Goal: Task Accomplishment & Management: Complete application form

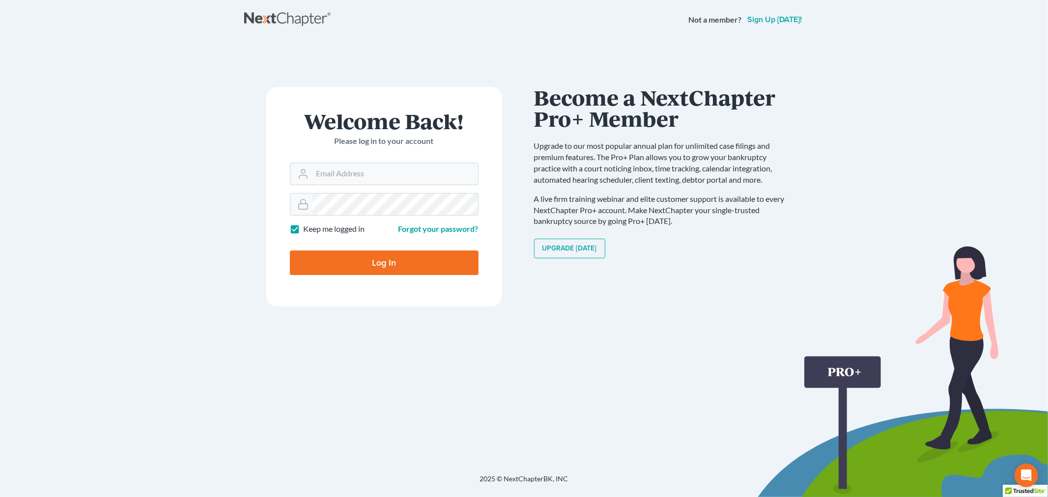
type input "[EMAIL_ADDRESS][DOMAIN_NAME]"
click at [373, 259] on input "Log In" at bounding box center [384, 262] width 189 height 25
type input "Thinking..."
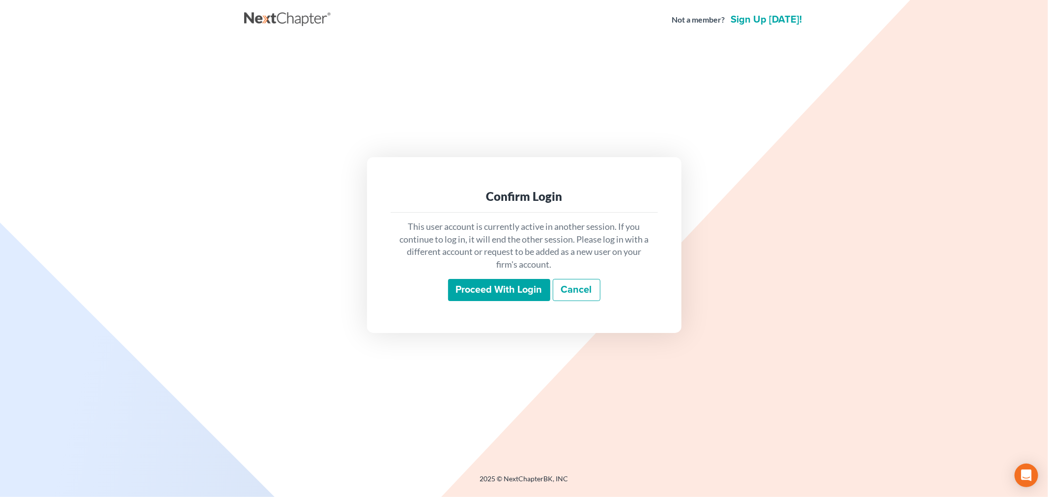
click at [537, 291] on input "Proceed with login" at bounding box center [499, 290] width 102 height 23
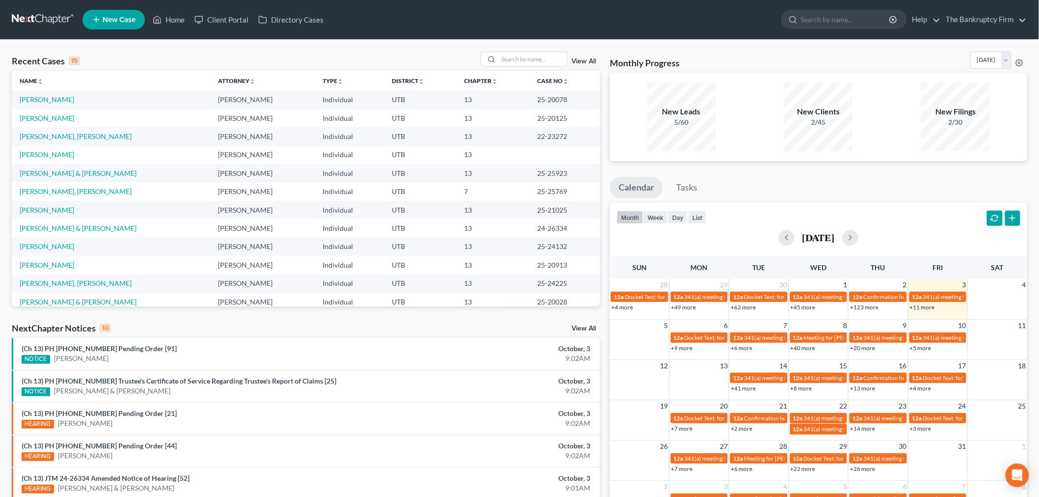
click at [577, 56] on div "View All" at bounding box center [541, 59] width 120 height 15
click at [577, 59] on link "View All" at bounding box center [584, 61] width 25 height 7
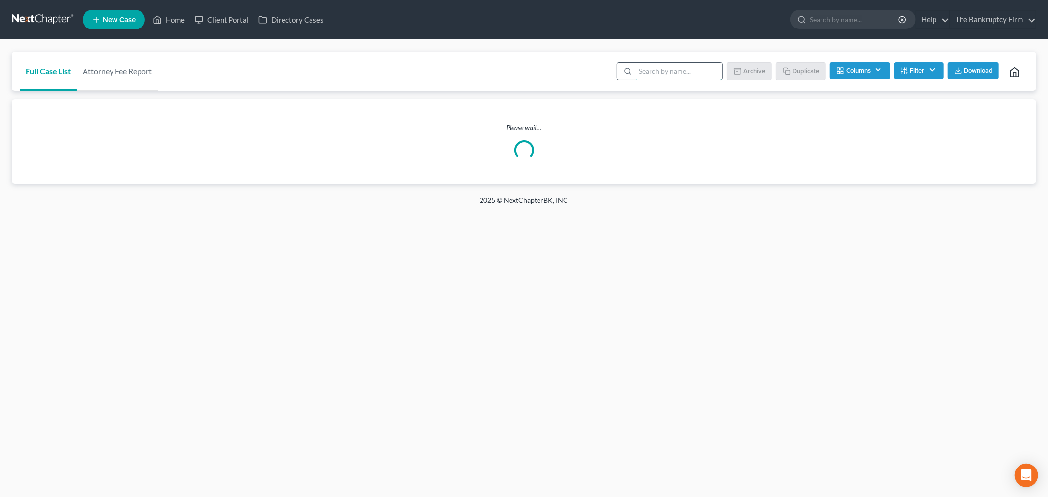
click at [674, 71] on input "search" at bounding box center [678, 71] width 87 height 17
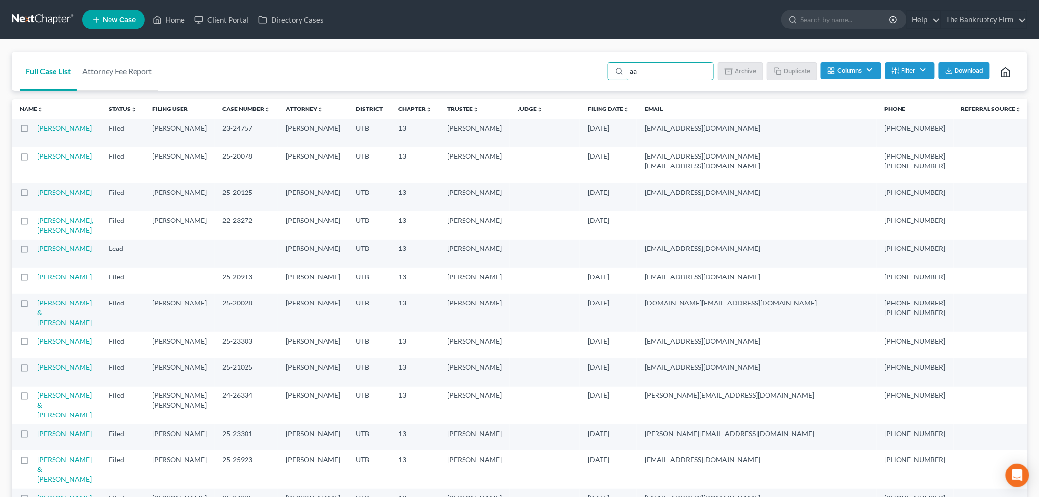
type input "aaa"
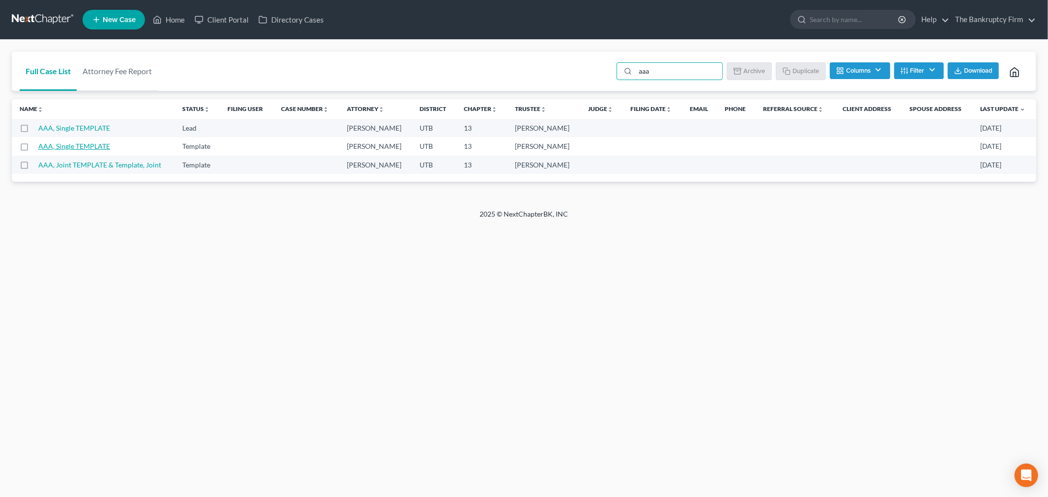
click at [77, 144] on link "AAA, Single TEMPLATE" at bounding box center [74, 146] width 72 height 8
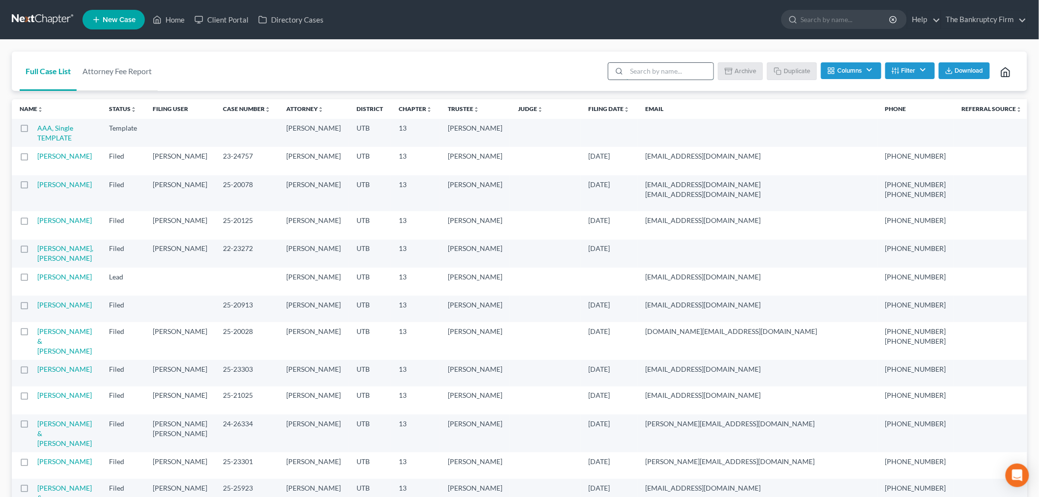
drag, startPoint x: 693, startPoint y: 71, endPoint x: 688, endPoint y: 62, distance: 10.4
click at [692, 69] on input "search" at bounding box center [670, 71] width 87 height 17
type input "aaa"
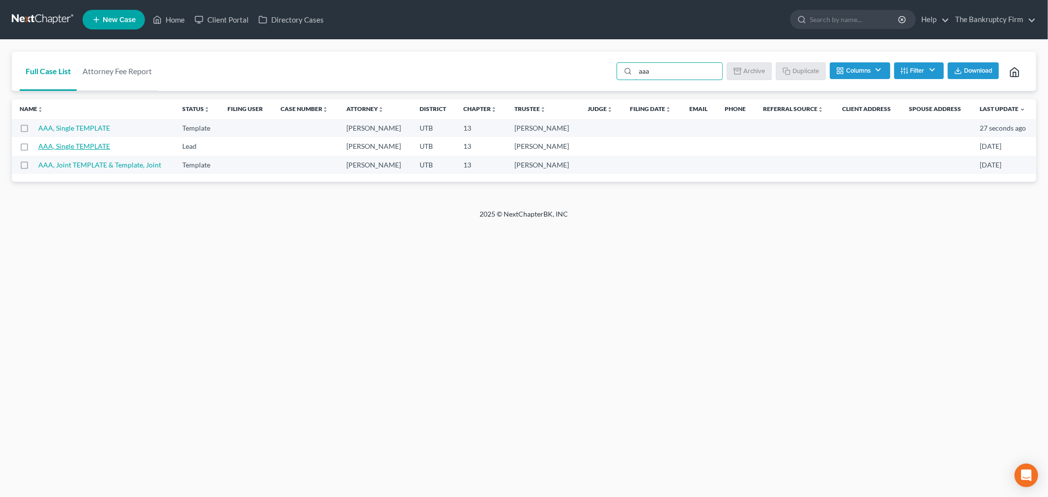
click at [91, 147] on link "AAA, Single TEMPLATE" at bounding box center [74, 146] width 72 height 8
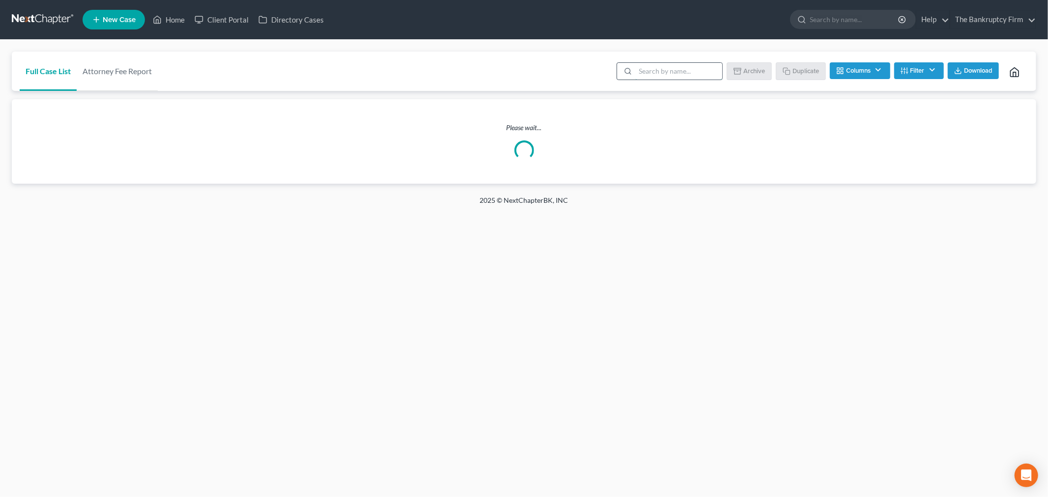
click at [649, 63] on input "search" at bounding box center [678, 71] width 87 height 17
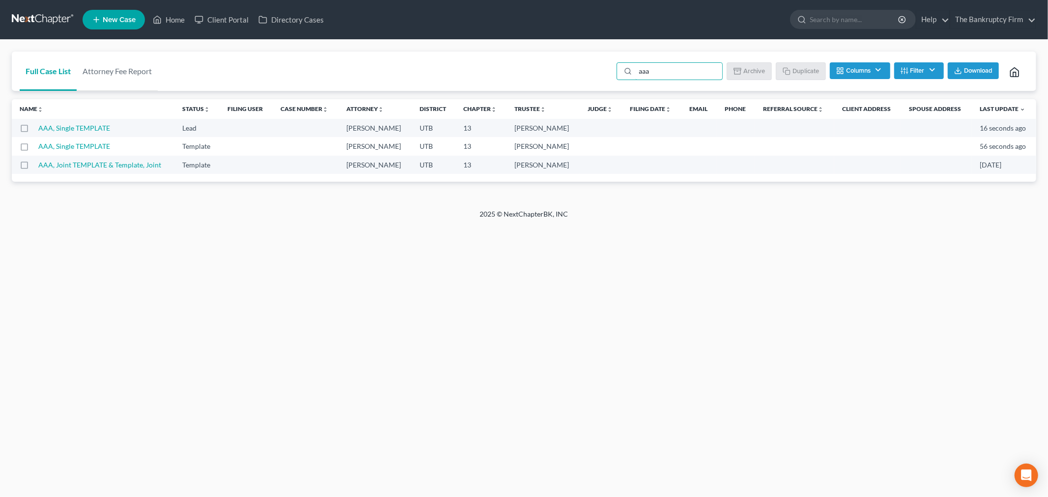
click at [33, 149] on label at bounding box center [33, 149] width 0 height 0
type input "aaa"
click at [37, 144] on input "checkbox" at bounding box center [40, 144] width 6 height 6
checkbox input "true"
click at [794, 65] on button "Duplicate" at bounding box center [800, 70] width 49 height 17
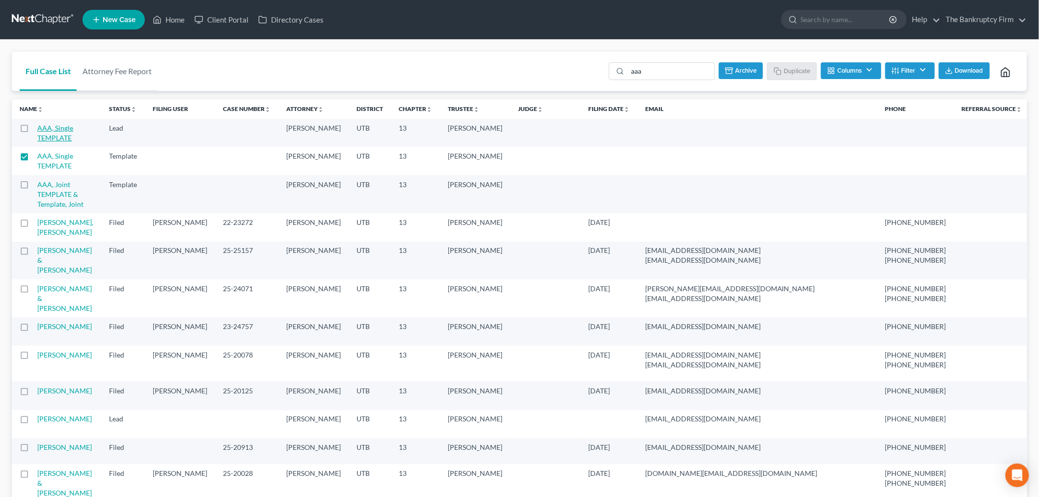
click at [59, 137] on link "AAA, Single TEMPLATE" at bounding box center [55, 133] width 36 height 18
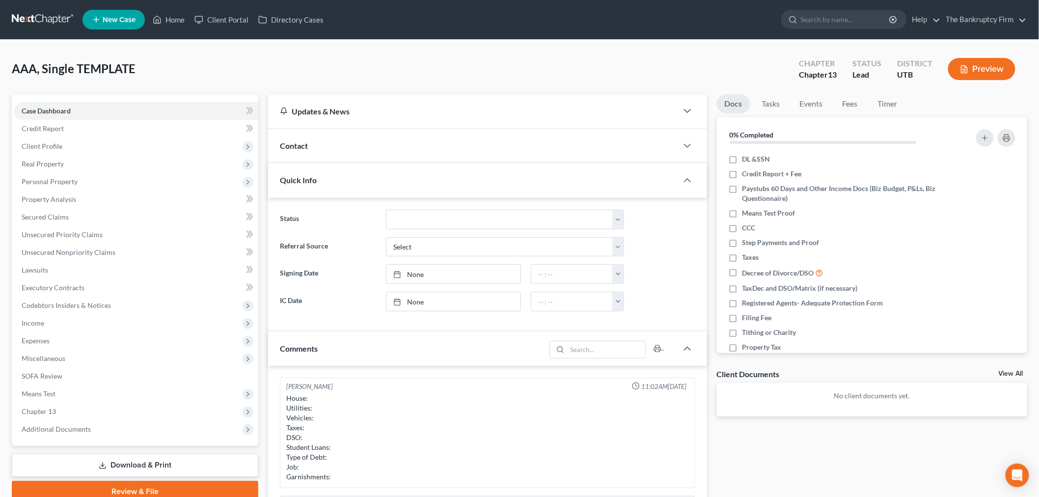
click at [384, 153] on div "Contact" at bounding box center [473, 146] width 410 height 34
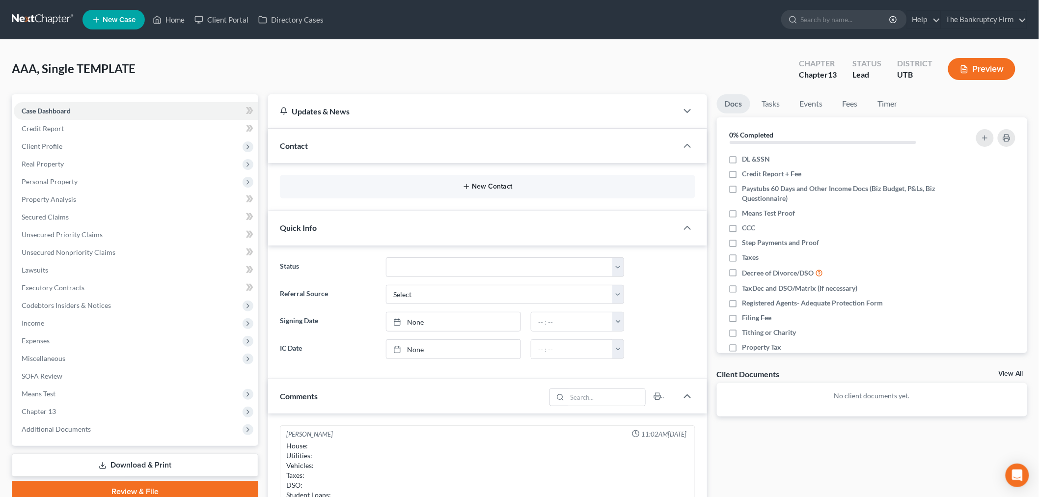
click at [386, 188] on button "New Contact" at bounding box center [488, 187] width 400 height 8
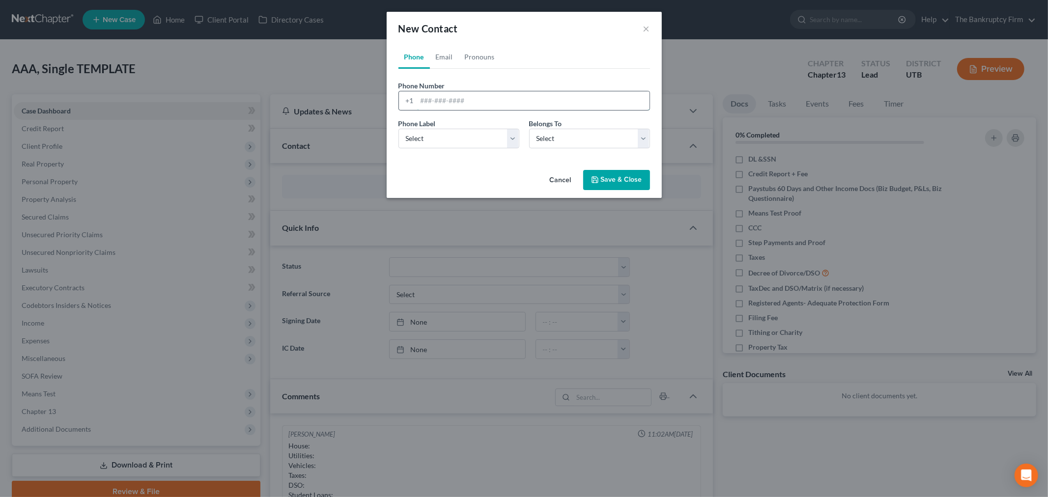
drag, startPoint x: 460, startPoint y: 100, endPoint x: 455, endPoint y: 99, distance: 5.0
click at [459, 100] on input "tel" at bounding box center [533, 100] width 232 height 19
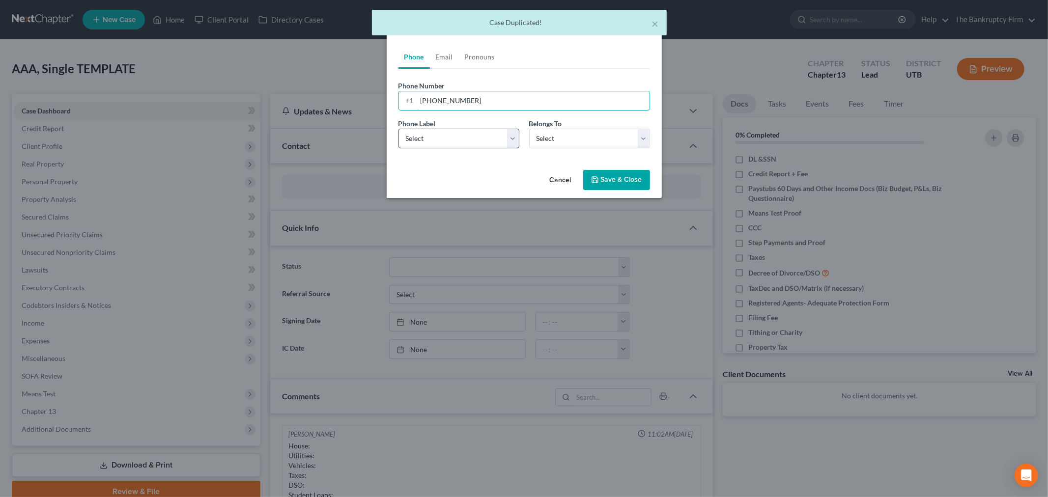
type input "[PHONE_NUMBER]"
click at [452, 143] on select "Select Mobile Home Work Other" at bounding box center [458, 139] width 121 height 20
select select "0"
click at [398, 129] on select "Select Mobile Home Work Other" at bounding box center [458, 139] width 121 height 20
drag, startPoint x: 549, startPoint y: 138, endPoint x: 550, endPoint y: 144, distance: 6.1
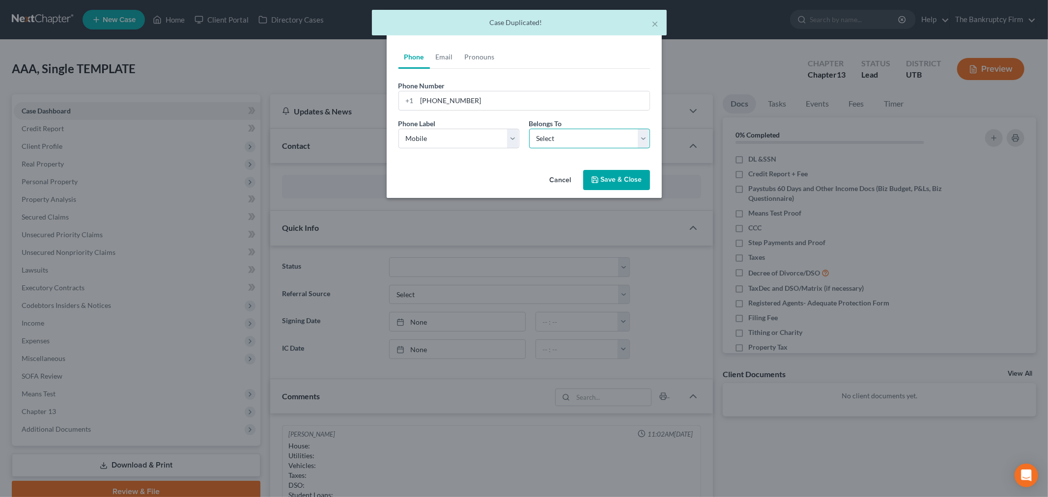
click at [549, 138] on select "Select Client Other" at bounding box center [589, 139] width 121 height 20
select select "0"
click at [529, 129] on select "Select Client Other" at bounding box center [589, 139] width 121 height 20
select select "0"
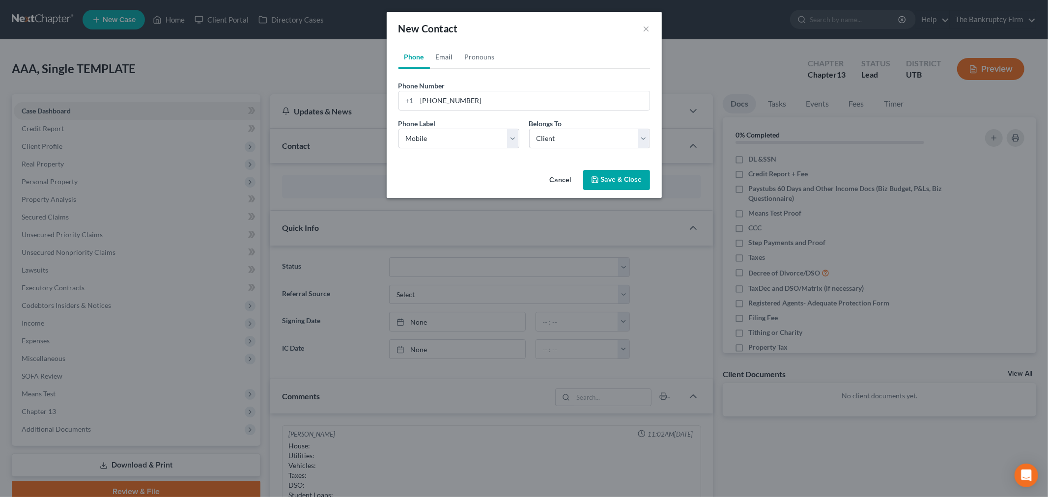
click at [444, 53] on link "Email" at bounding box center [444, 57] width 29 height 24
click at [454, 96] on input "email" at bounding box center [533, 100] width 232 height 19
click at [423, 100] on input "[EMAIL_ADDRESS][DOMAIN_NAME]" at bounding box center [533, 100] width 232 height 19
click at [512, 95] on input "[EMAIL_ADDRESS][DOMAIN_NAME]" at bounding box center [533, 100] width 232 height 19
type input "[EMAIL_ADDRESS][DOMAIN_NAME]"
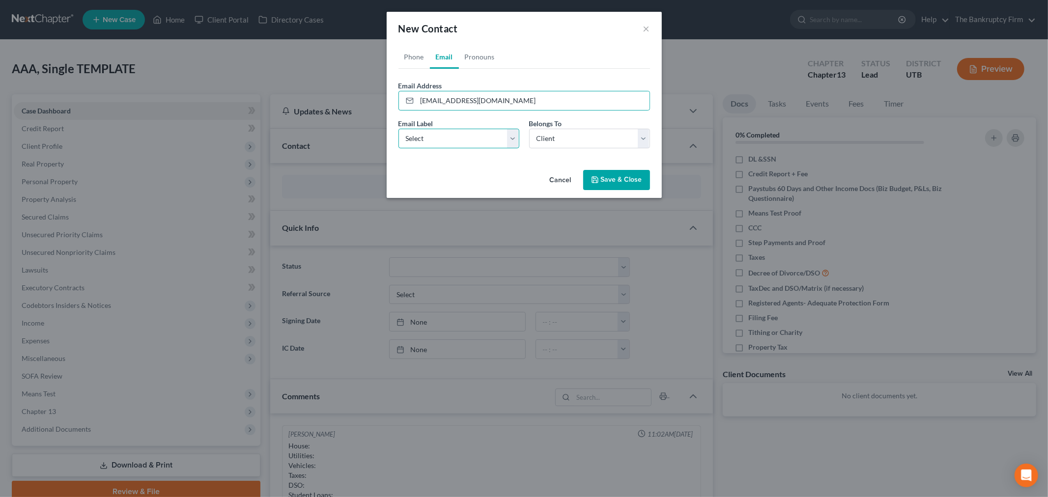
drag, startPoint x: 498, startPoint y: 137, endPoint x: 498, endPoint y: 141, distance: 5.0
click at [498, 137] on select "Select Home Work Other" at bounding box center [458, 139] width 121 height 20
click at [398, 129] on select "Select Home Work Other" at bounding box center [458, 139] width 121 height 20
click at [595, 173] on button "Save & Close" at bounding box center [616, 180] width 67 height 21
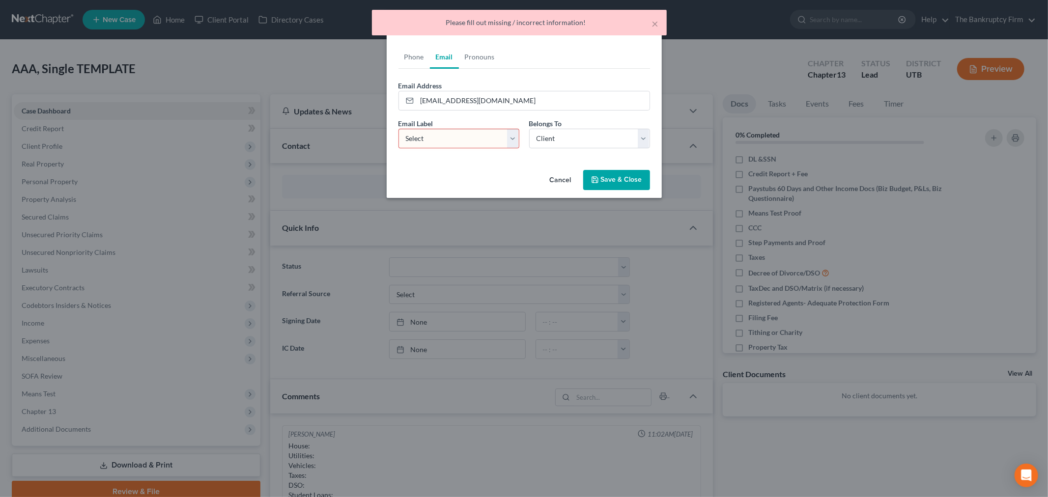
click at [484, 129] on select "Select Home Work Other" at bounding box center [458, 139] width 121 height 20
select select "0"
click at [398, 129] on select "Select Home Work Other" at bounding box center [458, 139] width 121 height 20
click at [616, 177] on button "Save & Close" at bounding box center [616, 180] width 67 height 21
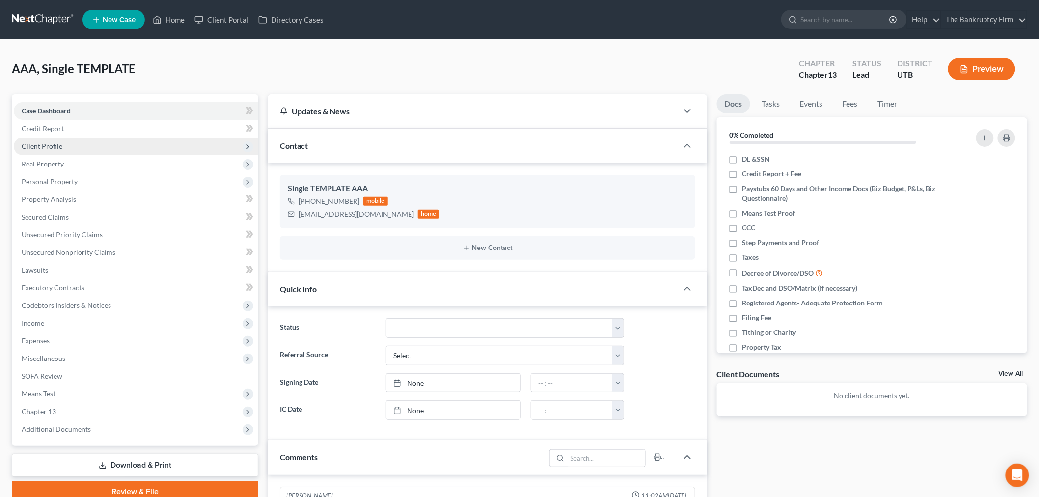
click at [67, 146] on span "Client Profile" at bounding box center [136, 147] width 245 height 18
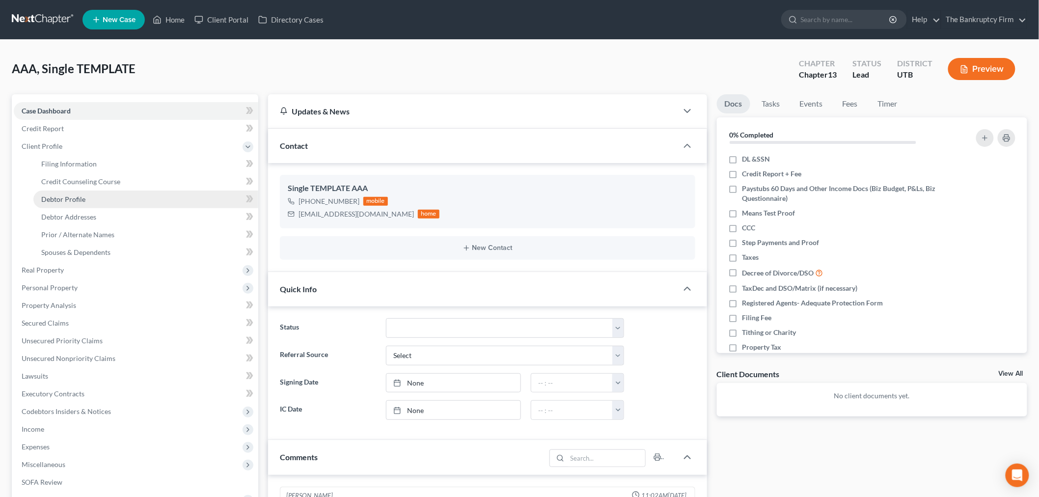
click at [74, 195] on span "Debtor Profile" at bounding box center [63, 199] width 44 height 8
select select "1"
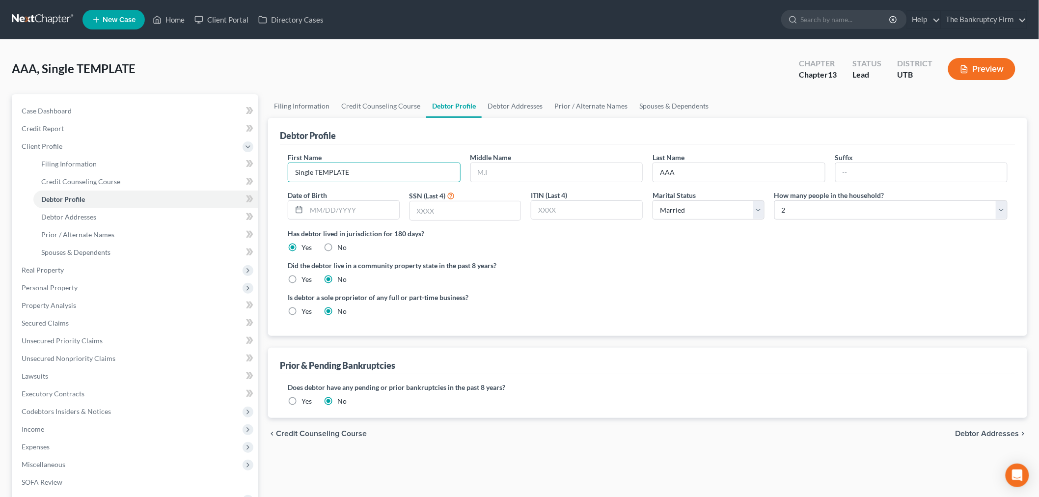
drag, startPoint x: 359, startPoint y: 167, endPoint x: 280, endPoint y: 168, distance: 79.1
click at [257, 168] on div "Petition Navigation Case Dashboard Payments Invoices Payments Payments Credit R…" at bounding box center [519, 351] width 1025 height 514
type input "Crystal"
click at [703, 172] on input "AAA" at bounding box center [739, 172] width 172 height 19
click at [706, 170] on input "AAA" at bounding box center [739, 172] width 172 height 19
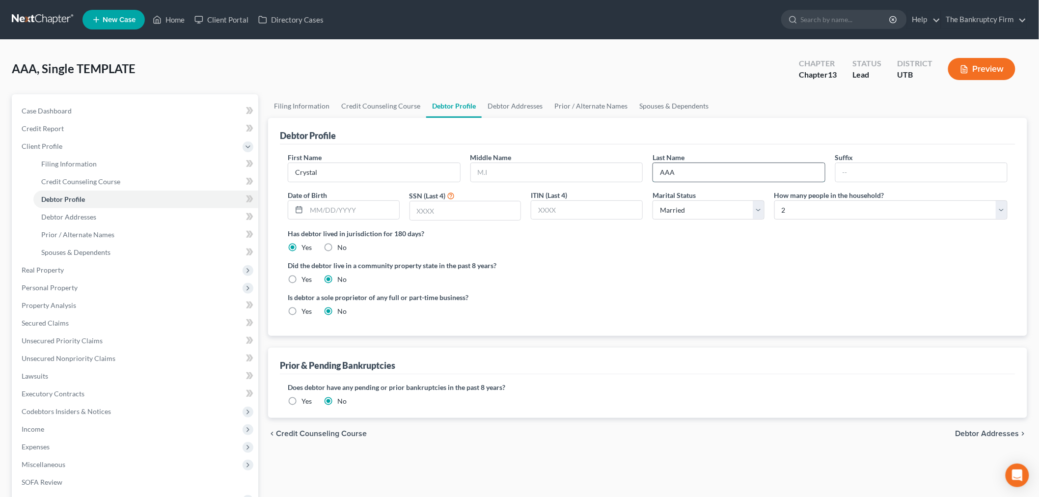
click at [706, 170] on input "AAA" at bounding box center [739, 172] width 172 height 19
type input "[PERSON_NAME]"
click at [380, 212] on input "text" at bounding box center [352, 210] width 93 height 19
type input "[DATE]"
click at [472, 220] on input "text" at bounding box center [465, 210] width 111 height 19
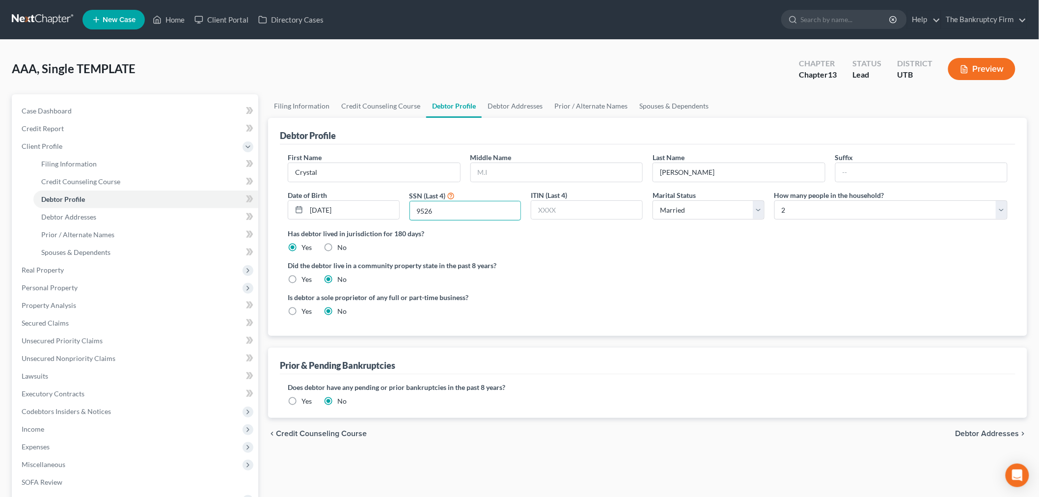
type input "9526"
click at [611, 251] on div "Has debtor lived in jurisdiction for 180 days? Yes No Debtor must reside in jur…" at bounding box center [648, 240] width 720 height 24
click at [693, 212] on select "Select Single Married Separated Divorced Widowed" at bounding box center [709, 210] width 112 height 20
select select "2"
click at [653, 200] on select "Select Single Married Separated Divorced Widowed" at bounding box center [709, 210] width 112 height 20
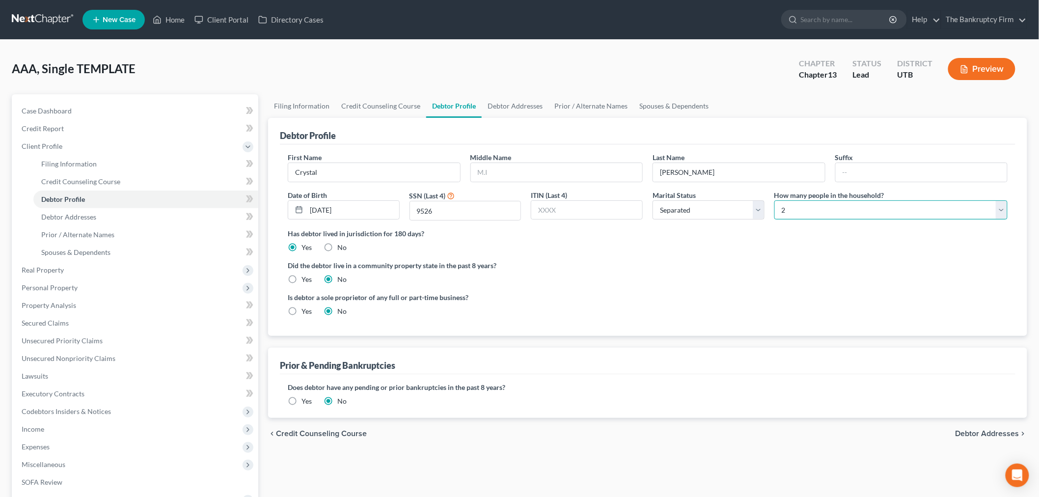
click at [824, 214] on select "Select 1 2 3 4 5 6 7 8 9 10 11 12 13 14 15 16 17 18 19 20" at bounding box center [891, 210] width 233 height 20
select select "0"
click at [775, 200] on select "Select 1 2 3 4 5 6 7 8 9 10 11 12 13 14 15 16 17 18 19 20" at bounding box center [891, 210] width 233 height 20
click at [748, 222] on div "First Name [PERSON_NAME] Middle Name Last Name [PERSON_NAME] Suffix Date of Bir…" at bounding box center [648, 190] width 730 height 76
click at [495, 95] on link "Debtor Addresses" at bounding box center [515, 106] width 67 height 24
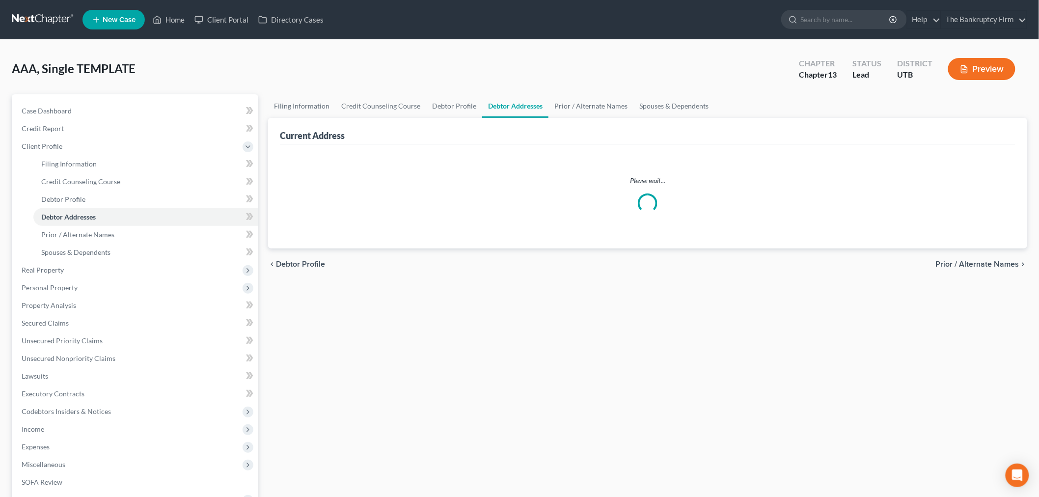
select select "0"
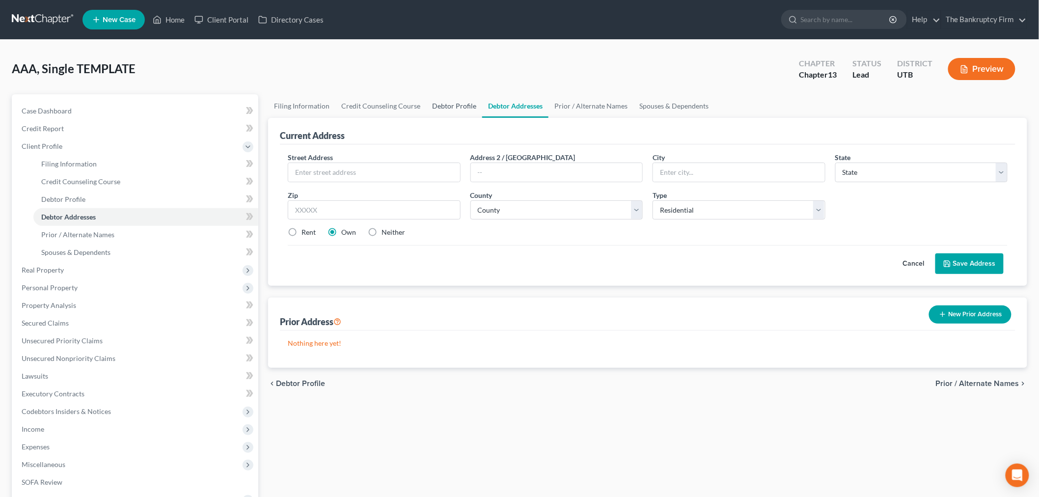
click at [459, 102] on link "Debtor Profile" at bounding box center [454, 106] width 56 height 24
select select "2"
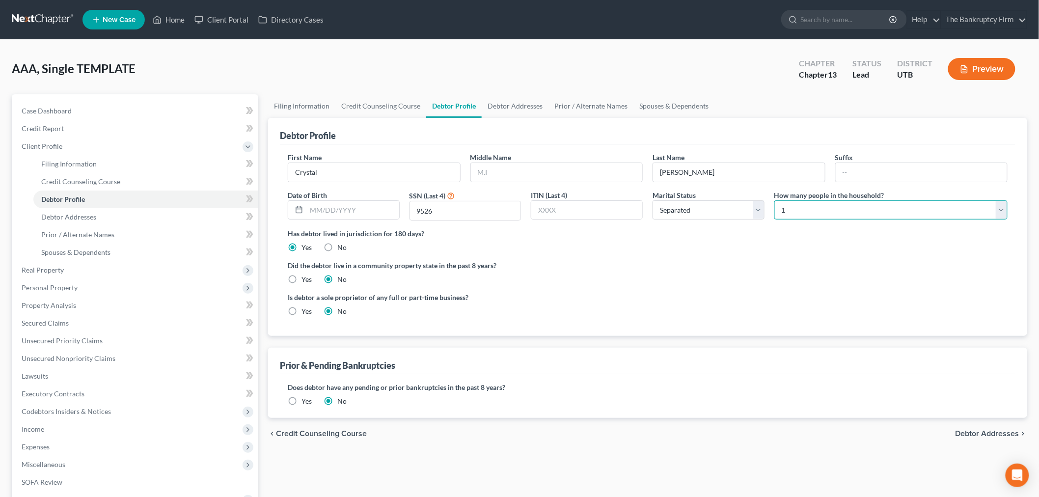
click at [854, 214] on select "Select 1 2 3 4 5 6 7 8 9 10 11 12 13 14 15 16 17 18 19 20" at bounding box center [891, 210] width 233 height 20
select select "1"
click at [775, 200] on select "Select 1 2 3 4 5 6 7 8 9 10 11 12 13 14 15 16 17 18 19 20" at bounding box center [891, 210] width 233 height 20
click at [505, 104] on link "Debtor Addresses" at bounding box center [515, 106] width 67 height 24
select select "0"
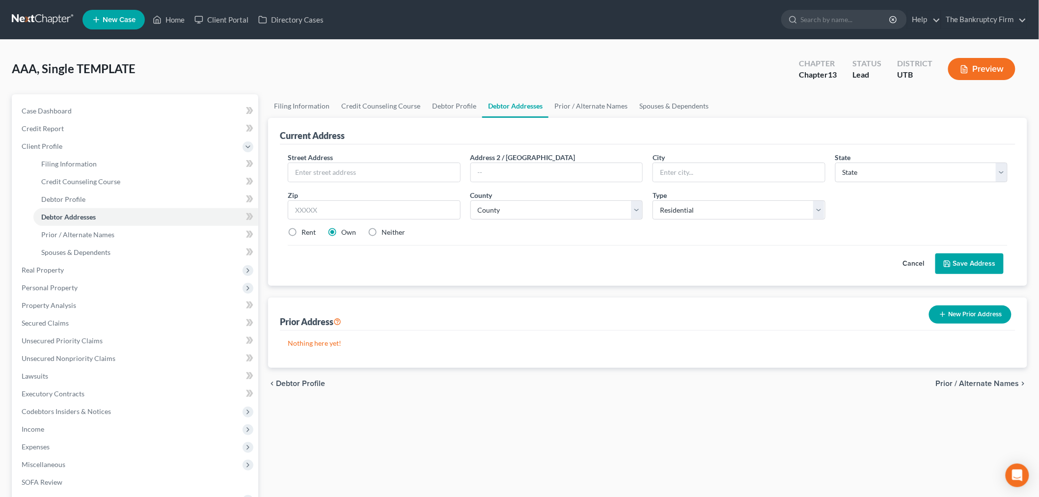
drag, startPoint x: 365, startPoint y: 185, endPoint x: 372, endPoint y: 170, distance: 15.8
click at [365, 184] on div "Street Address * Address 2 / [GEOGRAPHIC_DATA] * State * State [US_STATE] AK AR…" at bounding box center [648, 198] width 730 height 93
click at [372, 170] on input "text" at bounding box center [374, 172] width 172 height 19
type input "5010 S 525 W"
click at [376, 216] on input "text" at bounding box center [374, 210] width 173 height 20
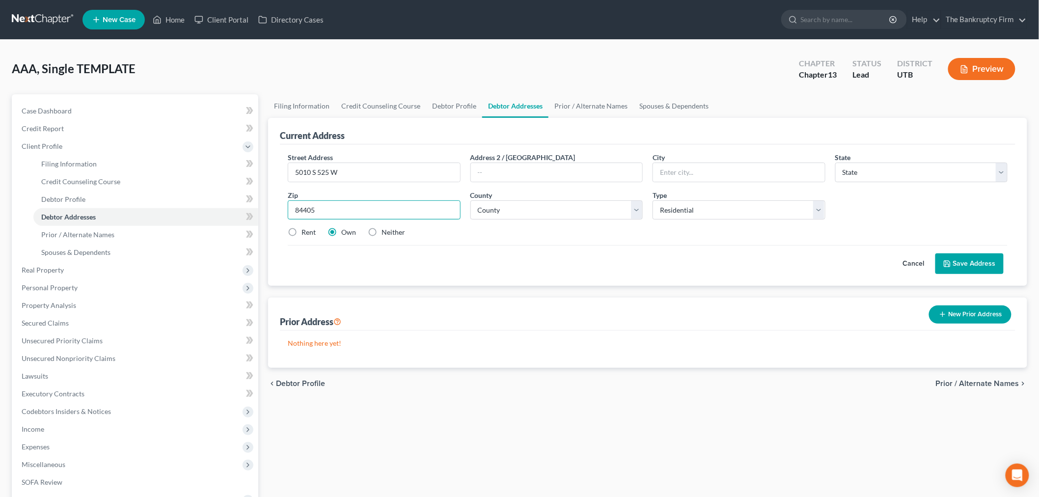
type input "84405"
click at [533, 316] on div "Prior Address New Prior Address" at bounding box center [648, 314] width 736 height 33
type input "[PERSON_NAME]"
select select "46"
click at [634, 214] on select "County [GEOGRAPHIC_DATA] [GEOGRAPHIC_DATA] [GEOGRAPHIC_DATA] [GEOGRAPHIC_DATA] …" at bounding box center [557, 210] width 173 height 20
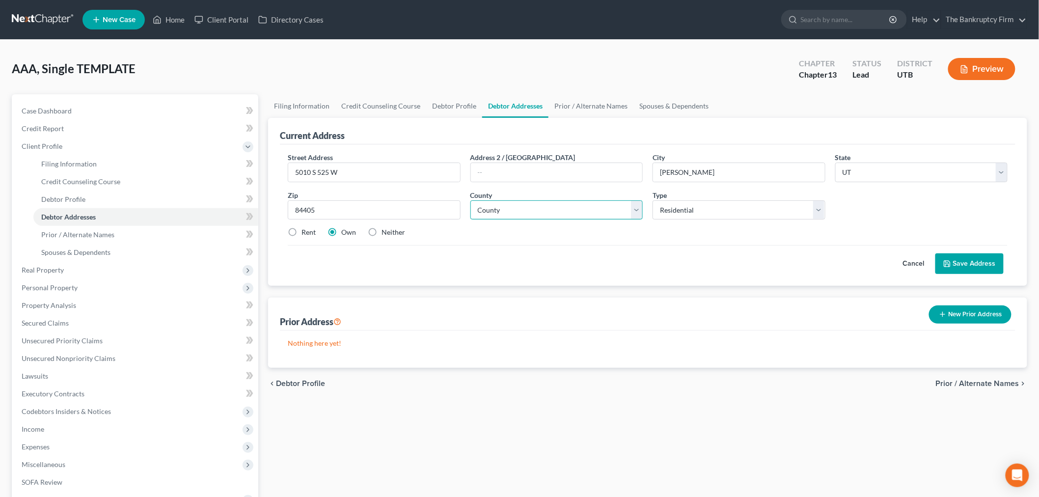
select select "28"
click at [471, 200] on select "County [GEOGRAPHIC_DATA] [GEOGRAPHIC_DATA] [GEOGRAPHIC_DATA] [GEOGRAPHIC_DATA] …" at bounding box center [557, 210] width 173 height 20
click at [489, 332] on div "Nothing here yet!" at bounding box center [648, 349] width 736 height 37
click at [302, 234] on label "Rent" at bounding box center [309, 232] width 14 height 10
click at [305, 234] on input "Rent" at bounding box center [308, 230] width 6 height 6
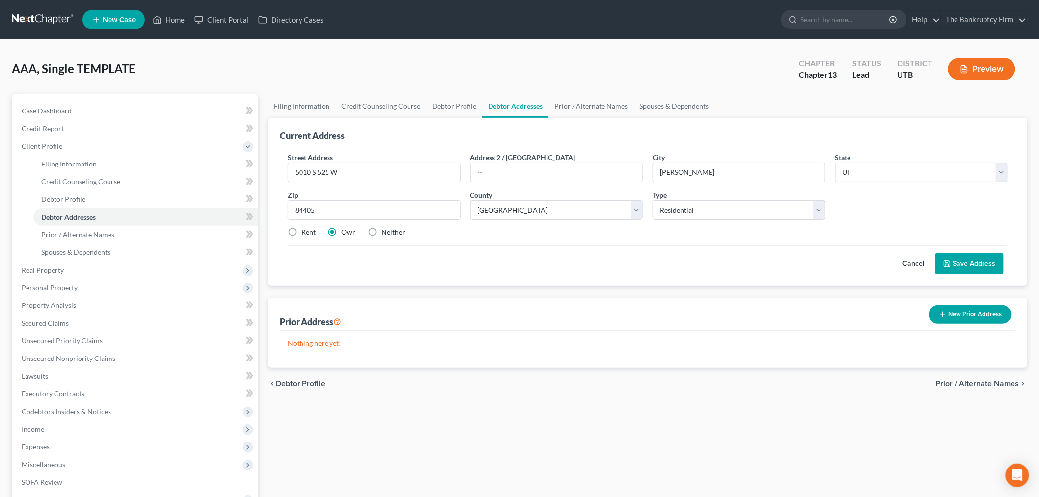
radio input "true"
click at [974, 262] on button "Save Address" at bounding box center [970, 263] width 68 height 21
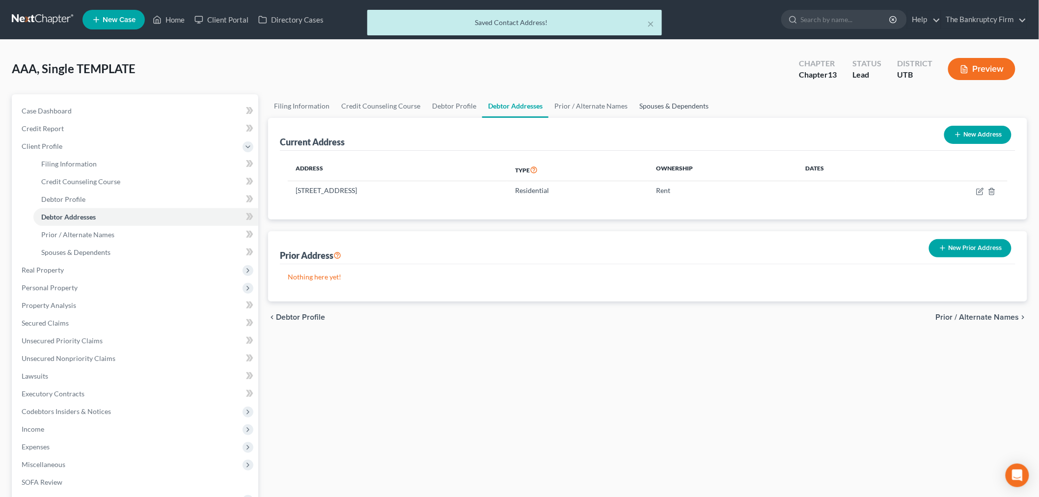
click at [686, 105] on link "Spouses & Dependents" at bounding box center [674, 106] width 81 height 24
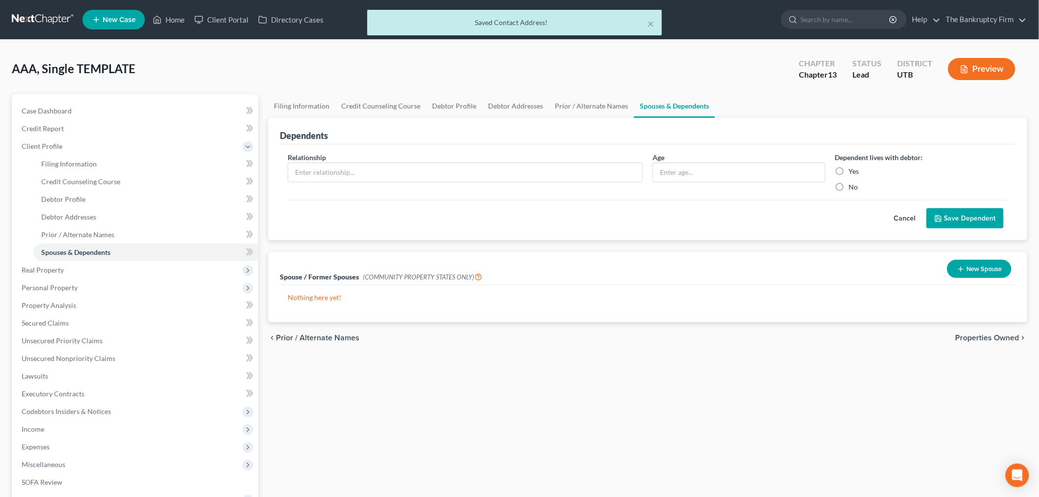
click at [849, 169] on label "Yes" at bounding box center [854, 171] width 10 height 10
click at [853, 169] on input "Yes" at bounding box center [856, 169] width 6 height 6
radio input "true"
click at [849, 189] on label "No" at bounding box center [853, 187] width 9 height 10
click at [853, 189] on input "No" at bounding box center [856, 185] width 6 height 6
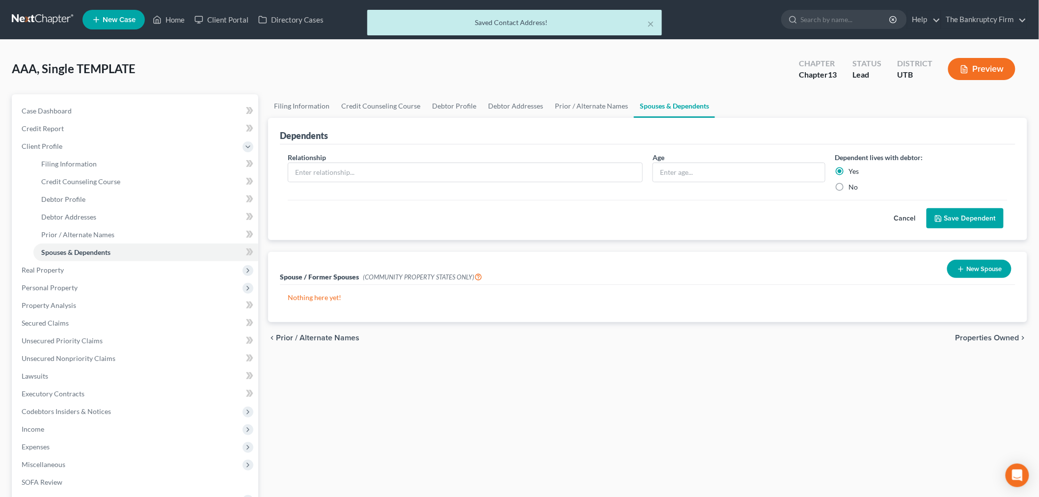
radio input "true"
click at [612, 168] on input "text" at bounding box center [465, 172] width 354 height 19
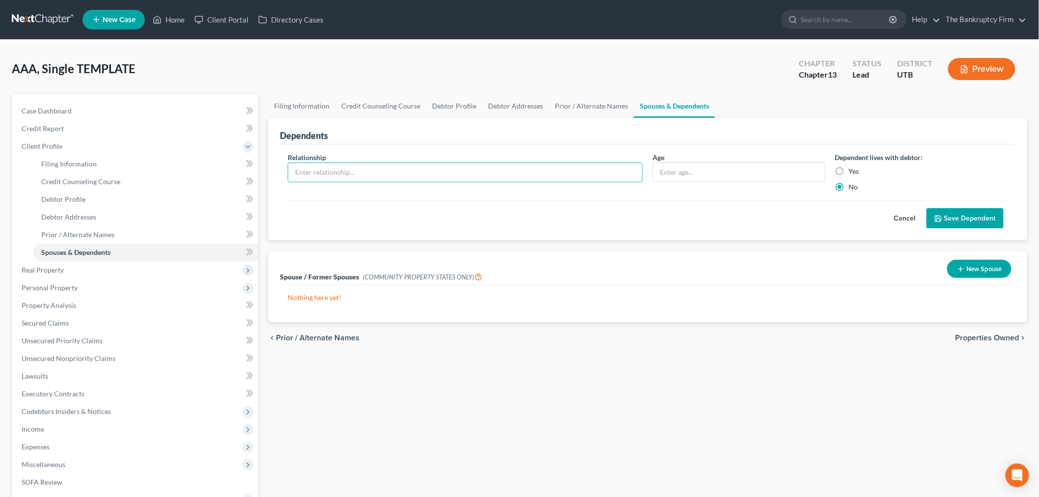
click at [849, 169] on label "Yes" at bounding box center [854, 171] width 10 height 10
click at [853, 169] on input "Yes" at bounding box center [856, 169] width 6 height 6
radio input "true"
click at [646, 169] on div "Relationship *" at bounding box center [465, 172] width 365 height 40
click at [633, 169] on input "text" at bounding box center [465, 172] width 354 height 19
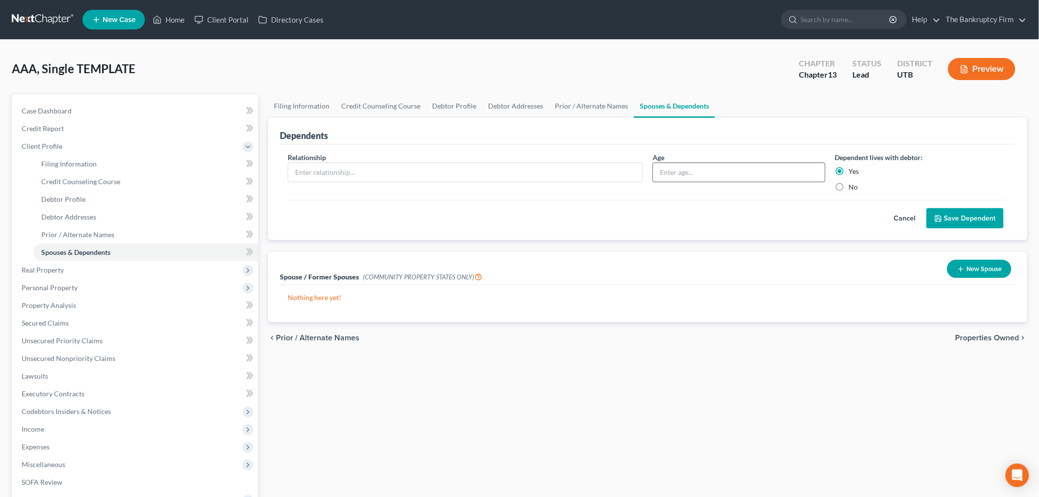
click at [752, 164] on input "text" at bounding box center [739, 172] width 172 height 19
type input "14"
click at [626, 165] on input "text" at bounding box center [465, 172] width 354 height 19
type input "Daughter"
click at [971, 220] on button "Save Dependent" at bounding box center [965, 218] width 77 height 21
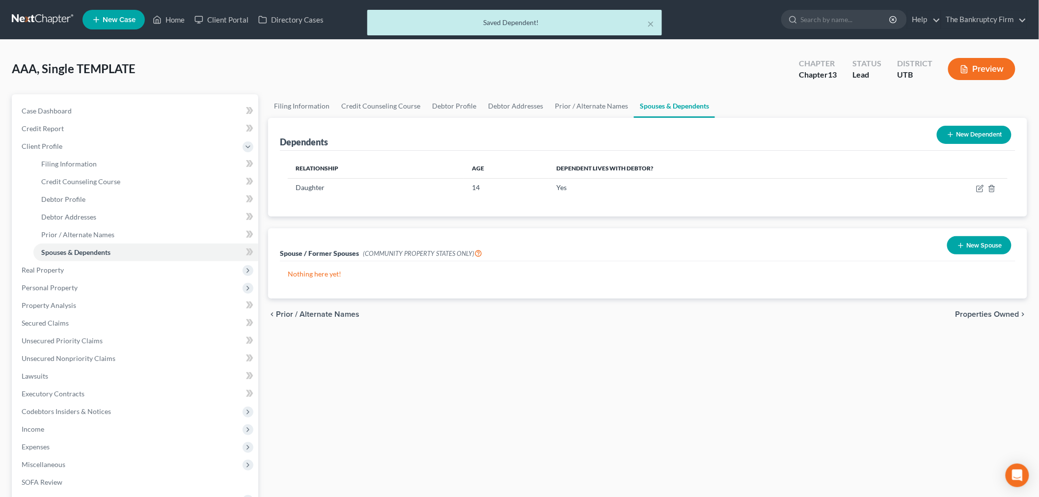
click at [969, 136] on button "New Dependent" at bounding box center [974, 135] width 75 height 18
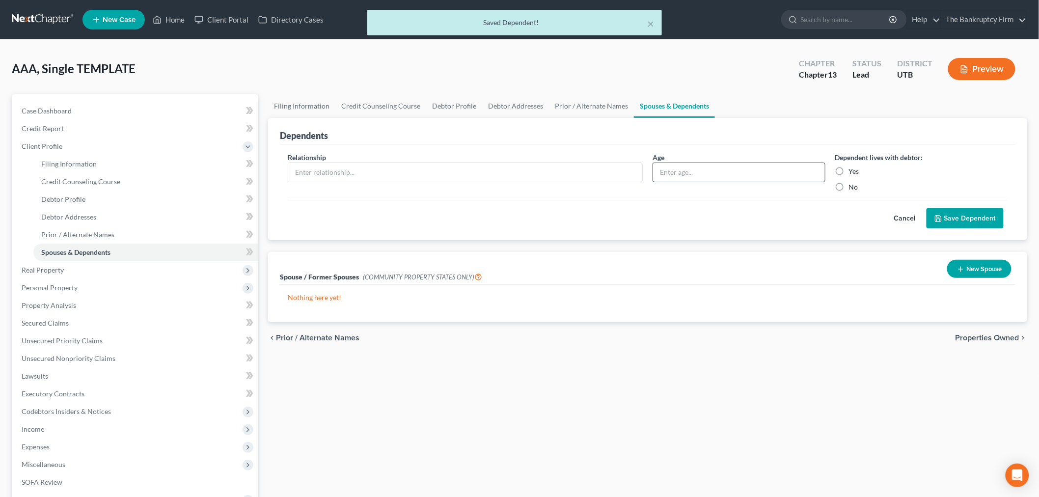
click at [759, 165] on input "text" at bounding box center [739, 172] width 172 height 19
type input "6"
click at [570, 161] on div "Relationship *" at bounding box center [465, 172] width 365 height 40
drag, startPoint x: 568, startPoint y: 166, endPoint x: 558, endPoint y: 151, distance: 17.3
click at [568, 165] on input "text" at bounding box center [465, 172] width 354 height 19
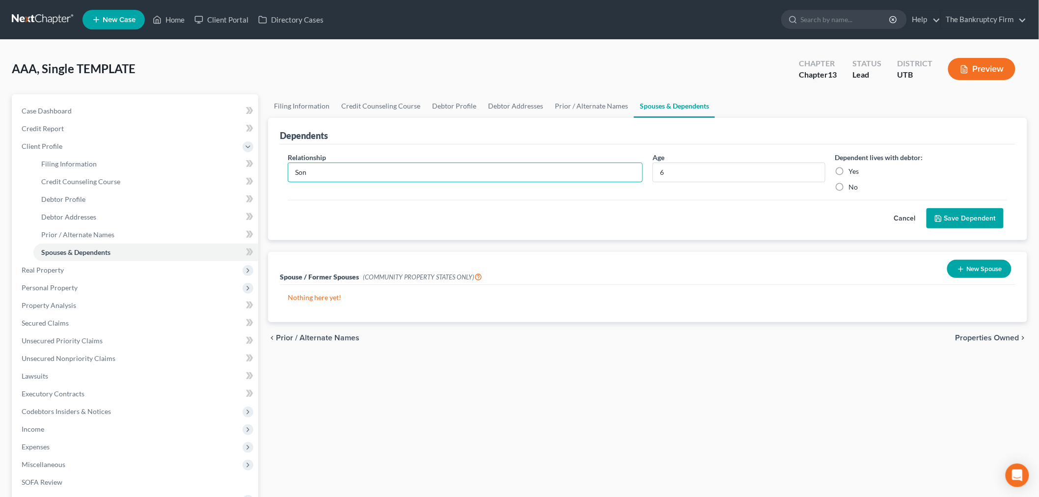
type input "Son"
click at [532, 237] on div "Relationship * Son Age [DEMOGRAPHIC_DATA] Dependent lives with debtor: Yes No C…" at bounding box center [648, 192] width 736 height 96
click at [849, 172] on label "Yes" at bounding box center [854, 171] width 10 height 10
click at [853, 172] on input "Yes" at bounding box center [856, 169] width 6 height 6
radio input "true"
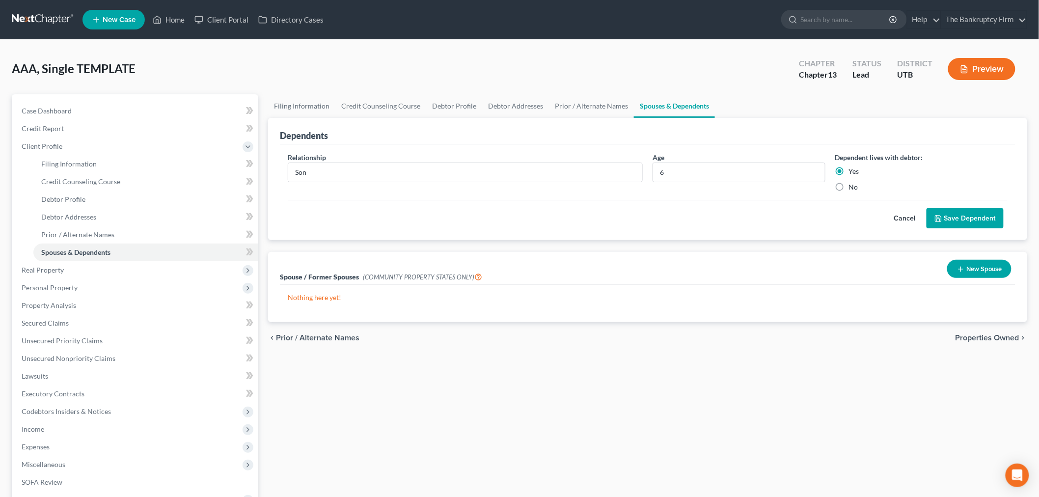
click at [943, 210] on button "Save Dependent" at bounding box center [965, 218] width 77 height 21
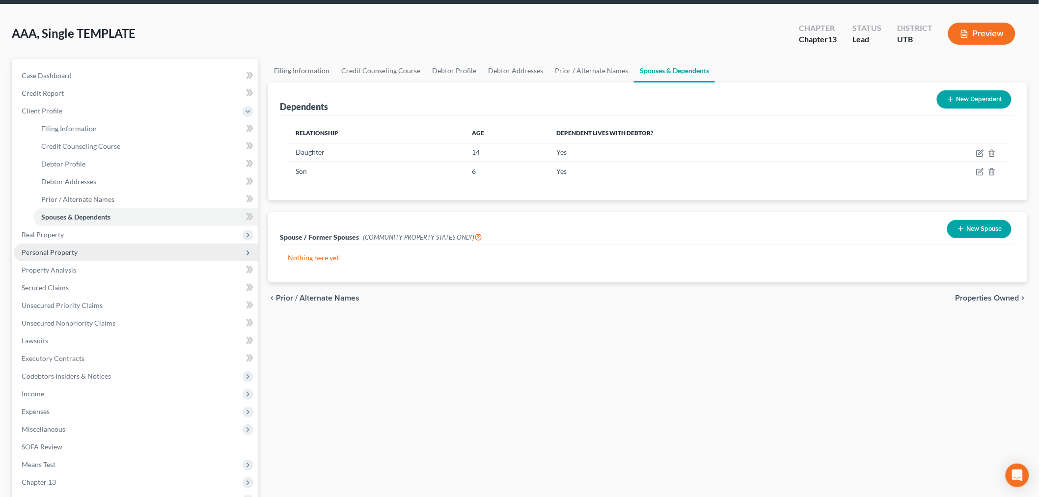
scroll to position [55, 0]
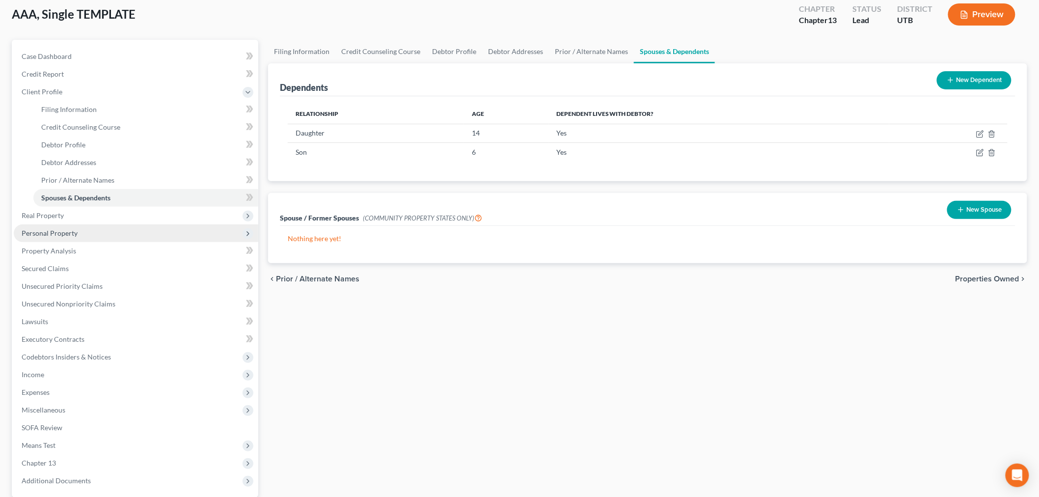
click at [107, 237] on span "Personal Property" at bounding box center [136, 233] width 245 height 18
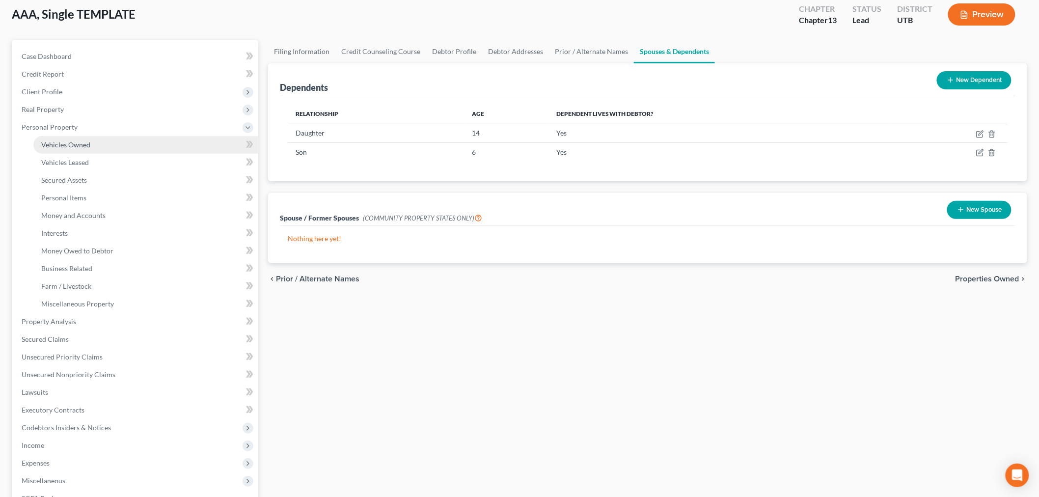
click at [95, 144] on link "Vehicles Owned" at bounding box center [145, 145] width 225 height 18
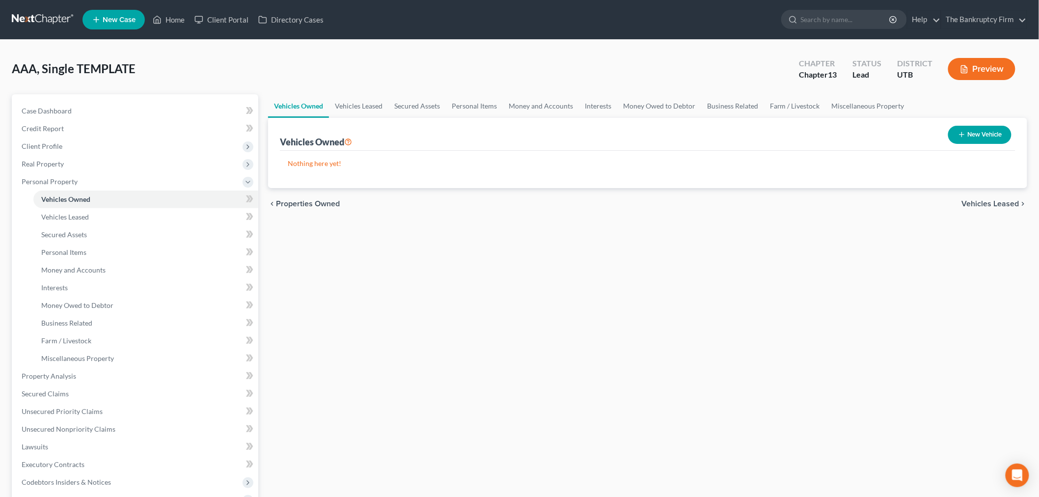
click at [963, 138] on button "New Vehicle" at bounding box center [979, 135] width 63 height 18
select select "0"
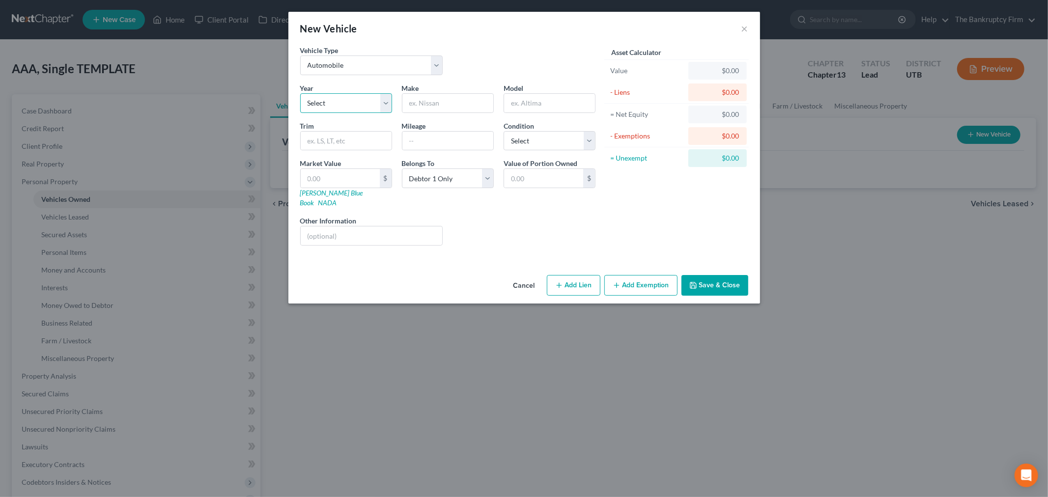
click at [364, 99] on select "Select 2026 2025 2024 2023 2022 2021 2020 2019 2018 2017 2016 2015 2014 2013 20…" at bounding box center [346, 103] width 92 height 20
select select "11"
click at [300, 93] on select "Select 2026 2025 2024 2023 2022 2021 2020 2019 2018 2017 2016 2015 2014 2013 20…" at bounding box center [346, 103] width 92 height 20
click at [462, 102] on input "text" at bounding box center [447, 103] width 91 height 19
type input "Volkswagon"
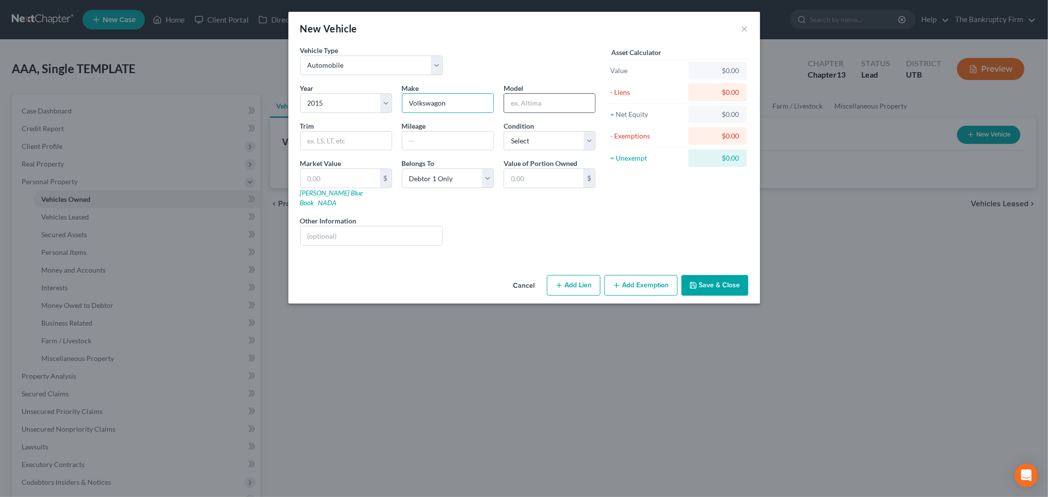
click at [570, 99] on input "text" at bounding box center [549, 103] width 91 height 19
type input "Jetta"
click at [460, 217] on div "Liens Select" at bounding box center [523, 231] width 153 height 30
click at [712, 275] on button "Save & Close" at bounding box center [714, 285] width 67 height 21
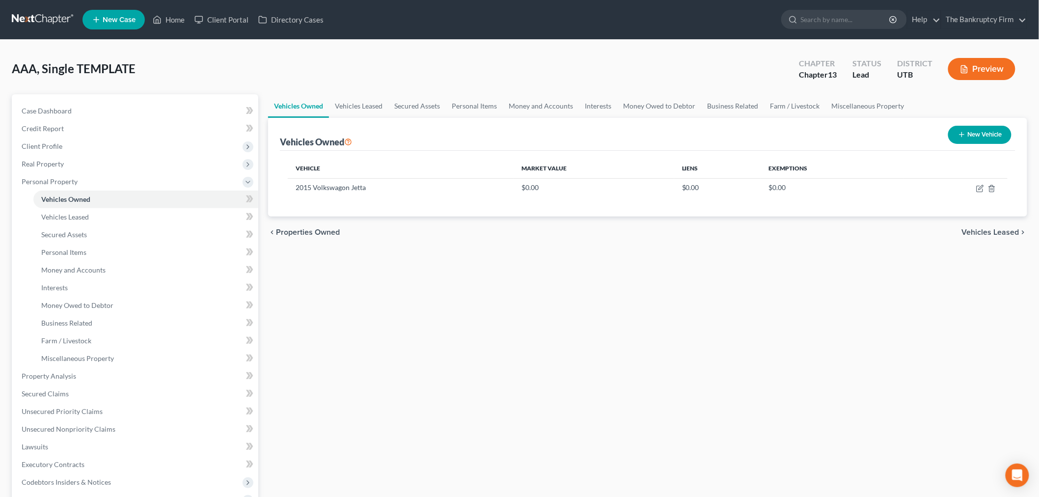
click at [655, 223] on div "chevron_left Properties Owned Vehicles Leased chevron_right" at bounding box center [647, 232] width 759 height 31
drag, startPoint x: 96, startPoint y: 113, endPoint x: 249, endPoint y: 274, distance: 221.3
click at [96, 113] on link "Case Dashboard" at bounding box center [136, 111] width 245 height 18
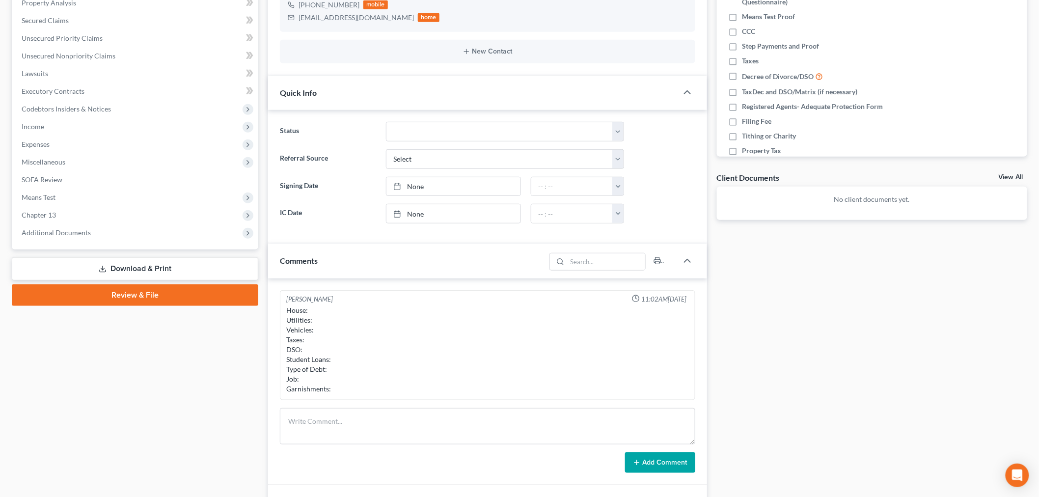
scroll to position [273, 0]
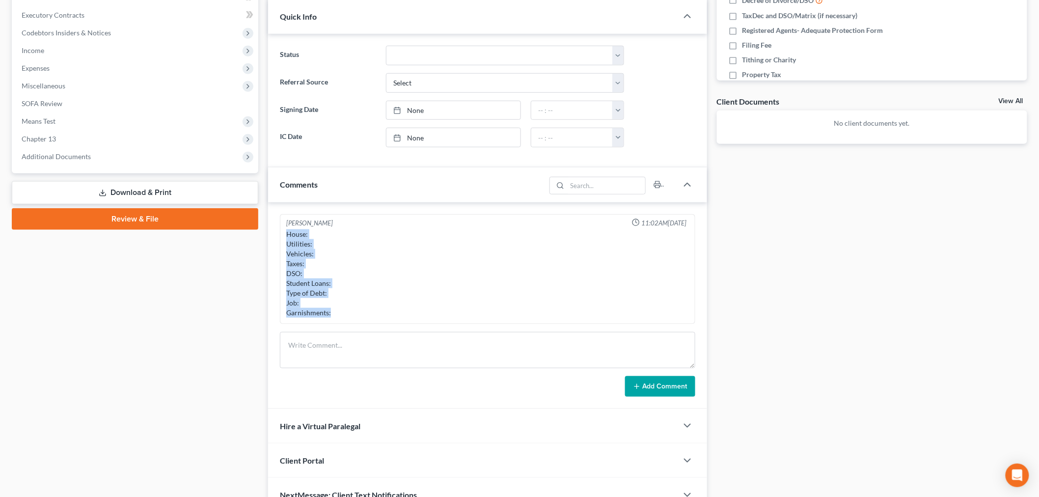
drag, startPoint x: 287, startPoint y: 230, endPoint x: 341, endPoint y: 312, distance: 98.9
click at [341, 312] on div "House: Utilities: Vehicles: Taxes: DSO: Student Loans: Type of Debt: Job: Garni…" at bounding box center [487, 273] width 403 height 88
copy div "House: Utilities: Vehicles: Taxes: DSO: Student Loans: Type of Debt: Job: Garni…"
click at [384, 355] on textarea at bounding box center [487, 350] width 415 height 36
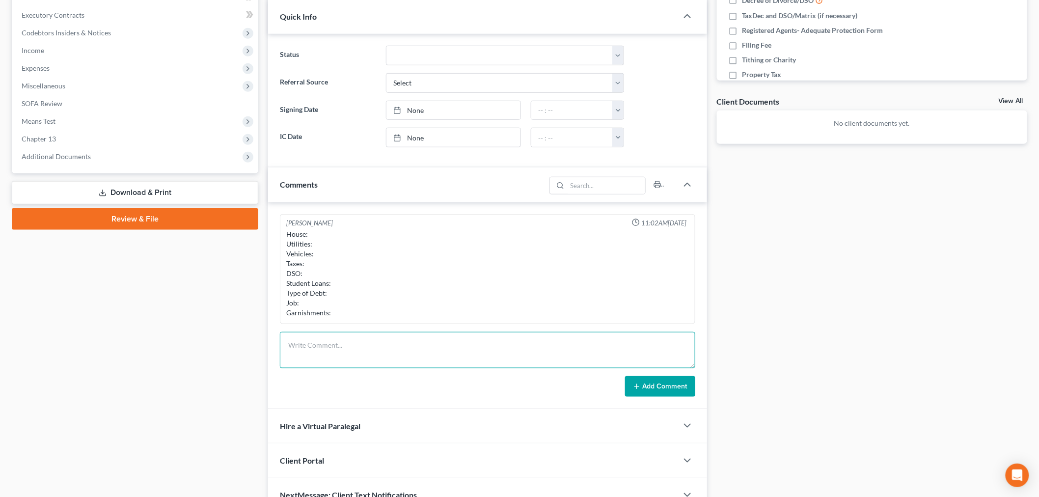
paste textarea "House: Utilities: Vehicles: Taxes: DSO: Student Loans: Type of Debt: Job: Garni…"
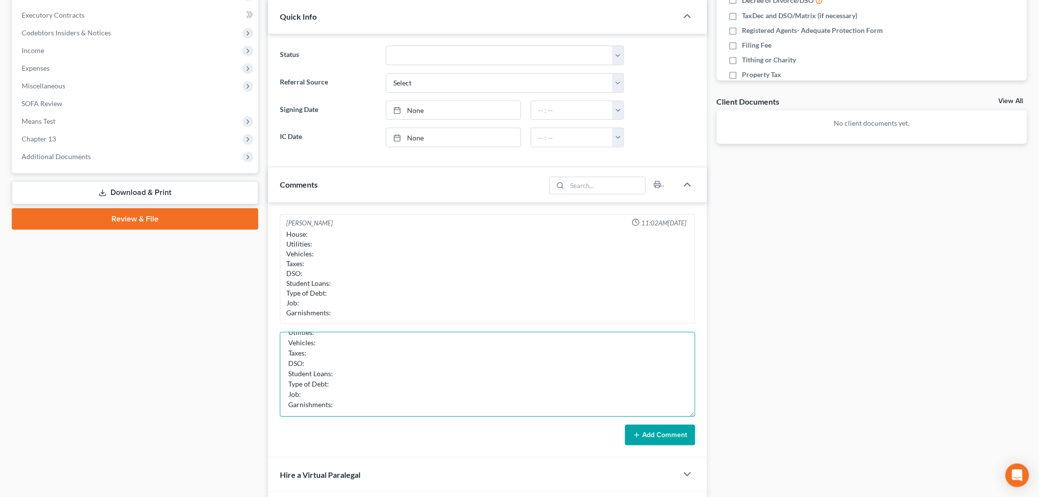
scroll to position [0, 0]
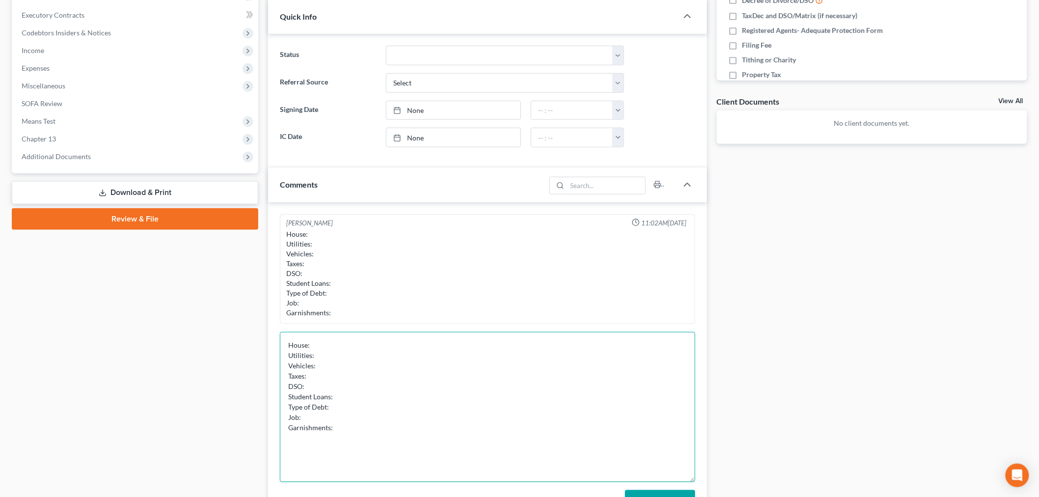
drag, startPoint x: 692, startPoint y: 364, endPoint x: 706, endPoint y: 483, distance: 119.6
click at [706, 483] on div "[PERSON_NAME] 11:02AM[DATE] House: Utilities: Vehicles: Taxes: DSO: Student Loa…" at bounding box center [487, 362] width 439 height 321
click at [413, 339] on textarea "House: Utilities: Vehicles: Taxes: DSO: Student Loans: Type of Debt: Job: Garni…" at bounding box center [487, 409] width 415 height 155
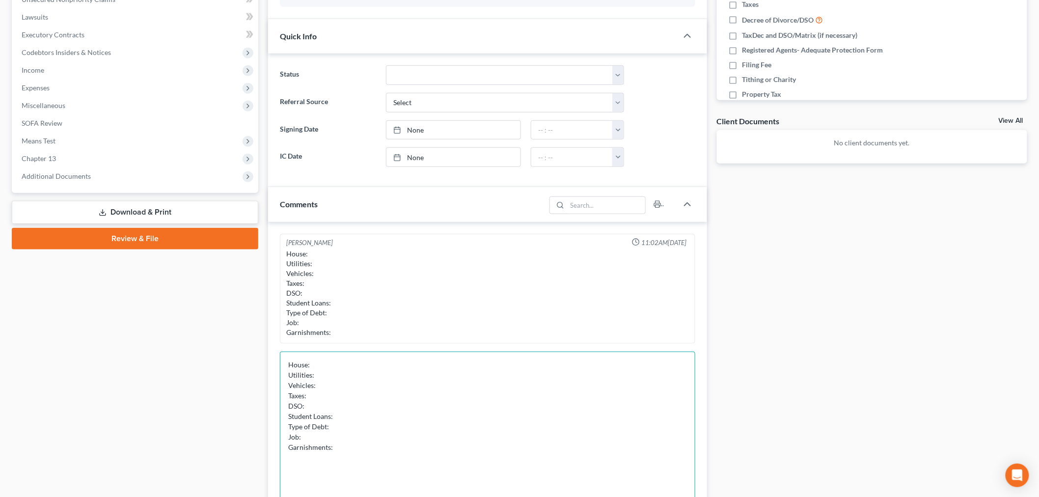
scroll to position [273, 0]
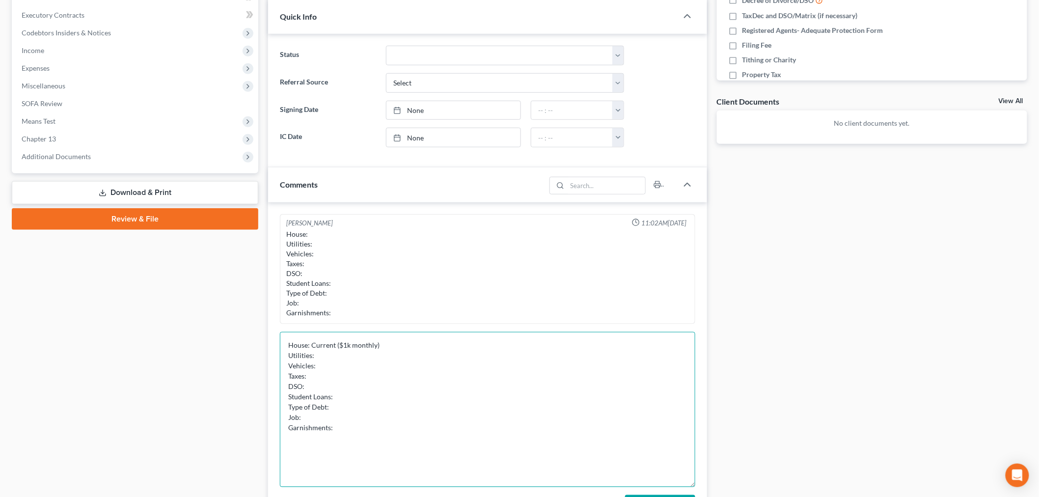
click at [342, 357] on textarea "House: Current ($1k monthly) Utilities: Vehicles: Taxes: DSO: Student Loans: Ty…" at bounding box center [487, 409] width 415 height 155
click at [323, 361] on textarea "House: Current ($1k monthly) Utilities: Current Vehicles: Taxes: DSO: Student L…" at bounding box center [487, 409] width 415 height 155
click at [327, 379] on textarea "House: Current ($1k monthly) Utilities: Current Vehicles: Taxes: DSO: Student L…" at bounding box center [487, 409] width 415 height 155
click at [331, 382] on textarea "House: Current ($1k monthly) Utilities: Current Vehicles: Taxes: DSO: Student L…" at bounding box center [487, 409] width 415 height 155
click at [332, 376] on textarea "House: Current ($1k monthly) Utilities: Current Vehicles: Taxes: DSO: Student L…" at bounding box center [487, 409] width 415 height 155
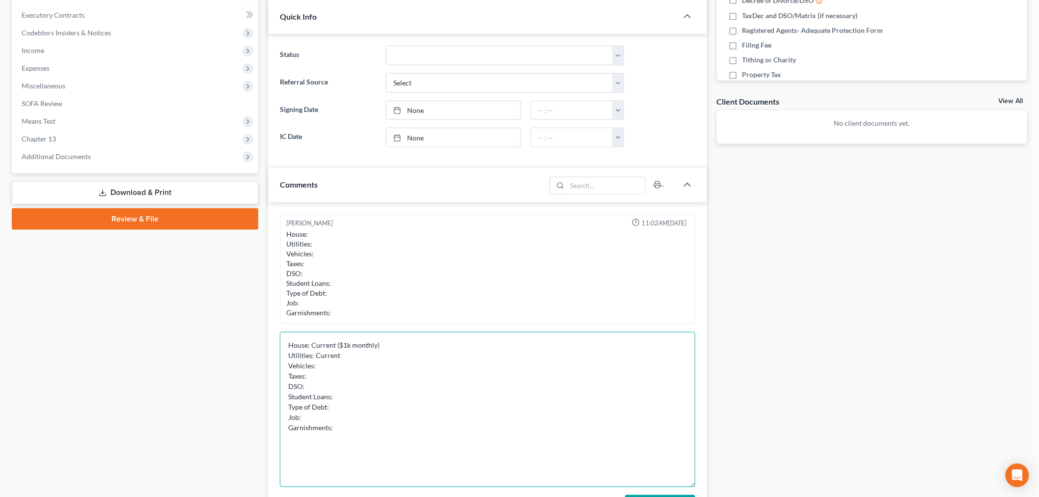
click at [323, 385] on textarea "House: Current ($1k monthly) Utilities: Current Vehicles: Taxes: DSO: Student L…" at bounding box center [487, 409] width 415 height 155
click at [328, 375] on textarea "House: Current ($1k monthly) Utilities: Current Vehicles: Taxes: DSO: Student L…" at bounding box center [487, 409] width 415 height 155
click at [318, 388] on textarea "House: Current ($1k monthly) Utilities: Current Vehicles: Taxes: Filed, no back…" at bounding box center [487, 409] width 415 height 155
click at [363, 401] on textarea "House: Current ($1k monthly) Utilities: Current Vehicles: Taxes: Filed, no back…" at bounding box center [487, 409] width 415 height 155
click at [354, 407] on textarea "House: Current ($1k monthly) Utilities: Current Vehicles: Taxes: Filed, no back…" at bounding box center [487, 409] width 415 height 155
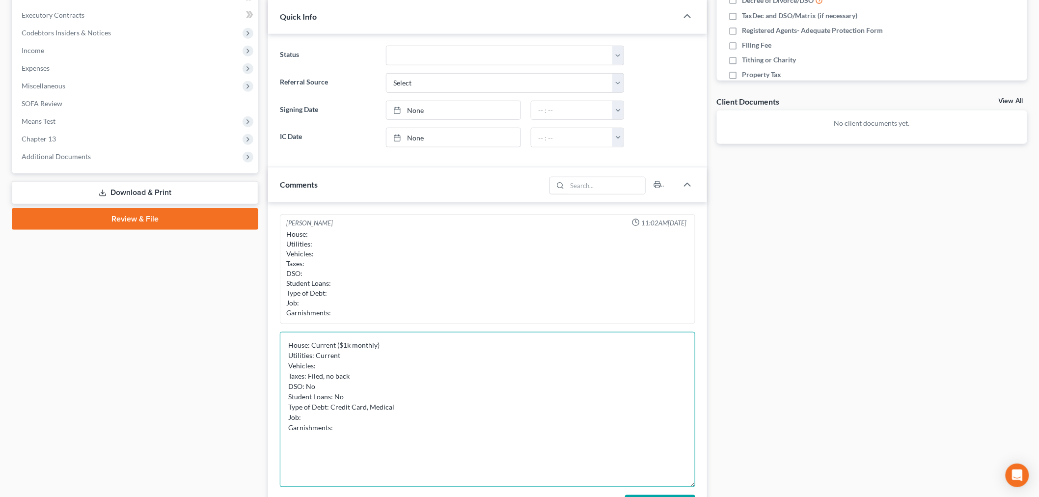
click at [363, 411] on textarea "House: Current ($1k monthly) Utilities: Current Vehicles: Taxes: Filed, no back…" at bounding box center [487, 409] width 415 height 155
click at [396, 403] on textarea "House: Current ($1k monthly) Utilities: Current Vehicles: Taxes: Filed, no back…" at bounding box center [487, 409] width 415 height 155
click at [372, 415] on textarea "House: Current ($1k monthly) Utilities: Current Vehicles: Taxes: Filed, no back…" at bounding box center [487, 409] width 415 height 155
click at [402, 429] on textarea "House: Current ($1k monthly) Utilities: Current Vehicles: Taxes: Filed, no back…" at bounding box center [487, 409] width 415 height 155
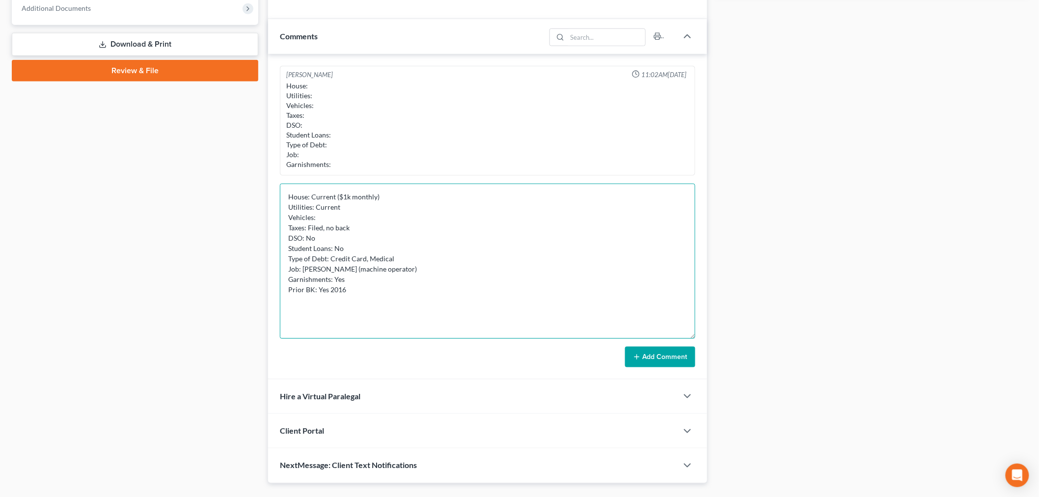
scroll to position [436, 0]
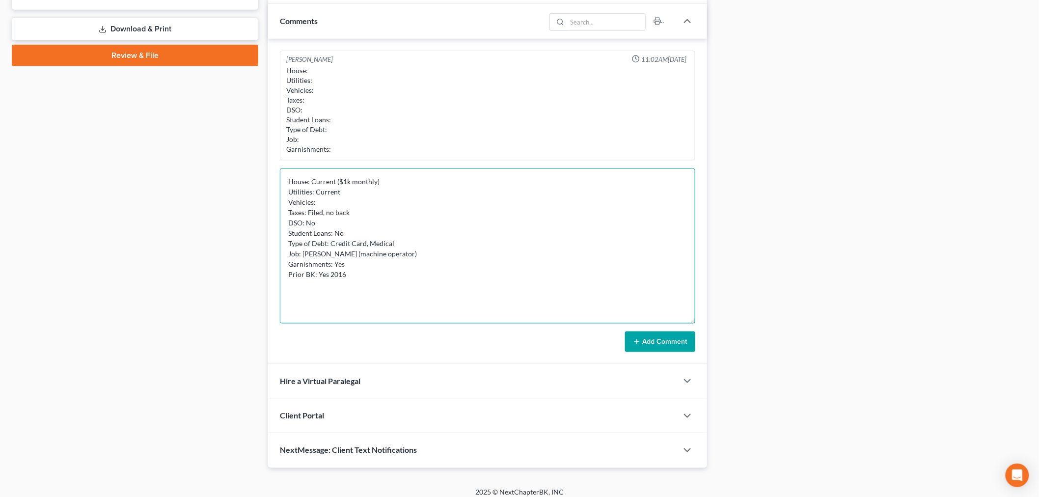
type textarea "House: Current ($1k monthly) Utilities: Current Vehicles: Taxes: Filed, no back…"
click at [654, 332] on button "Add Comment" at bounding box center [660, 342] width 70 height 21
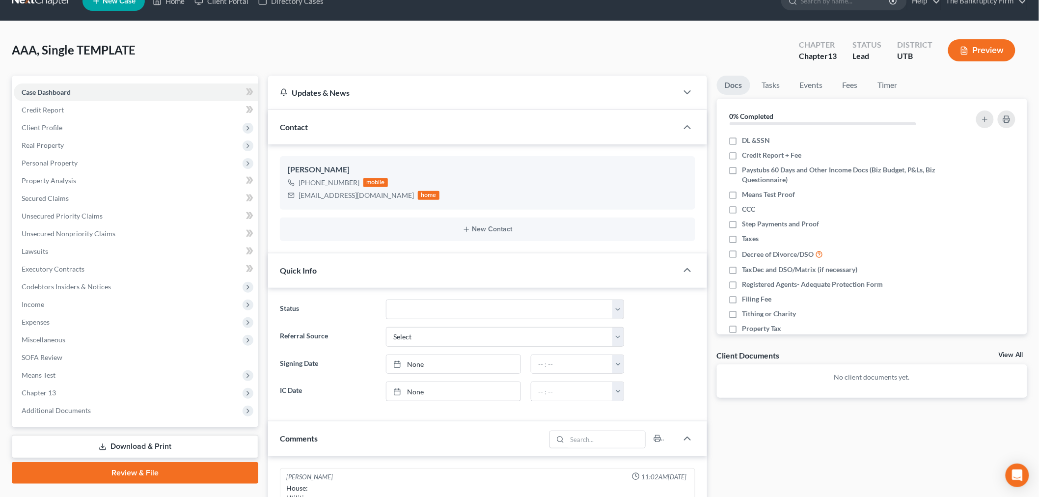
scroll to position [0, 0]
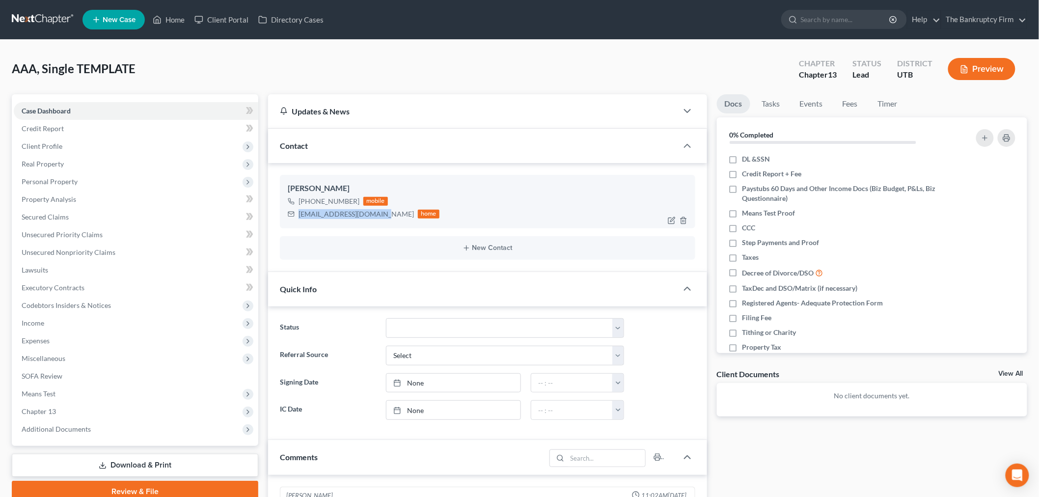
drag, startPoint x: 298, startPoint y: 215, endPoint x: 372, endPoint y: 217, distance: 74.2
click at [372, 217] on div "[EMAIL_ADDRESS][DOMAIN_NAME]" at bounding box center [356, 214] width 115 height 10
copy div "[EMAIL_ADDRESS][DOMAIN_NAME]"
drag, startPoint x: 307, startPoint y: 200, endPoint x: 354, endPoint y: 200, distance: 46.7
click at [354, 200] on div "[PHONE_NUMBER]" at bounding box center [329, 201] width 61 height 10
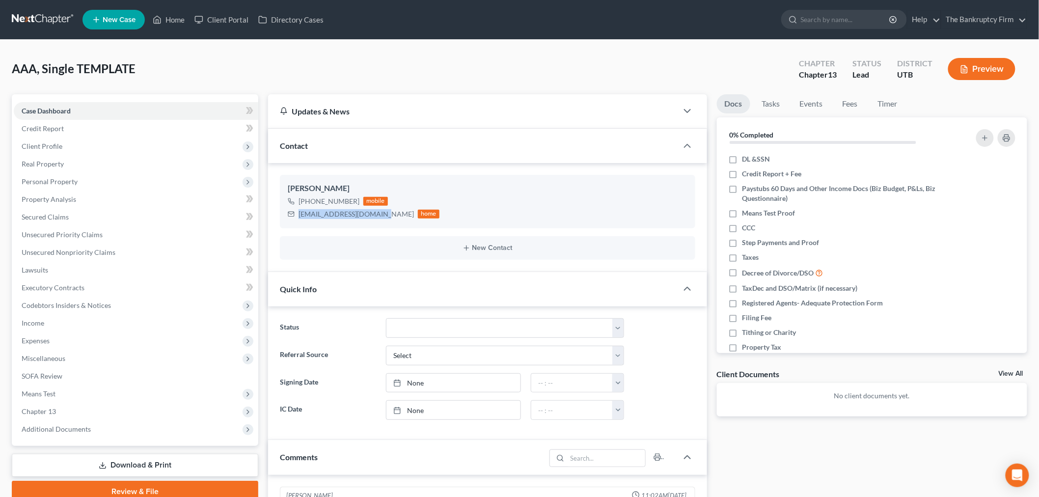
copy div "[PHONE_NUMBER]"
click at [99, 156] on span "Real Property" at bounding box center [136, 164] width 245 height 18
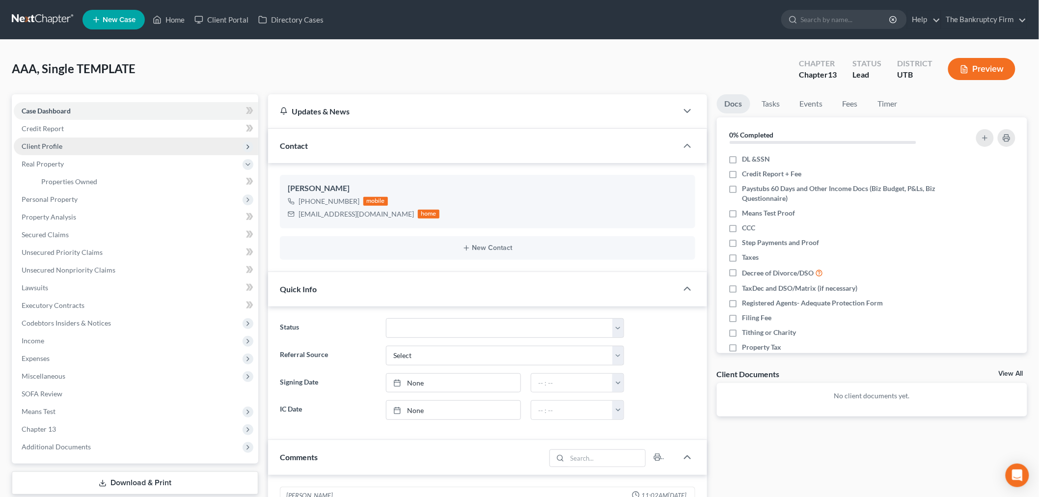
click at [107, 143] on span "Client Profile" at bounding box center [136, 147] width 245 height 18
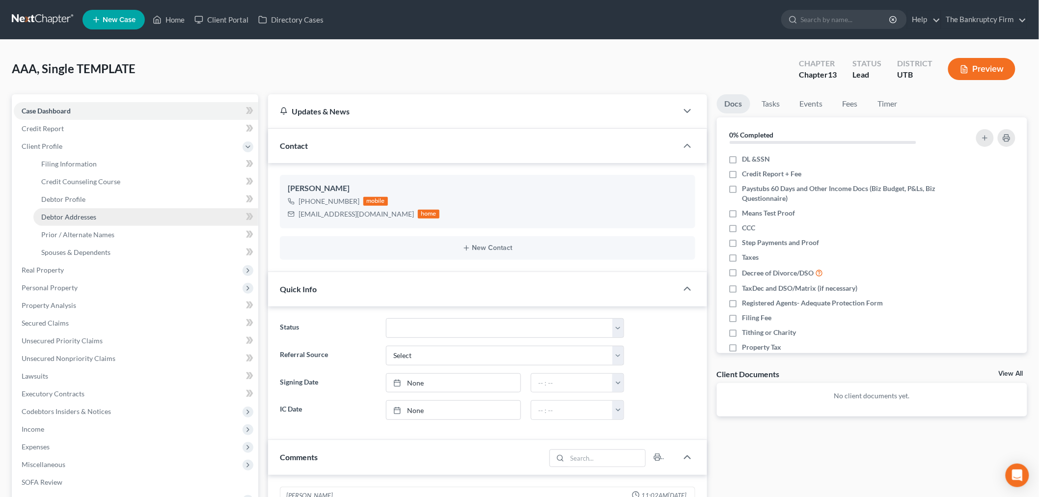
click at [82, 214] on span "Debtor Addresses" at bounding box center [68, 217] width 55 height 8
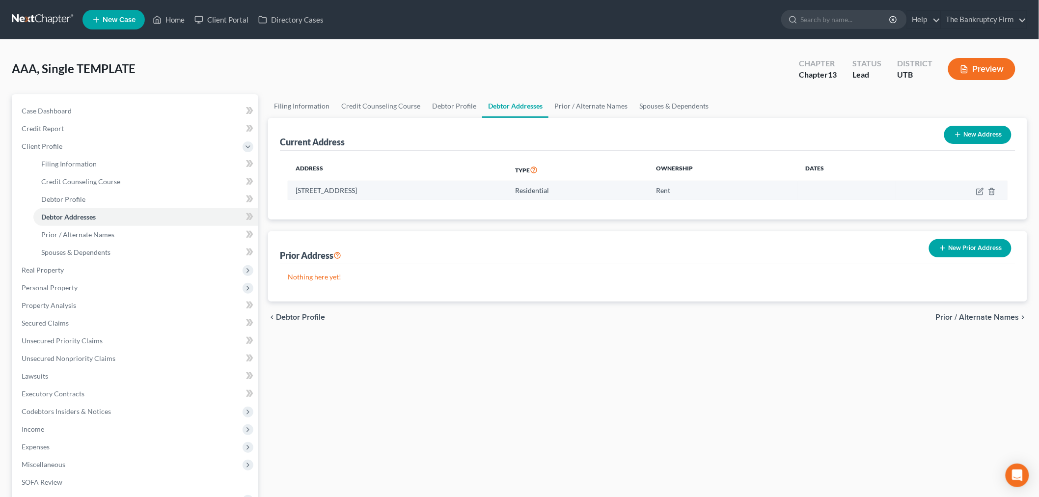
drag, startPoint x: 297, startPoint y: 188, endPoint x: 390, endPoint y: 192, distance: 93.4
click at [390, 192] on td "[STREET_ADDRESS]" at bounding box center [398, 190] width 220 height 19
click at [408, 195] on td "[STREET_ADDRESS]" at bounding box center [398, 190] width 220 height 19
drag, startPoint x: 296, startPoint y: 190, endPoint x: 394, endPoint y: 189, distance: 97.7
click at [394, 189] on td "[STREET_ADDRESS]" at bounding box center [398, 190] width 220 height 19
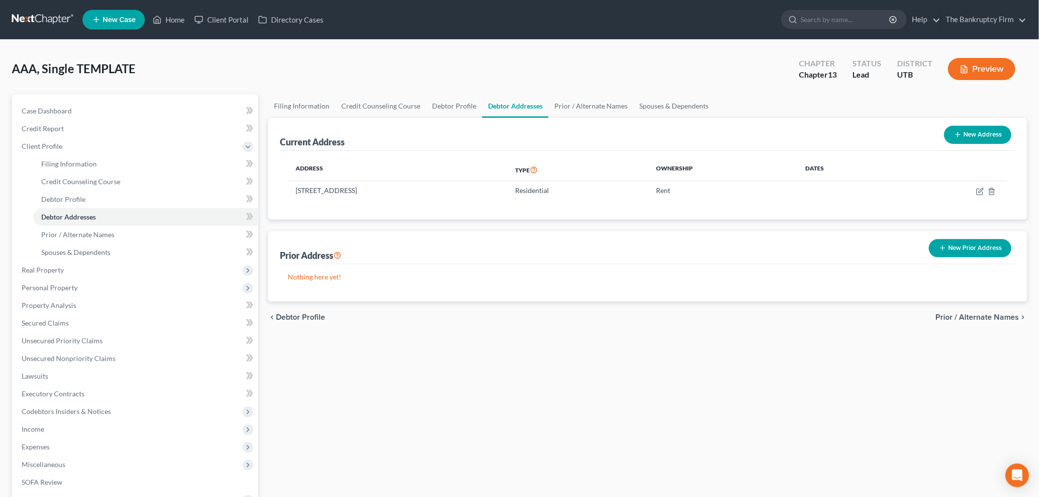
copy td "[STREET_ADDRESS]"
click at [417, 76] on div "AAA, Single TEMPLATE Upgraded Chapter Chapter 13 Status Lead District UTB Previ…" at bounding box center [520, 73] width 1016 height 43
click at [168, 17] on link "Home" at bounding box center [169, 20] width 42 height 18
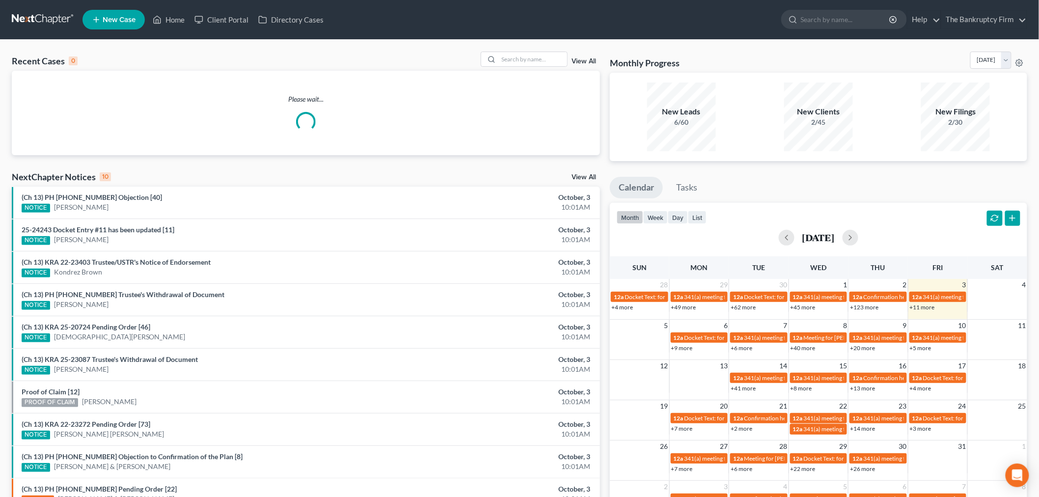
click at [578, 60] on link "View All" at bounding box center [584, 61] width 25 height 7
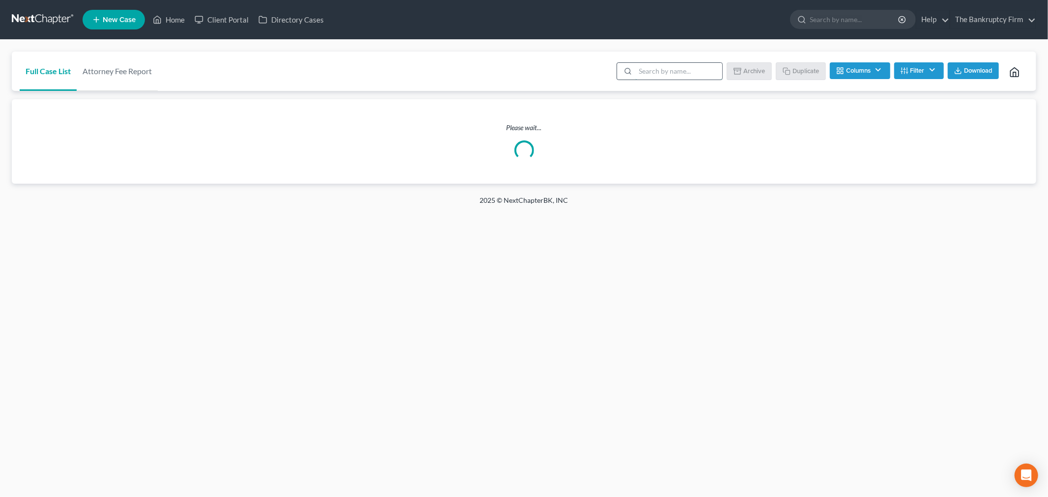
click at [655, 69] on input "search" at bounding box center [678, 71] width 87 height 17
type input "aaa"
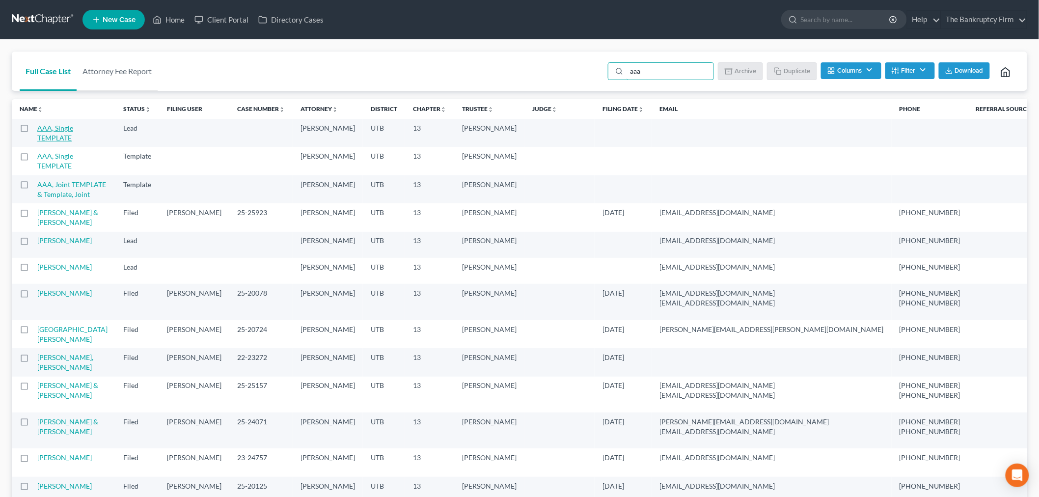
click at [57, 126] on link "AAA, Single TEMPLATE" at bounding box center [55, 133] width 36 height 18
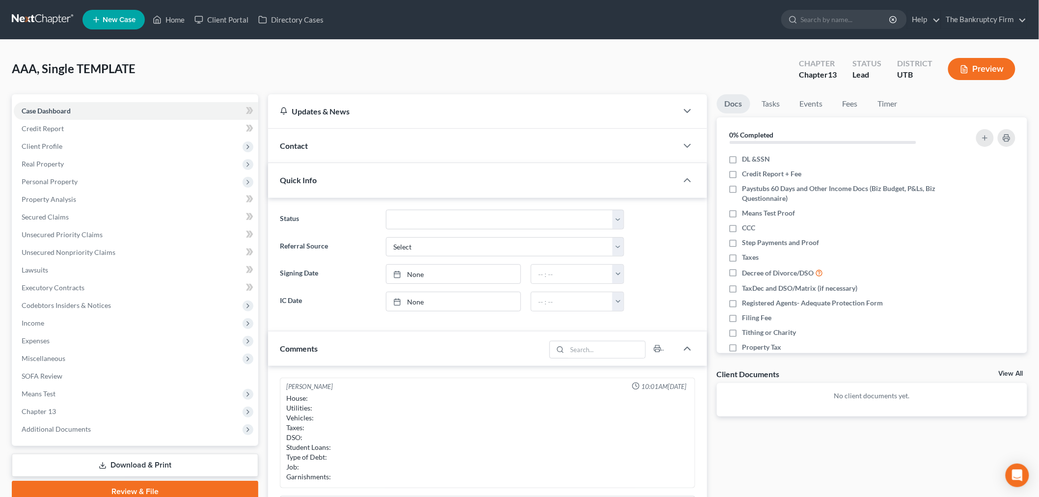
click at [455, 146] on div "Contact" at bounding box center [473, 146] width 410 height 34
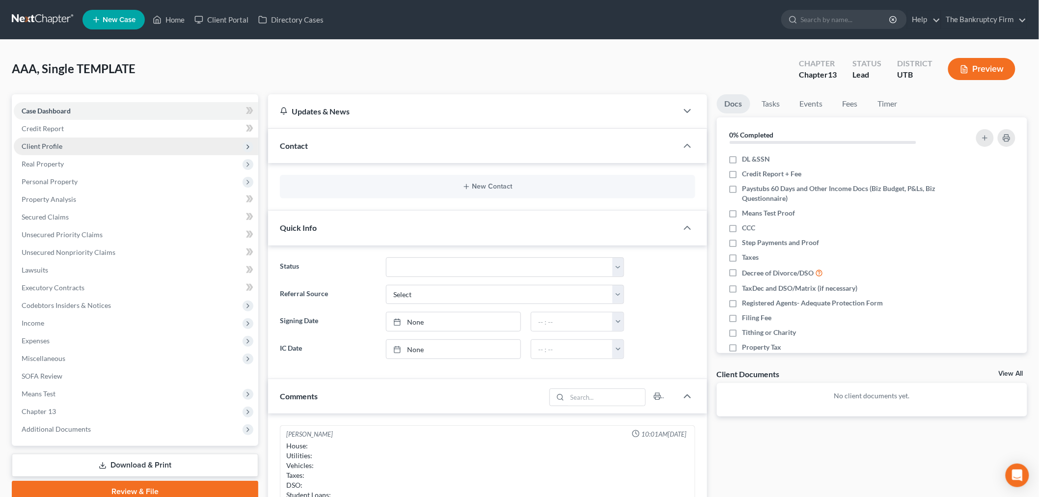
click at [92, 148] on span "Client Profile" at bounding box center [136, 147] width 245 height 18
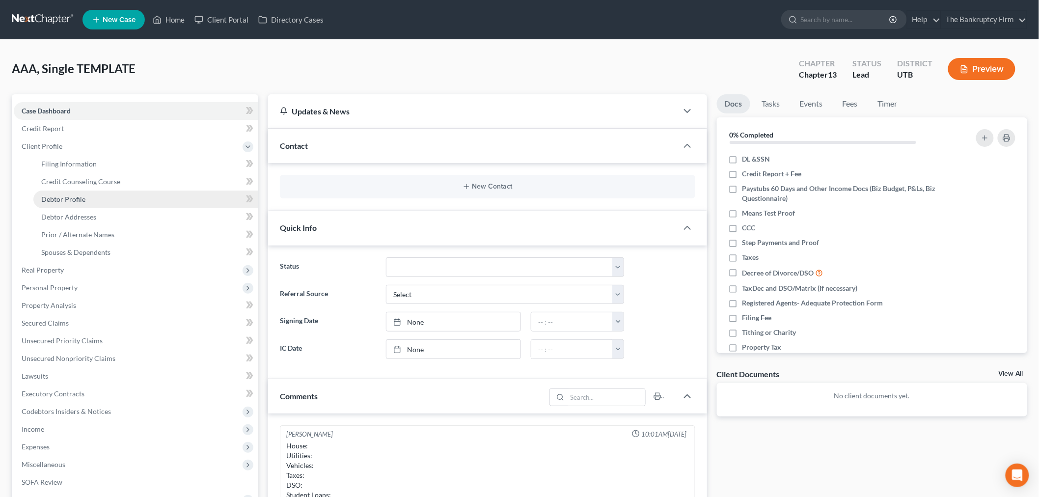
click at [106, 199] on link "Debtor Profile" at bounding box center [145, 200] width 225 height 18
select select "1"
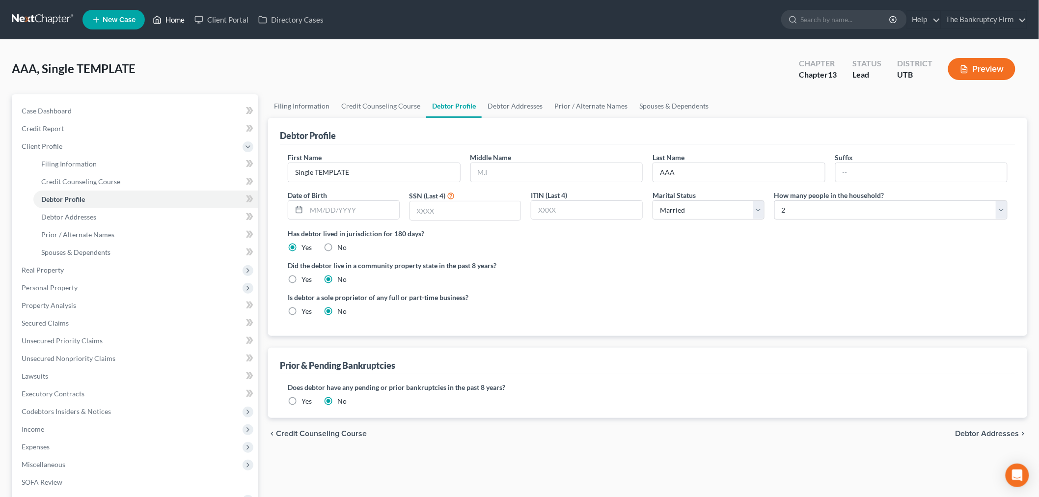
click at [170, 23] on link "Home" at bounding box center [169, 20] width 42 height 18
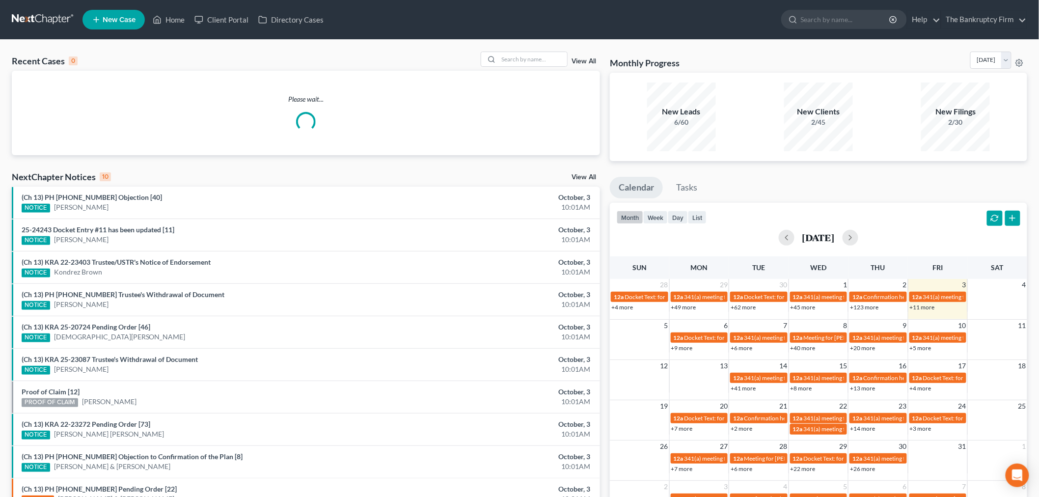
click at [587, 60] on link "View All" at bounding box center [584, 61] width 25 height 7
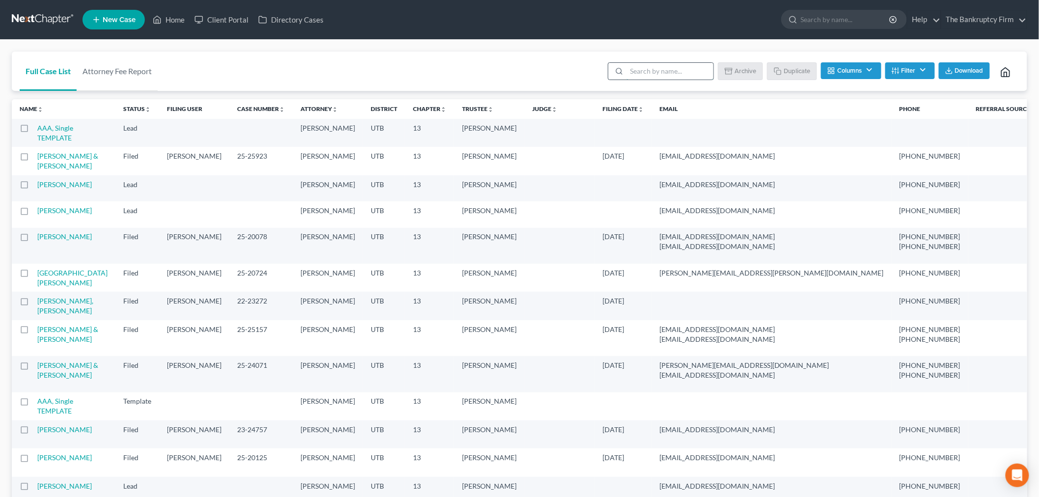
drag, startPoint x: 670, startPoint y: 75, endPoint x: 665, endPoint y: 73, distance: 5.1
click at [670, 75] on input "search" at bounding box center [670, 71] width 87 height 17
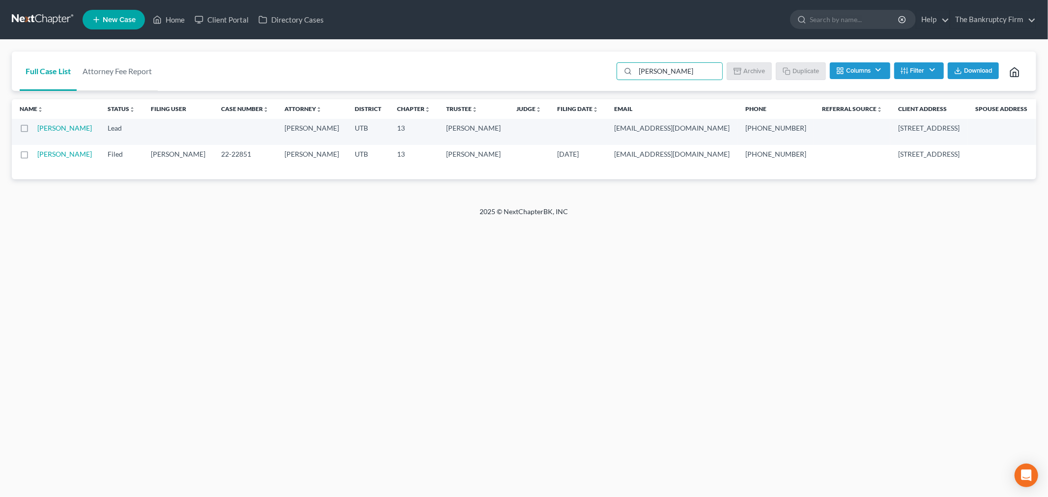
drag, startPoint x: 136, startPoint y: 255, endPoint x: 352, endPoint y: 318, distance: 225.4
click at [146, 256] on div "Home New Case Client Portal Directory Cases The Bankruptcy Firm [EMAIL_ADDRESS]…" at bounding box center [524, 248] width 1048 height 497
drag, startPoint x: 692, startPoint y: 70, endPoint x: 608, endPoint y: 64, distance: 84.7
click at [608, 64] on div "Full Case List Attorney Fee Report [PERSON_NAME] Batch Download Archive Un-arch…" at bounding box center [524, 72] width 1024 height 40
type input "terr"
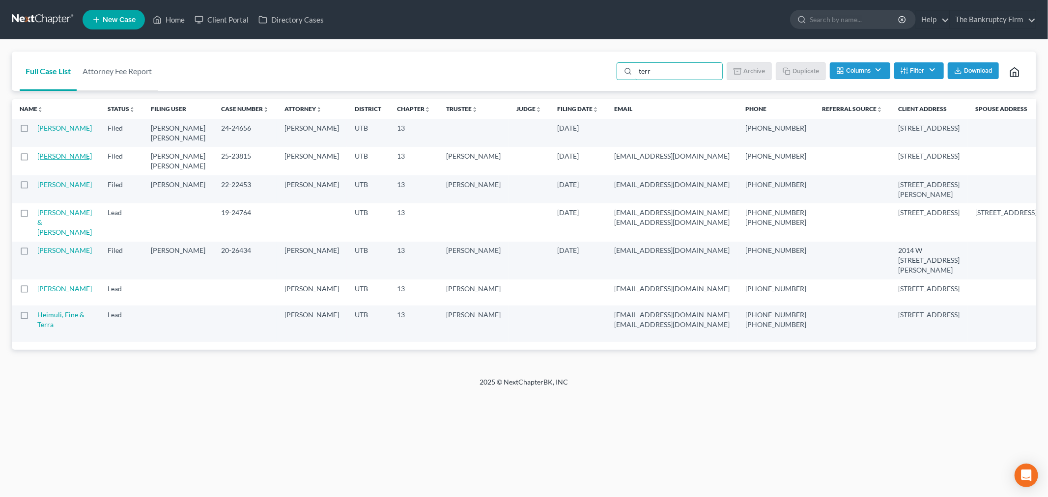
click at [50, 159] on link "[PERSON_NAME]" at bounding box center [64, 156] width 55 height 8
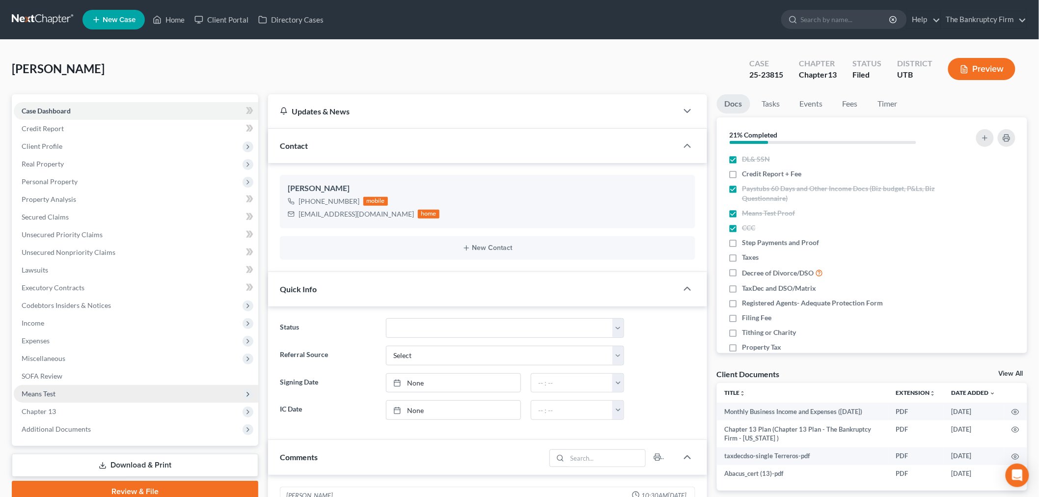
scroll to position [78, 0]
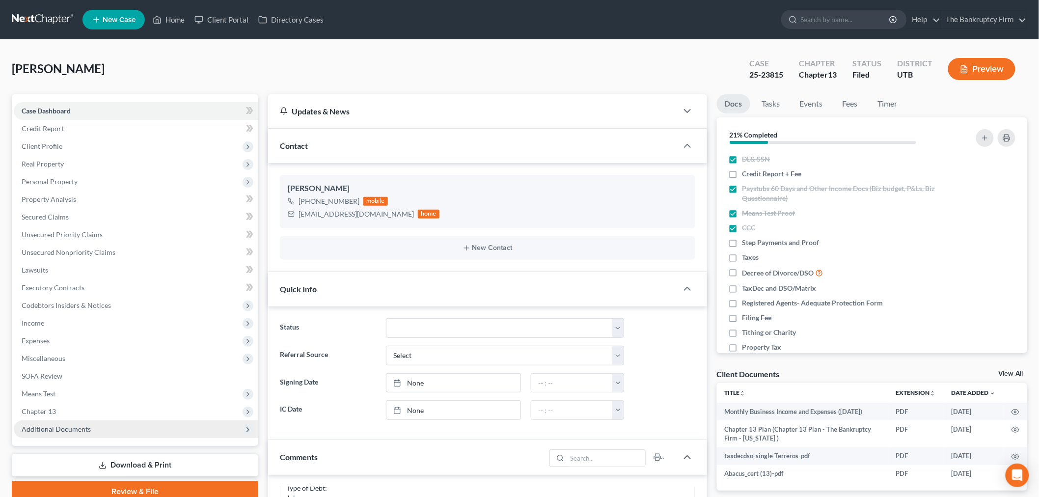
click at [81, 433] on span "Additional Documents" at bounding box center [136, 429] width 245 height 18
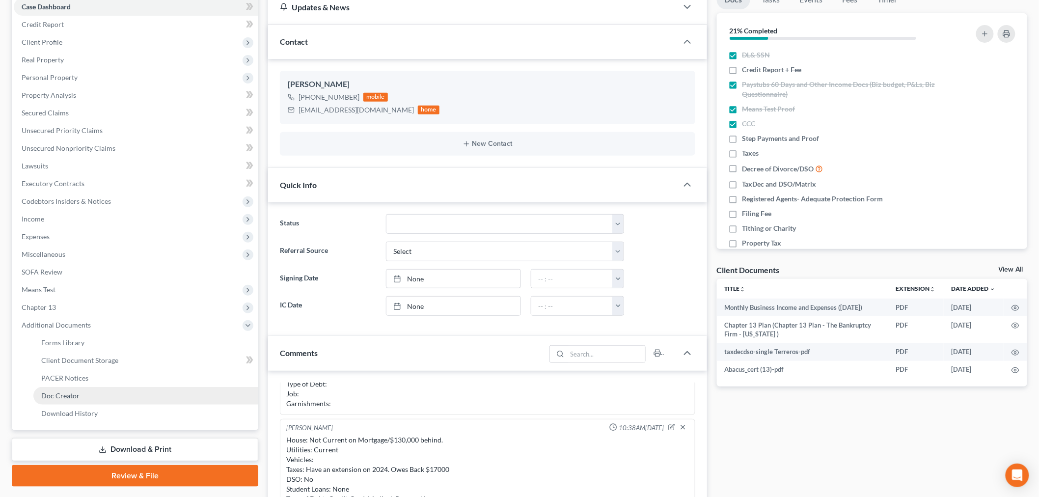
scroll to position [109, 0]
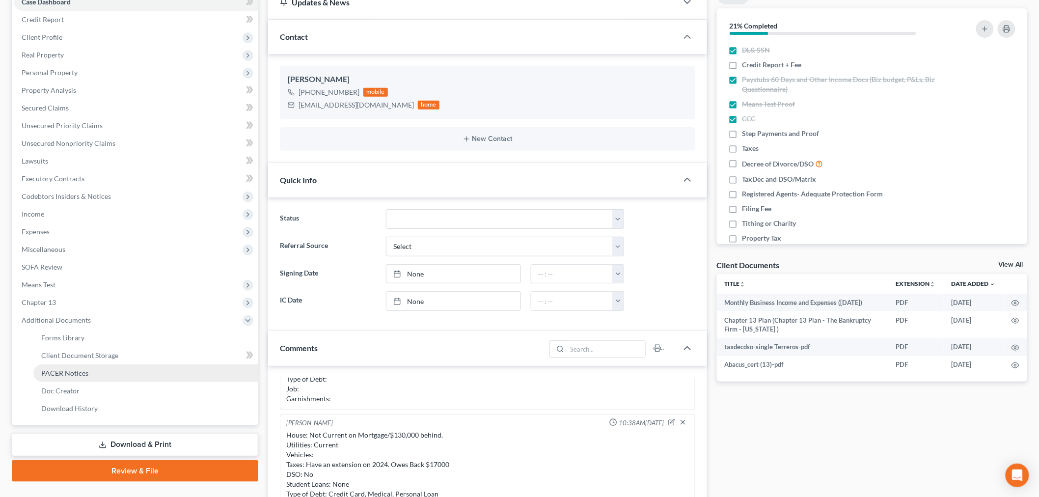
click at [88, 376] on link "PACER Notices" at bounding box center [145, 373] width 225 height 18
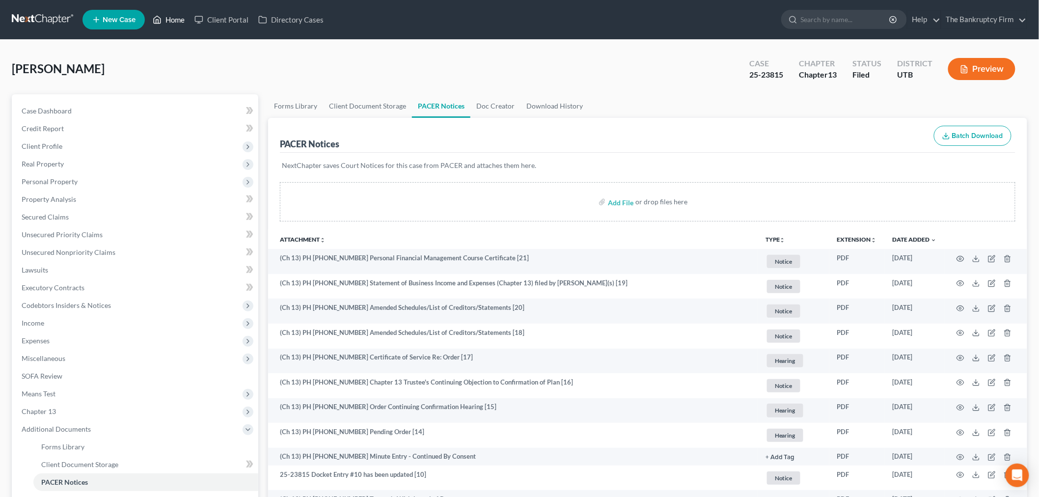
click at [167, 21] on link "Home" at bounding box center [169, 20] width 42 height 18
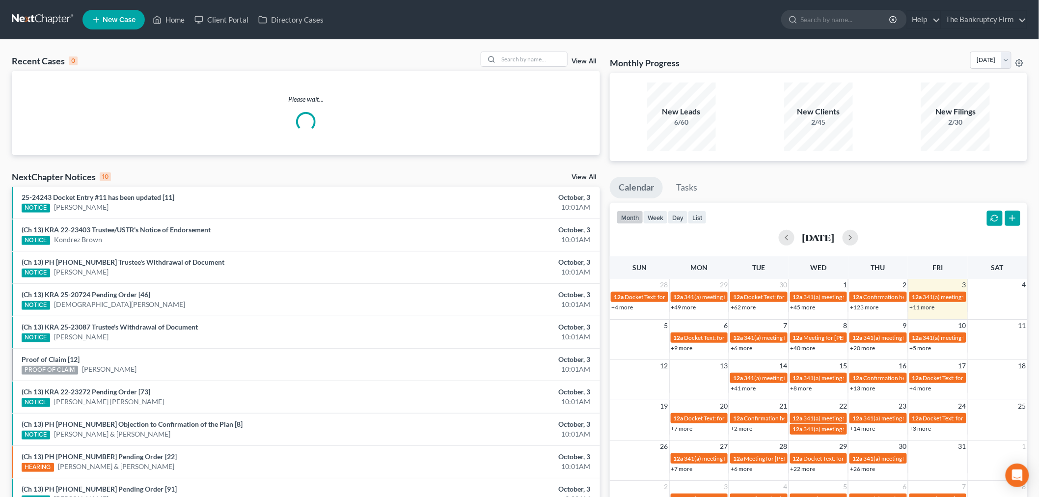
click at [586, 60] on link "View All" at bounding box center [584, 61] width 25 height 7
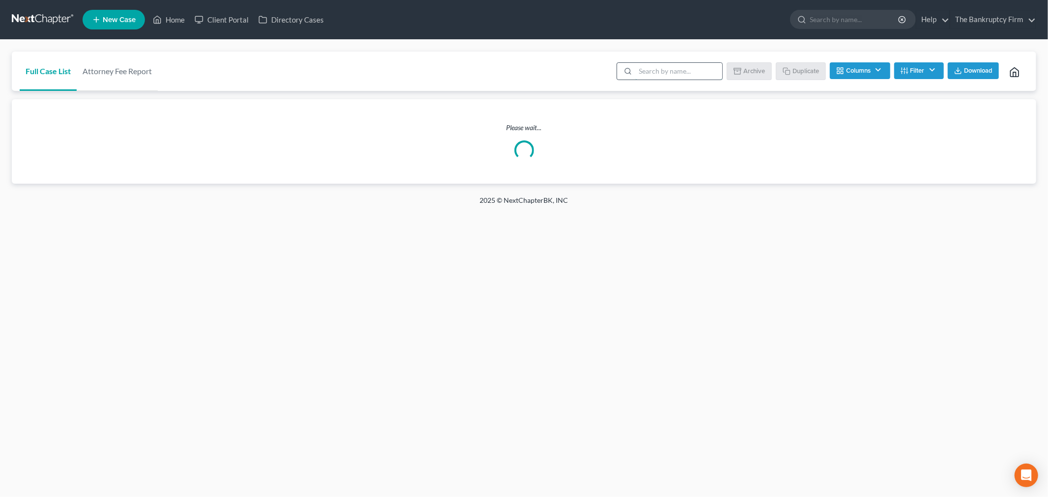
click at [685, 73] on input "search" at bounding box center [678, 71] width 87 height 17
type input "[PERSON_NAME]"
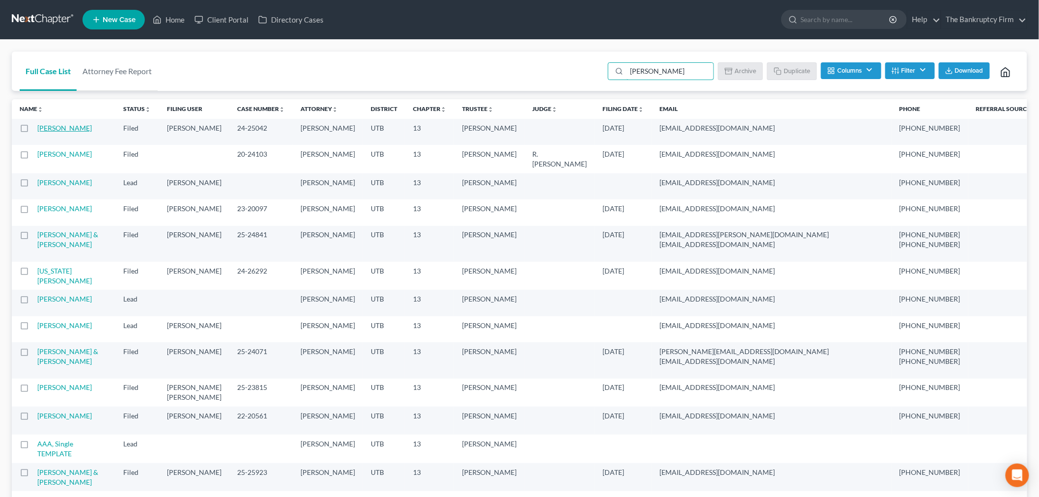
click at [69, 130] on link "[PERSON_NAME]" at bounding box center [64, 128] width 55 height 8
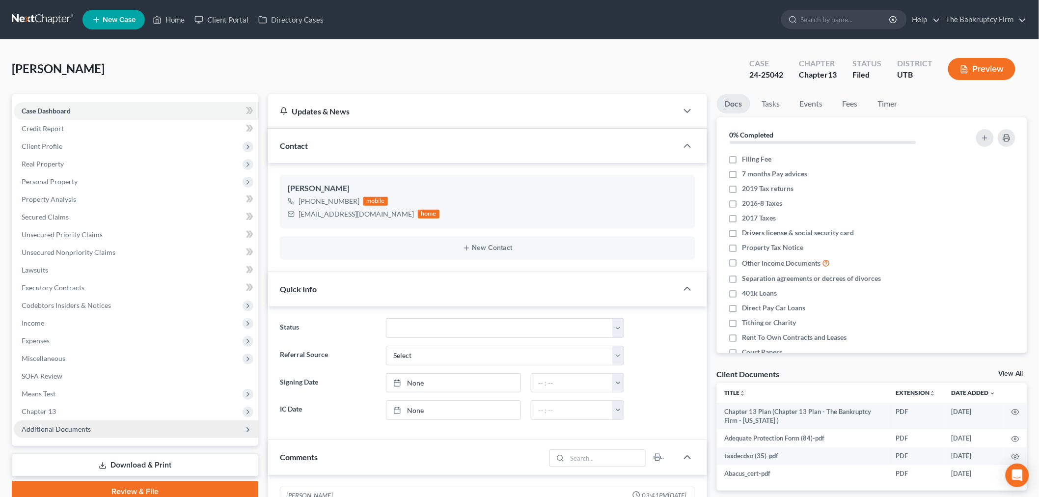
click at [60, 434] on span "Additional Documents" at bounding box center [136, 429] width 245 height 18
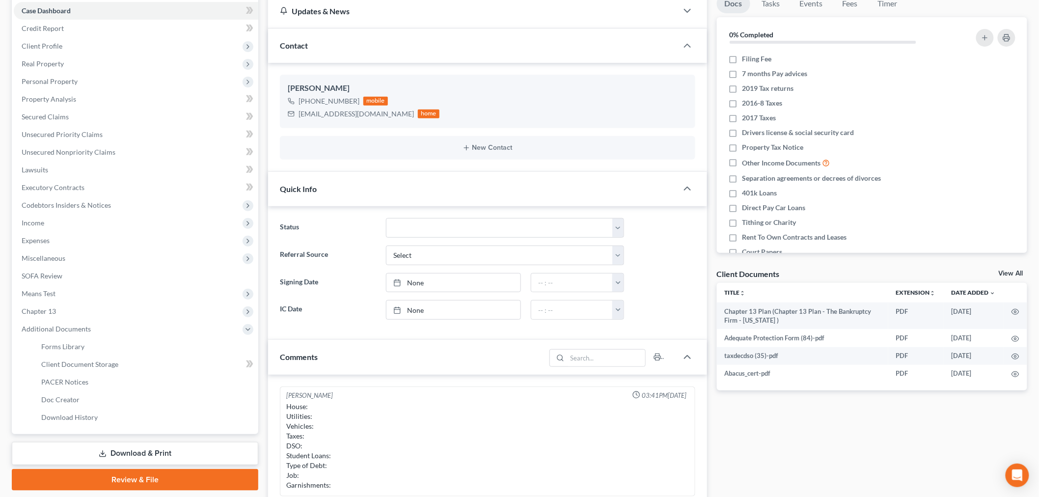
scroll to position [109, 0]
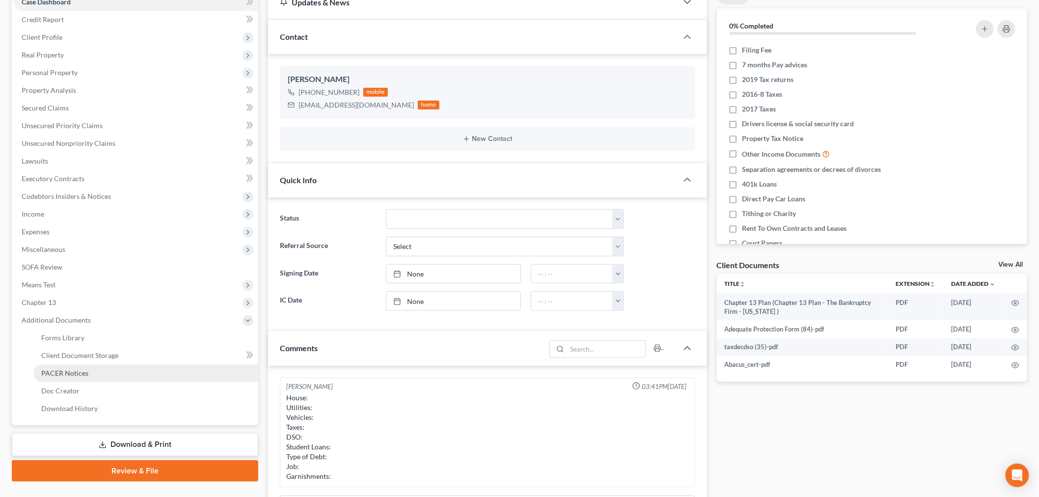
click at [72, 374] on span "PACER Notices" at bounding box center [64, 373] width 47 height 8
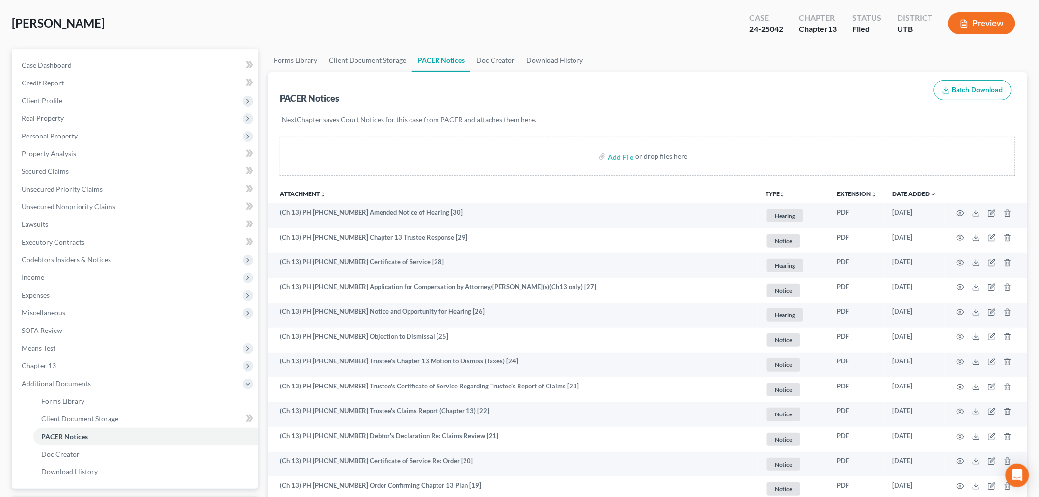
scroll to position [109, 0]
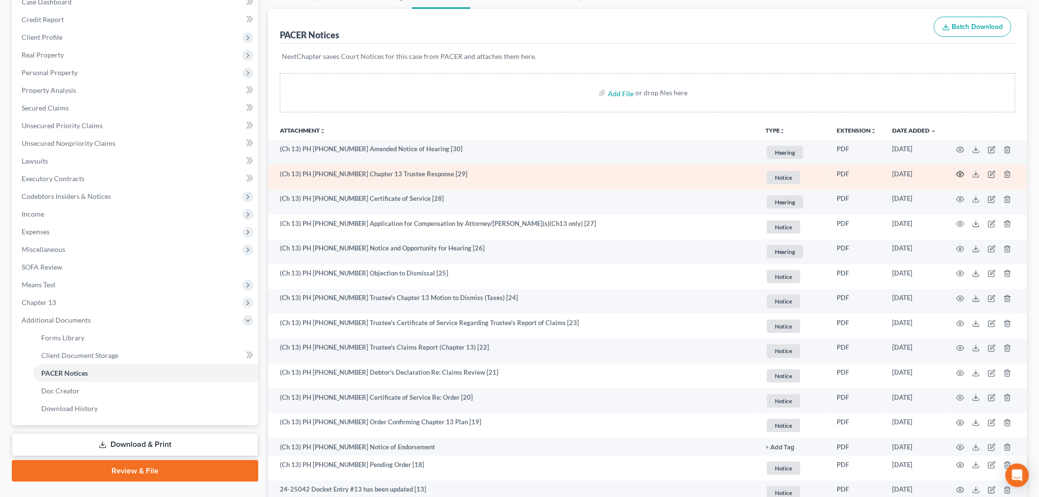
click at [959, 172] on icon "button" at bounding box center [960, 174] width 7 height 5
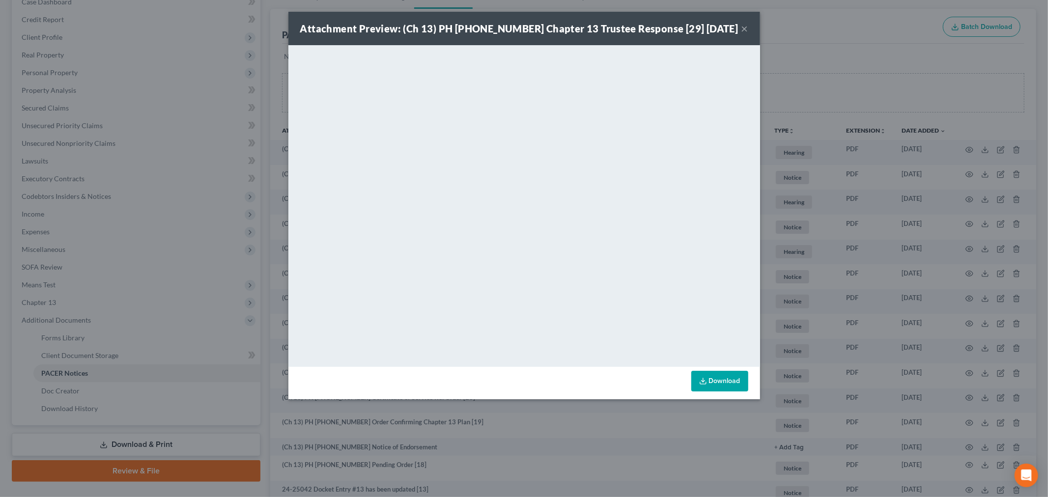
click at [742, 26] on button "×" at bounding box center [744, 29] width 7 height 12
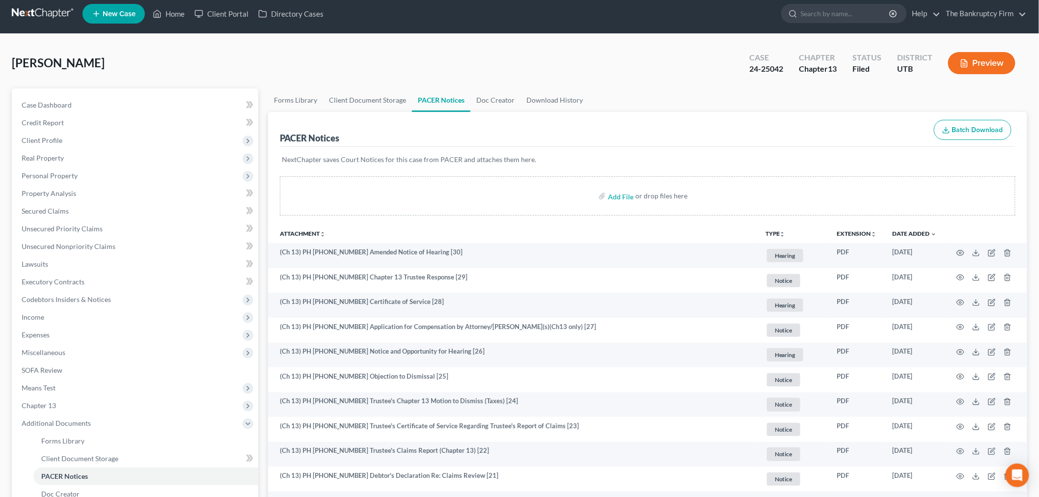
scroll to position [0, 0]
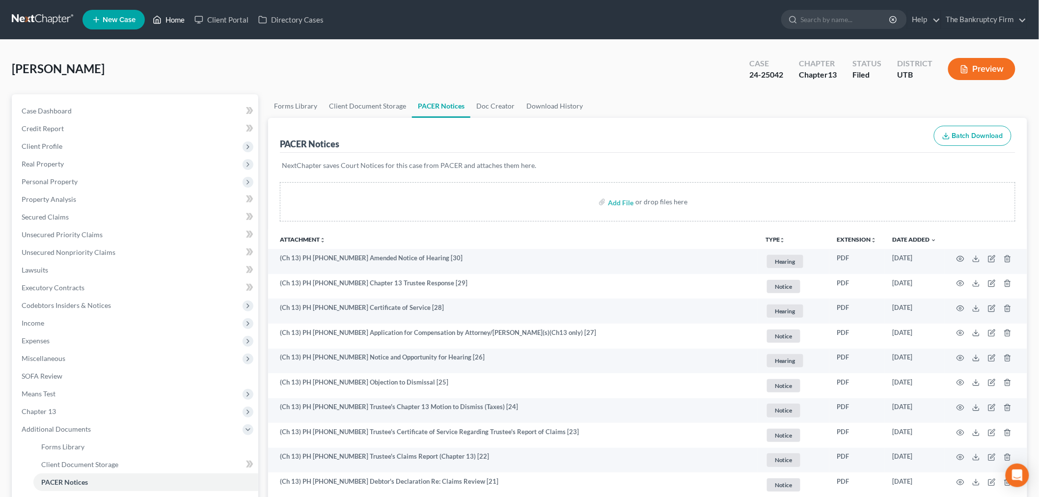
click at [177, 19] on link "Home" at bounding box center [169, 20] width 42 height 18
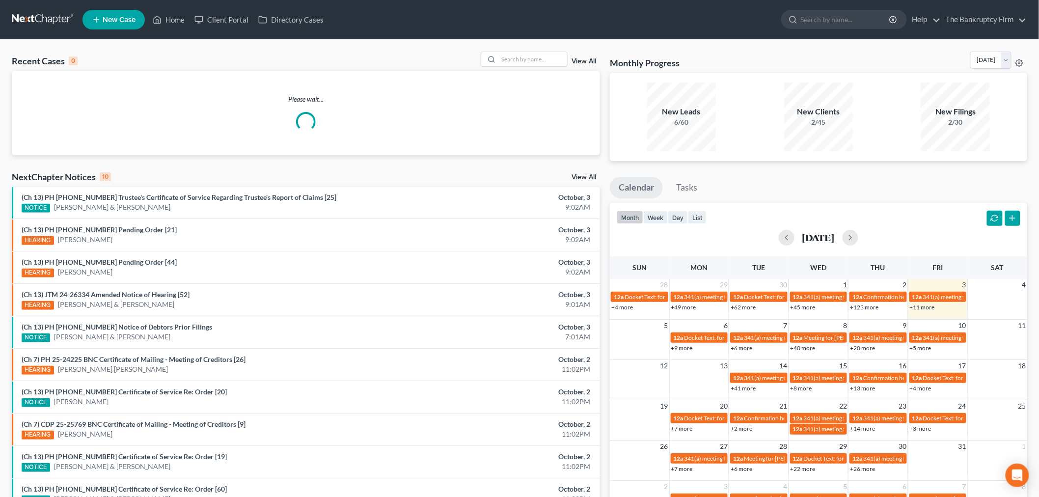
click at [575, 61] on link "View All" at bounding box center [584, 61] width 25 height 7
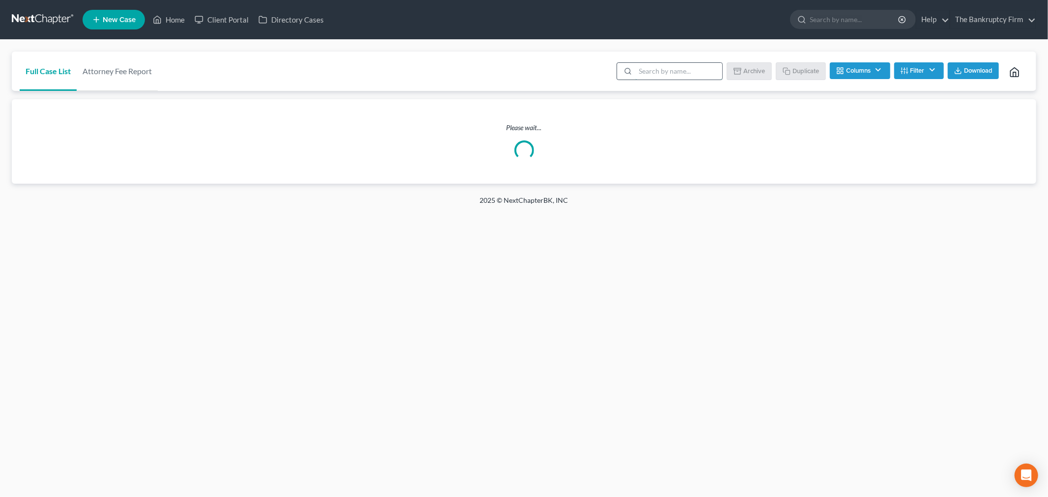
click at [657, 69] on input "search" at bounding box center [678, 71] width 87 height 17
type input "aaa"
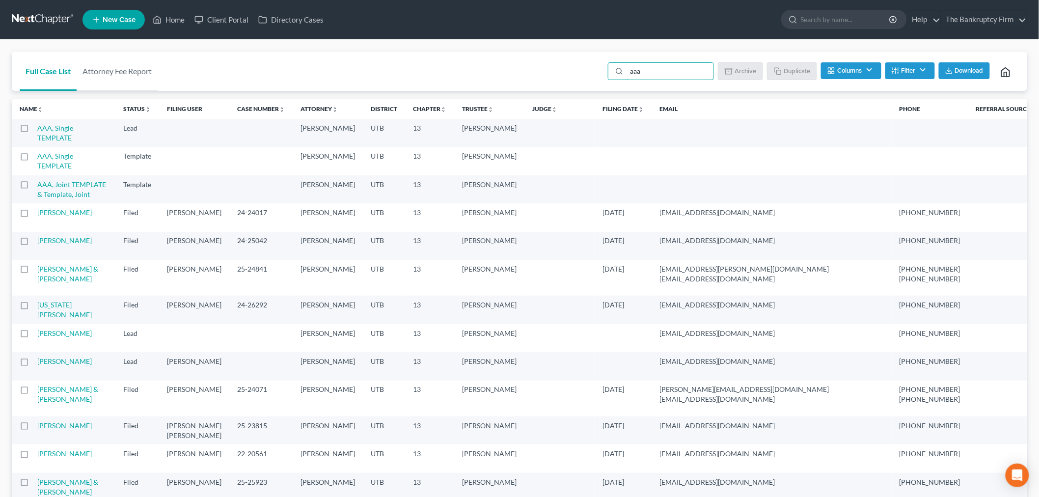
click at [33, 159] on label at bounding box center [33, 159] width 0 height 0
click at [37, 158] on input "checkbox" at bounding box center [40, 154] width 6 height 6
click at [789, 72] on button "Duplicate" at bounding box center [792, 70] width 49 height 17
checkbox input "false"
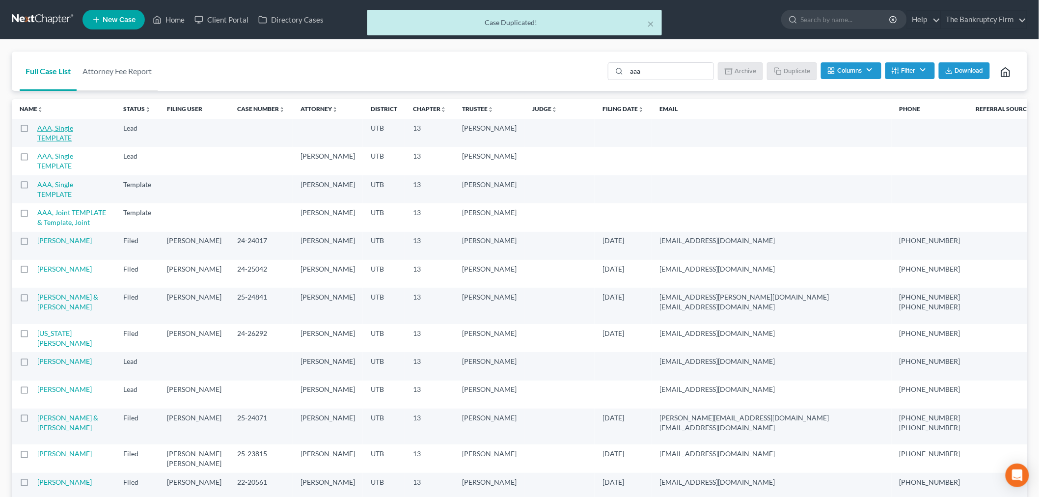
click at [52, 128] on link "AAA, Single TEMPLATE" at bounding box center [55, 133] width 36 height 18
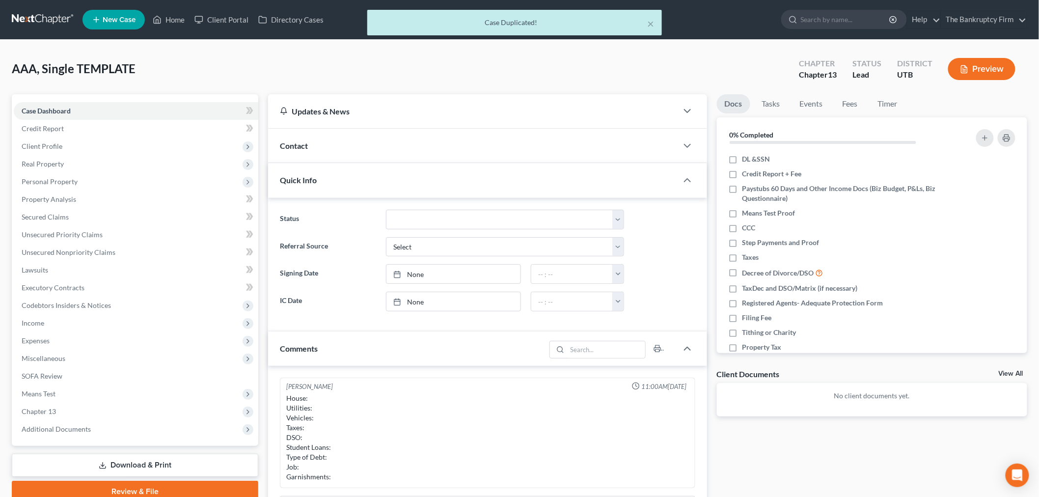
click at [419, 154] on div "Contact" at bounding box center [473, 146] width 410 height 34
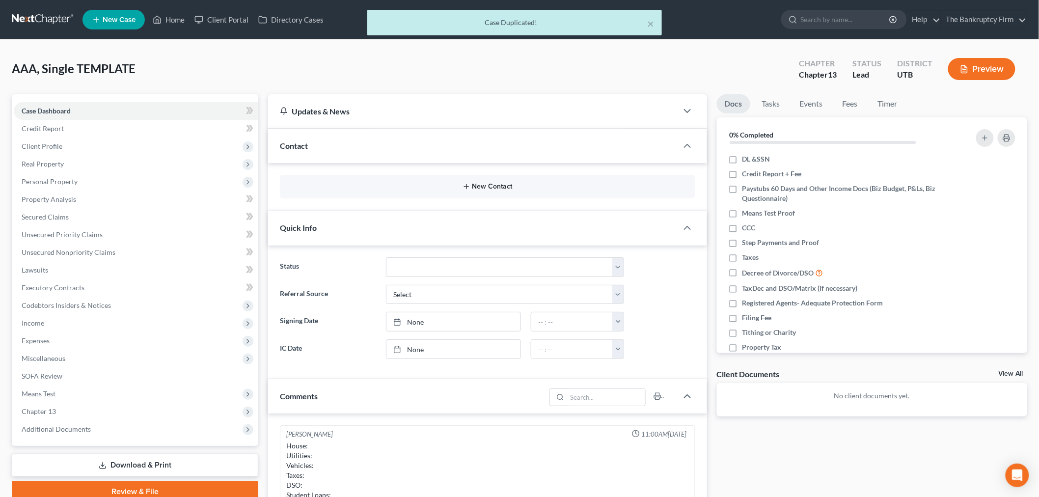
click at [420, 184] on button "New Contact" at bounding box center [488, 187] width 400 height 8
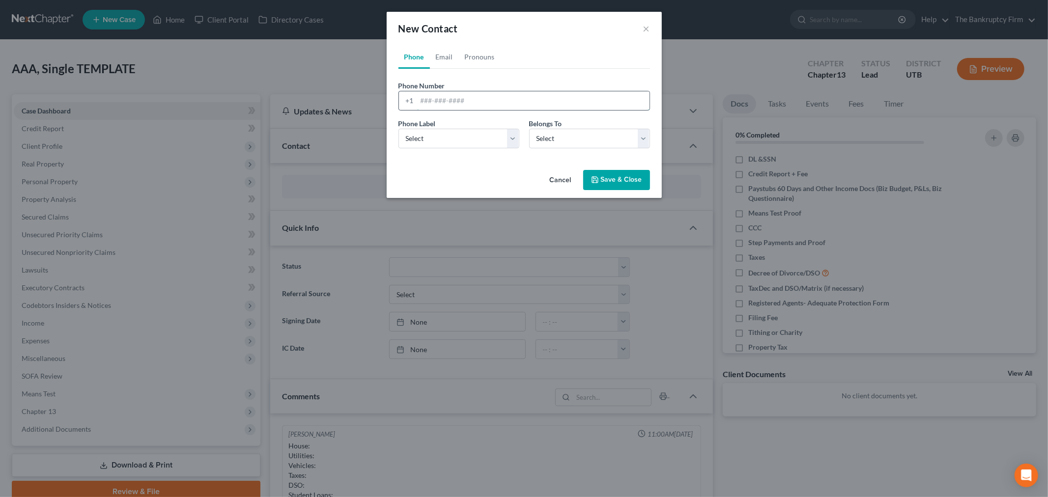
click at [469, 96] on input "tel" at bounding box center [533, 100] width 232 height 19
type input "[PHONE_NUMBER]"
drag, startPoint x: 470, startPoint y: 136, endPoint x: 464, endPoint y: 148, distance: 13.4
click at [470, 136] on select "Select Mobile Home Work Other" at bounding box center [458, 139] width 121 height 20
select select "0"
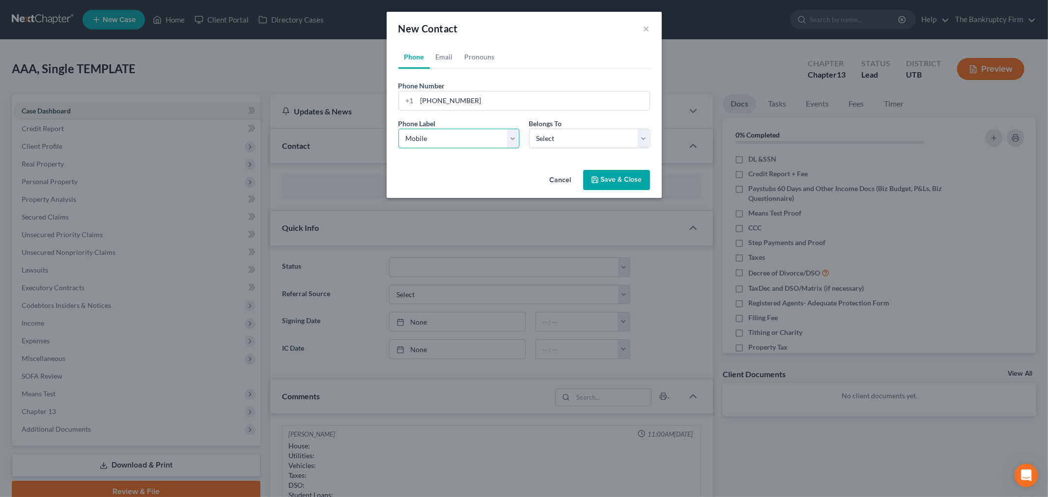
click at [398, 129] on select "Select Mobile Home Work Other" at bounding box center [458, 139] width 121 height 20
click at [573, 144] on select "Select Client Other" at bounding box center [589, 139] width 121 height 20
select select "0"
click at [529, 129] on select "Select Client Other" at bounding box center [589, 139] width 121 height 20
select select "0"
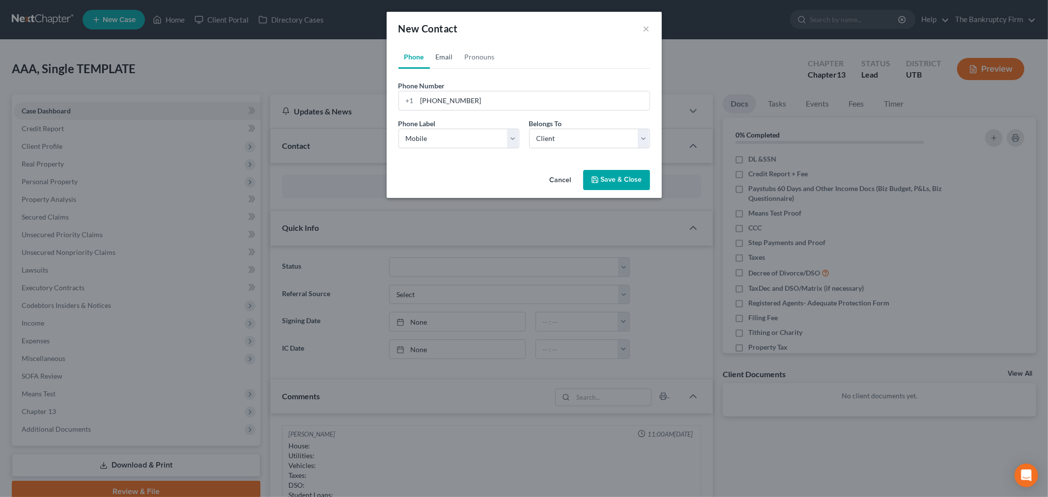
click at [436, 56] on link "Email" at bounding box center [444, 57] width 29 height 24
click at [453, 97] on input "email" at bounding box center [533, 100] width 232 height 19
type input "[EMAIL_ADDRESS][DOMAIN_NAME]"
drag, startPoint x: 458, startPoint y: 138, endPoint x: 458, endPoint y: 148, distance: 9.8
click at [458, 138] on select "Select Home Work Other" at bounding box center [458, 139] width 121 height 20
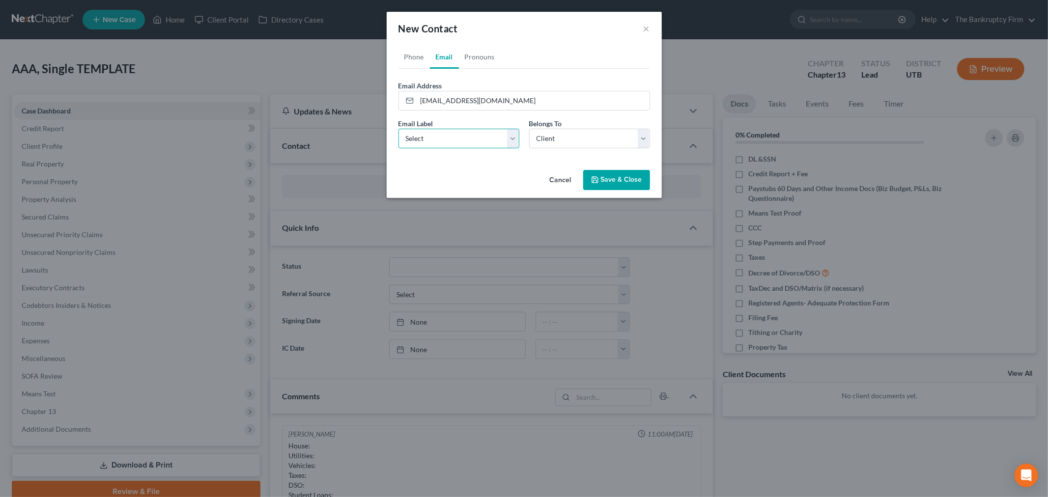
select select "0"
click at [398, 129] on select "Select Home Work Other" at bounding box center [458, 139] width 121 height 20
drag, startPoint x: 541, startPoint y: 142, endPoint x: 546, endPoint y: 147, distance: 6.6
click at [541, 142] on select "Select Client Other" at bounding box center [589, 139] width 121 height 20
click at [529, 129] on select "Select Client Other" at bounding box center [589, 139] width 121 height 20
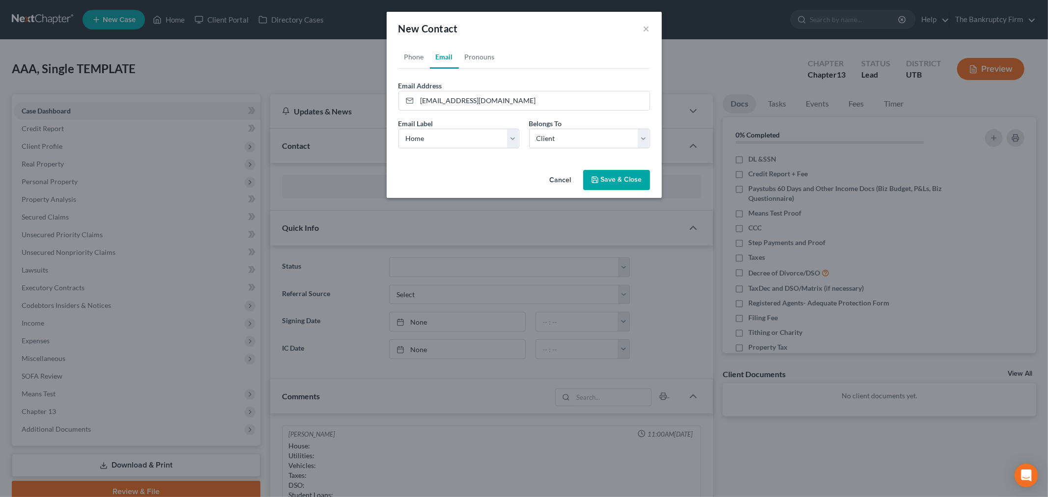
click at [597, 179] on icon "button" at bounding box center [595, 180] width 8 height 8
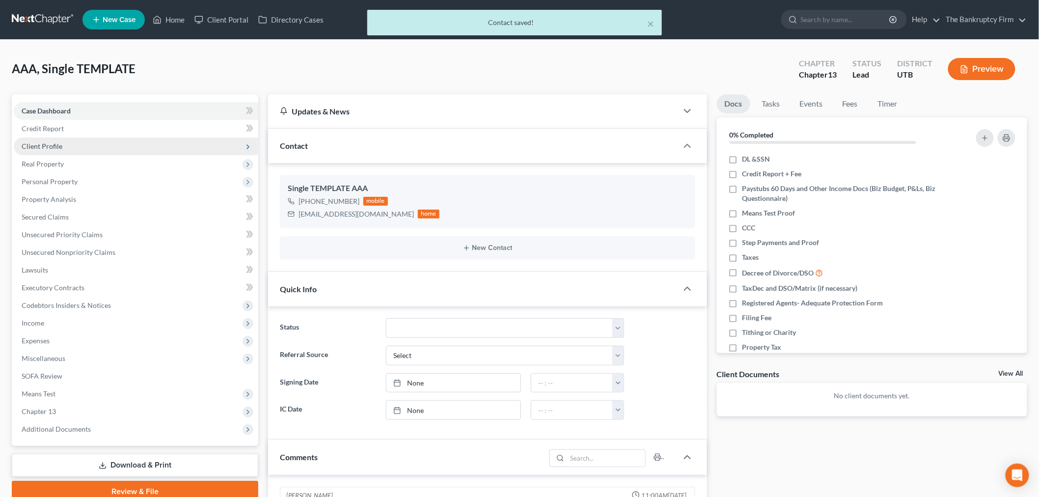
click at [81, 151] on span "Client Profile" at bounding box center [136, 147] width 245 height 18
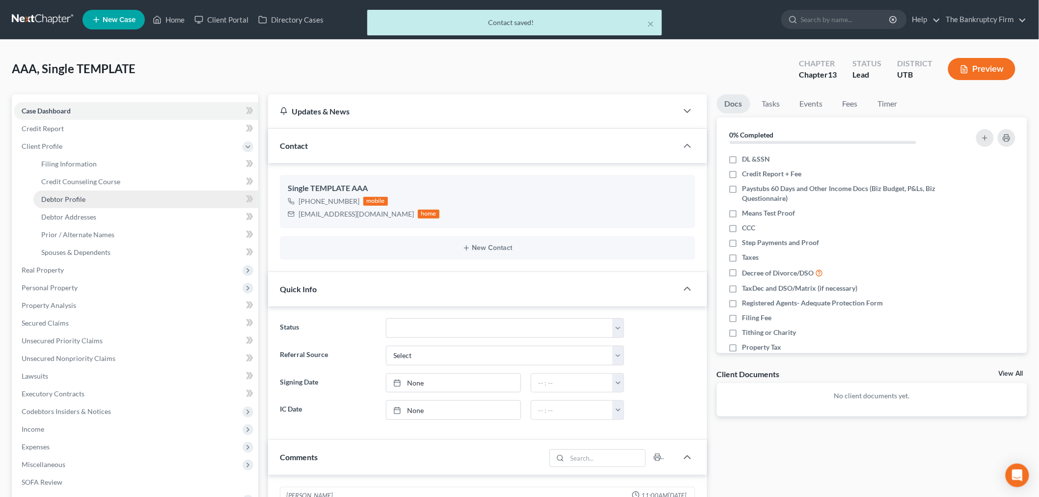
drag, startPoint x: 86, startPoint y: 192, endPoint x: 204, endPoint y: 191, distance: 117.9
click at [86, 192] on link "Debtor Profile" at bounding box center [145, 200] width 225 height 18
select select "1"
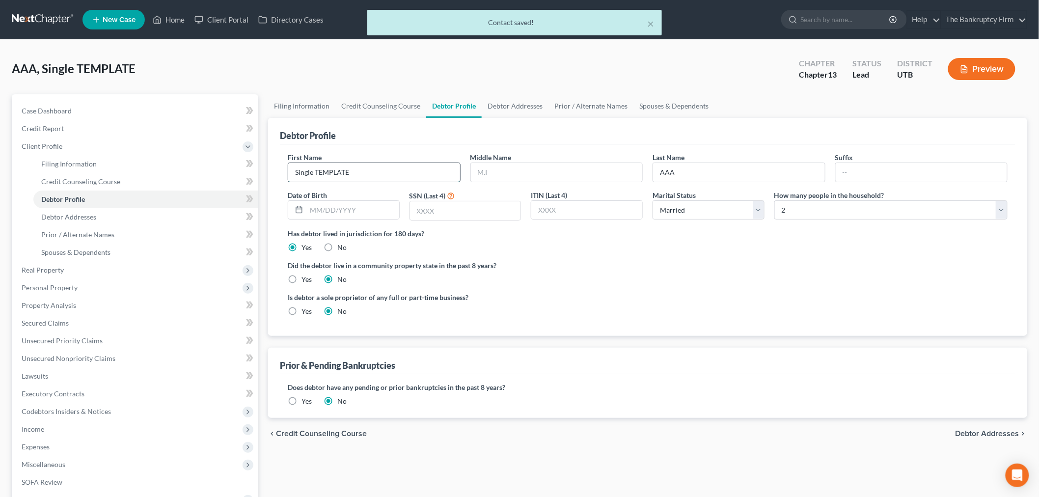
drag, startPoint x: 387, startPoint y: 167, endPoint x: 393, endPoint y: 174, distance: 9.0
click at [213, 175] on div "Petition Navigation Case Dashboard Payments Invoices Payments Payments Credit R…" at bounding box center [519, 351] width 1025 height 514
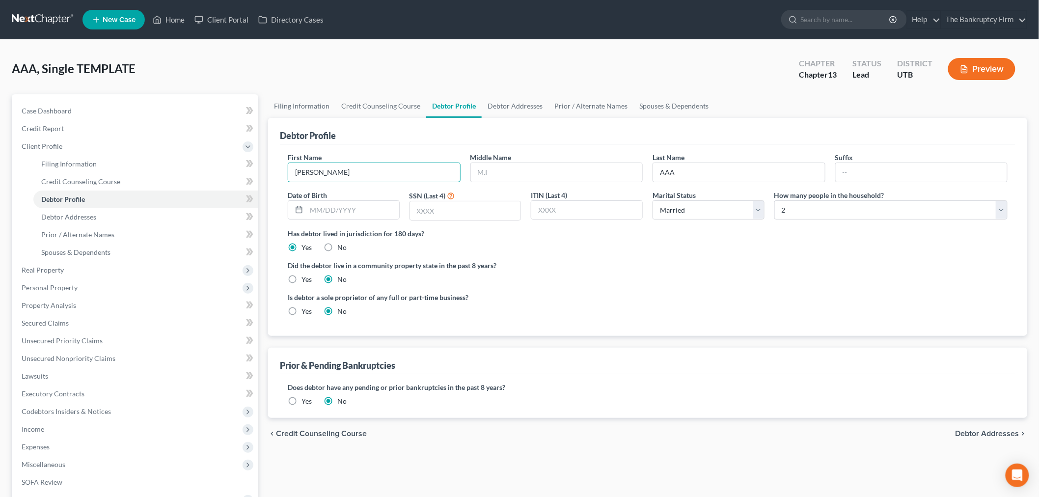
type input "[PERSON_NAME]"
drag, startPoint x: 692, startPoint y: 168, endPoint x: 623, endPoint y: 167, distance: 68.8
click at [623, 167] on div "First Name [PERSON_NAME] Middle Name Last Name AAA Suffix Date of Birth SSN (La…" at bounding box center [648, 190] width 730 height 76
type input "[PERSON_NAME]"
click at [858, 169] on input "text" at bounding box center [922, 172] width 172 height 19
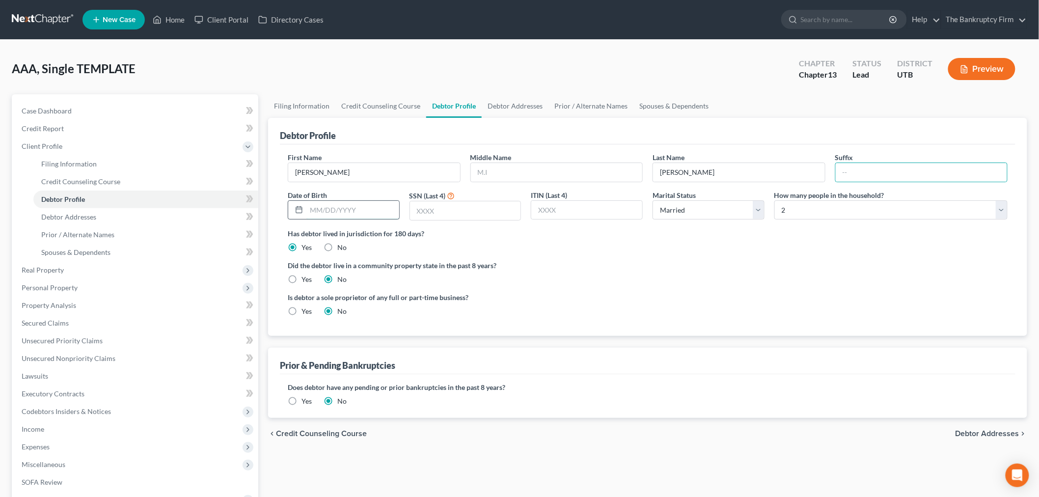
click at [332, 217] on input "text" at bounding box center [352, 210] width 93 height 19
click at [563, 269] on label "Did the debtor live in a community property state in the past 8 years?" at bounding box center [648, 265] width 720 height 10
click at [351, 205] on input "text" at bounding box center [352, 210] width 93 height 19
type input "[DATE]"
click at [542, 261] on label "Did the debtor live in a community property state in the past 8 years?" at bounding box center [648, 265] width 720 height 10
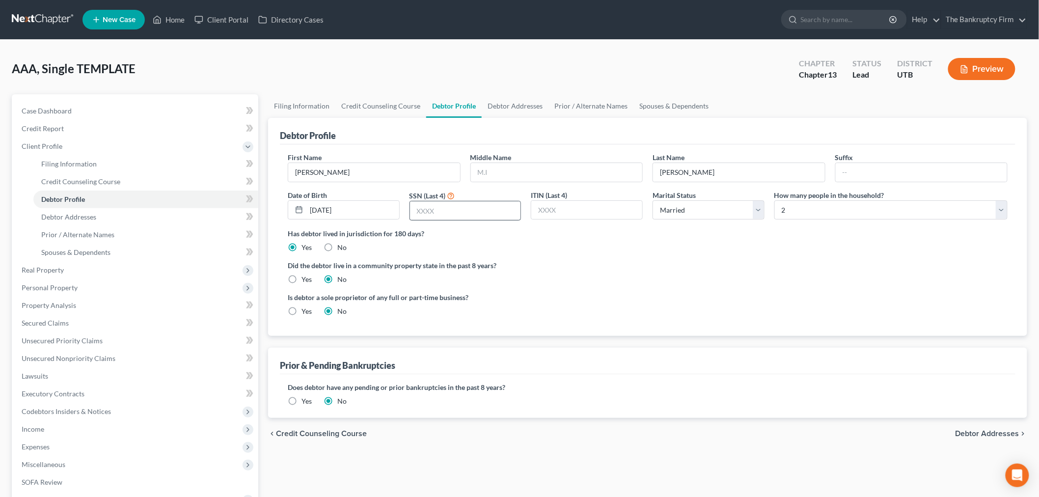
click at [492, 220] on div at bounding box center [466, 211] width 112 height 20
click at [492, 209] on input "text" at bounding box center [465, 210] width 111 height 19
type input "6123"
drag, startPoint x: 526, startPoint y: 221, endPoint x: 615, endPoint y: 227, distance: 89.1
click at [530, 220] on div "ITIN (Last 4)" at bounding box center [587, 205] width 122 height 31
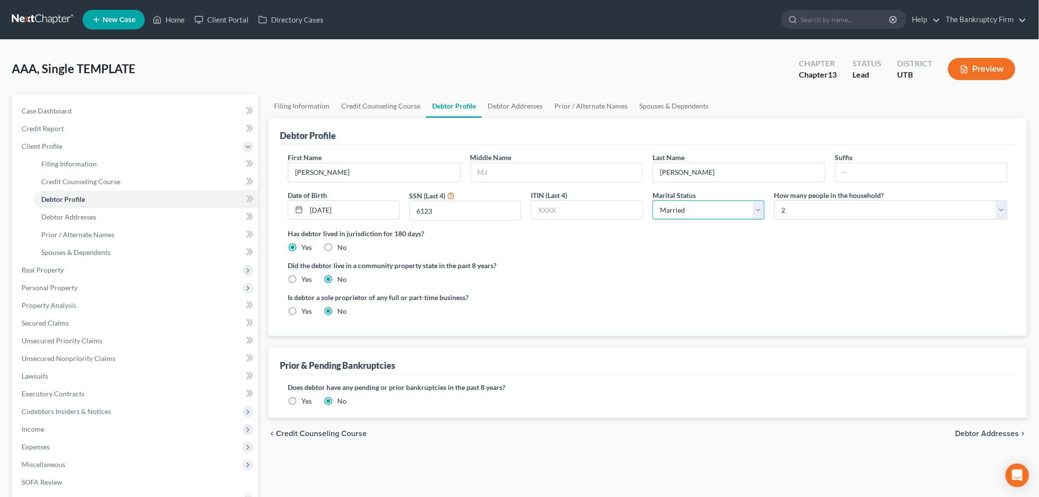
click at [728, 215] on select "Select Single Married Separated Divorced Widowed" at bounding box center [709, 210] width 112 height 20
click at [653, 200] on select "Select Single Married Separated Divorced Widowed" at bounding box center [709, 210] width 112 height 20
click at [811, 204] on select "Select 1 2 3 4 5 6 7 8 9 10 11 12 13 14 15 16 17 18 19 20" at bounding box center [891, 210] width 233 height 20
select select "3"
click at [775, 200] on select "Select 1 2 3 4 5 6 7 8 9 10 11 12 13 14 15 16 17 18 19 20" at bounding box center [891, 210] width 233 height 20
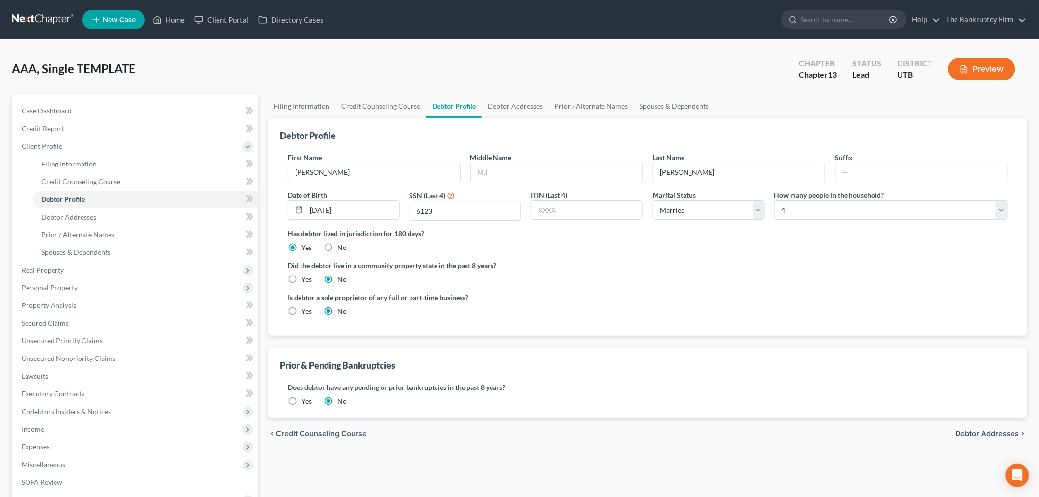
click at [794, 263] on label "Did the debtor live in a community property state in the past 8 years?" at bounding box center [648, 265] width 720 height 10
click at [518, 105] on link "Debtor Addresses" at bounding box center [515, 106] width 67 height 24
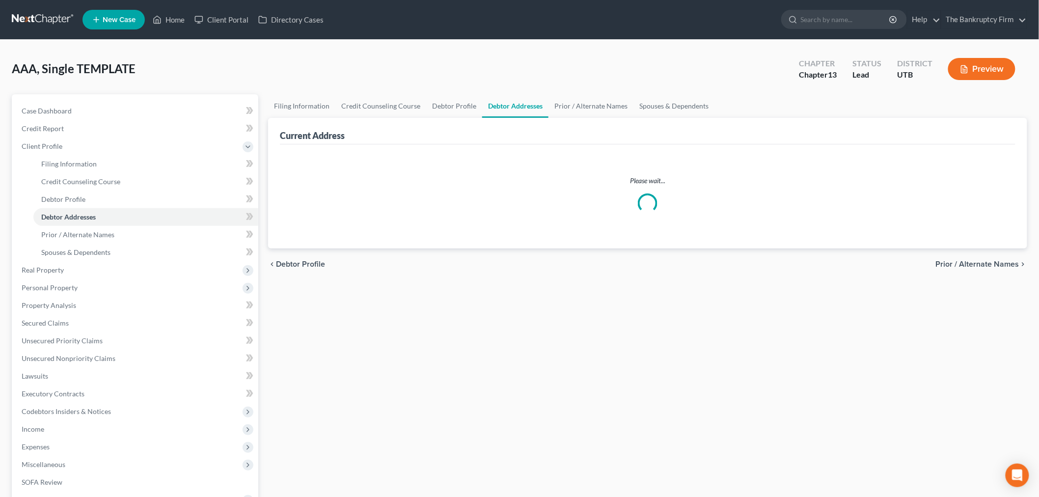
select select "0"
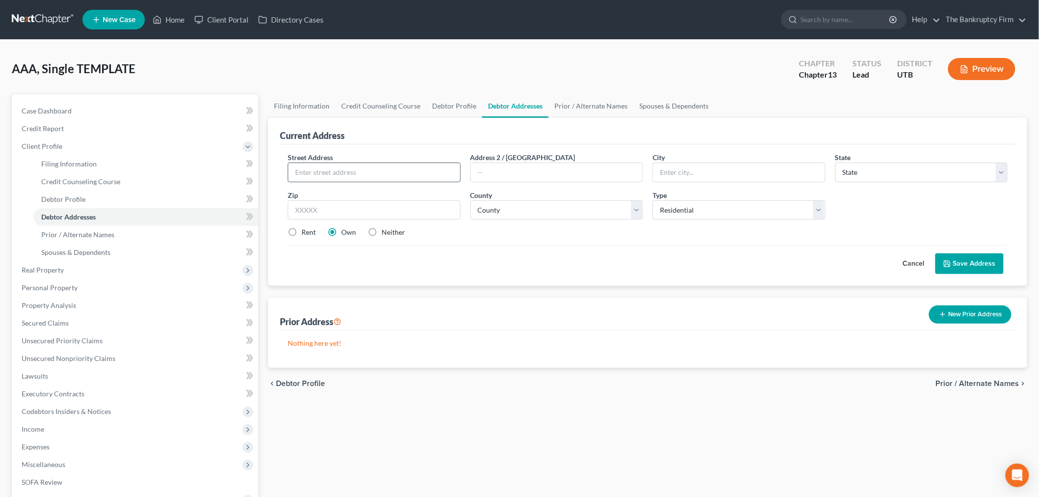
click at [386, 175] on input "text" at bounding box center [374, 172] width 172 height 19
type input "[STREET_ADDRESS]"
click at [406, 218] on input "text" at bounding box center [374, 210] width 173 height 20
click at [709, 316] on div "Prior Address New Prior Address" at bounding box center [648, 314] width 736 height 33
click at [432, 217] on input "84045" at bounding box center [374, 210] width 173 height 20
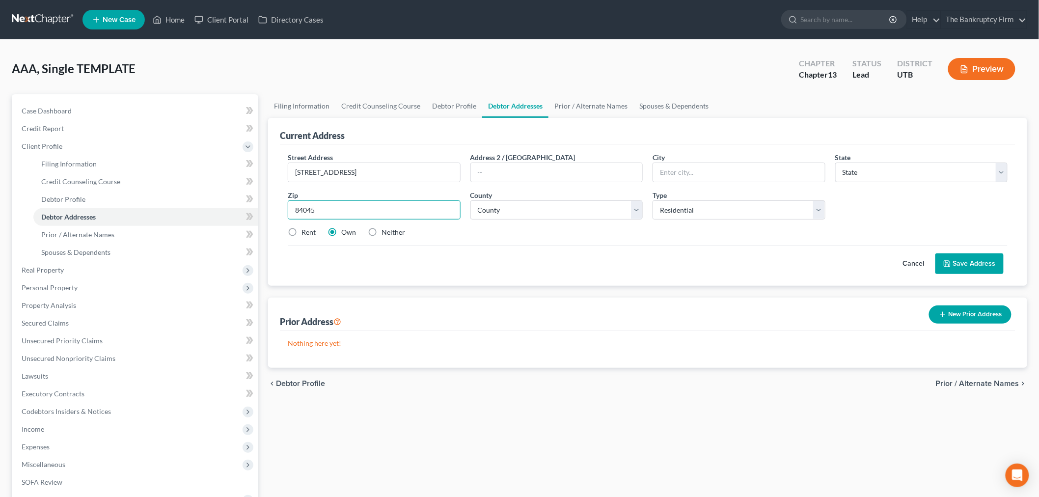
click at [405, 214] on input "84045" at bounding box center [374, 210] width 173 height 20
drag, startPoint x: 471, startPoint y: 260, endPoint x: 423, endPoint y: 229, distance: 57.6
click at [468, 257] on div "Cancel Save Address" at bounding box center [648, 259] width 720 height 29
drag, startPoint x: 374, startPoint y: 210, endPoint x: 254, endPoint y: 202, distance: 119.6
click at [254, 202] on div "Petition Navigation Case Dashboard Payments Invoices Payments Payments Credit R…" at bounding box center [519, 351] width 1025 height 514
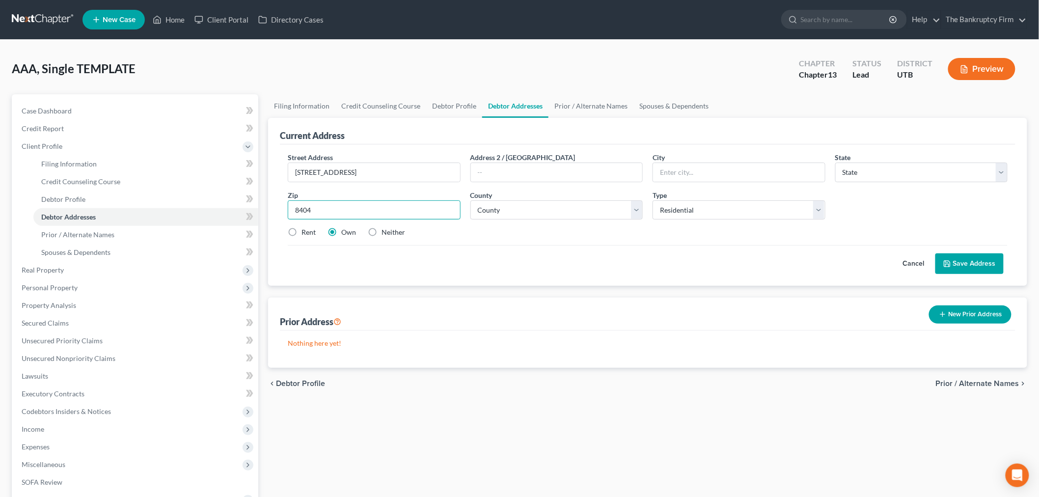
type input "84045"
click at [469, 273] on div "Cancel Save Address" at bounding box center [648, 259] width 720 height 29
click at [303, 209] on input "84045" at bounding box center [374, 210] width 173 height 20
click at [369, 217] on input "84045" at bounding box center [374, 210] width 173 height 20
click at [308, 209] on input "84045" at bounding box center [374, 210] width 173 height 20
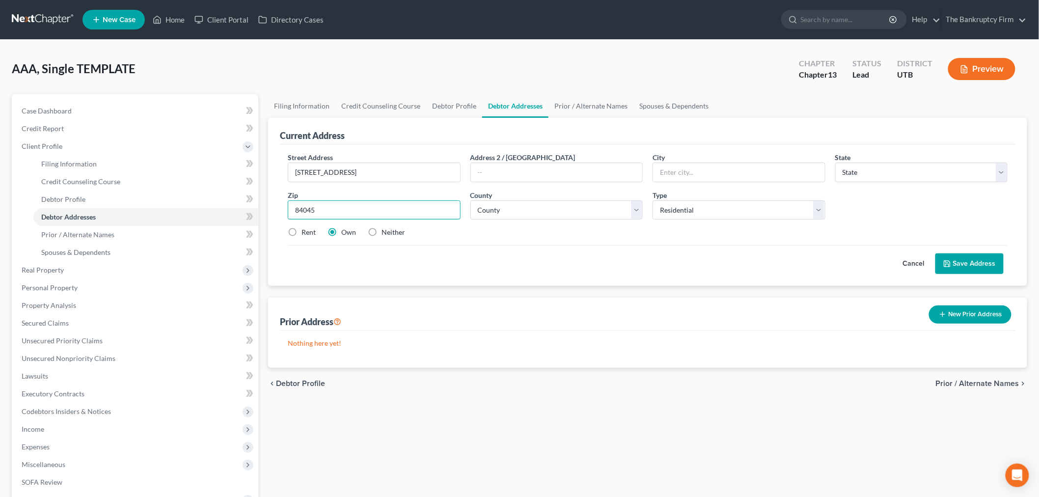
click at [336, 207] on input "84045" at bounding box center [374, 210] width 173 height 20
click at [685, 178] on input "text" at bounding box center [739, 172] width 172 height 19
type input "[GEOGRAPHIC_DATA]"
click at [376, 213] on input "84045" at bounding box center [374, 210] width 173 height 20
click at [332, 208] on input "84045" at bounding box center [374, 210] width 173 height 20
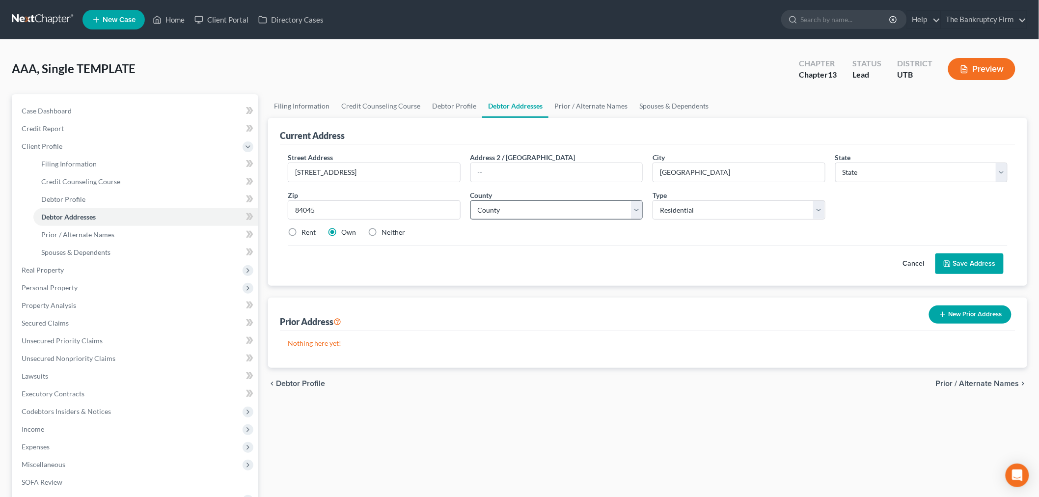
drag, startPoint x: 505, startPoint y: 252, endPoint x: 526, endPoint y: 207, distance: 50.5
click at [506, 249] on div "Cancel Save Address" at bounding box center [648, 259] width 720 height 29
click at [871, 171] on select "State [US_STATE] AK AR AZ CA CO CT DE DC [GEOGRAPHIC_DATA] [GEOGRAPHIC_DATA] GU…" at bounding box center [921, 173] width 173 height 20
select select "46"
click at [835, 163] on select "State [US_STATE] AK AR AZ CA CO CT DE DC [GEOGRAPHIC_DATA] [GEOGRAPHIC_DATA] GU…" at bounding box center [921, 173] width 173 height 20
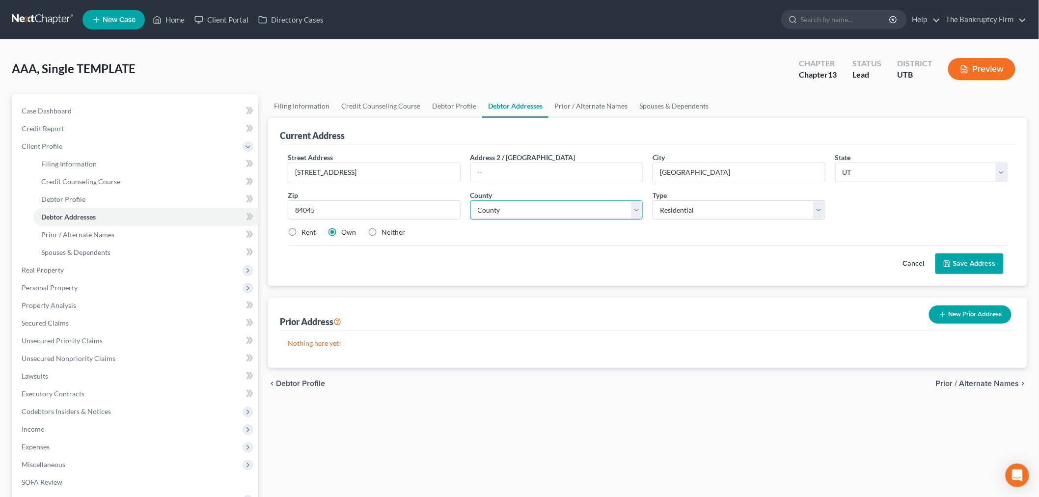
click at [567, 210] on select "County [GEOGRAPHIC_DATA] [GEOGRAPHIC_DATA] [GEOGRAPHIC_DATA] [GEOGRAPHIC_DATA] …" at bounding box center [557, 210] width 173 height 20
select select "24"
click at [471, 200] on select "County [GEOGRAPHIC_DATA] [GEOGRAPHIC_DATA] [GEOGRAPHIC_DATA] [GEOGRAPHIC_DATA] …" at bounding box center [557, 210] width 173 height 20
click at [683, 334] on div "Nothing here yet!" at bounding box center [648, 349] width 736 height 37
click at [310, 231] on label "Rent" at bounding box center [309, 232] width 14 height 10
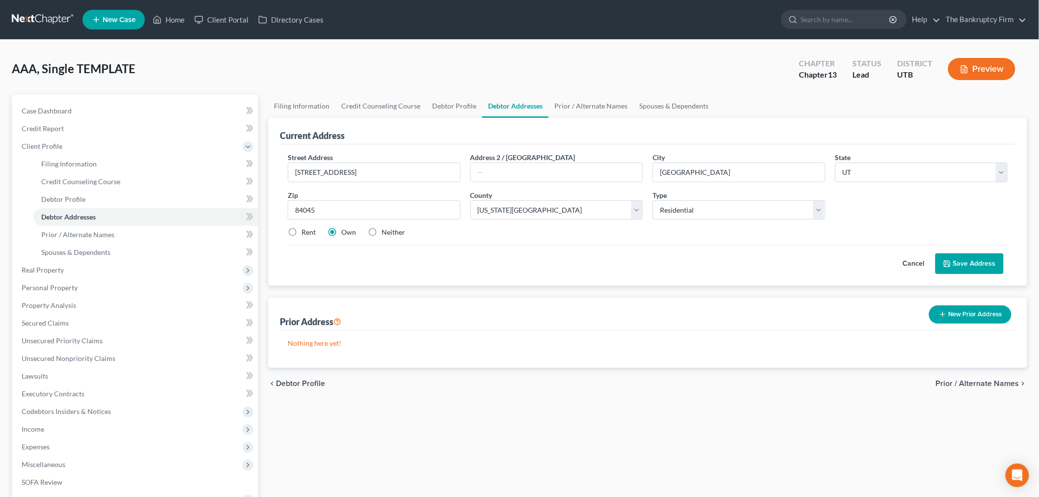
click at [310, 231] on input "Rent" at bounding box center [308, 230] width 6 height 6
radio input "true"
click at [334, 172] on input "[STREET_ADDRESS]" at bounding box center [374, 172] width 172 height 19
type input "[STREET_ADDRESS]"
click at [439, 190] on div "Zip * 84045" at bounding box center [374, 205] width 183 height 30
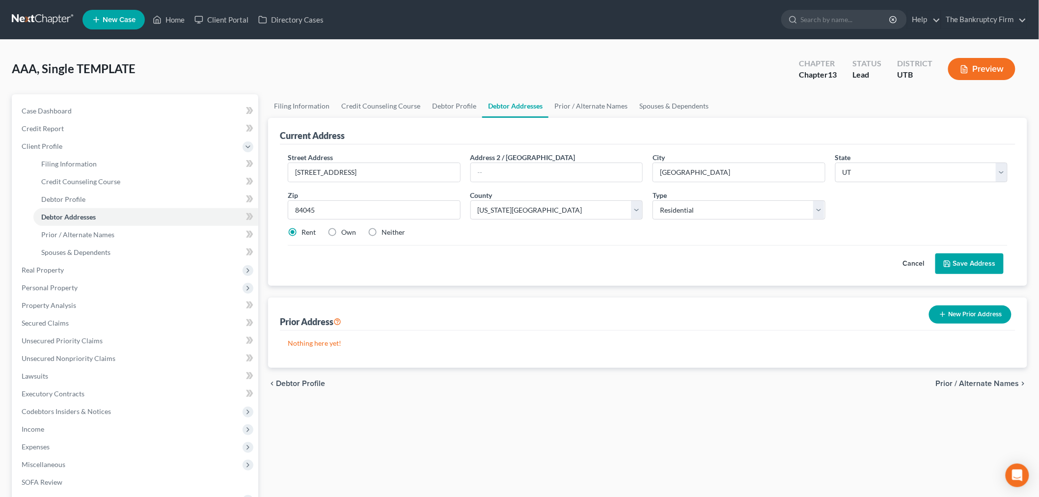
click at [715, 244] on div "Street Address * [STREET_ADDRESS] * [GEOGRAPHIC_DATA] * State [US_STATE] AK AR …" at bounding box center [648, 198] width 730 height 93
click at [970, 275] on div "Street Address * [STREET_ADDRESS] * [GEOGRAPHIC_DATA] * State [US_STATE] AK AR …" at bounding box center [648, 214] width 736 height 141
click at [969, 270] on button "Save Address" at bounding box center [970, 263] width 68 height 21
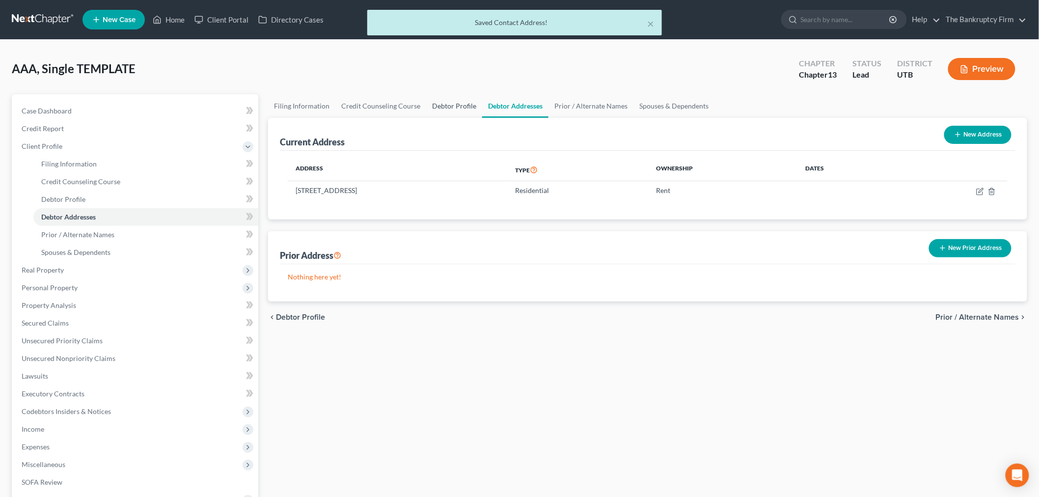
click at [461, 103] on link "Debtor Profile" at bounding box center [454, 106] width 56 height 24
select select "1"
select select "3"
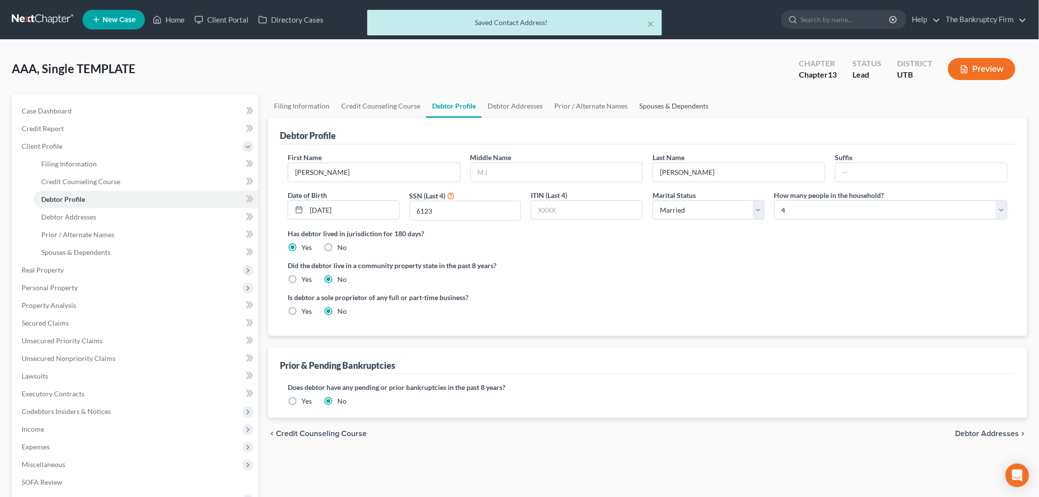
click at [676, 109] on link "Spouses & Dependents" at bounding box center [674, 106] width 81 height 24
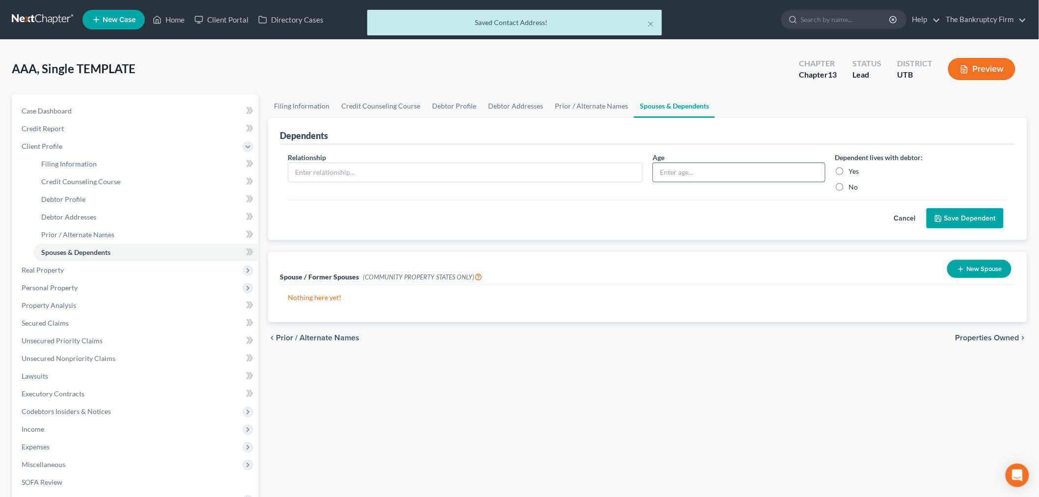
click at [713, 170] on input "text" at bounding box center [739, 172] width 172 height 19
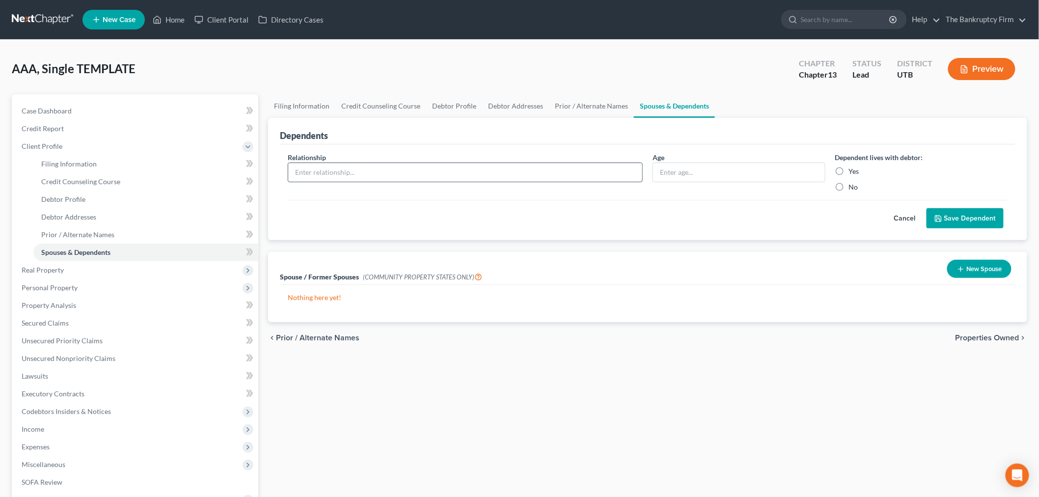
click at [371, 174] on input "text" at bounding box center [465, 172] width 354 height 19
click at [696, 171] on input "text" at bounding box center [739, 172] width 172 height 19
click at [849, 173] on label "Yes" at bounding box center [854, 171] width 10 height 10
click at [853, 173] on input "Yes" at bounding box center [856, 169] width 6 height 6
radio input "true"
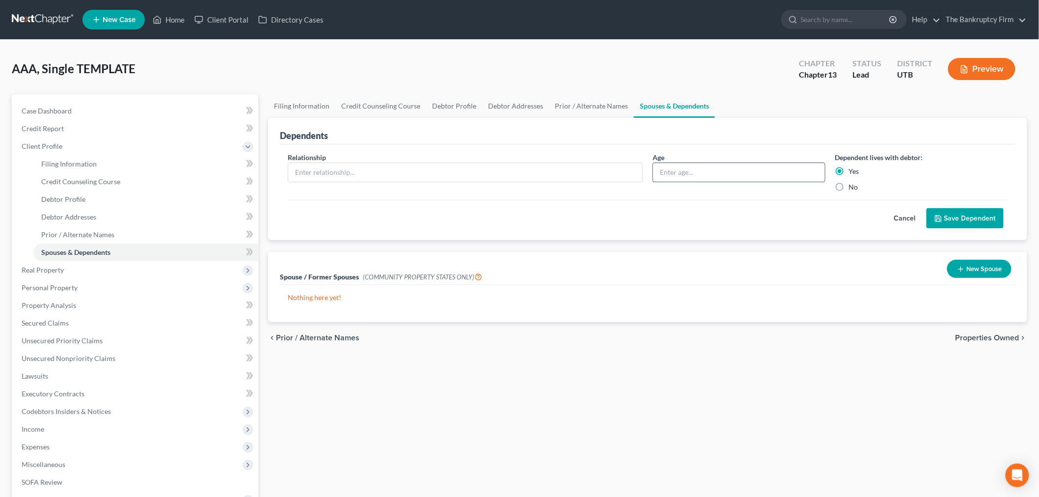
click at [767, 175] on input "text" at bounding box center [739, 172] width 172 height 19
click at [626, 165] on input "text" at bounding box center [465, 172] width 354 height 19
click at [652, 165] on div "Age" at bounding box center [739, 172] width 183 height 40
click at [692, 174] on input "text" at bounding box center [739, 172] width 172 height 19
type input "10"
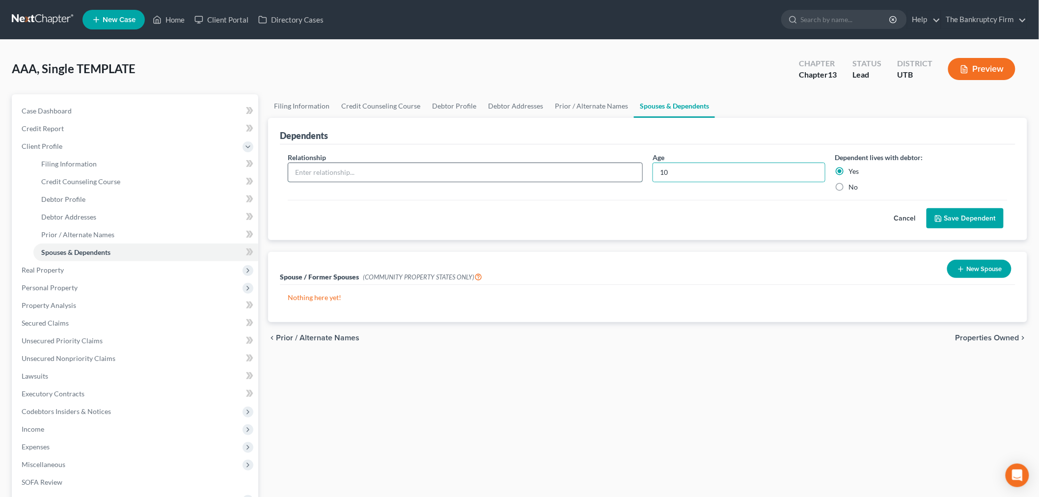
click at [595, 172] on input "text" at bounding box center [465, 172] width 354 height 19
type input "Daughter"
click at [958, 210] on button "Save Dependent" at bounding box center [965, 218] width 77 height 21
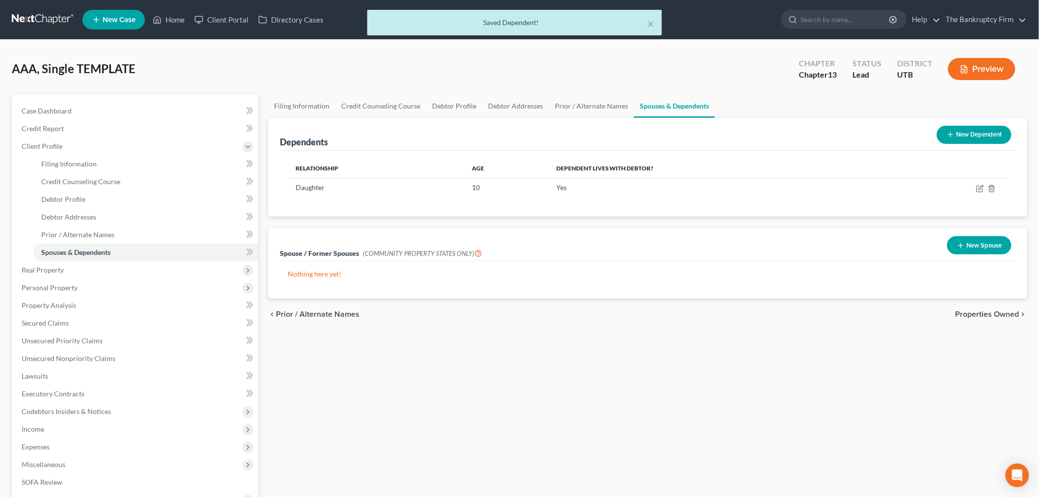
drag, startPoint x: 968, startPoint y: 146, endPoint x: 965, endPoint y: 134, distance: 12.0
click at [968, 141] on div "New Dependent" at bounding box center [974, 135] width 83 height 26
click at [965, 134] on button "New Dependent" at bounding box center [974, 135] width 75 height 18
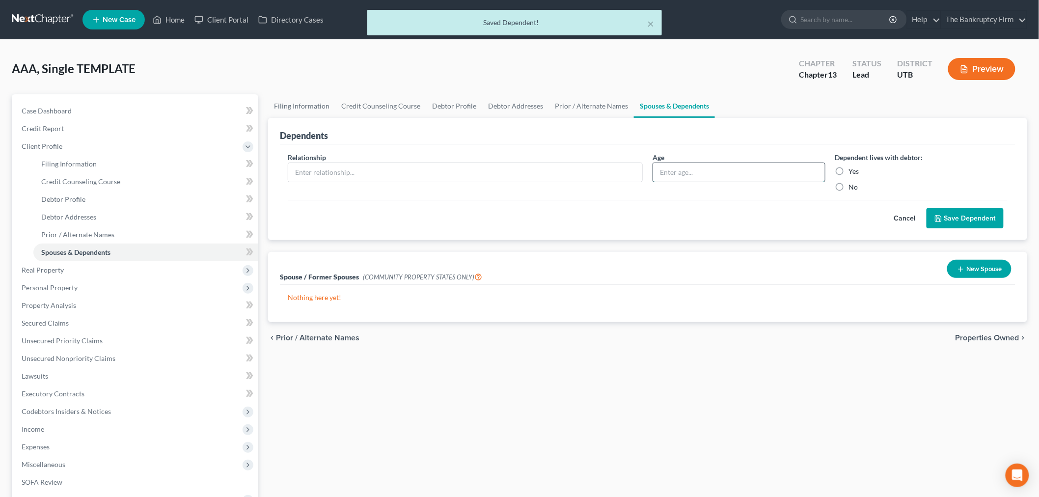
click at [738, 168] on input "text" at bounding box center [739, 172] width 172 height 19
type input "12"
drag, startPoint x: 595, startPoint y: 173, endPoint x: 593, endPoint y: 168, distance: 5.1
click at [595, 172] on input "text" at bounding box center [465, 172] width 354 height 19
type input "Son"
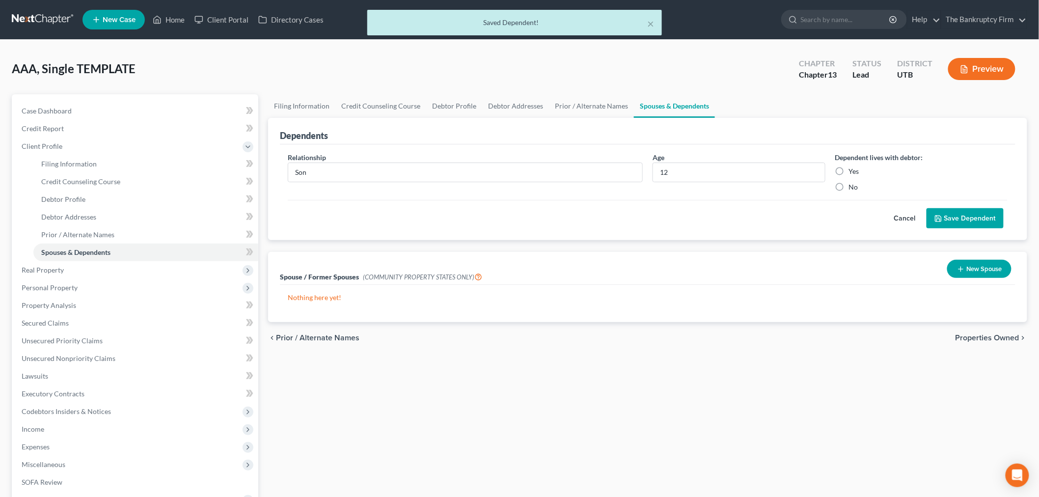
drag, startPoint x: 845, startPoint y: 175, endPoint x: 837, endPoint y: 170, distance: 8.6
click at [849, 174] on label "Yes" at bounding box center [854, 171] width 10 height 10
click at [853, 173] on input "Yes" at bounding box center [856, 169] width 6 height 6
radio input "true"
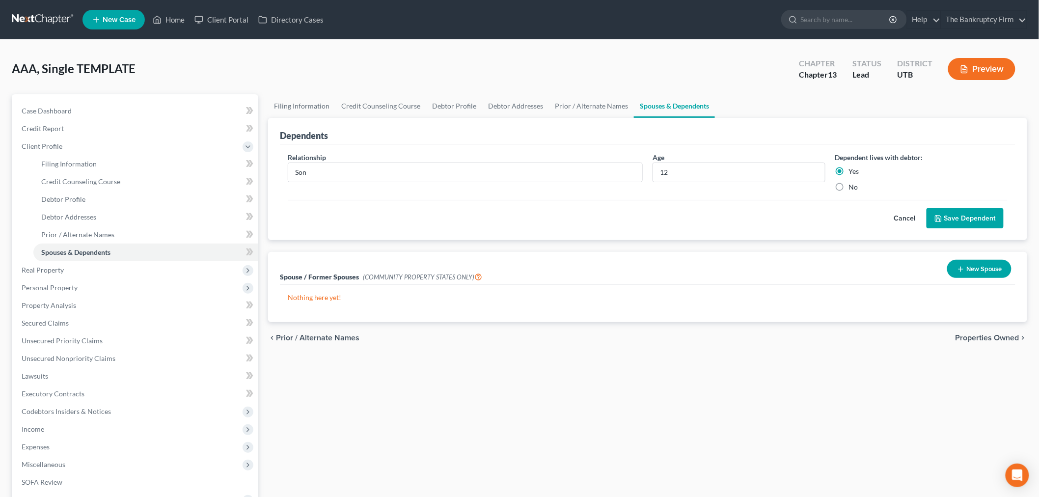
click at [946, 220] on button "Save Dependent" at bounding box center [965, 218] width 77 height 21
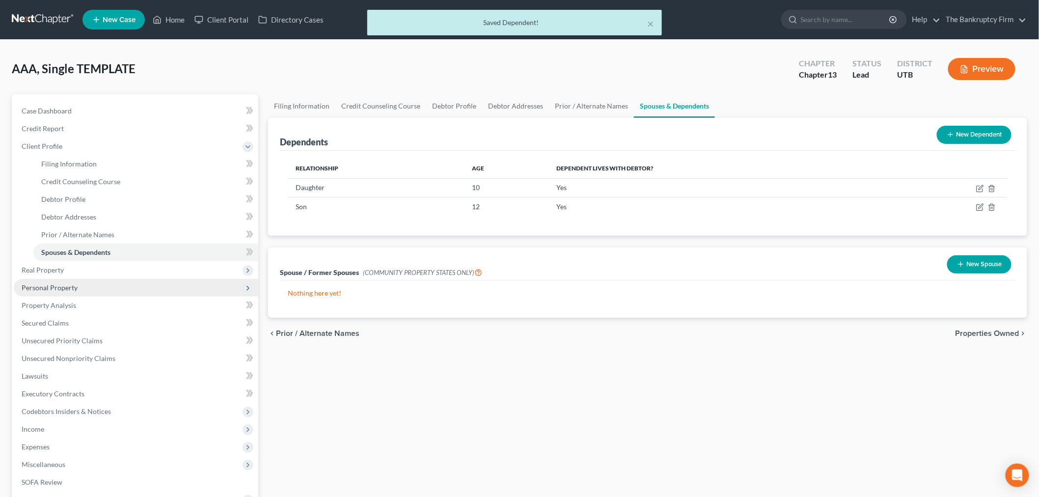
click at [69, 292] on span "Personal Property" at bounding box center [136, 288] width 245 height 18
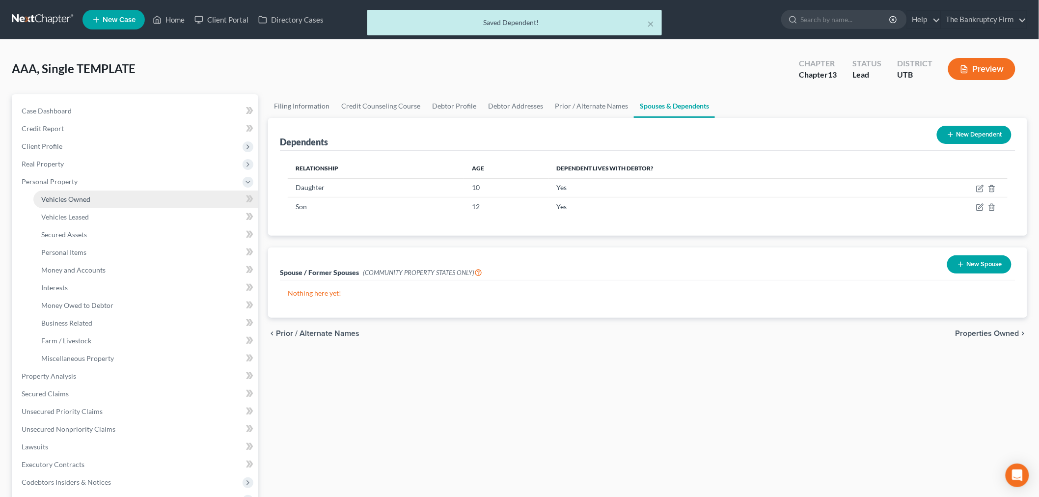
click at [92, 198] on link "Vehicles Owned" at bounding box center [145, 200] width 225 height 18
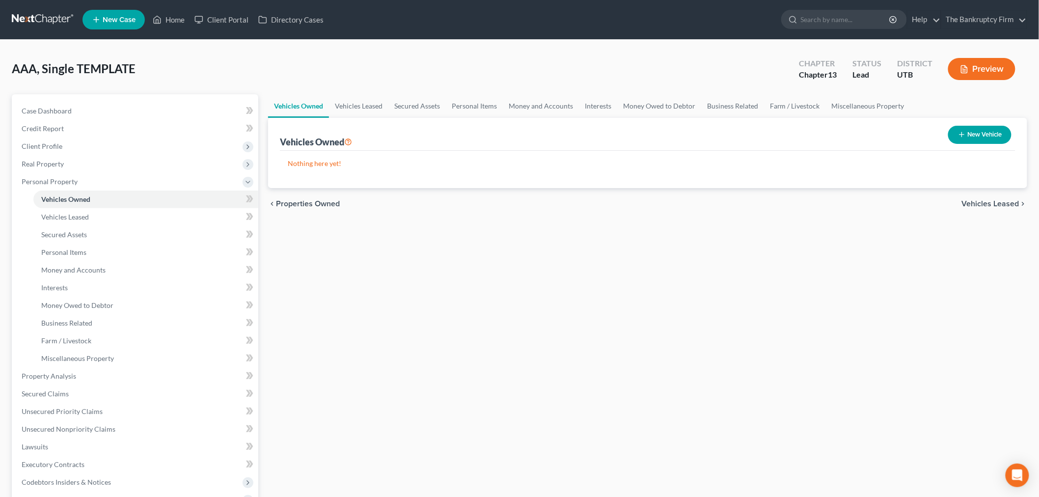
click at [1002, 134] on button "New Vehicle" at bounding box center [979, 135] width 63 height 18
select select "0"
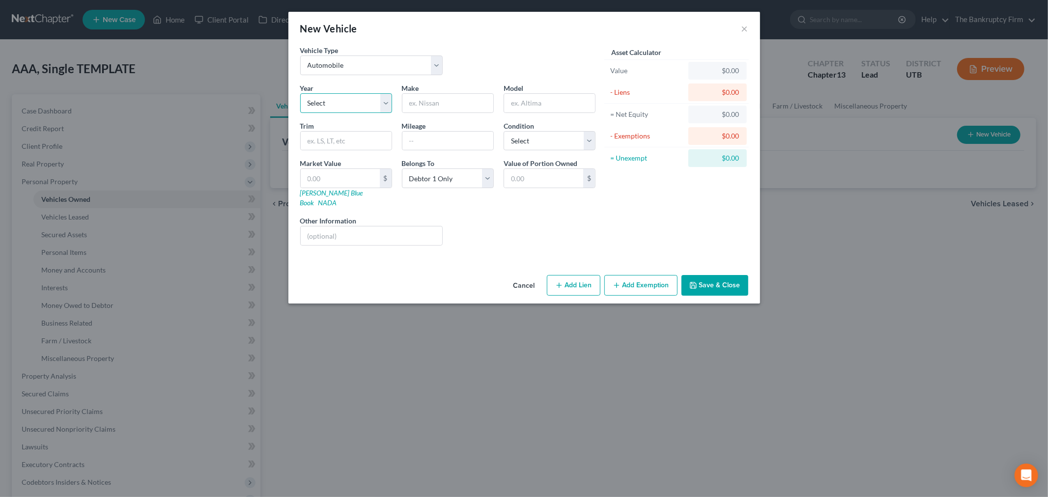
click at [384, 101] on select "Select 2026 2025 2024 2023 2022 2021 2020 2019 2018 2017 2016 2015 2014 2013 20…" at bounding box center [346, 103] width 92 height 20
drag, startPoint x: 490, startPoint y: 232, endPoint x: 499, endPoint y: 230, distance: 9.5
click at [490, 232] on div "Liens Select" at bounding box center [523, 231] width 153 height 30
click at [530, 276] on button "Cancel" at bounding box center [523, 286] width 37 height 20
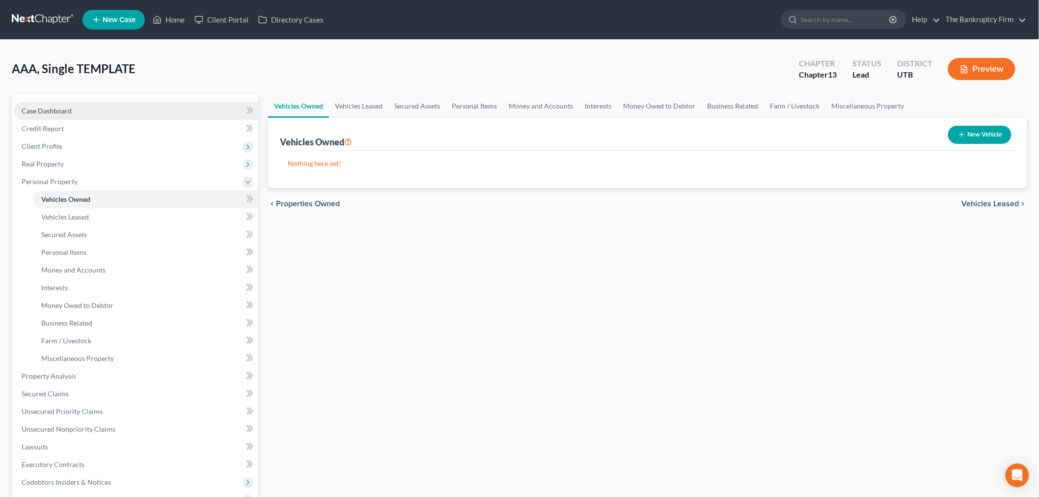
click at [88, 111] on link "Case Dashboard" at bounding box center [136, 111] width 245 height 18
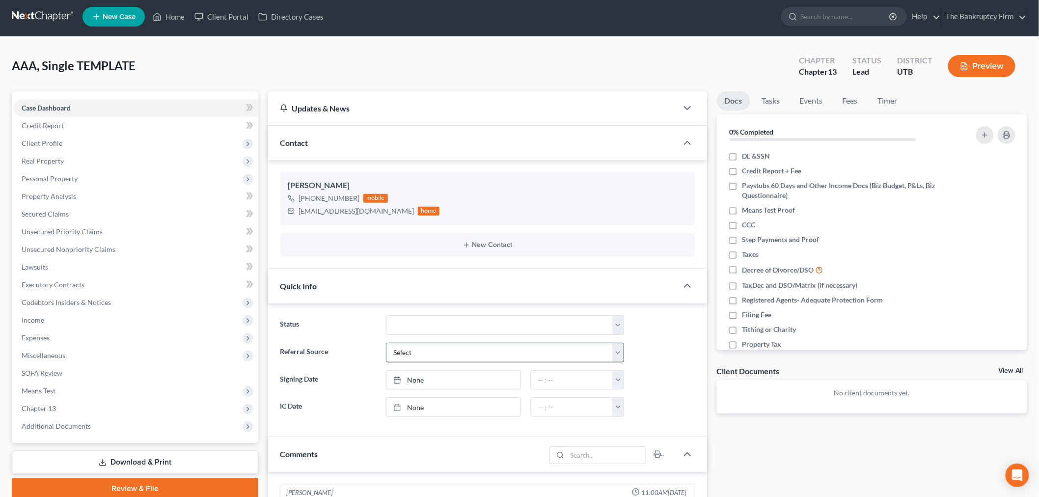
scroll to position [164, 0]
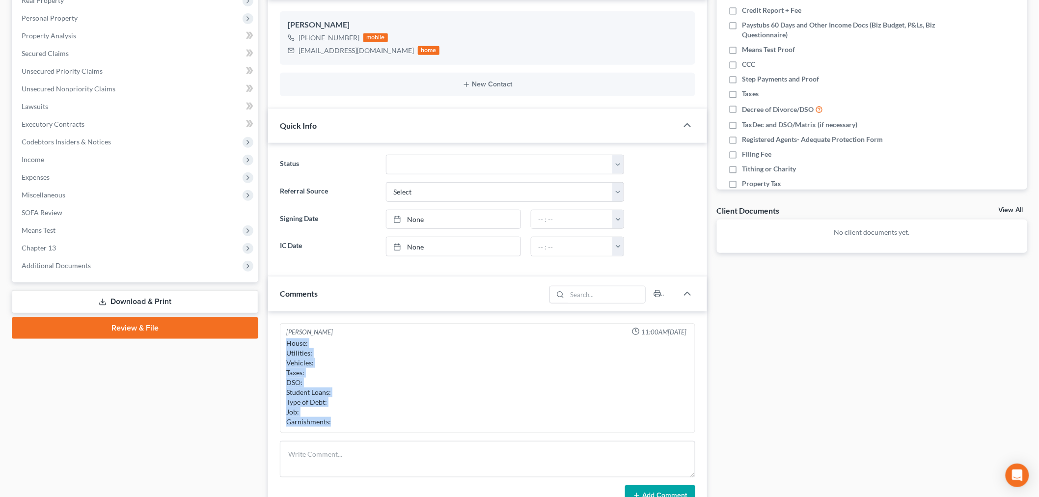
drag, startPoint x: 292, startPoint y: 348, endPoint x: 352, endPoint y: 433, distance: 104.1
click at [352, 433] on div "[PERSON_NAME] 11:00AM[DATE] House: Utilities: Vehicles: Taxes: DSO: Student Loa…" at bounding box center [487, 378] width 415 height 111
copy div "House: Utilities: Vehicles: Taxes: DSO: Student Loans: Type of Debt: Job: Garni…"
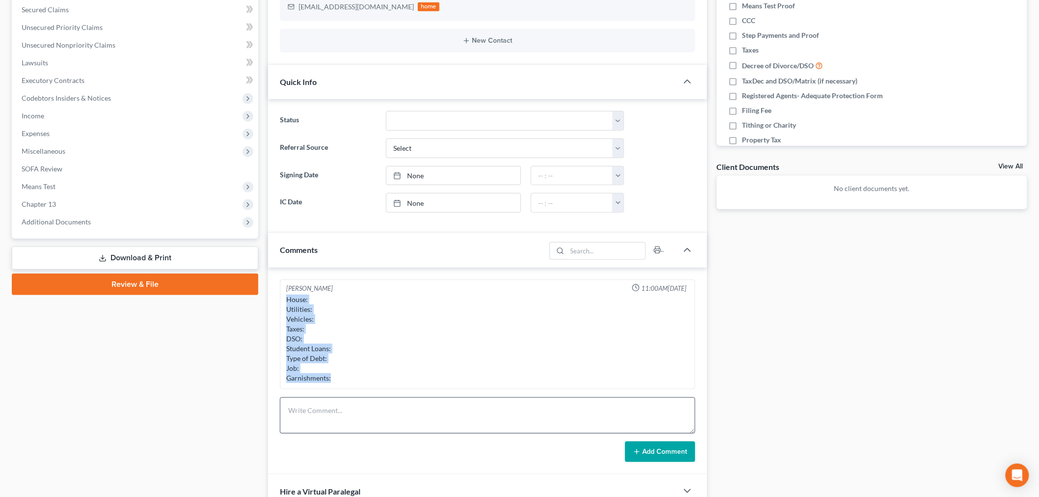
scroll to position [273, 0]
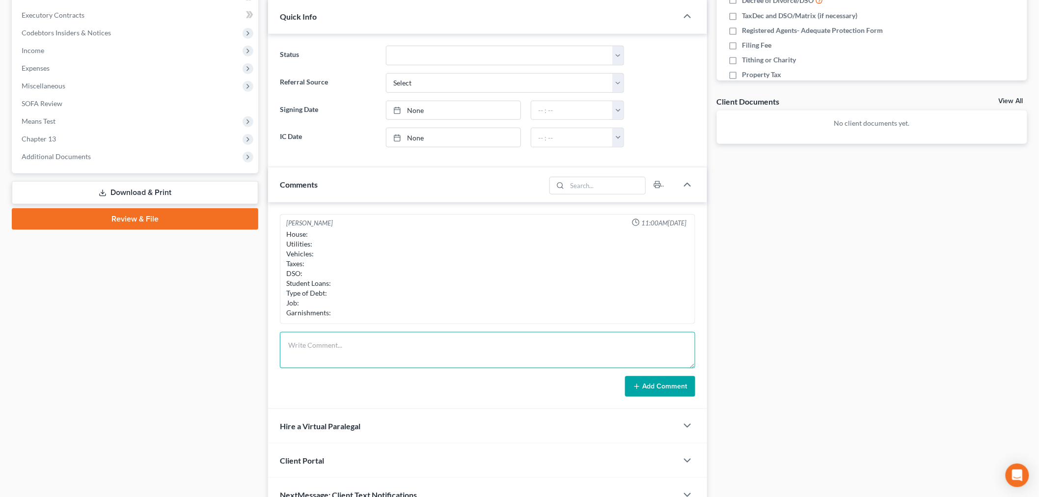
click at [411, 348] on textarea at bounding box center [487, 350] width 415 height 36
paste textarea "House: Utilities: Vehicles: Taxes: DSO: Student Loans: Type of Debt: Job: Garni…"
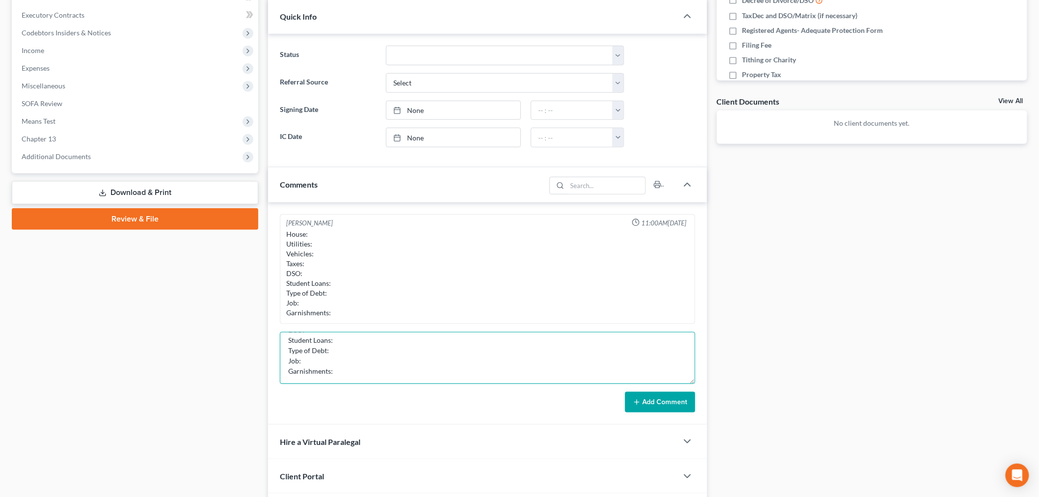
scroll to position [0, 0]
drag, startPoint x: 691, startPoint y: 363, endPoint x: 495, endPoint y: 324, distance: 200.3
click at [688, 384] on textarea "House: Utilities: Vehicles: Taxes: DSO: Student Loans: Type of Debt: Job: Garni…" at bounding box center [487, 358] width 415 height 52
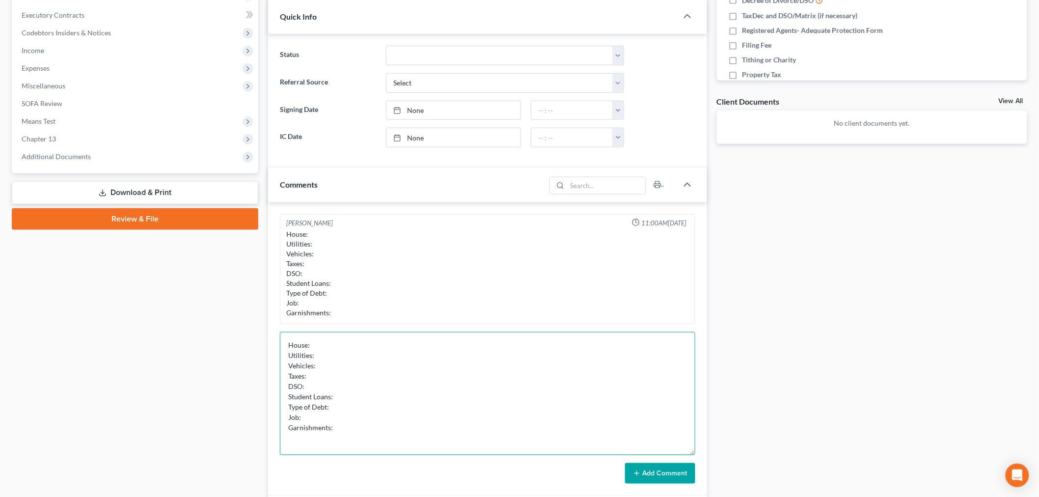
click at [387, 349] on textarea "House: Utilities: Vehicles: Taxes: DSO: Student Loans: Type of Debt: Job: Garni…" at bounding box center [487, 393] width 415 height 123
click at [350, 356] on textarea "House: Current ($ 1900 monthly) Utilities: Vehicles: Taxes: DSO: Student Loans:…" at bounding box center [487, 393] width 415 height 123
click at [342, 362] on textarea "House: Current ($ 1900 monthly) Utilities: Current Vehicles: Taxes: DSO: Studen…" at bounding box center [487, 393] width 415 height 123
click at [344, 356] on textarea "House: Current ($ 1900 monthly) Utilities: Current Vehicles: Taxes: DSO: Studen…" at bounding box center [487, 393] width 415 height 123
drag, startPoint x: 344, startPoint y: 357, endPoint x: 340, endPoint y: 362, distance: 6.4
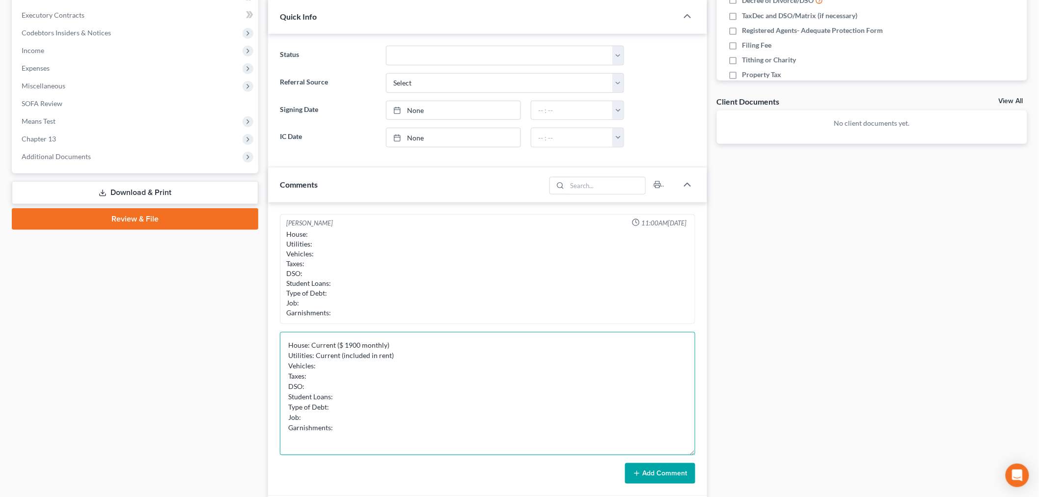
click at [341, 359] on textarea "House: Current ($ 1900 monthly) Utilities: Current (included in rent) Vehicles:…" at bounding box center [487, 393] width 415 height 123
click at [339, 364] on textarea "House: Current ($ 1900 monthly) Utilities: Current (included in rent) Vehicles:…" at bounding box center [487, 393] width 415 height 123
click at [331, 373] on textarea "House: Current ($ 1900 monthly) Utilities: Current (included in rent) Vehicles:…" at bounding box center [487, 393] width 415 height 123
click at [408, 387] on textarea "House: Current ($ 1900 monthly) Utilities: Current (included in rent) Vehicles:…" at bounding box center [487, 393] width 415 height 123
click at [440, 395] on textarea "House: Current ($ 1900 monthly) Utilities: Current (included in rent) Vehicles:…" at bounding box center [487, 393] width 415 height 123
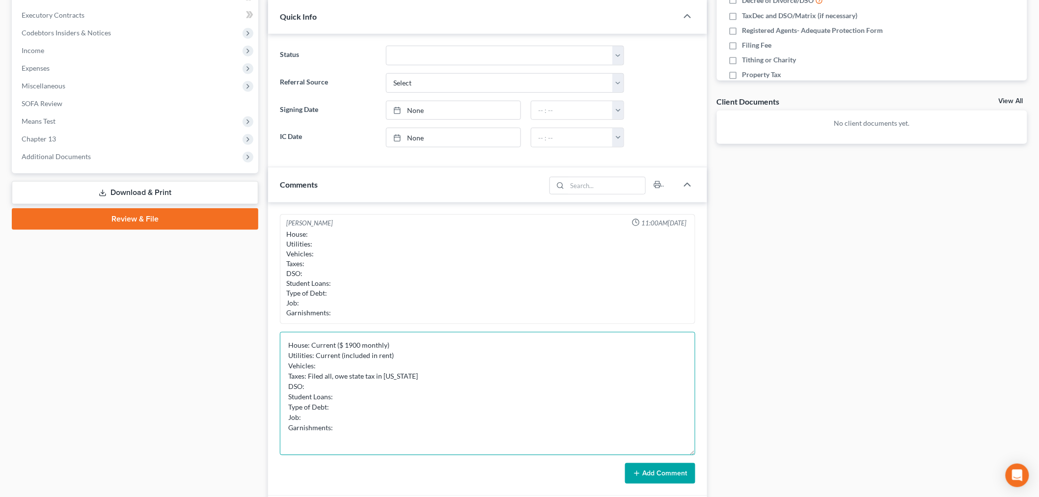
click at [334, 387] on textarea "House: Current ($ 1900 monthly) Utilities: Current (included in rent) Vehicles:…" at bounding box center [487, 393] width 415 height 123
click at [406, 400] on textarea "House: Current ($ 1900 monthly) Utilities: Current (included in rent) Vehicles:…" at bounding box center [487, 393] width 415 height 123
click at [373, 406] on textarea "House: Current ($ 1900 monthly) Utilities: Current (included in rent) Vehicles:…" at bounding box center [487, 393] width 415 height 123
click at [371, 395] on textarea "House: Current ($ 1900 monthly) Utilities: Current (included in rent) Vehicles:…" at bounding box center [487, 393] width 415 height 123
click at [354, 400] on textarea "House: Current ($ 1900 monthly) Utilities: Current (included in rent) Vehicles:…" at bounding box center [487, 393] width 415 height 123
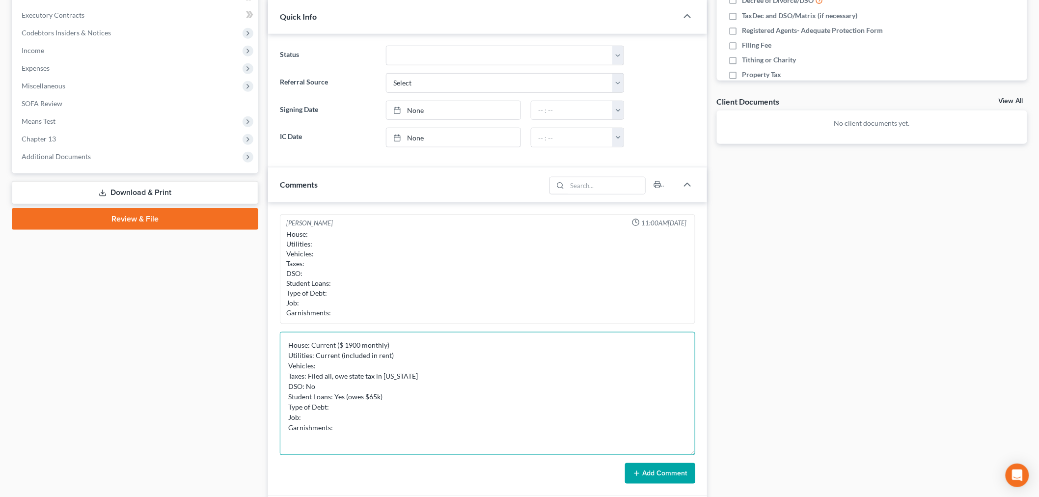
click at [369, 410] on textarea "House: Current ($ 1900 monthly) Utilities: Current (included in rent) Vehicles:…" at bounding box center [487, 393] width 415 height 123
drag, startPoint x: 428, startPoint y: 410, endPoint x: 395, endPoint y: 406, distance: 33.6
click at [395, 406] on textarea "House: Current ($ 1900 monthly) Utilities: Current (included in rent) Vehicles:…" at bounding box center [487, 393] width 415 height 123
click at [340, 415] on textarea "House: Current ($ 1900 monthly) Utilities: Current (included in rent) Vehicles:…" at bounding box center [487, 393] width 415 height 123
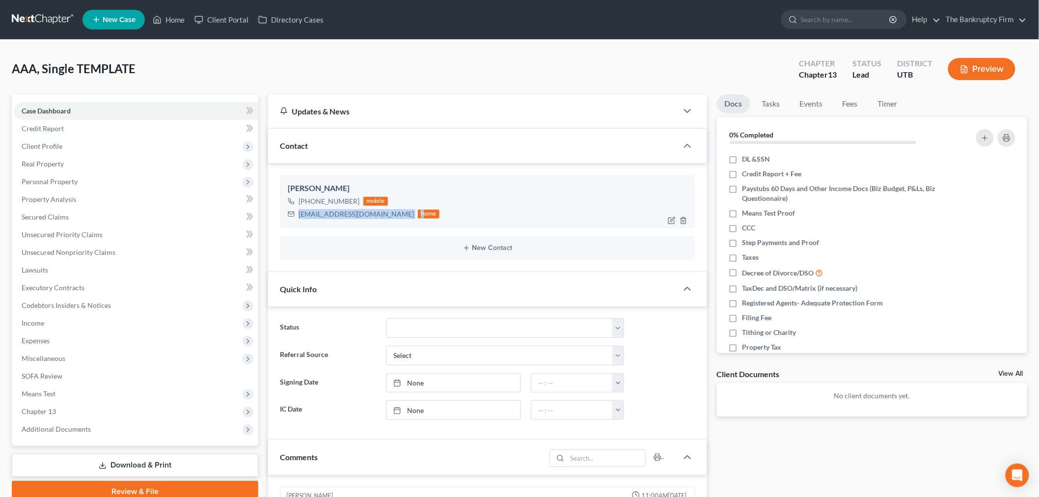
drag, startPoint x: 296, startPoint y: 215, endPoint x: 408, endPoint y: 210, distance: 112.6
click at [374, 215] on div "[EMAIL_ADDRESS][DOMAIN_NAME] home" at bounding box center [364, 214] width 152 height 13
click at [429, 207] on div "[PHONE_NUMBER] mobile [EMAIL_ADDRESS][DOMAIN_NAME] home" at bounding box center [488, 208] width 400 height 26
drag, startPoint x: 51, startPoint y: 65, endPoint x: 143, endPoint y: 65, distance: 92.8
click at [143, 65] on div "AAA, Single TEMPLATE Upgraded Chapter Chapter 13 Status Lead District UTB Previ…" at bounding box center [520, 73] width 1016 height 43
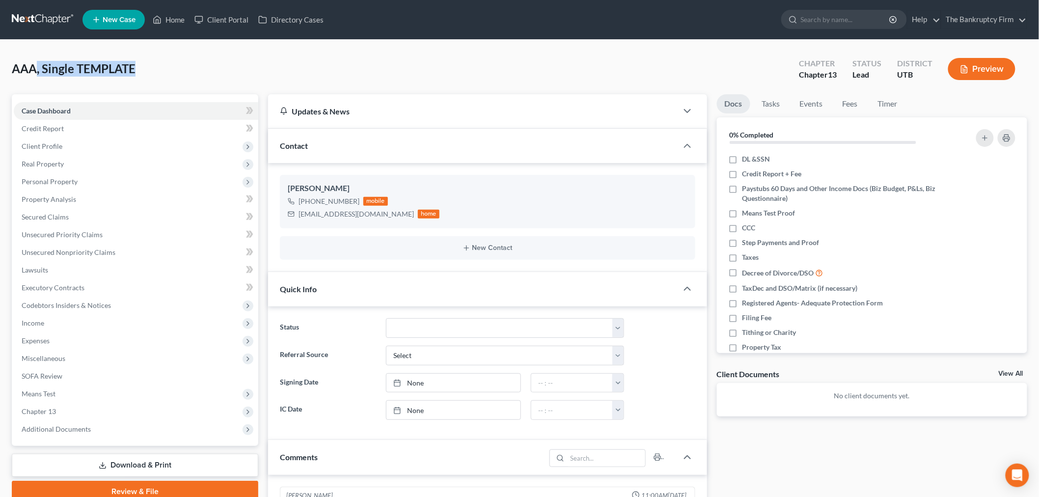
click at [143, 65] on div "AAA, Single TEMPLATE Upgraded Chapter Chapter 13 Status Lead District UTB Previ…" at bounding box center [520, 73] width 1016 height 43
drag, startPoint x: 128, startPoint y: 149, endPoint x: 122, endPoint y: 146, distance: 6.8
click at [128, 149] on span "Client Profile" at bounding box center [136, 147] width 245 height 18
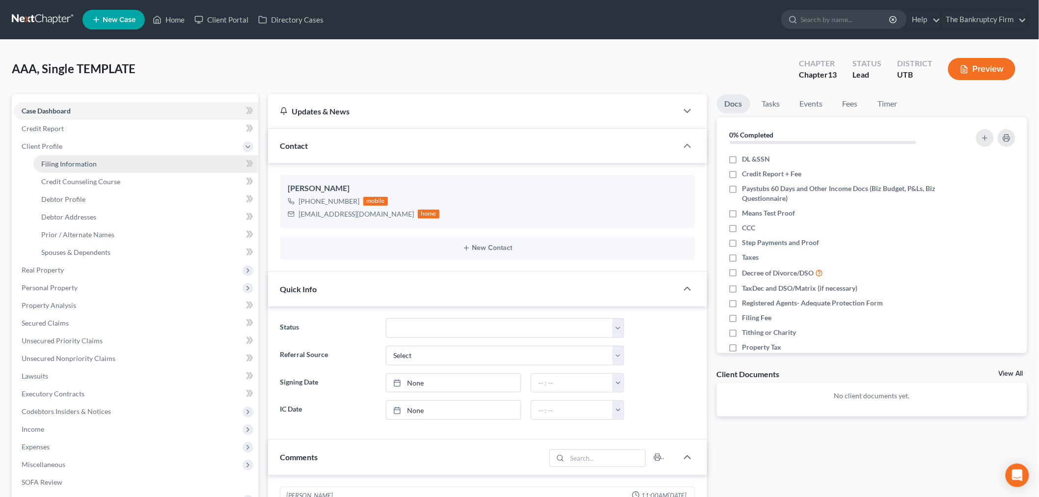
click at [140, 166] on link "Filing Information" at bounding box center [145, 164] width 225 height 18
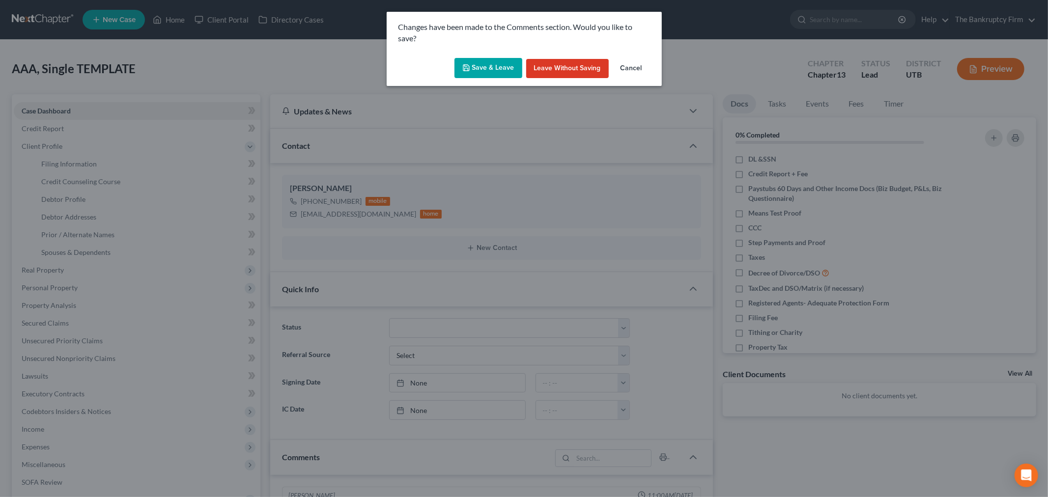
click at [622, 69] on button "Cancel" at bounding box center [630, 69] width 37 height 20
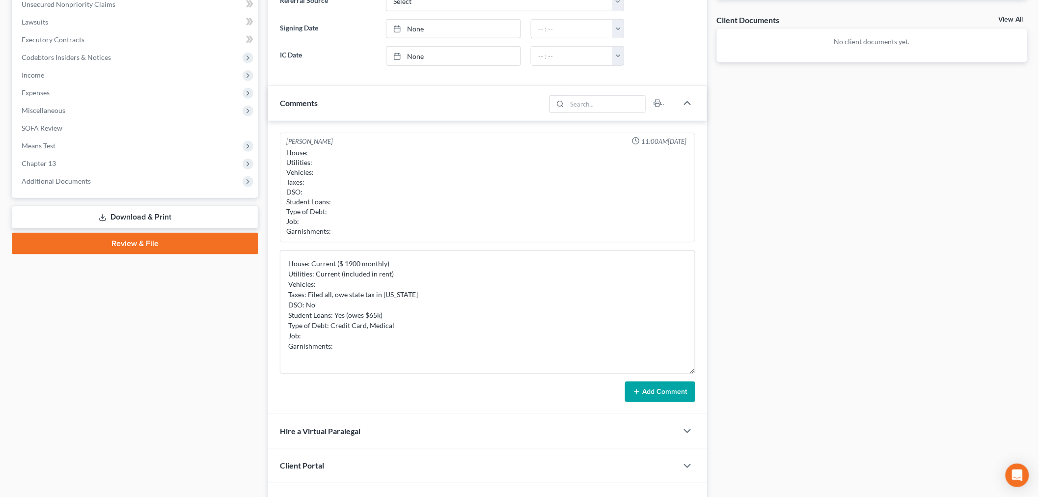
scroll to position [413, 0]
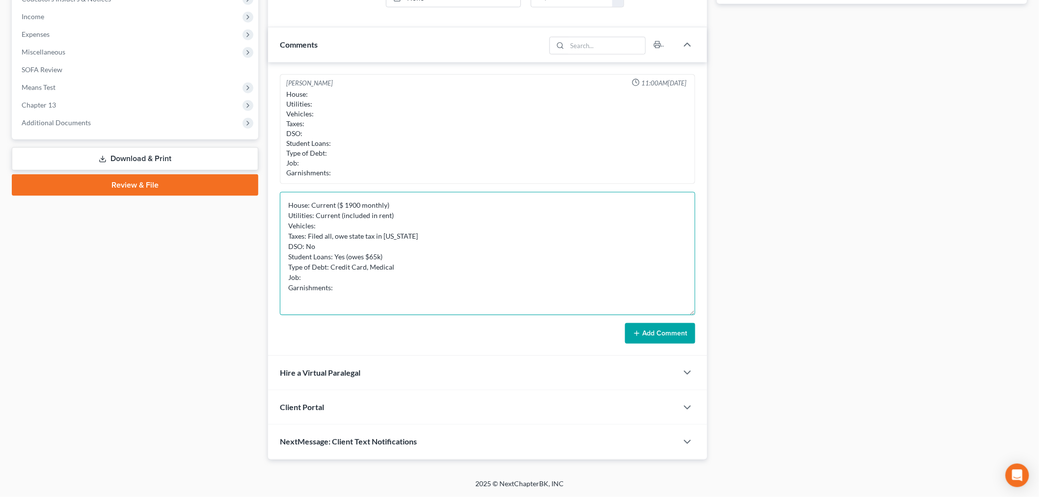
click at [365, 280] on textarea "House: Current ($ 1900 monthly) Utilities: Current (included in rent) Vehicles:…" at bounding box center [487, 253] width 415 height 123
click at [343, 257] on textarea "House: Current ($ 1900 monthly) Utilities: Current (included in rent) Vehicles:…" at bounding box center [487, 253] width 415 height 123
drag, startPoint x: 381, startPoint y: 257, endPoint x: 369, endPoint y: 259, distance: 11.9
click at [369, 259] on textarea "House: Current ($ 1900 monthly) Utilities: Current (included in rent) Vehicles:…" at bounding box center [487, 253] width 415 height 123
click at [394, 248] on textarea "House: Current ($ 1900 monthly) Utilities: Current (included in rent) Vehicles:…" at bounding box center [487, 253] width 415 height 123
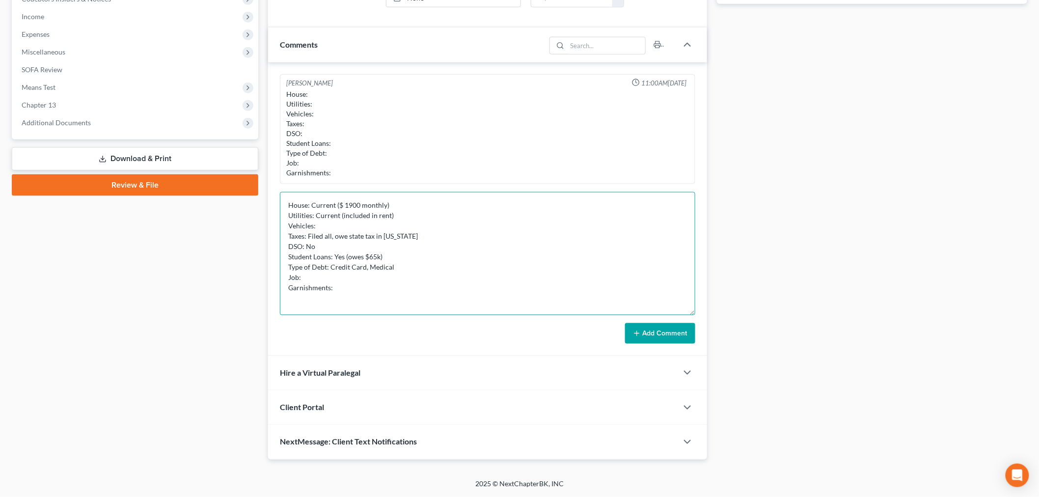
drag, startPoint x: 379, startPoint y: 257, endPoint x: 370, endPoint y: 258, distance: 8.4
click at [370, 258] on textarea "House: Current ($ 1900 monthly) Utilities: Current (included in rent) Vehicles:…" at bounding box center [487, 253] width 415 height 123
click at [347, 257] on textarea "House: Current ($ 1900 monthly) Utilities: Current (included in rent) Vehicles:…" at bounding box center [487, 253] width 415 height 123
click at [425, 232] on textarea "House: Current ($ 1900 monthly) Utilities: Current (included in rent) Vehicles:…" at bounding box center [487, 253] width 415 height 123
drag, startPoint x: 425, startPoint y: 232, endPoint x: 309, endPoint y: 237, distance: 116.0
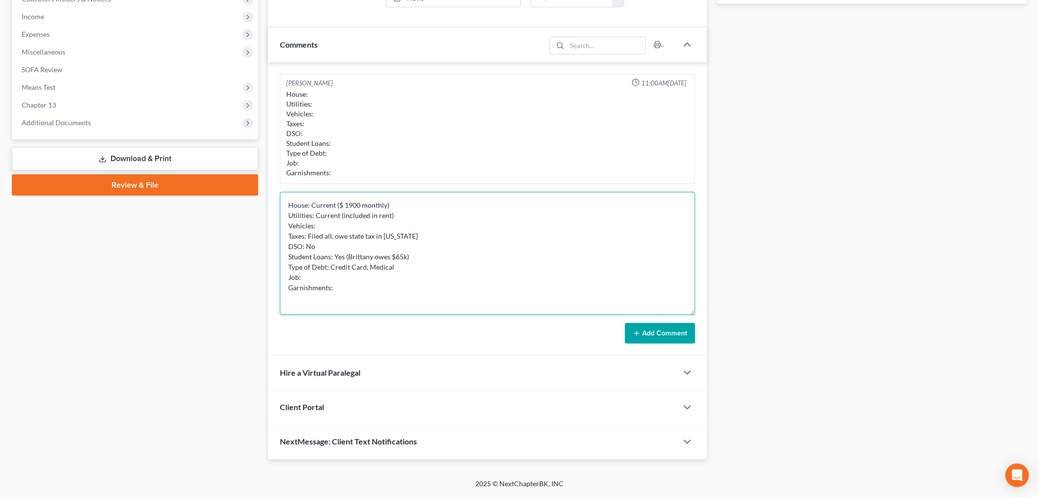
click at [309, 237] on textarea "House: Current ($ 1900 monthly) Utilities: Current (included in rent) Vehicles:…" at bounding box center [487, 253] width 415 height 123
click at [321, 245] on textarea "House: Current ($ 1900 monthly) Utilities: Current (included in rent) Vehicles:…" at bounding box center [487, 253] width 415 height 123
click at [325, 271] on textarea "House: Current ($ 1900 monthly) Utilities: Current (included in rent) Vehicles:…" at bounding box center [487, 253] width 415 height 123
click at [331, 274] on textarea "House: Current ($ 1900 monthly) Utilities: Current (included in rent) Vehicles:…" at bounding box center [487, 253] width 415 height 123
click at [344, 274] on textarea "House: Current ($ 1900 monthly) Utilities: Current (included in rent) Vehicles:…" at bounding box center [487, 253] width 415 height 123
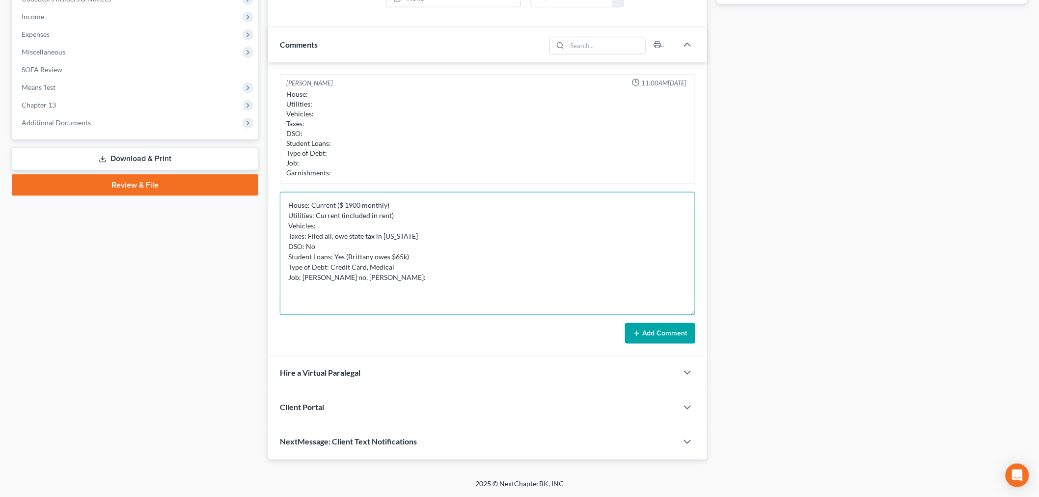
click at [389, 278] on textarea "House: Current ($ 1900 monthly) Utilities: Current (included in rent) Vehicles:…" at bounding box center [487, 253] width 415 height 123
click at [461, 277] on textarea "House: Current ($ 1900 monthly) Utilities: Current (included in rent) Vehicles:…" at bounding box center [487, 253] width 415 height 123
click at [413, 286] on textarea "House: Current ($ 1900 monthly) Utilities: Current (included in rent) Vehicles:…" at bounding box center [487, 253] width 415 height 123
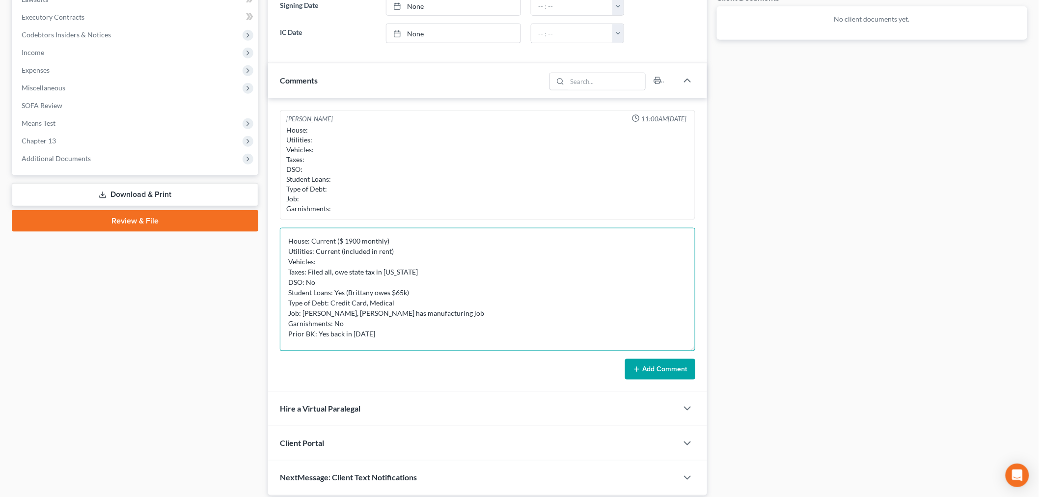
scroll to position [358, 0]
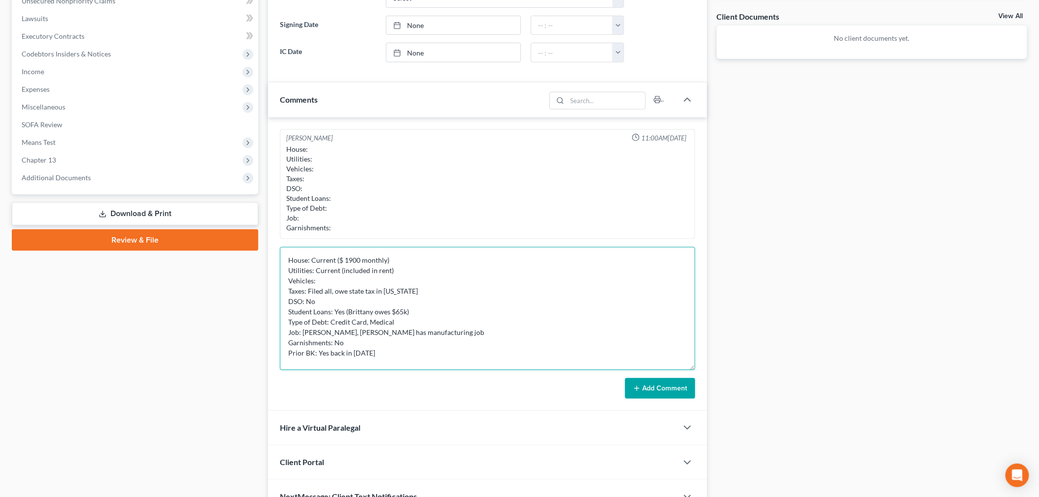
click at [443, 300] on textarea "House: Current ($ 1900 monthly) Utilities: Current (included in rent) Vehicles:…" at bounding box center [487, 308] width 415 height 123
click at [450, 281] on textarea "House: Current ($ 1900 monthly) Utilities: Current (included in rent) Vehicles:…" at bounding box center [487, 308] width 415 height 123
click at [448, 285] on textarea "House: Current ($ 1900 monthly) Utilities: Current (included in rent) Vehicles:…" at bounding box center [487, 308] width 415 height 123
click at [446, 288] on textarea "House: Current ($ 1900 monthly) Utilities: Current (included in rent) Vehicles:…" at bounding box center [487, 308] width 415 height 123
click at [443, 292] on textarea "House: Current ($ 1900 monthly) Utilities: Current (included in rent) Vehicles:…" at bounding box center [487, 308] width 415 height 123
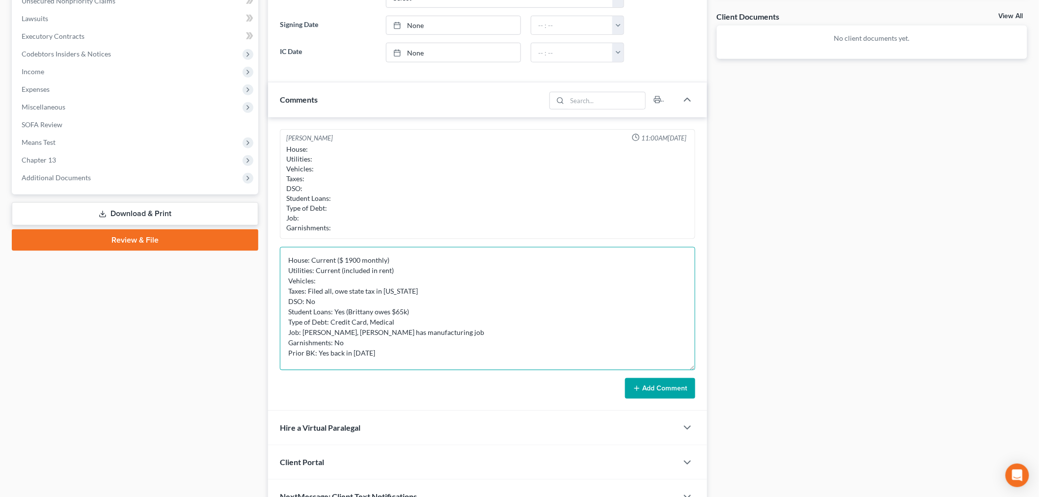
click at [429, 310] on textarea "House: Current ($ 1900 monthly) Utilities: Current (included in rent) Vehicles:…" at bounding box center [487, 308] width 415 height 123
click at [429, 320] on textarea "House: Current ($ 1900 monthly) Utilities: Current (included in rent) Vehicles:…" at bounding box center [487, 308] width 415 height 123
click at [441, 327] on textarea "House: Current ($ 1900 monthly) Utilities: Current (included in rent) Vehicles:…" at bounding box center [487, 308] width 415 height 123
type textarea "House: Current ($ 1900 monthly) Utilities: Current (included in rent) Vehicles:…"
click at [631, 388] on button "Add Comment" at bounding box center [660, 388] width 70 height 21
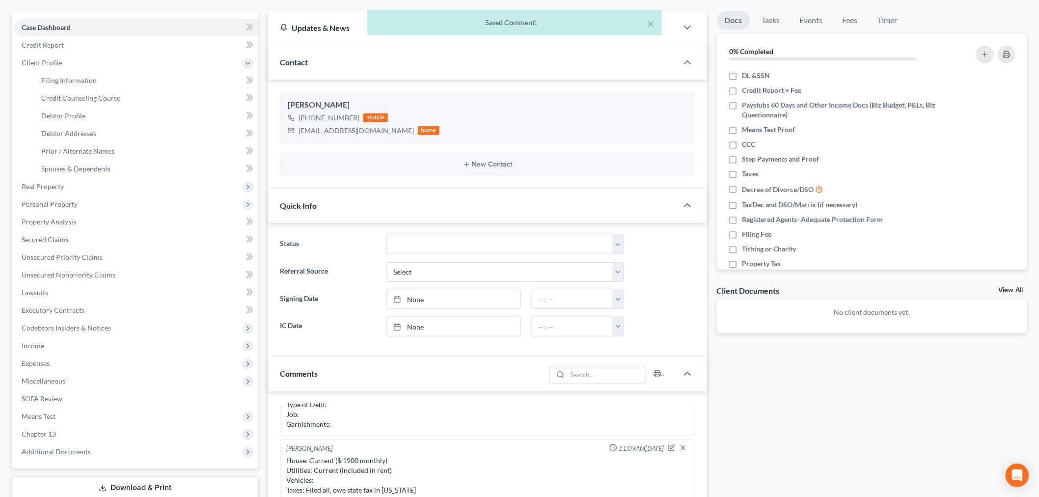
scroll to position [0, 0]
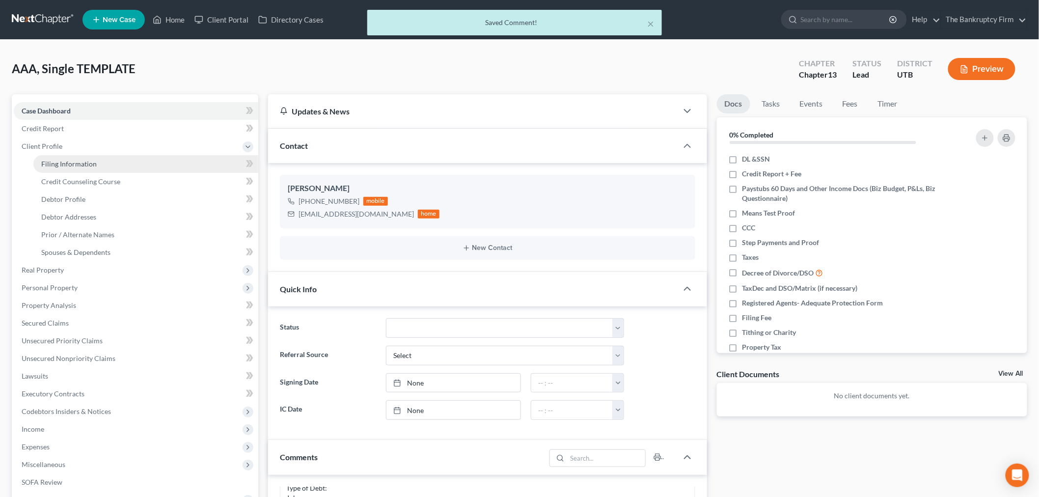
click at [82, 161] on span "Filing Information" at bounding box center [68, 164] width 55 height 8
select select "1"
select select "0"
select select "3"
select select "81"
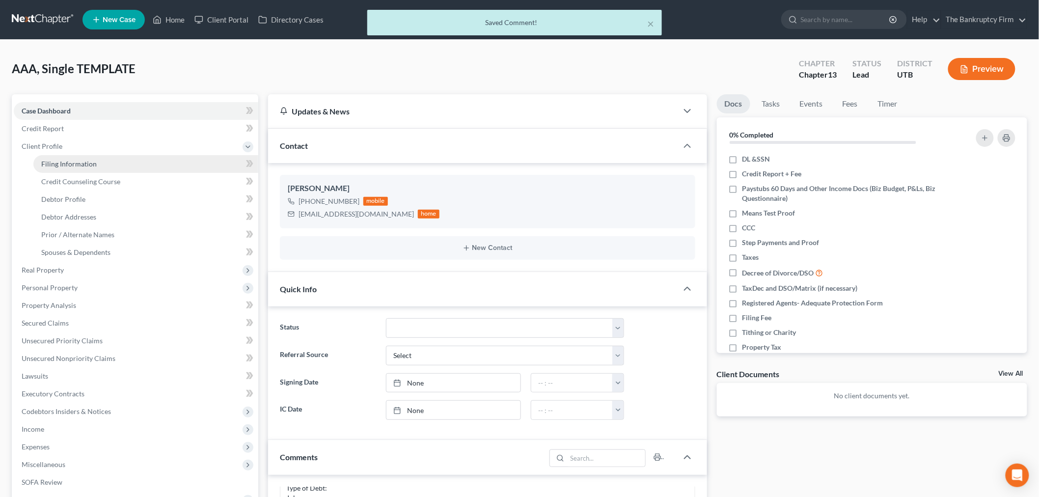
select select "0"
select select "46"
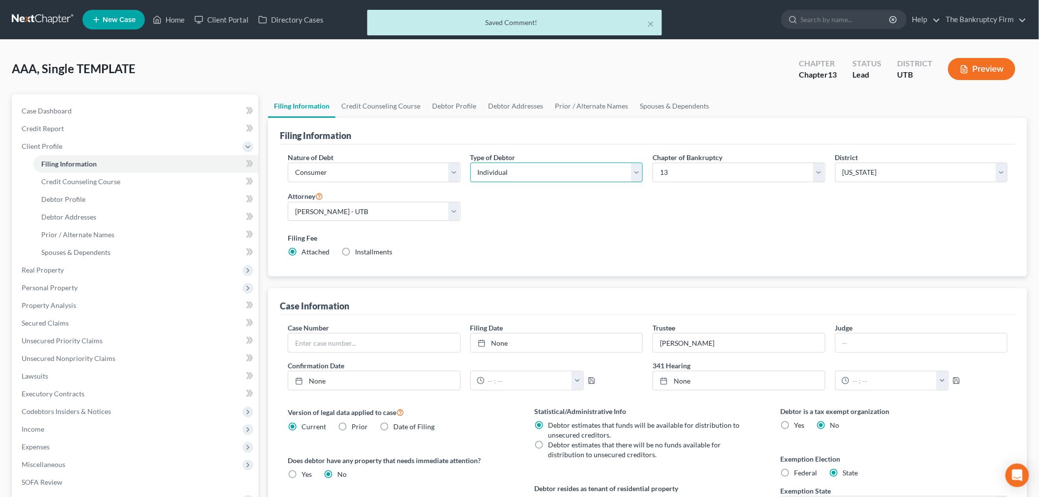
click at [512, 164] on select "Select Individual Joint" at bounding box center [557, 173] width 173 height 20
select select "1"
click at [471, 163] on select "Select Individual Joint" at bounding box center [557, 173] width 173 height 20
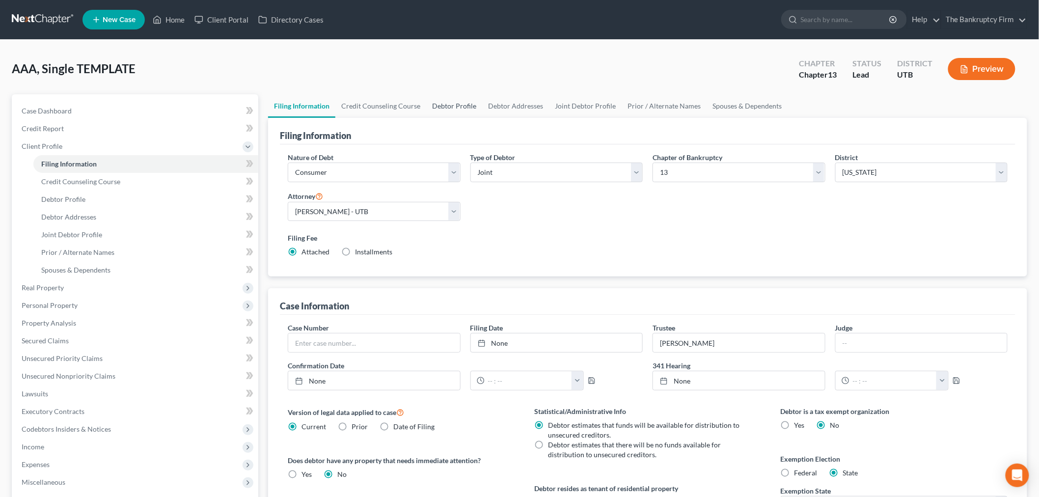
click at [449, 110] on link "Debtor Profile" at bounding box center [454, 106] width 56 height 24
select select "1"
select select "3"
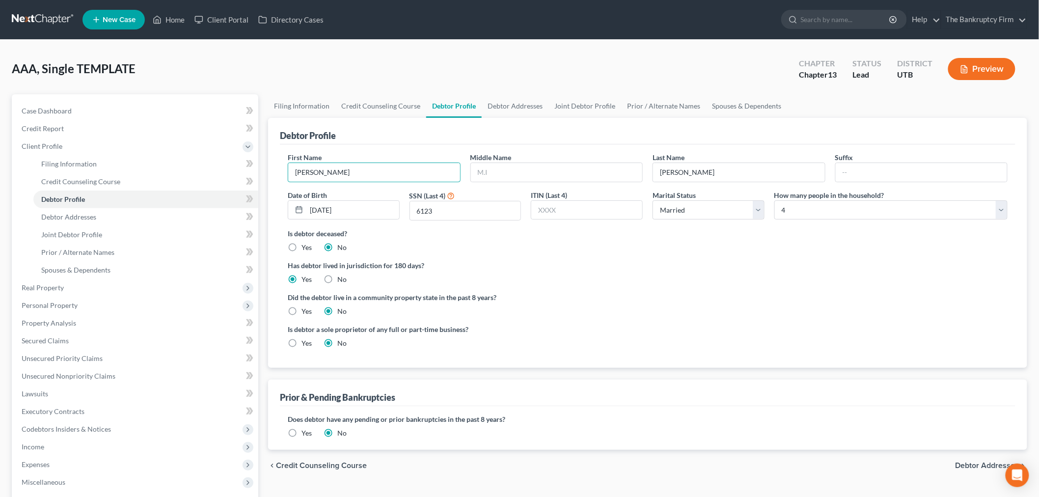
drag, startPoint x: 381, startPoint y: 163, endPoint x: 269, endPoint y: 164, distance: 112.0
click at [252, 169] on div "Petition Navigation Case Dashboard Payments Invoices Payments Payments Credit R…" at bounding box center [519, 360] width 1025 height 532
click at [503, 109] on link "Debtor Addresses" at bounding box center [515, 106] width 67 height 24
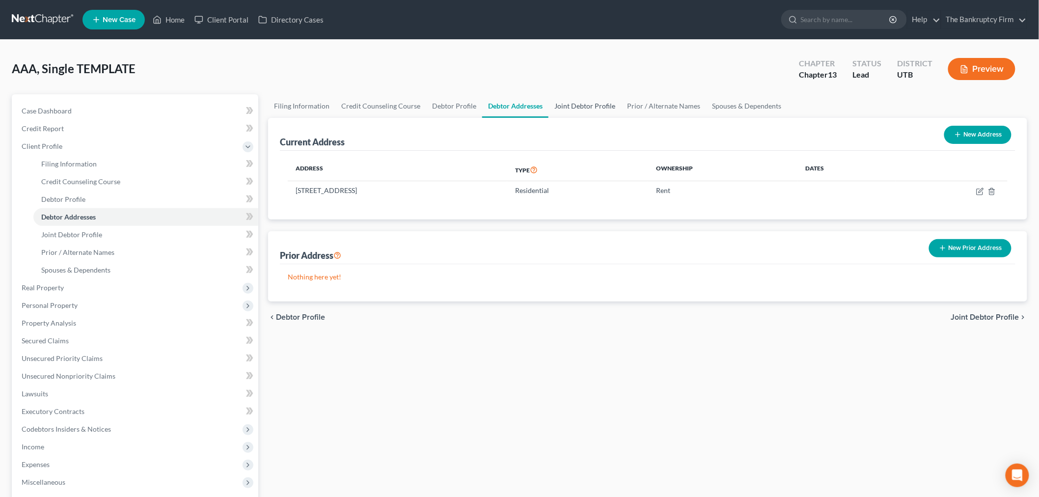
click at [559, 106] on link "Joint Debtor Profile" at bounding box center [585, 106] width 73 height 24
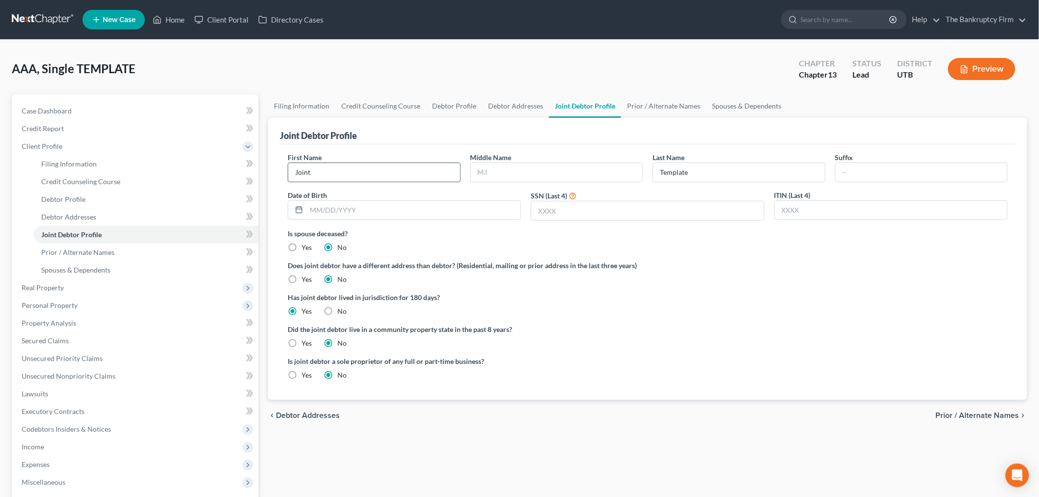
drag, startPoint x: 354, startPoint y: 172, endPoint x: 359, endPoint y: 168, distance: 5.6
click at [355, 169] on input "Joint" at bounding box center [374, 172] width 172 height 19
click at [359, 170] on input "Joint" at bounding box center [374, 172] width 172 height 19
drag, startPoint x: 359, startPoint y: 171, endPoint x: 246, endPoint y: 165, distance: 113.1
click at [246, 165] on div "Petition Navigation Case Dashboard Payments Invoices Payments Payments Credit R…" at bounding box center [519, 360] width 1025 height 532
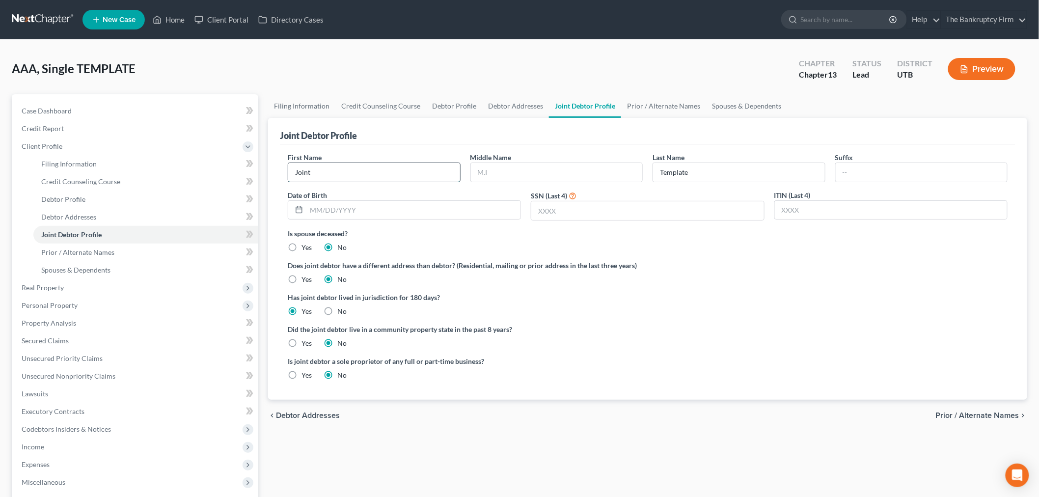
paste input "[PERSON_NAME]"
type input "[PERSON_NAME]"
drag, startPoint x: 702, startPoint y: 173, endPoint x: 622, endPoint y: 159, distance: 81.3
click at [621, 161] on div "First Name [PERSON_NAME] Middle Name Last Name Template Suffix Date of Birth SS…" at bounding box center [648, 190] width 730 height 76
type input "[PERSON_NAME]"
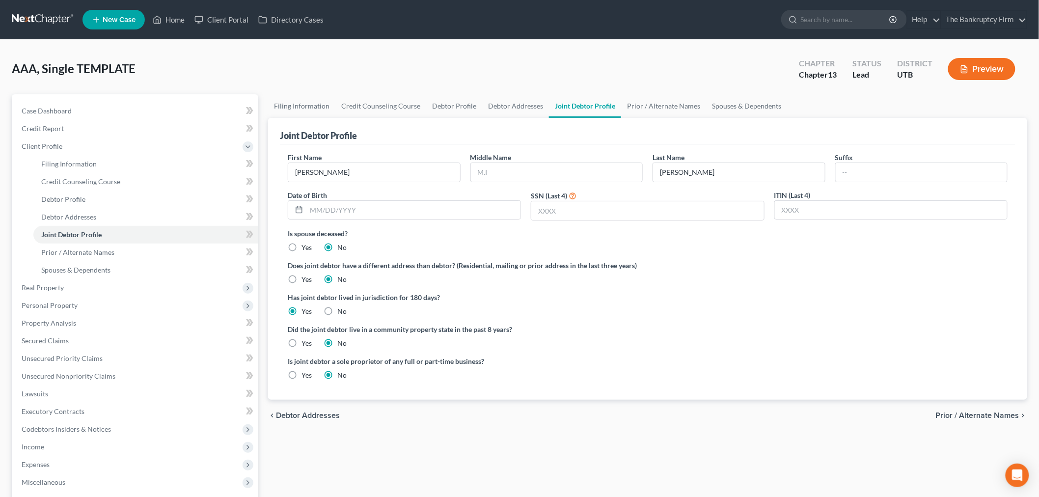
click at [727, 264] on label "Does joint debtor have a different address than debtor? (Residential, mailing o…" at bounding box center [648, 265] width 720 height 10
click at [443, 106] on link "Debtor Profile" at bounding box center [454, 106] width 56 height 24
select select "1"
select select "3"
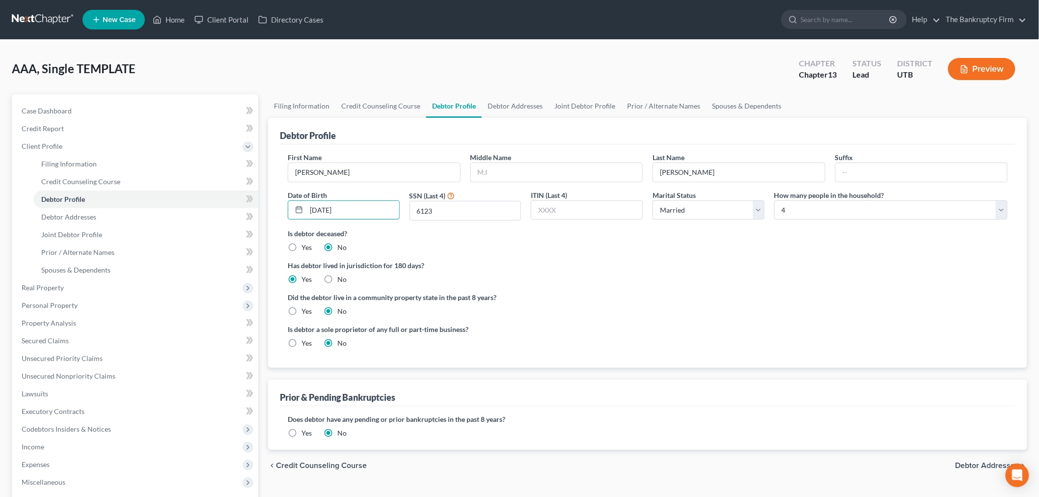
drag, startPoint x: 323, startPoint y: 200, endPoint x: 269, endPoint y: 200, distance: 54.0
click at [269, 200] on div "Debtor Profile First Name [PERSON_NAME] Middle Name Last Name [PERSON_NAME] Dat…" at bounding box center [647, 243] width 759 height 250
click at [595, 111] on link "Joint Debtor Profile" at bounding box center [585, 106] width 73 height 24
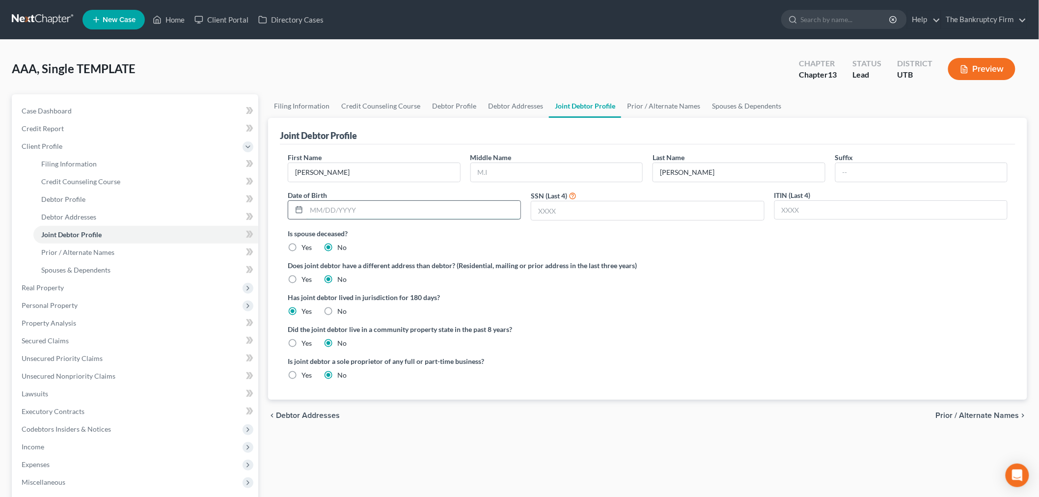
click at [359, 212] on input "text" at bounding box center [413, 210] width 214 height 19
paste input "[DATE]"
type input "[DATE]"
click at [575, 208] on input "text" at bounding box center [647, 210] width 232 height 19
drag, startPoint x: 460, startPoint y: 102, endPoint x: 470, endPoint y: 111, distance: 13.6
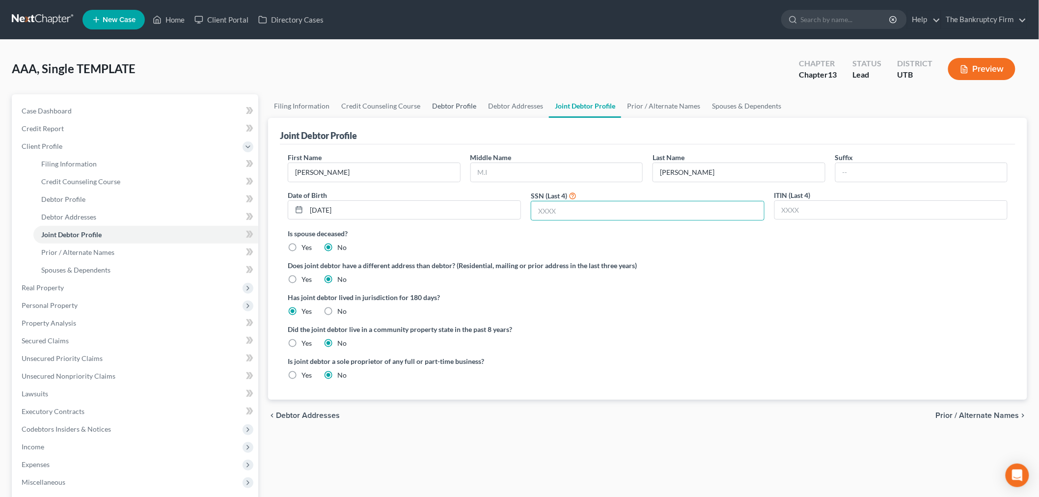
click at [460, 102] on link "Debtor Profile" at bounding box center [454, 106] width 56 height 24
select select "1"
select select "3"
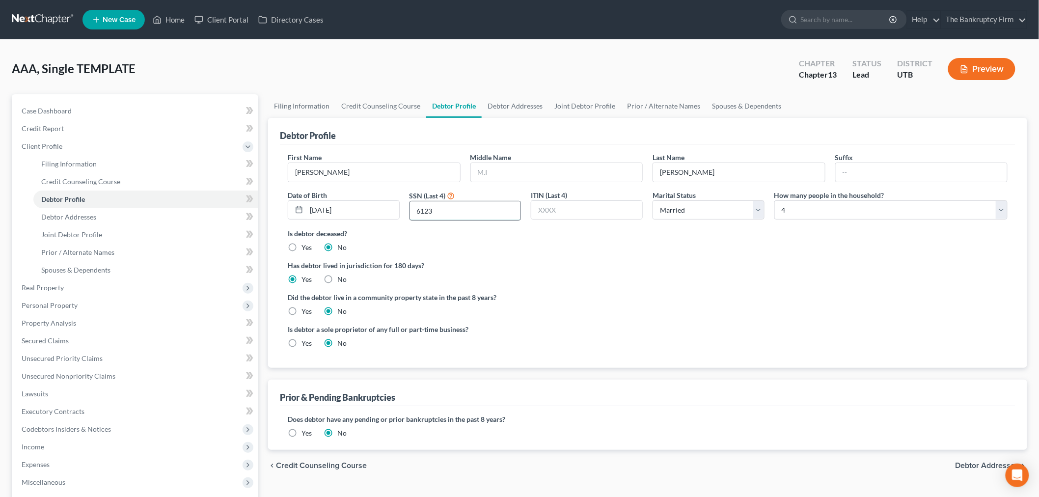
drag, startPoint x: 474, startPoint y: 213, endPoint x: 473, endPoint y: 207, distance: 6.1
click at [393, 209] on div "First Name [PERSON_NAME] Middle Name Last Name [PERSON_NAME] Date of Birth [DEM…" at bounding box center [648, 190] width 730 height 76
click at [566, 102] on link "Joint Debtor Profile" at bounding box center [585, 106] width 73 height 24
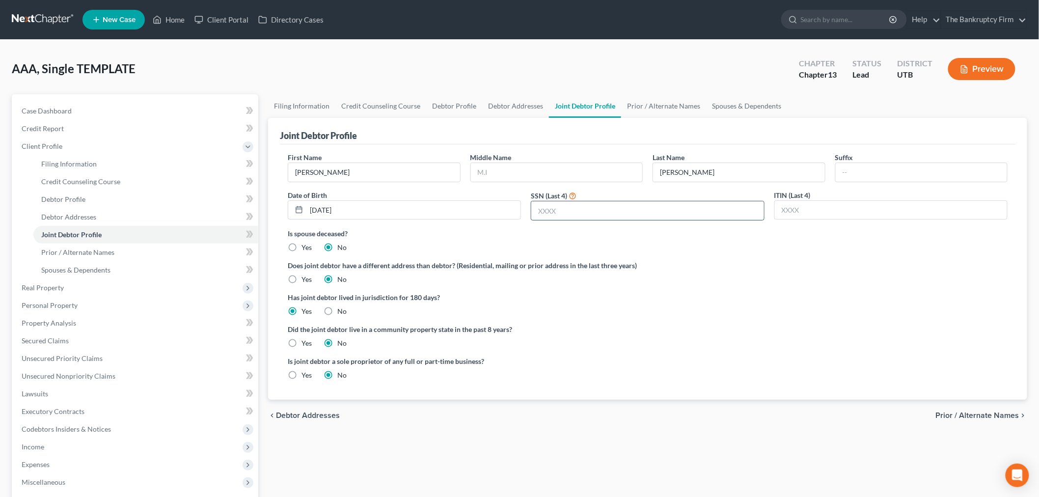
click at [561, 212] on input "text" at bounding box center [647, 210] width 232 height 19
paste input "6123"
type input "6123"
click at [447, 108] on link "Debtor Profile" at bounding box center [454, 106] width 56 height 24
select select "1"
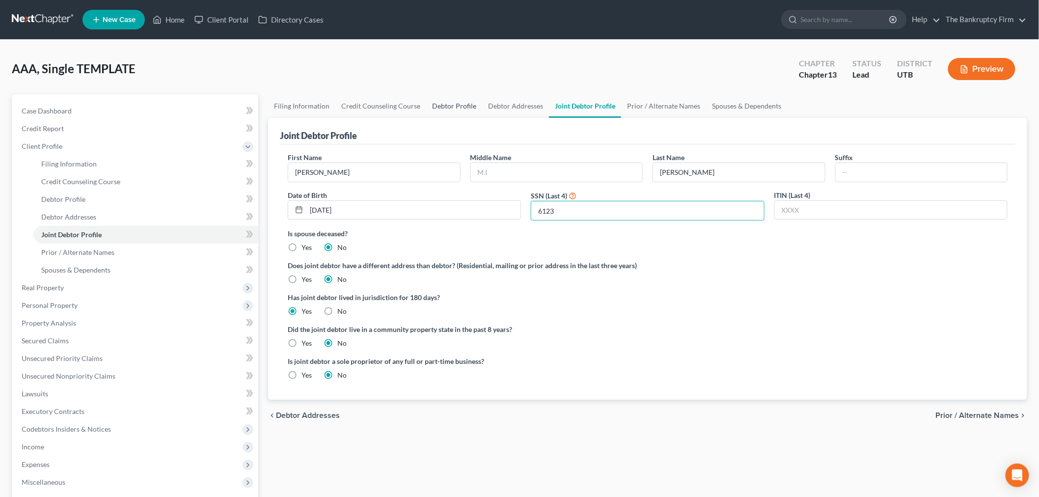
select select "3"
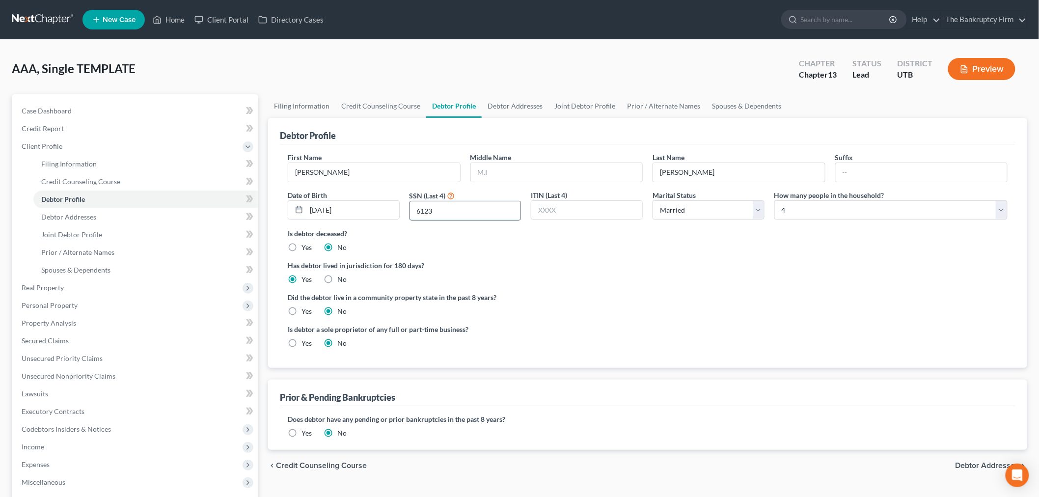
drag, startPoint x: 468, startPoint y: 215, endPoint x: 412, endPoint y: 211, distance: 56.1
click at [412, 211] on input "6123" at bounding box center [465, 210] width 111 height 19
drag, startPoint x: 575, startPoint y: 96, endPoint x: 508, endPoint y: 106, distance: 67.9
click at [576, 97] on link "Joint Debtor Profile" at bounding box center [585, 106] width 73 height 24
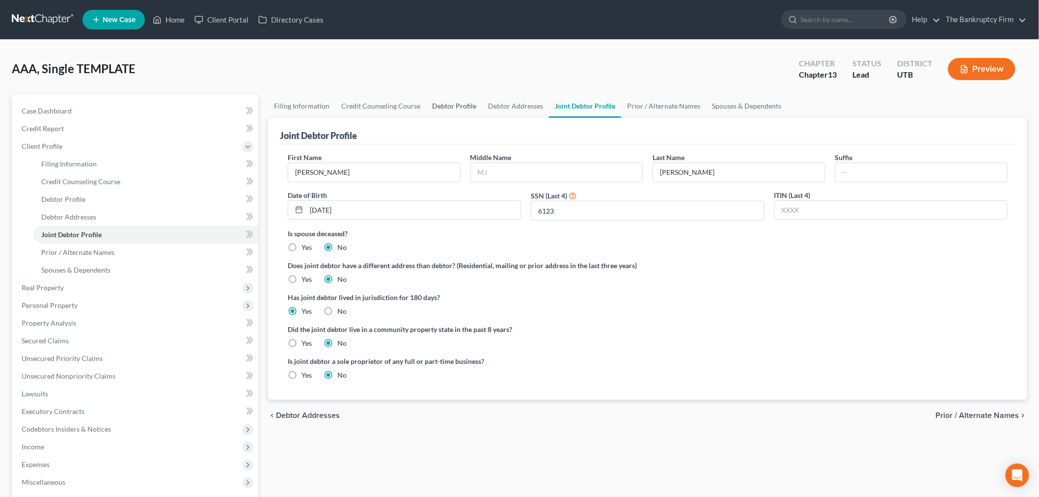
click at [440, 106] on link "Debtor Profile" at bounding box center [454, 106] width 56 height 24
select select "1"
select select "3"
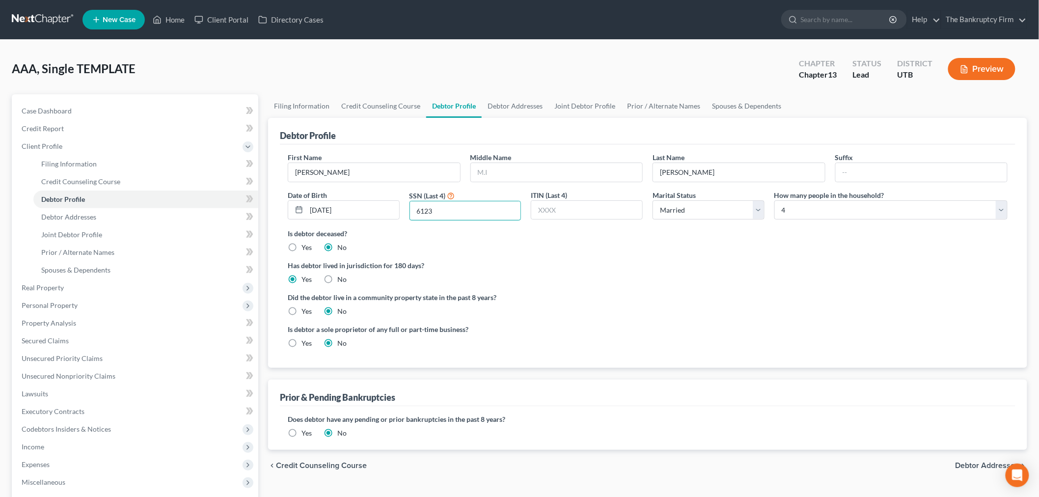
click at [402, 209] on div "First Name [PERSON_NAME] Middle Name Last Name [PERSON_NAME] Date of Birth [DEM…" at bounding box center [648, 190] width 730 height 76
drag, startPoint x: 364, startPoint y: 173, endPoint x: 276, endPoint y: 176, distance: 87.9
click at [276, 176] on div "Debtor Profile First Name [PERSON_NAME] Middle Name Last Name [PERSON_NAME] Dat…" at bounding box center [647, 243] width 759 height 250
type input "[PERSON_NAME]"
drag, startPoint x: 367, startPoint y: 211, endPoint x: 332, endPoint y: 215, distance: 35.0
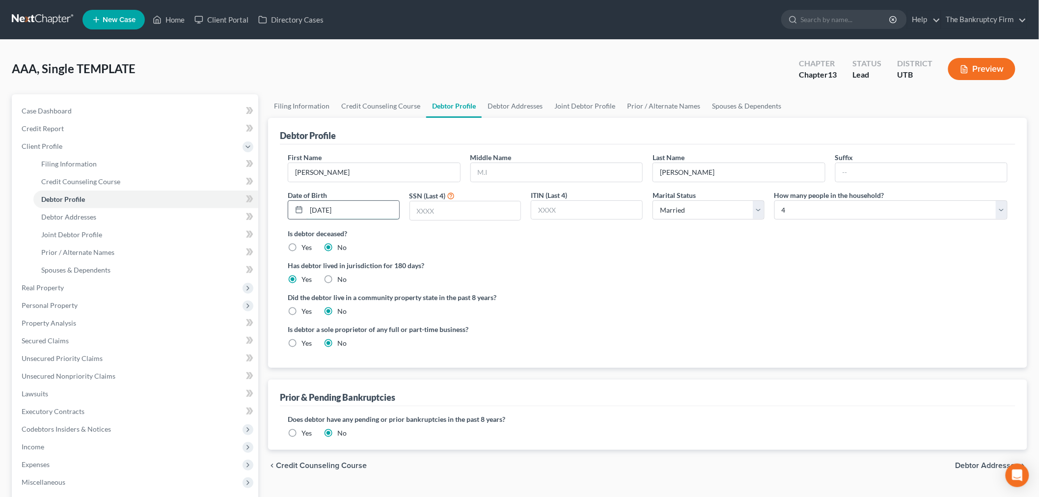
click at [290, 218] on div "[DATE]" at bounding box center [344, 210] width 112 height 20
type input "[DATE]"
click at [521, 266] on label "Has debtor lived in jurisdiction for 180 days?" at bounding box center [648, 265] width 720 height 10
click at [471, 218] on input "text" at bounding box center [465, 210] width 111 height 19
type input "3083"
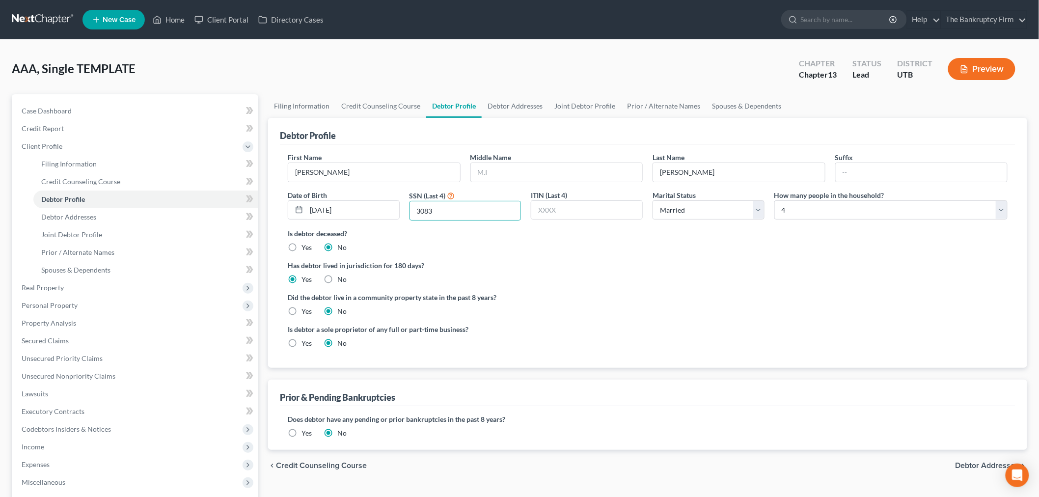
drag, startPoint x: 615, startPoint y: 251, endPoint x: 622, endPoint y: 257, distance: 8.7
click at [621, 256] on ng-include "First Name [PERSON_NAME] Middle Name Last Name [PERSON_NAME] Date of Birth [DEM…" at bounding box center [648, 254] width 720 height 204
click at [592, 110] on link "Joint Debtor Profile" at bounding box center [585, 106] width 73 height 24
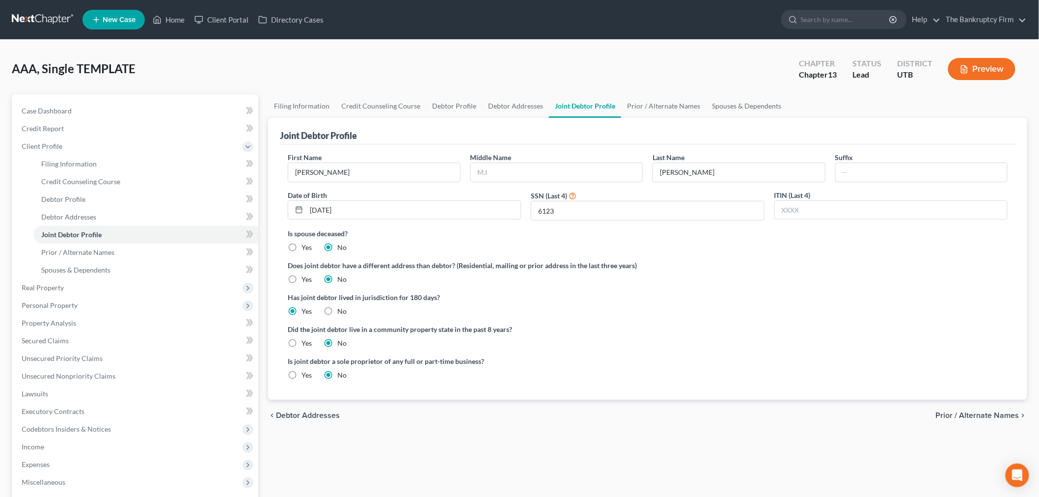
drag, startPoint x: 836, startPoint y: 298, endPoint x: 852, endPoint y: 311, distance: 20.9
click at [840, 300] on label "Has joint debtor lived in jurisdiction for 180 days?" at bounding box center [648, 297] width 720 height 10
click at [103, 194] on link "Debtor Profile" at bounding box center [145, 200] width 225 height 18
select select "1"
select select "3"
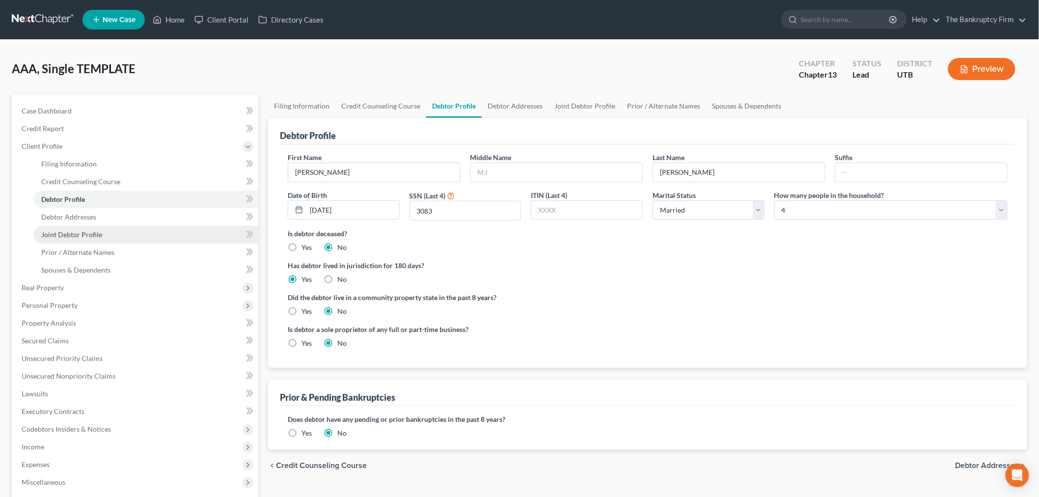
click at [103, 236] on link "Joint Debtor Profile" at bounding box center [145, 235] width 225 height 18
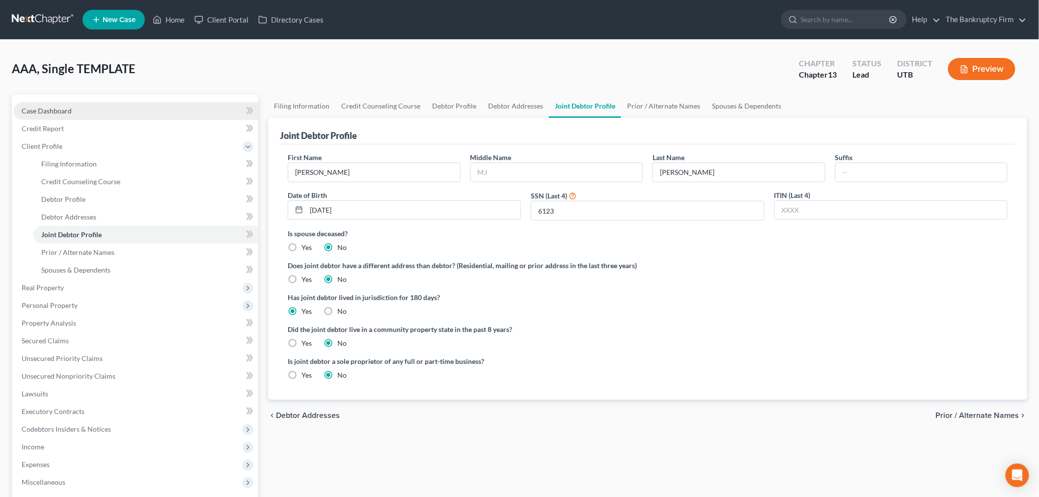
click at [69, 111] on span "Case Dashboard" at bounding box center [47, 111] width 50 height 8
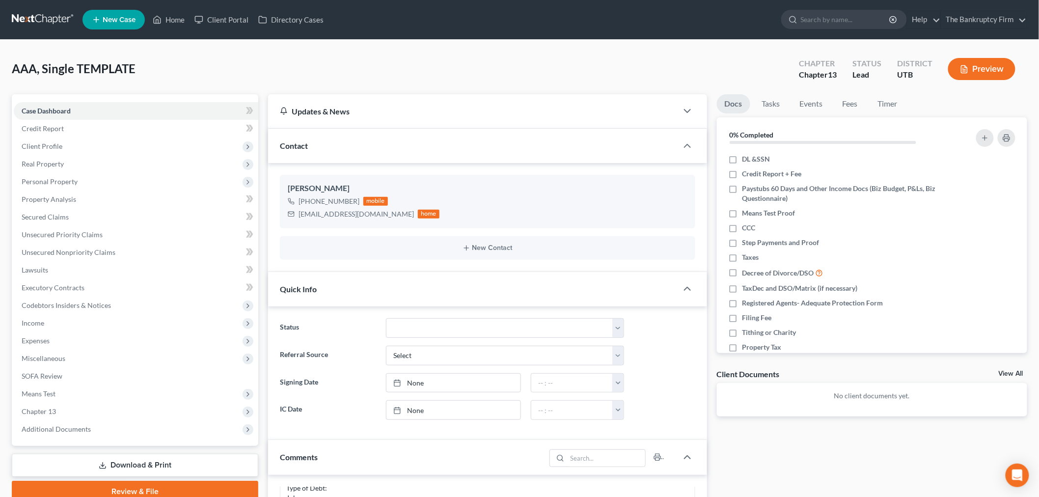
click at [418, 253] on div "New Contact" at bounding box center [487, 248] width 415 height 24
click at [418, 249] on button "New Contact" at bounding box center [488, 248] width 400 height 8
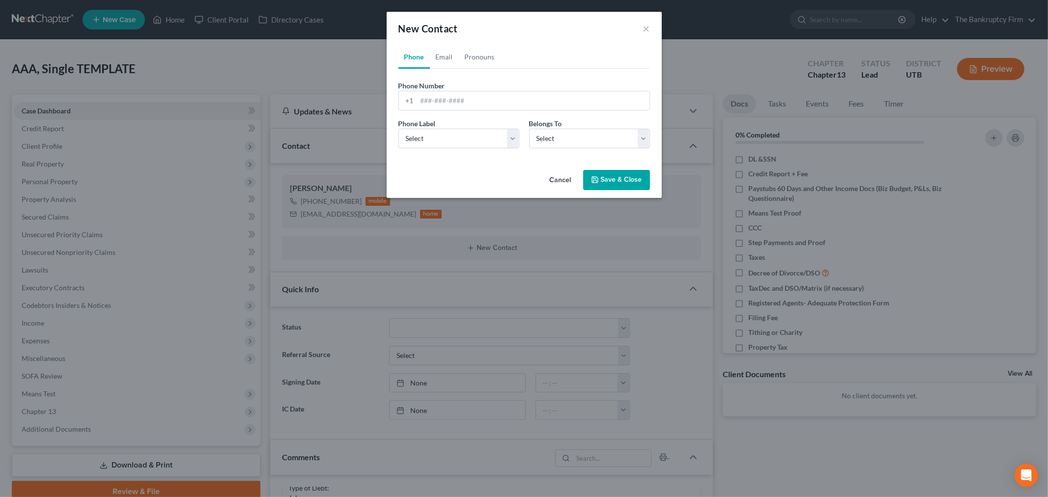
click at [564, 176] on button "Cancel" at bounding box center [560, 181] width 37 height 20
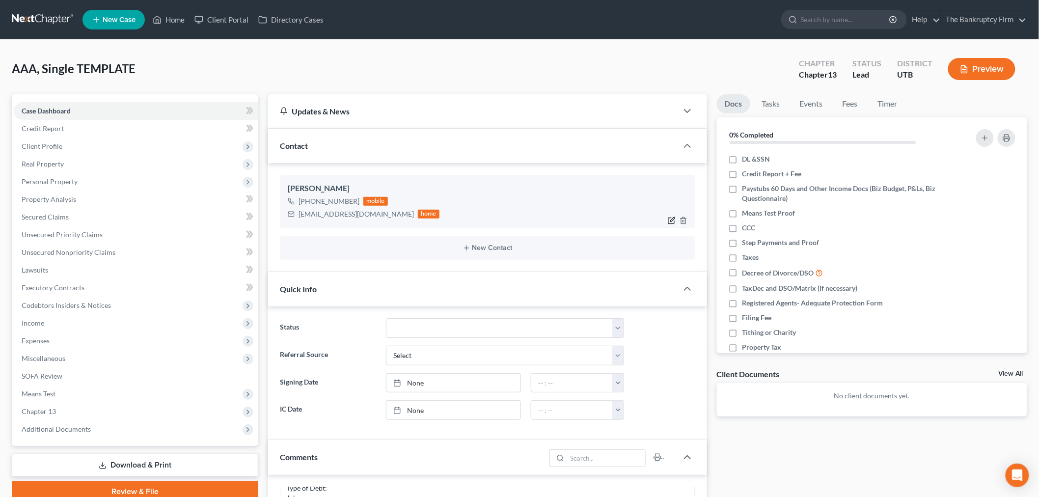
click at [672, 221] on icon "button" at bounding box center [672, 219] width 4 height 4
select select "0"
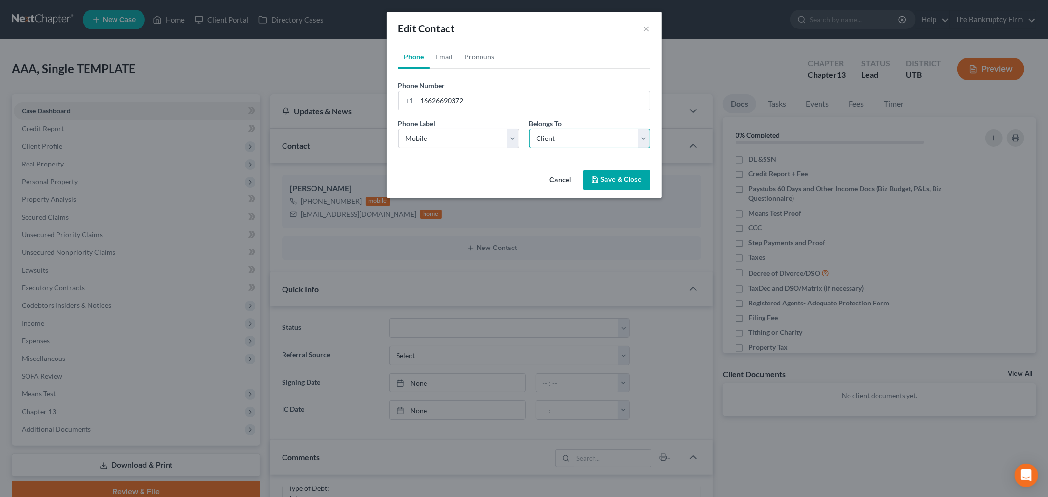
click at [541, 143] on select "Select Client Spouse Other" at bounding box center [589, 139] width 121 height 20
select select "1"
click at [529, 129] on select "Select Client Spouse Other" at bounding box center [589, 139] width 121 height 20
select select "1"
click at [449, 57] on link "Email" at bounding box center [444, 57] width 29 height 24
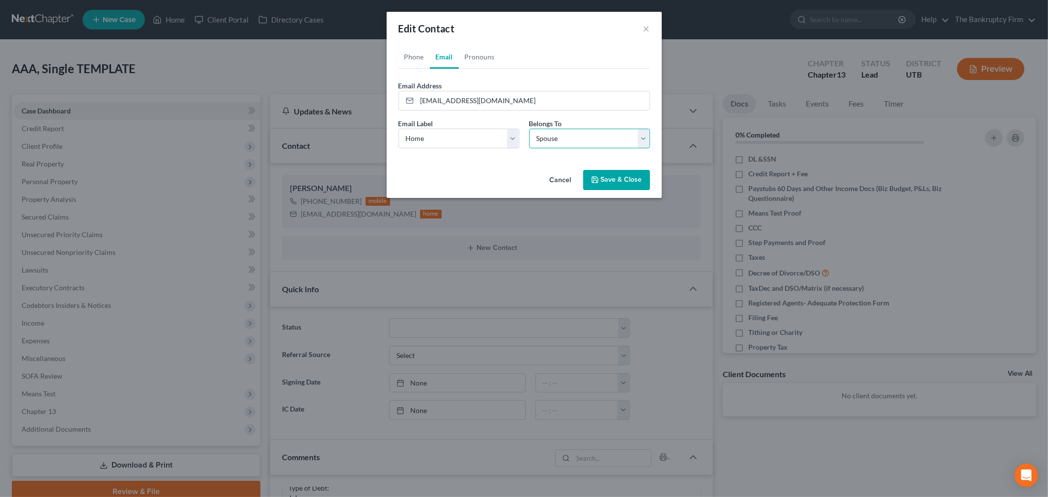
click at [578, 142] on select "Select Client Spouse Other" at bounding box center [589, 139] width 121 height 20
click at [578, 145] on select "Select Client Spouse Other" at bounding box center [589, 139] width 121 height 20
click at [599, 175] on button "Save & Close" at bounding box center [616, 180] width 67 height 21
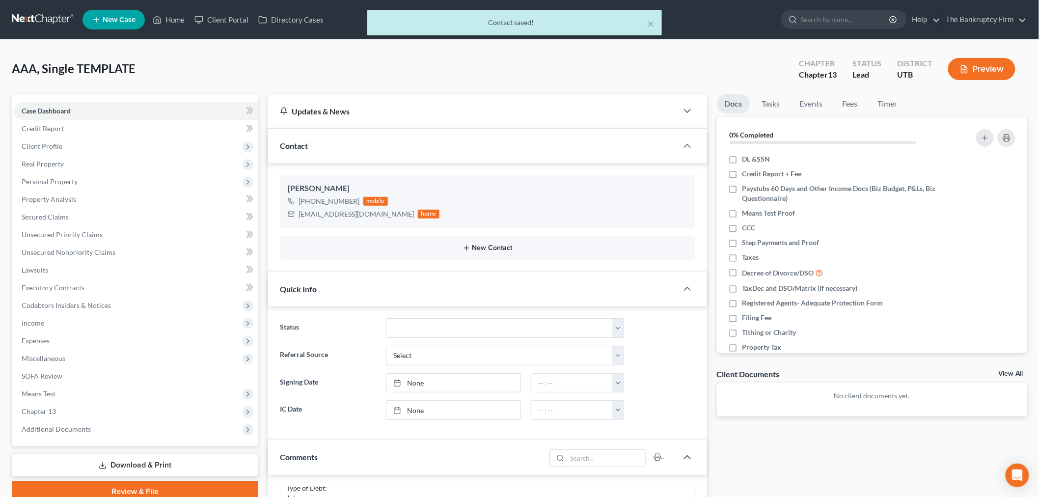
click at [478, 244] on button "New Contact" at bounding box center [488, 248] width 400 height 8
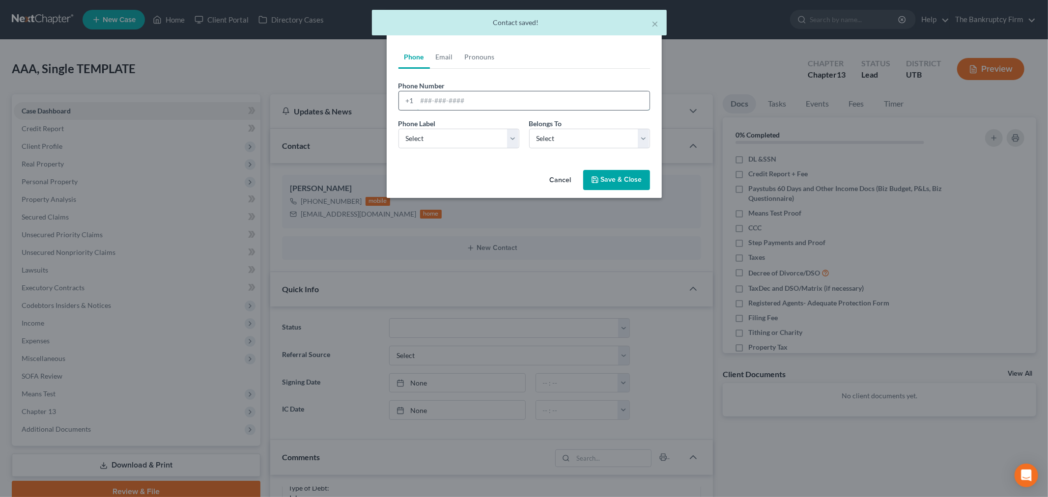
click at [456, 97] on input "tel" at bounding box center [533, 100] width 232 height 19
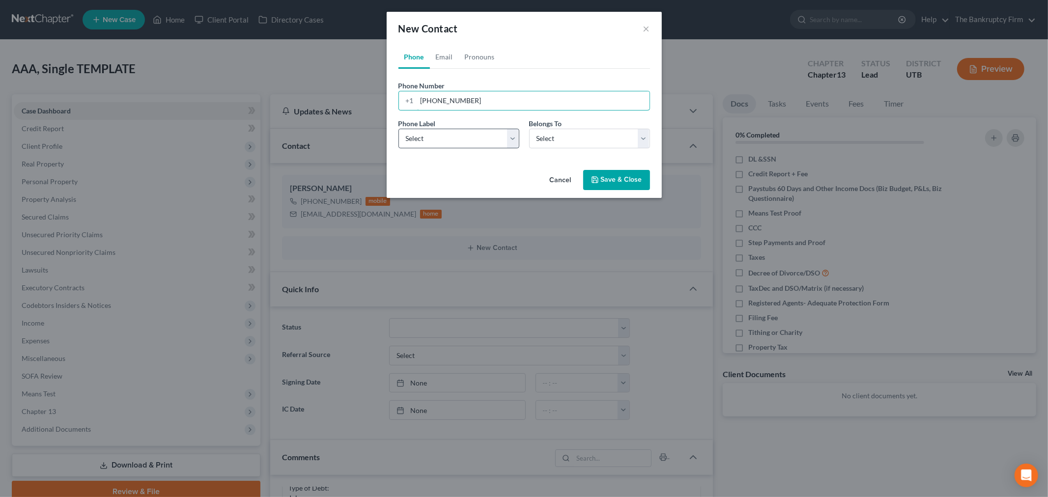
type input "[PHONE_NUMBER]"
click at [465, 132] on select "Select Mobile Home Work Other" at bounding box center [458, 139] width 121 height 20
select select "0"
click at [398, 129] on select "Select Mobile Home Work Other" at bounding box center [458, 139] width 121 height 20
click at [541, 125] on span "Belongs To" at bounding box center [545, 123] width 33 height 8
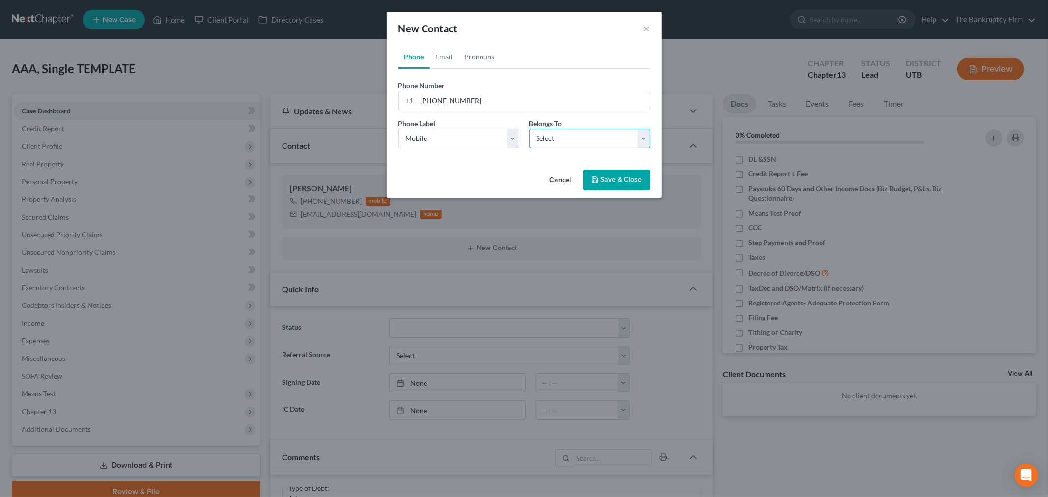
click at [544, 130] on select "Select Client Spouse Other" at bounding box center [589, 139] width 121 height 20
select select "0"
click at [529, 129] on select "Select Client Spouse Other" at bounding box center [589, 139] width 121 height 20
select select "0"
click at [440, 61] on link "Email" at bounding box center [444, 57] width 29 height 24
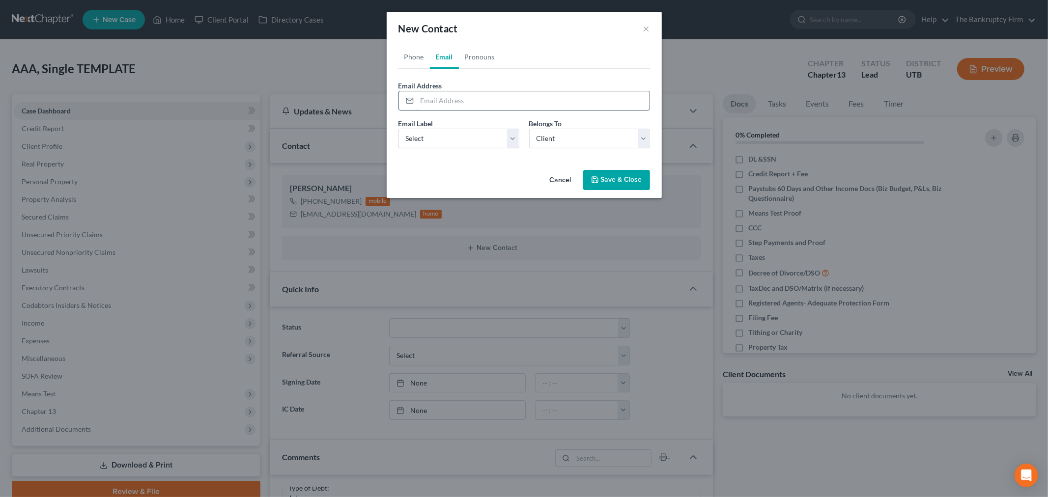
click at [460, 101] on input "email" at bounding box center [533, 100] width 232 height 19
type input "caz002@"
click at [464, 130] on select "Select Home Work Other" at bounding box center [458, 139] width 121 height 20
select select "0"
click at [398, 129] on select "Select Home Work Other" at bounding box center [458, 139] width 121 height 20
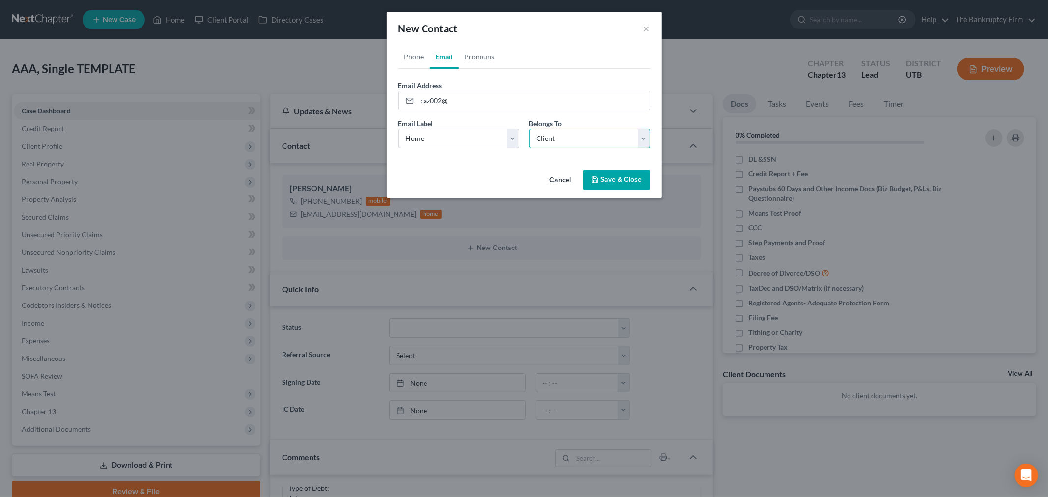
click at [557, 145] on select "Select Client Spouse Other" at bounding box center [589, 139] width 121 height 20
click at [529, 129] on select "Select Client Spouse Other" at bounding box center [589, 139] width 121 height 20
click at [525, 142] on div "Belongs To * Select Client Spouse Other" at bounding box center [589, 133] width 131 height 30
click at [498, 106] on input "caz002@" at bounding box center [533, 100] width 232 height 19
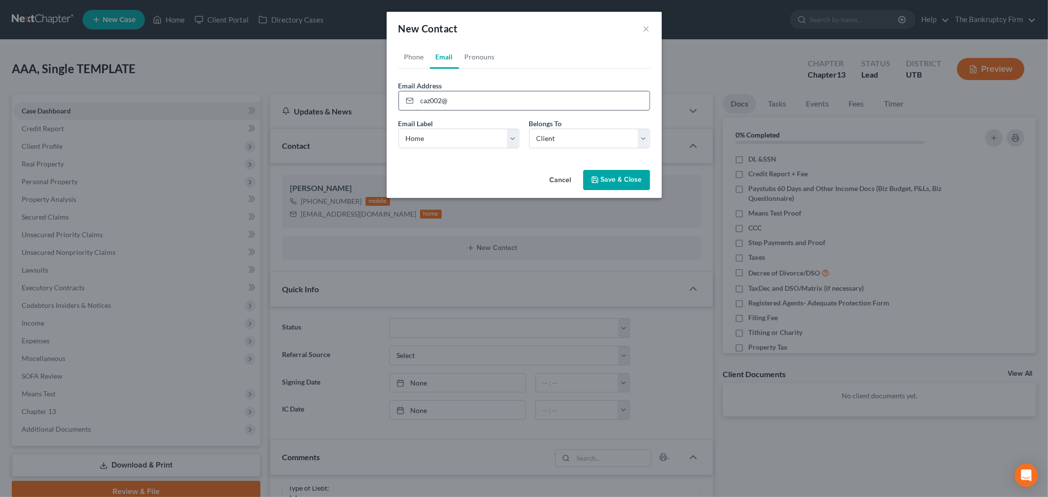
click at [495, 107] on input "caz002@" at bounding box center [533, 100] width 232 height 19
drag, startPoint x: 453, startPoint y: 99, endPoint x: 370, endPoint y: 102, distance: 82.6
click at [370, 102] on div "New Contact × Phone Email Pronouns Phone Number * [PHONE_NUMBER] Ext. Phone Lab…" at bounding box center [524, 248] width 1048 height 497
type input "[EMAIL_ADDRESS][DOMAIN_NAME]"
click at [490, 134] on select "Select Home Work Other" at bounding box center [458, 139] width 121 height 20
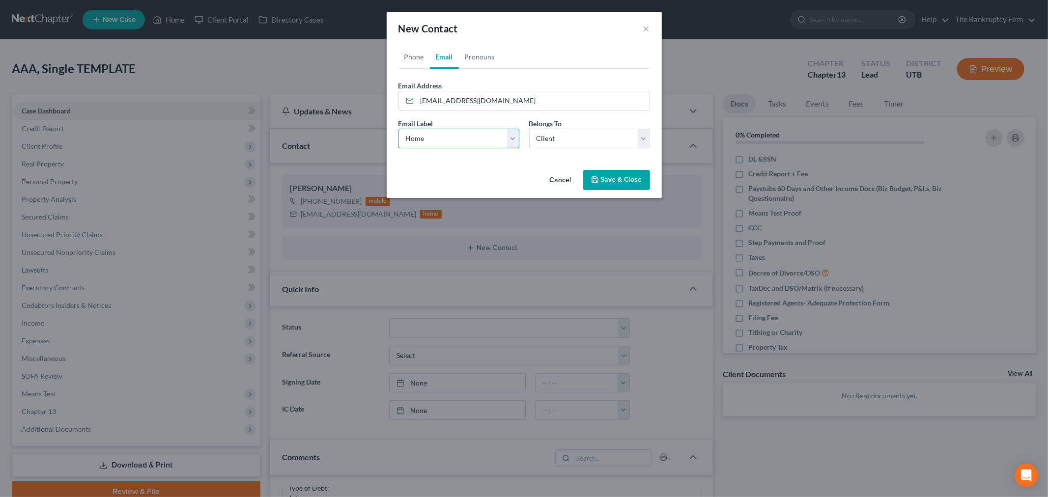
click at [490, 134] on select "Select Home Work Other" at bounding box center [458, 139] width 121 height 20
click at [629, 178] on button "Save & Close" at bounding box center [616, 180] width 67 height 21
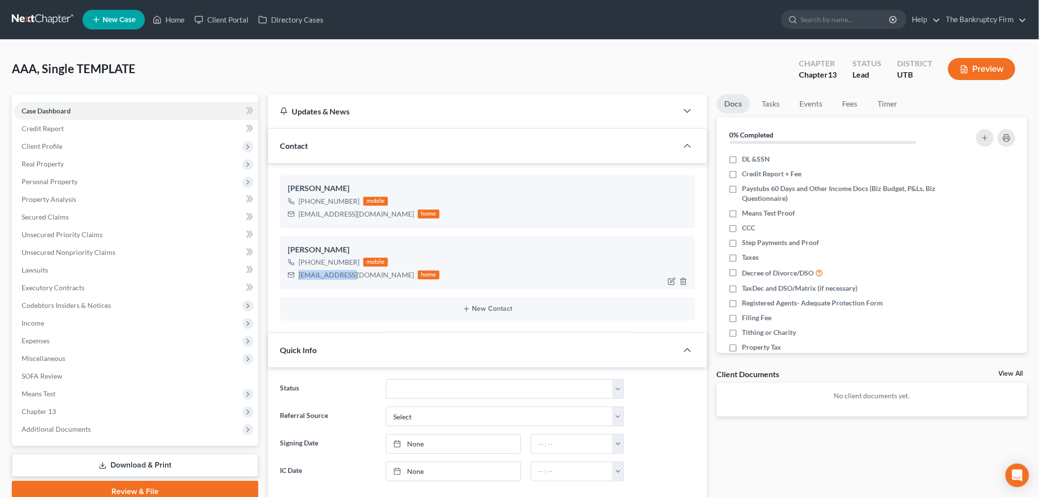
drag, startPoint x: 300, startPoint y: 277, endPoint x: 349, endPoint y: 275, distance: 49.1
click at [349, 275] on div "[EMAIL_ADDRESS][DOMAIN_NAME]" at bounding box center [356, 275] width 115 height 10
copy div "[EMAIL_ADDRESS][DOMAIN_NAME]"
click at [313, 283] on div "[PERSON_NAME] [PHONE_NUMBER] mobile [EMAIL_ADDRESS][DOMAIN_NAME] home" at bounding box center [487, 262] width 415 height 53
drag, startPoint x: 308, startPoint y: 261, endPoint x: 357, endPoint y: 261, distance: 48.1
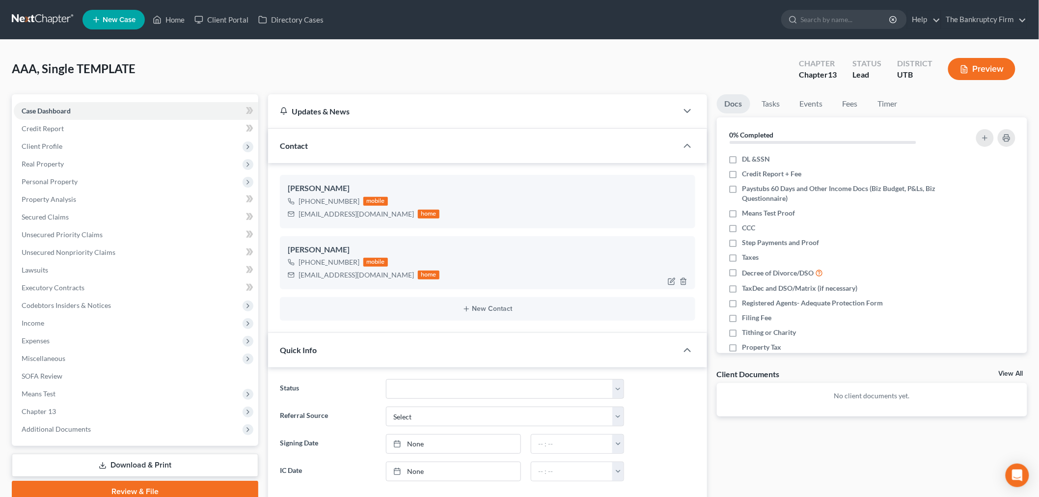
click at [357, 261] on div "[PHONE_NUMBER] mobile" at bounding box center [364, 262] width 152 height 13
copy div "[PHONE_NUMBER]"
click at [316, 202] on div "[PHONE_NUMBER]" at bounding box center [329, 201] width 61 height 10
click at [308, 199] on div "[PHONE_NUMBER]" at bounding box center [329, 201] width 61 height 10
drag, startPoint x: 307, startPoint y: 200, endPoint x: 355, endPoint y: 201, distance: 47.6
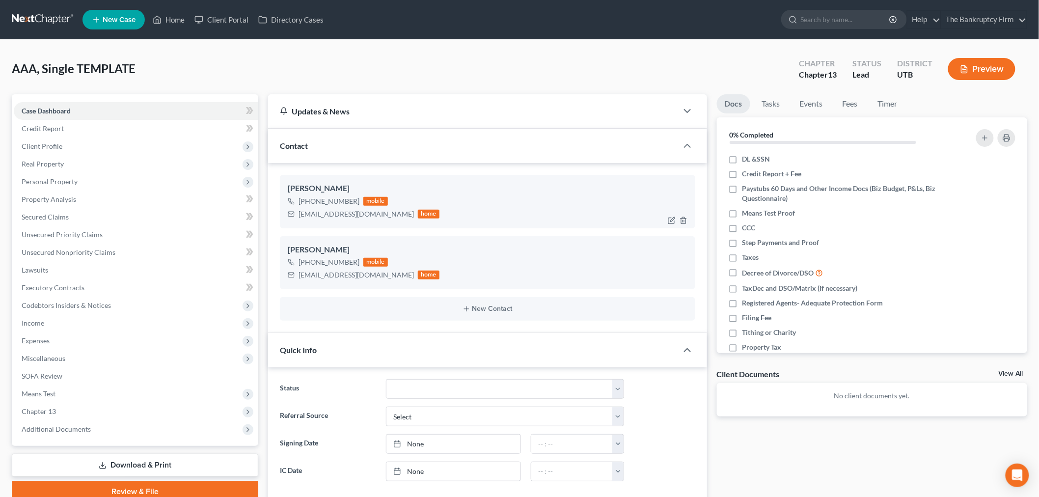
click at [355, 201] on div "[PHONE_NUMBER]" at bounding box center [329, 201] width 61 height 10
copy div "[PHONE_NUMBER]"
drag, startPoint x: 297, startPoint y: 214, endPoint x: 359, endPoint y: 214, distance: 61.9
click at [359, 214] on div "[EMAIL_ADDRESS][DOMAIN_NAME] home" at bounding box center [364, 214] width 152 height 13
copy div "[EMAIL_ADDRESS][DOMAIN_NAME]"
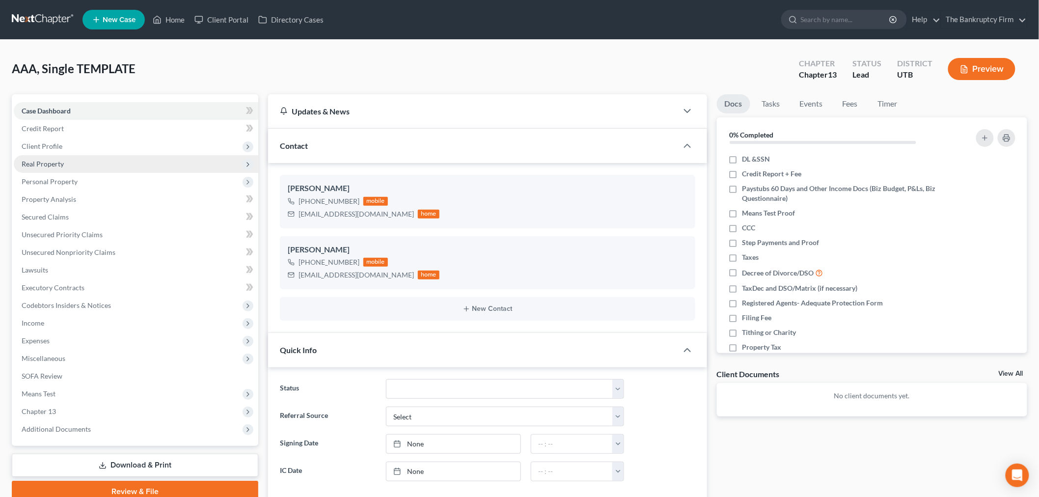
drag, startPoint x: 80, startPoint y: 141, endPoint x: 71, endPoint y: 168, distance: 28.0
click at [80, 141] on span "Client Profile" at bounding box center [136, 147] width 245 height 18
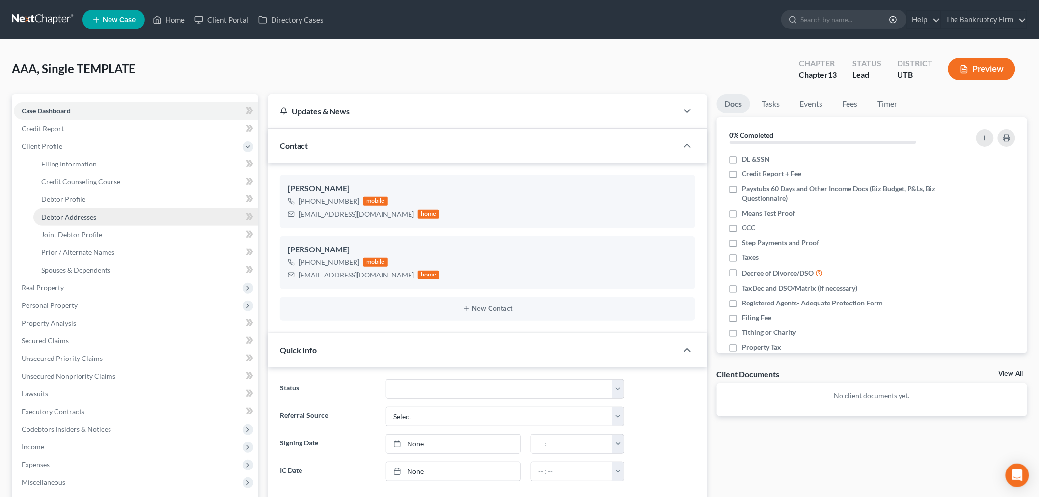
click at [95, 221] on link "Debtor Addresses" at bounding box center [145, 217] width 225 height 18
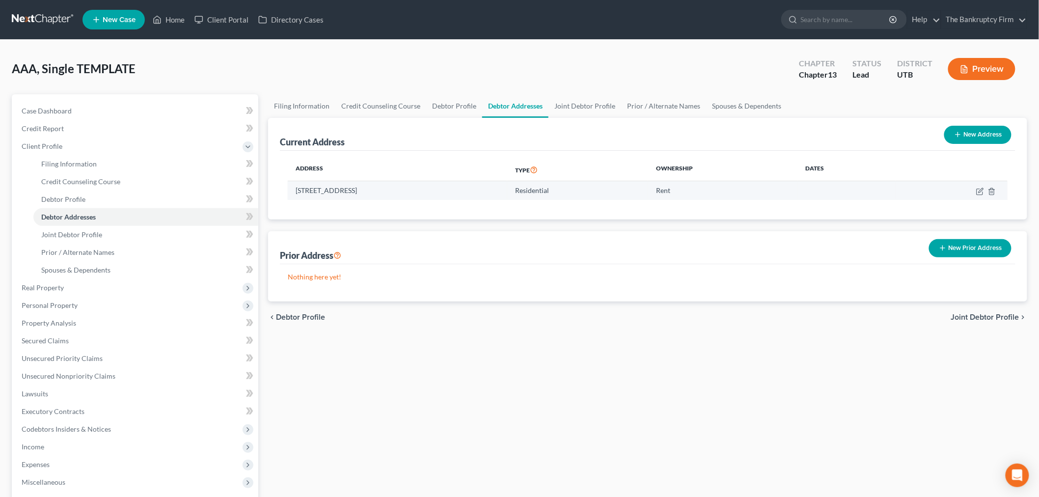
drag, startPoint x: 295, startPoint y: 191, endPoint x: 484, endPoint y: 193, distance: 189.1
click at [484, 193] on td "[STREET_ADDRESS]" at bounding box center [398, 190] width 220 height 19
copy td "[STREET_ADDRESS]"
click at [327, 83] on div "AAA, Single TEMPLATE Upgraded Chapter Chapter 13 Status Lead District UTB Previ…" at bounding box center [520, 73] width 1016 height 43
click at [161, 18] on icon at bounding box center [157, 20] width 9 height 12
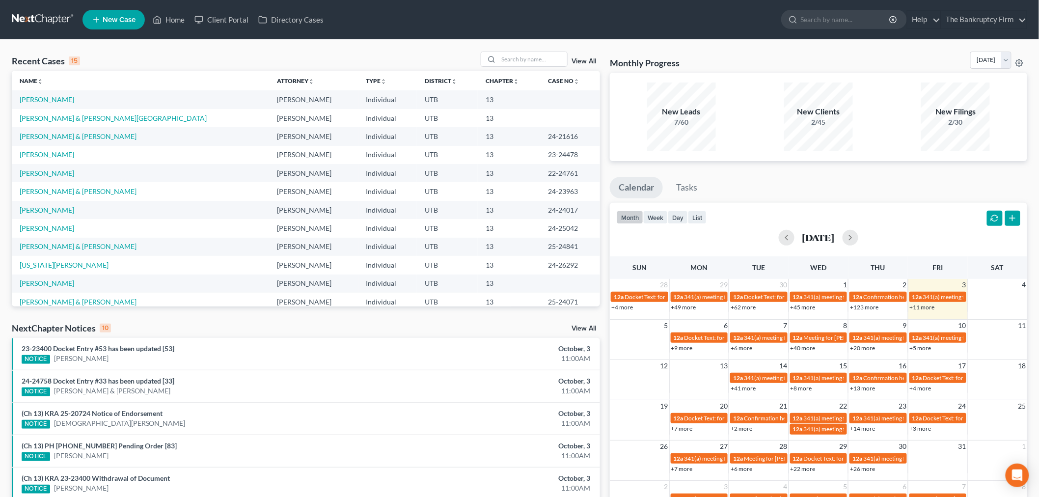
click at [581, 61] on link "View All" at bounding box center [584, 61] width 25 height 7
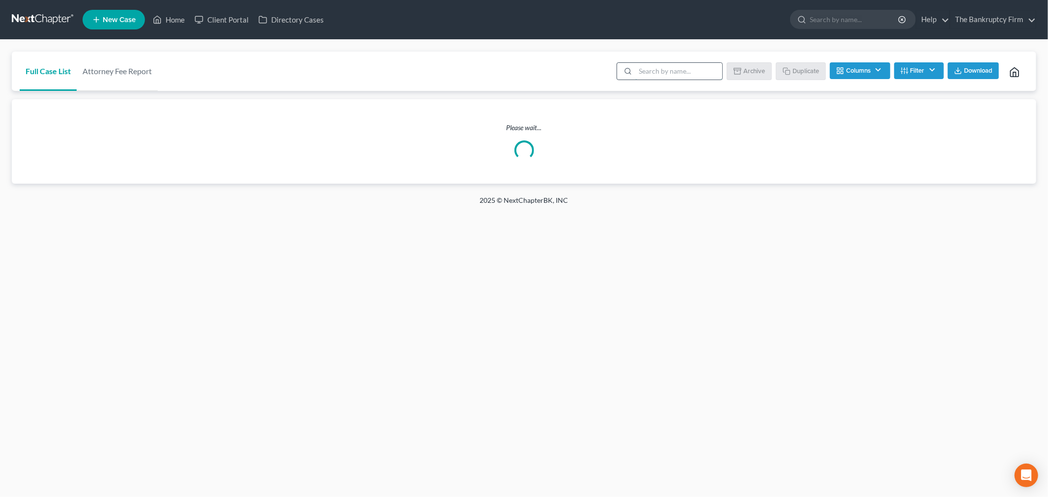
click at [689, 72] on input "search" at bounding box center [678, 71] width 87 height 17
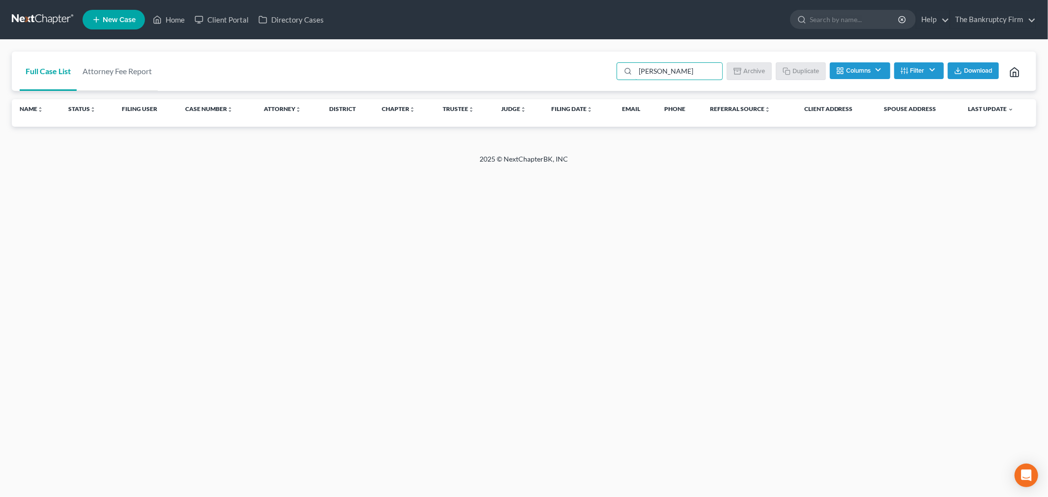
drag, startPoint x: 678, startPoint y: 70, endPoint x: 610, endPoint y: 67, distance: 67.4
click at [610, 67] on div "[PERSON_NAME] Download Archive Un-archive Duplicate Columns Attorney Case Numbe…" at bounding box center [818, 71] width 417 height 39
type input "hos"
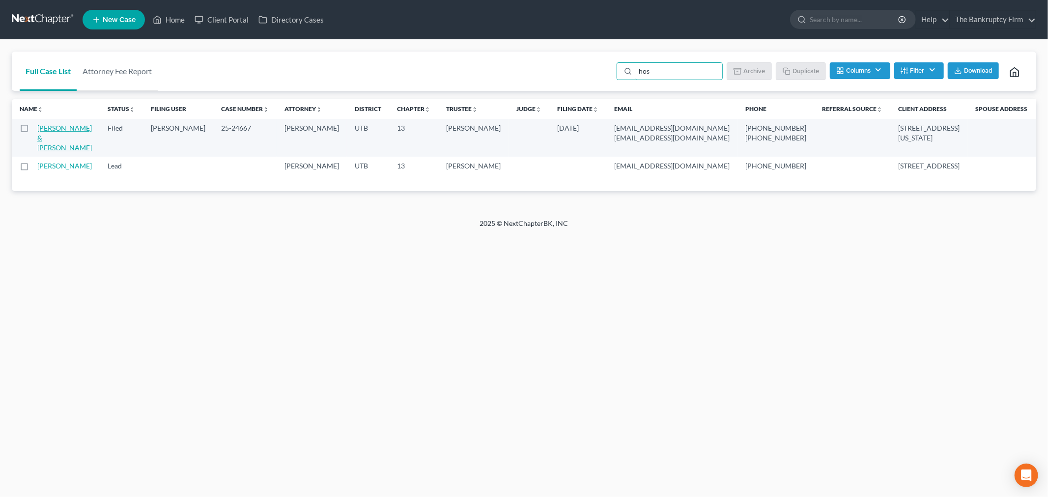
click at [57, 130] on link "[PERSON_NAME] & [PERSON_NAME]" at bounding box center [64, 138] width 55 height 28
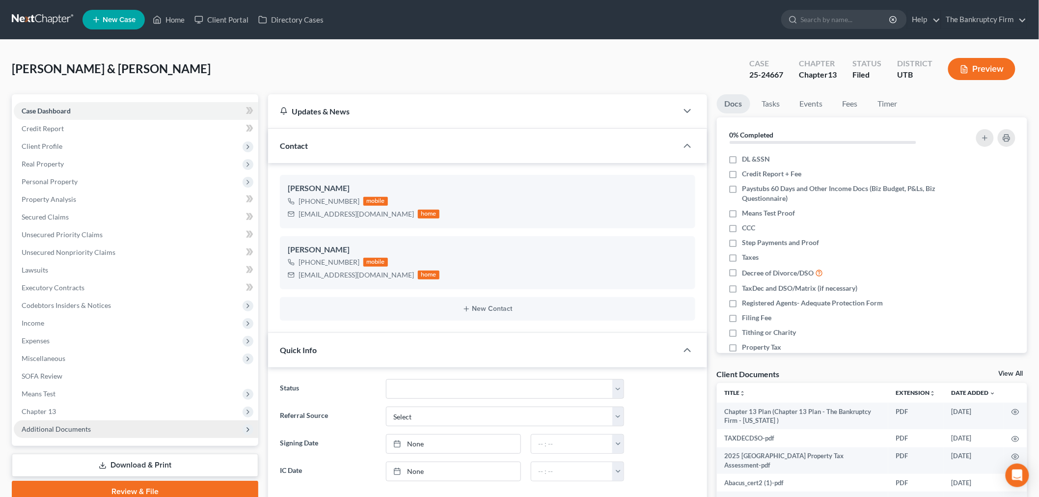
scroll to position [113, 0]
click at [95, 434] on span "Additional Documents" at bounding box center [136, 429] width 245 height 18
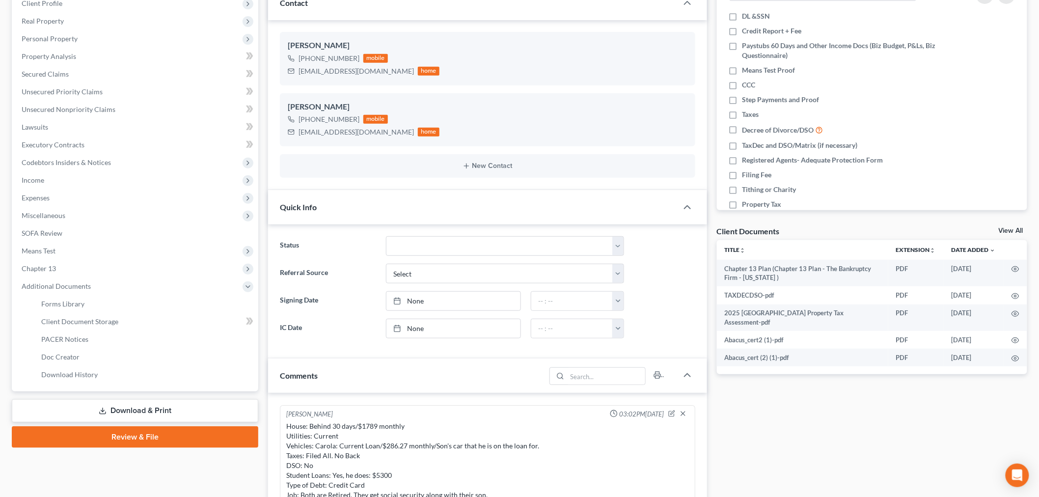
scroll to position [164, 0]
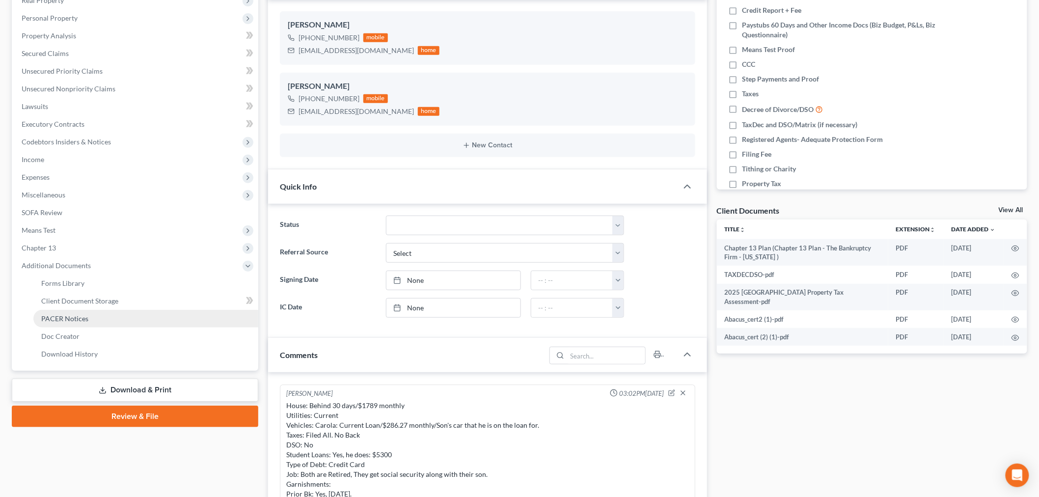
click at [104, 313] on link "PACER Notices" at bounding box center [145, 319] width 225 height 18
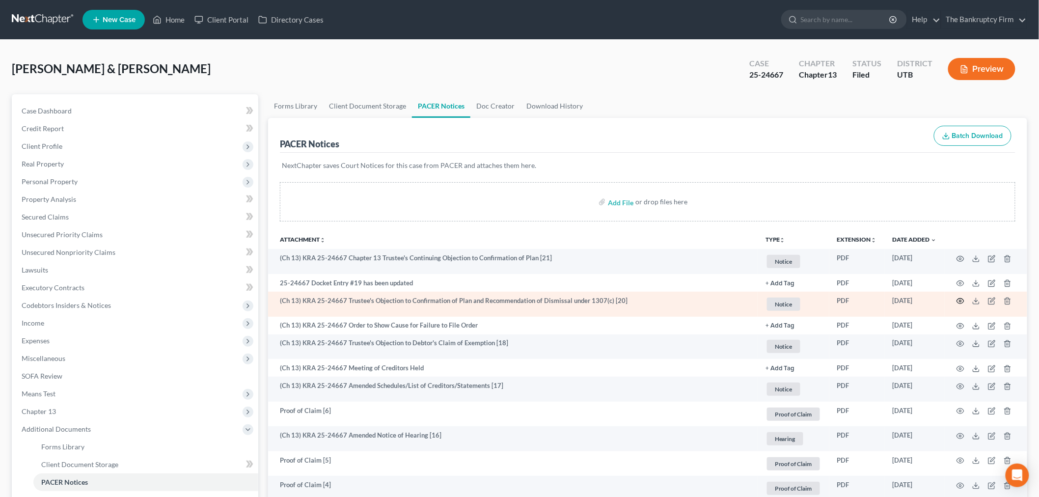
click at [961, 298] on icon "button" at bounding box center [961, 301] width 8 height 8
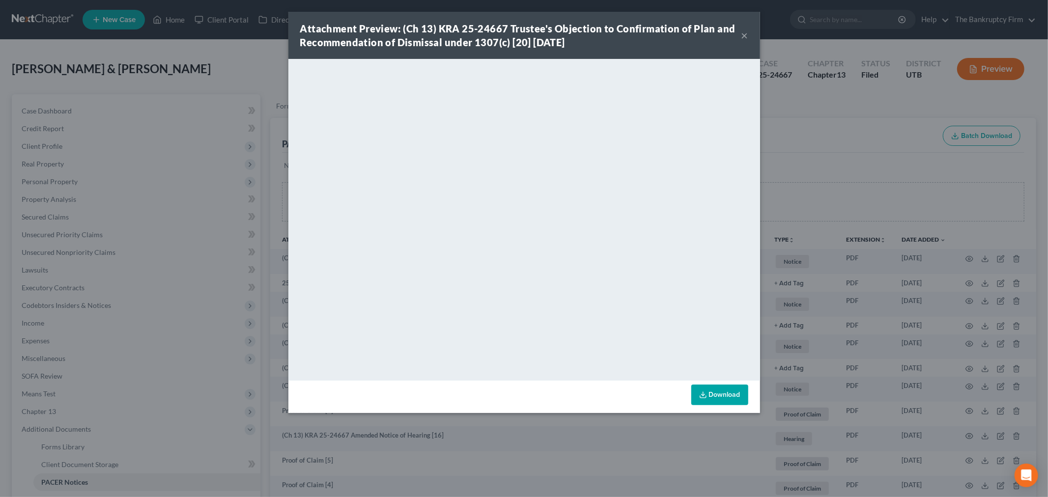
click at [738, 35] on div "Attachment Preview: (Ch 13) KRA 25-24667 Trustee's Objection to Confirmation of…" at bounding box center [520, 36] width 441 height 28
click at [745, 34] on button "×" at bounding box center [744, 35] width 7 height 12
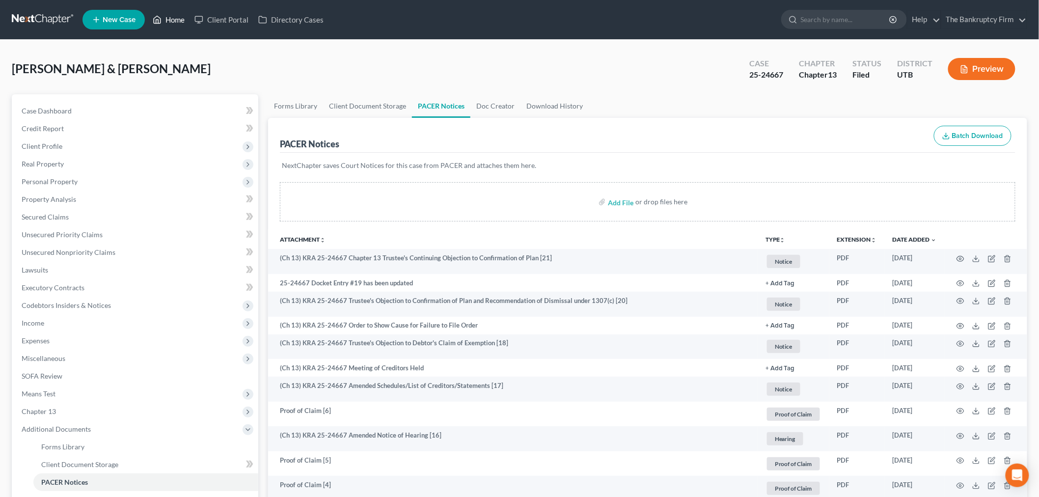
click at [178, 15] on link "Home" at bounding box center [169, 20] width 42 height 18
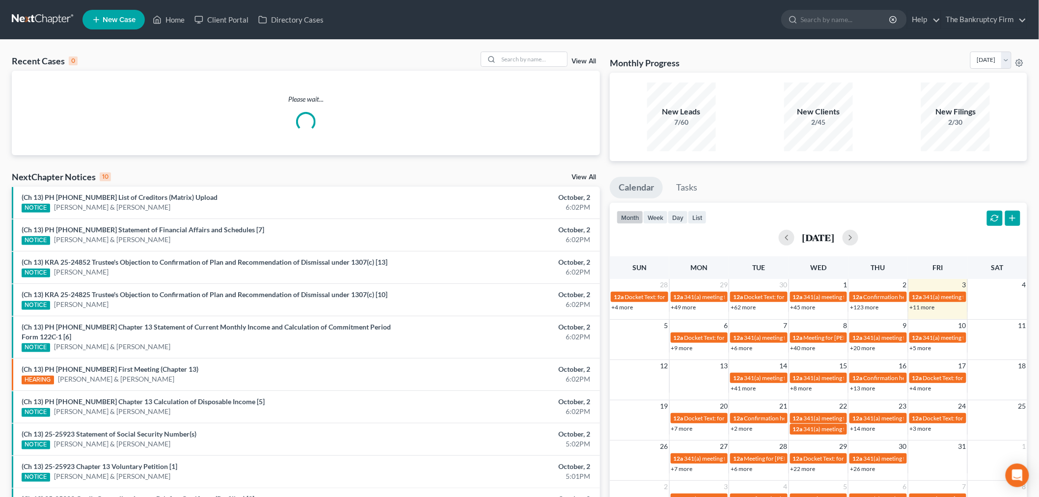
click at [585, 56] on div "View All" at bounding box center [541, 59] width 120 height 15
click at [583, 60] on link "View All" at bounding box center [584, 61] width 25 height 7
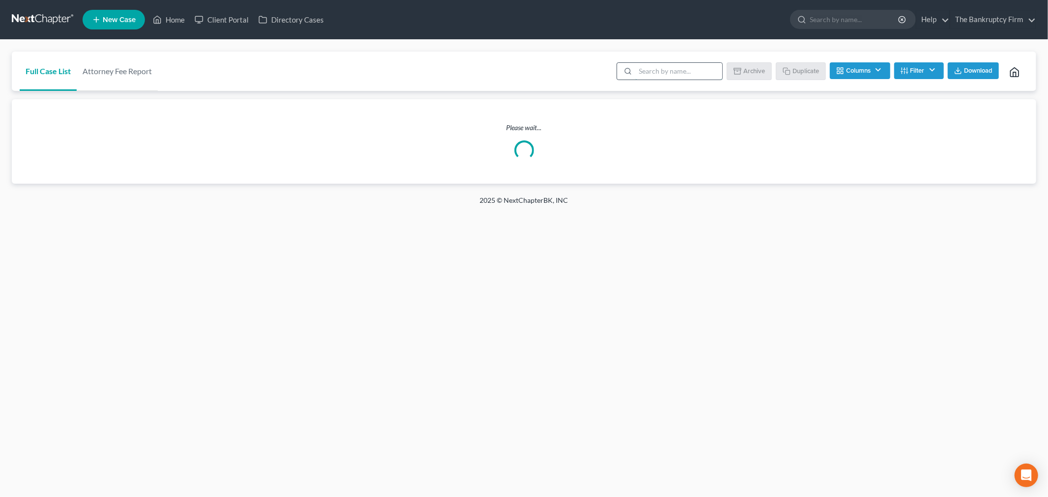
drag, startPoint x: 684, startPoint y: 71, endPoint x: 684, endPoint y: 66, distance: 5.4
click at [684, 71] on input "search" at bounding box center [678, 71] width 87 height 17
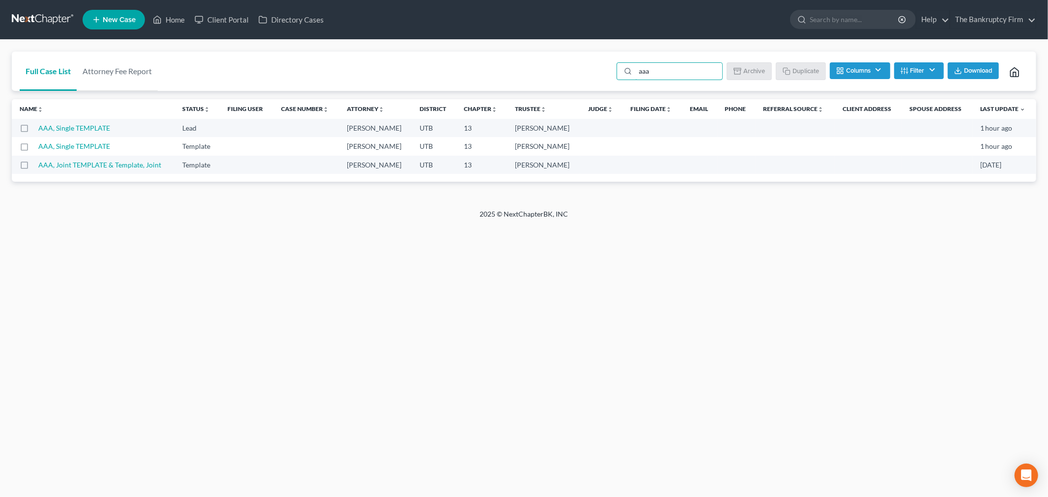
click at [33, 149] on label at bounding box center [33, 149] width 0 height 0
type input "aaa"
click at [37, 146] on input "checkbox" at bounding box center [40, 144] width 6 height 6
click at [793, 72] on button "Duplicate" at bounding box center [800, 70] width 49 height 17
checkbox input "false"
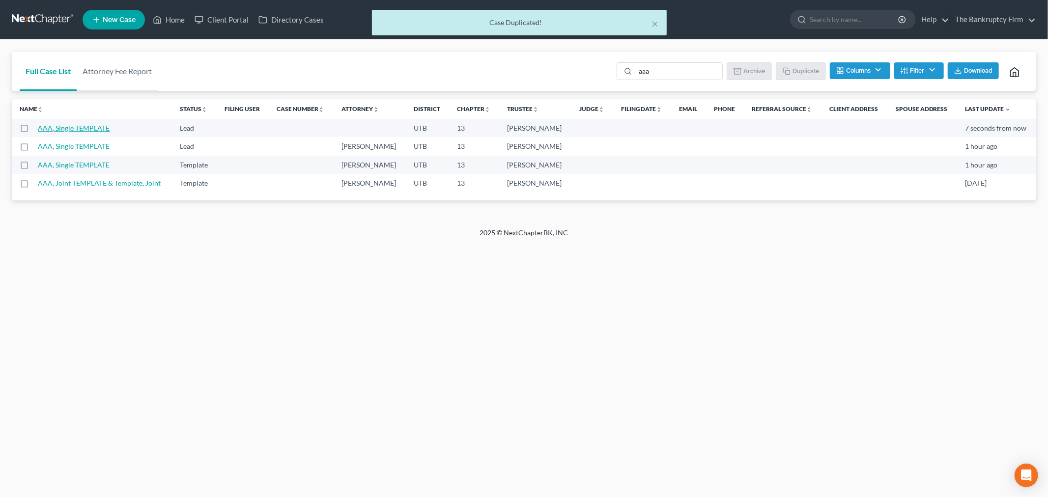
click at [90, 128] on link "AAA, Single TEMPLATE" at bounding box center [74, 128] width 72 height 8
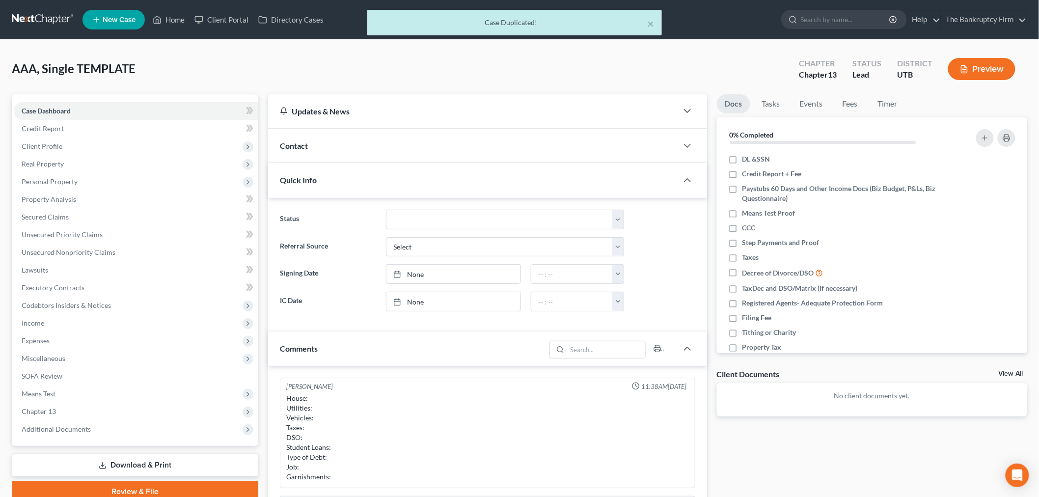
click at [395, 151] on div "Contact" at bounding box center [473, 146] width 410 height 34
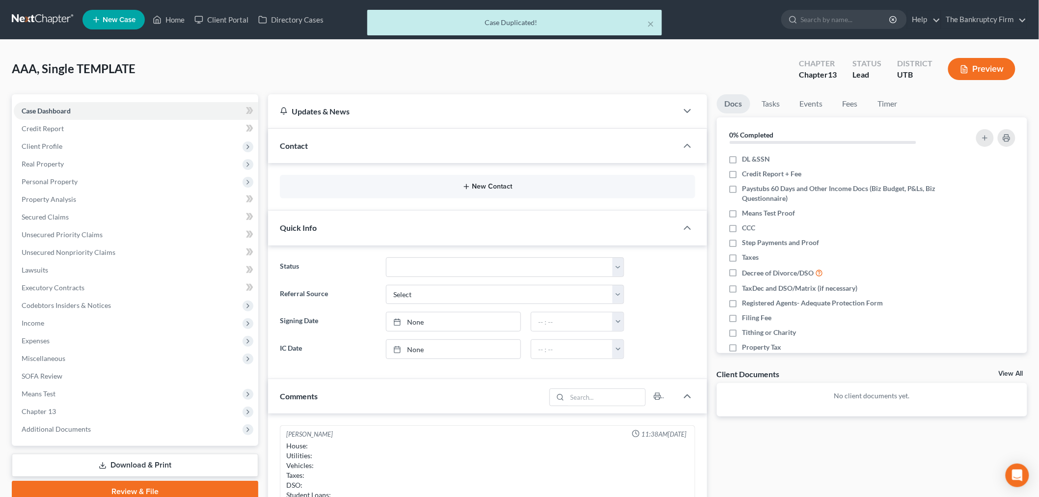
click at [367, 187] on button "New Contact" at bounding box center [488, 187] width 400 height 8
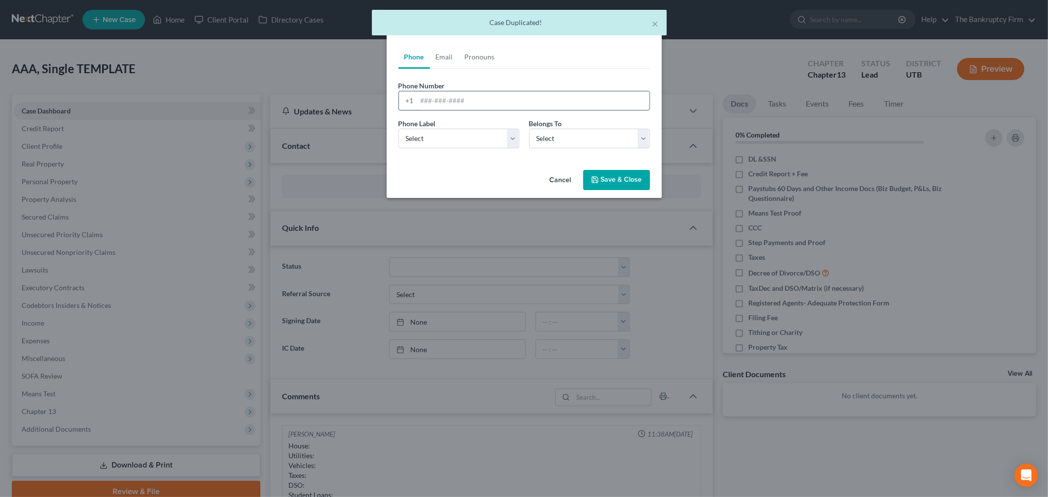
click at [466, 102] on input "tel" at bounding box center [533, 100] width 232 height 19
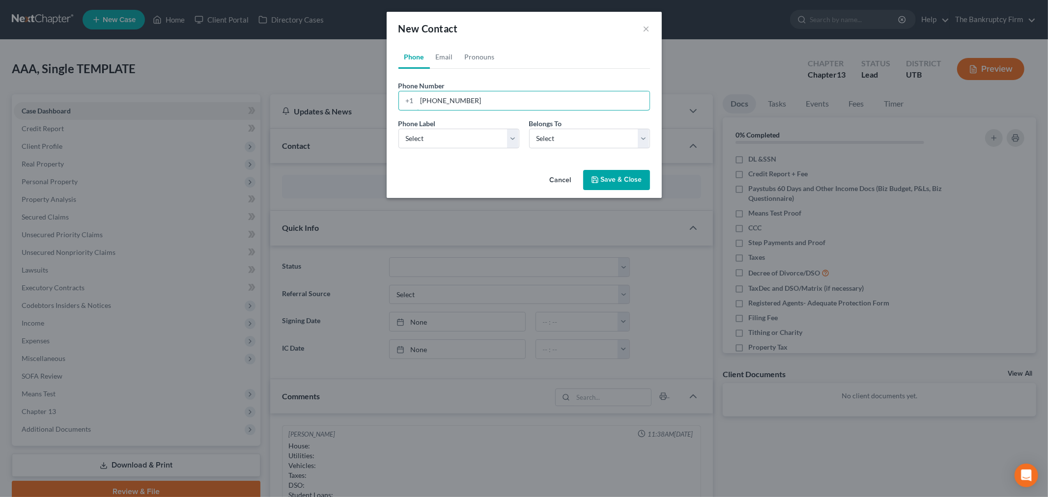
type input "[PHONE_NUMBER]"
drag, startPoint x: 459, startPoint y: 138, endPoint x: 455, endPoint y: 146, distance: 9.7
click at [459, 138] on select "Select Mobile Home Work Other" at bounding box center [458, 139] width 121 height 20
select select "0"
click at [398, 129] on select "Select Mobile Home Work Other" at bounding box center [458, 139] width 121 height 20
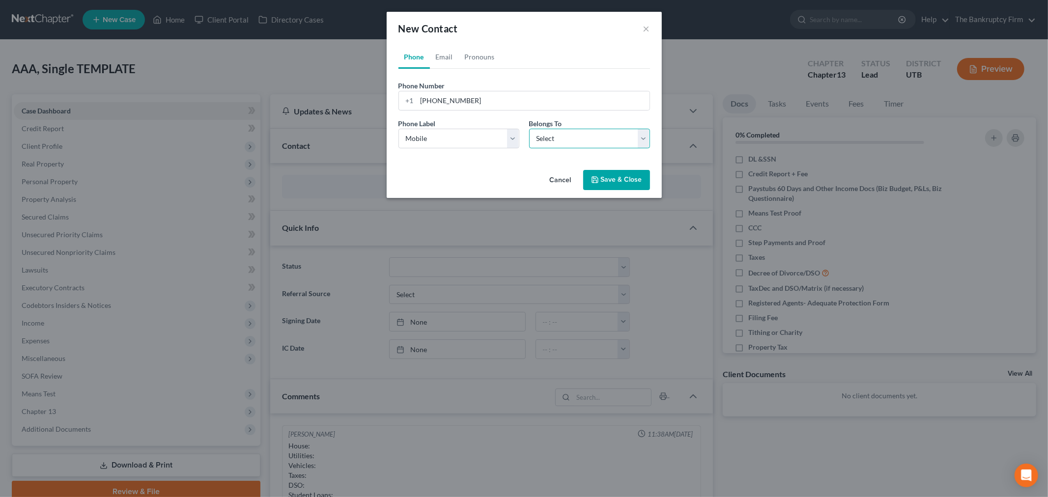
click at [586, 131] on select "Select Client Other" at bounding box center [589, 139] width 121 height 20
select select "0"
click at [529, 129] on select "Select Client Other" at bounding box center [589, 139] width 121 height 20
select select "0"
click at [449, 51] on link "Email" at bounding box center [444, 57] width 29 height 24
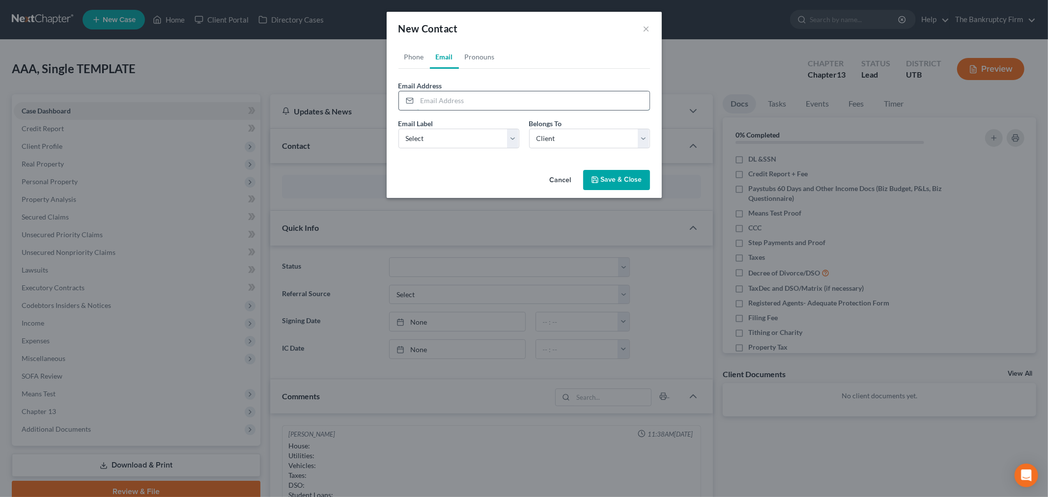
click at [453, 94] on input "email" at bounding box center [533, 100] width 232 height 19
type input "[EMAIL_ADDRESS][DOMAIN_NAME]"
click at [452, 142] on select "Select Home Work Other" at bounding box center [458, 139] width 121 height 20
click at [398, 129] on select "Select Home Work Other" at bounding box center [458, 139] width 121 height 20
click at [462, 145] on select "Select Home Work Other" at bounding box center [458, 139] width 121 height 20
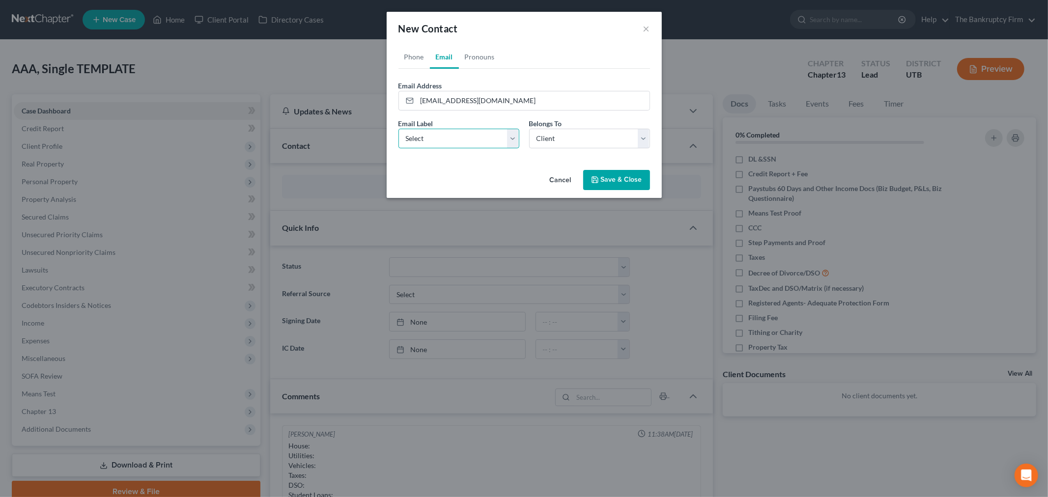
select select "0"
click at [398, 129] on select "Select Home Work Other" at bounding box center [458, 139] width 121 height 20
click at [568, 144] on select "Select Client Other" at bounding box center [589, 139] width 121 height 20
click at [529, 129] on select "Select Client Other" at bounding box center [589, 139] width 121 height 20
drag, startPoint x: 449, startPoint y: 144, endPoint x: 538, endPoint y: 155, distance: 89.0
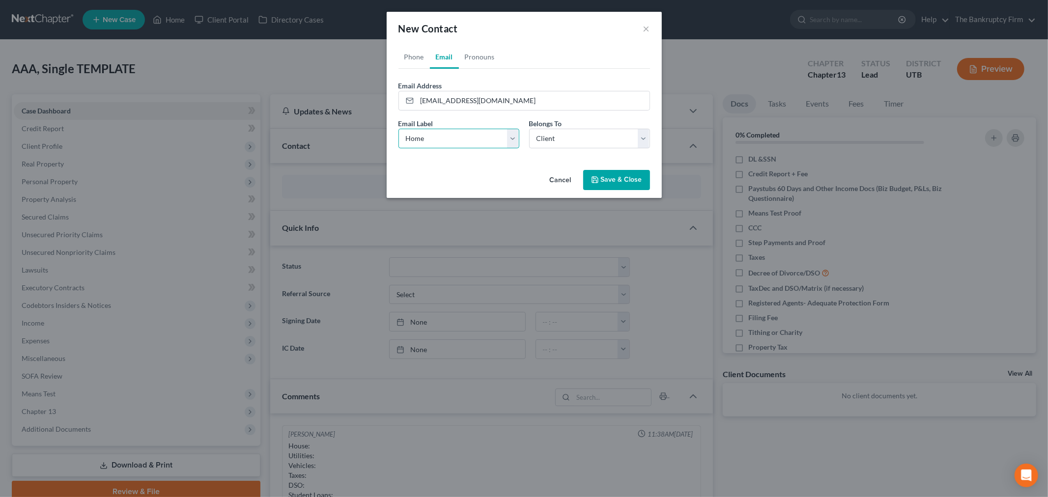
click at [452, 146] on select "Select Home Work Other" at bounding box center [458, 139] width 121 height 20
click at [398, 129] on select "Select Home Work Other" at bounding box center [458, 139] width 121 height 20
drag, startPoint x: 465, startPoint y: 136, endPoint x: 459, endPoint y: 148, distance: 13.8
click at [465, 136] on select "Select Home Work Other" at bounding box center [458, 139] width 121 height 20
select select "0"
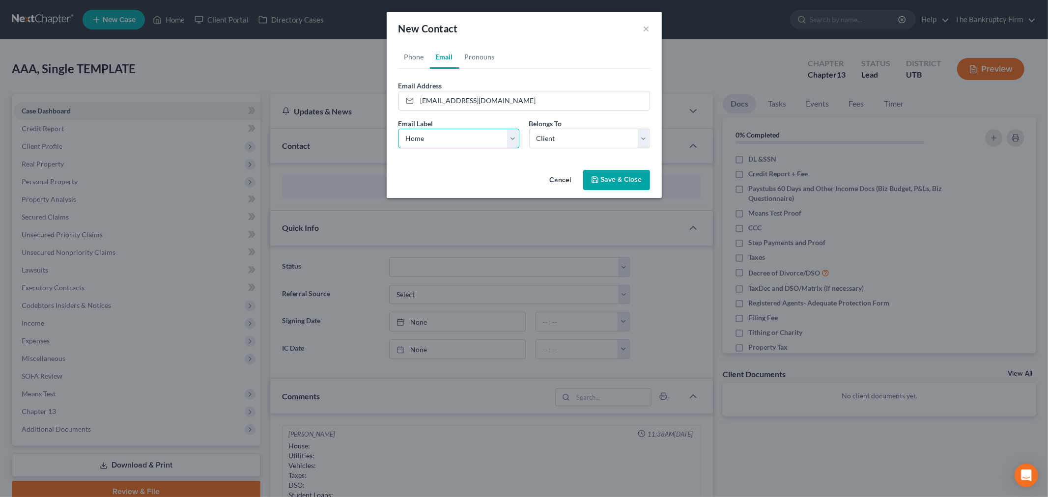
click at [398, 129] on select "Select Home Work Other" at bounding box center [458, 139] width 121 height 20
click at [634, 187] on button "Save & Close" at bounding box center [616, 180] width 67 height 21
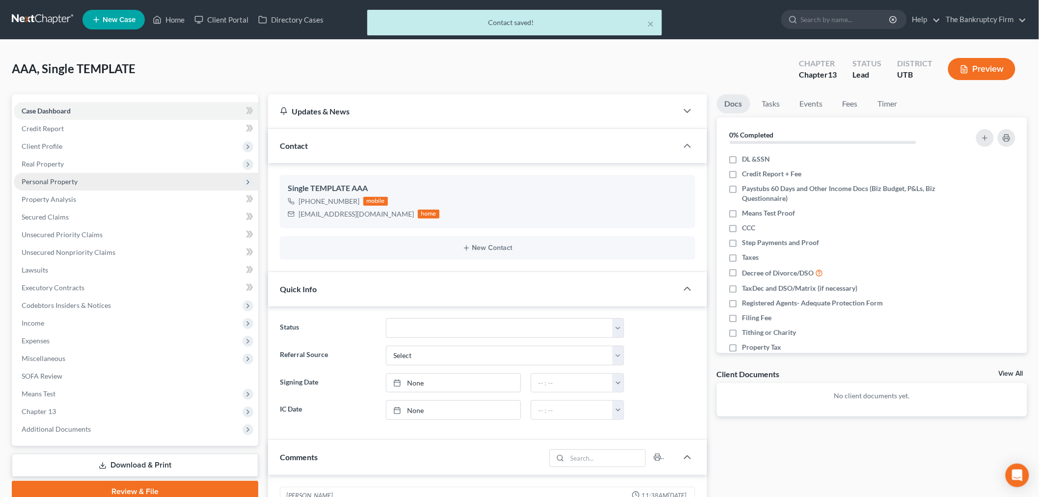
drag, startPoint x: 67, startPoint y: 148, endPoint x: 65, endPoint y: 178, distance: 30.0
click at [67, 148] on span "Client Profile" at bounding box center [136, 147] width 245 height 18
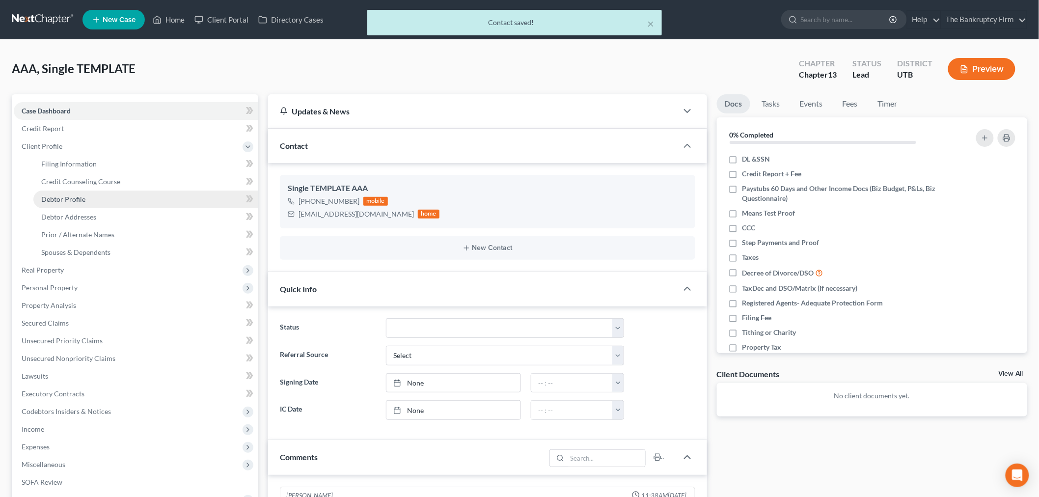
click at [79, 200] on span "Debtor Profile" at bounding box center [63, 199] width 44 height 8
select select "1"
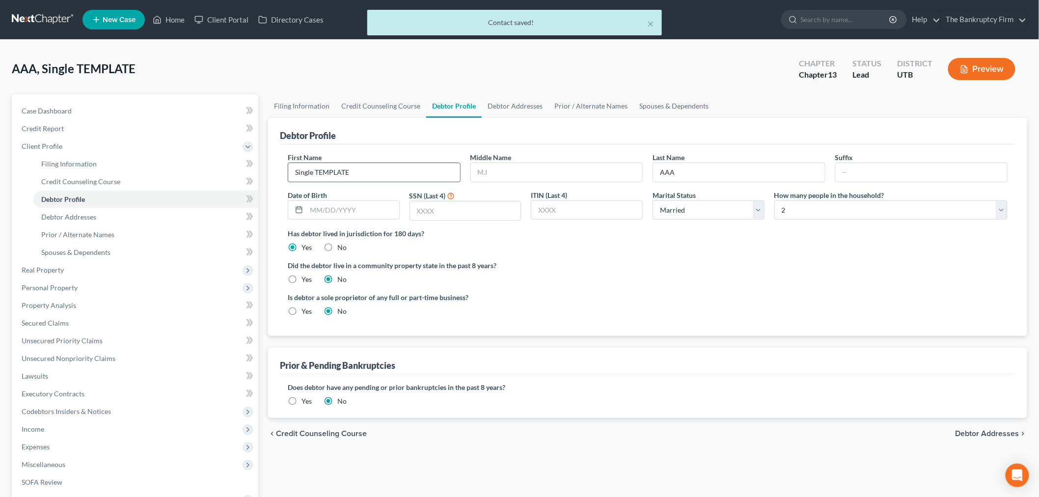
drag, startPoint x: 360, startPoint y: 174, endPoint x: 336, endPoint y: 177, distance: 23.7
click at [200, 159] on div "Petition Navigation Case Dashboard Payments Invoices Payments Payments Credit R…" at bounding box center [519, 351] width 1025 height 514
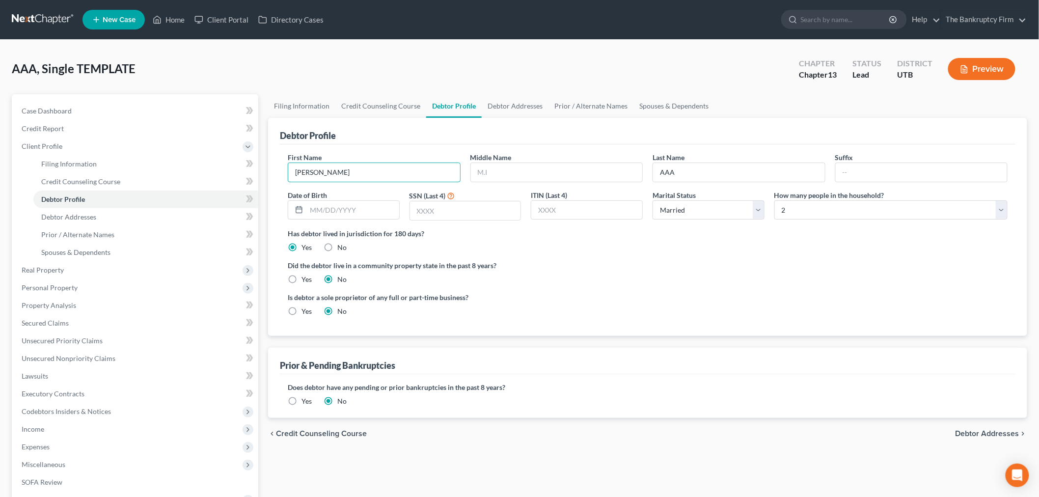
type input "[PERSON_NAME]"
drag, startPoint x: 700, startPoint y: 171, endPoint x: 635, endPoint y: 168, distance: 65.4
click at [635, 168] on div "First Name [PERSON_NAME] Middle Name Last Name AAA Suffix Date of Birth SSN (La…" at bounding box center [648, 190] width 730 height 76
type input "[PERSON_NAME]"
click at [350, 215] on input "text" at bounding box center [352, 210] width 93 height 19
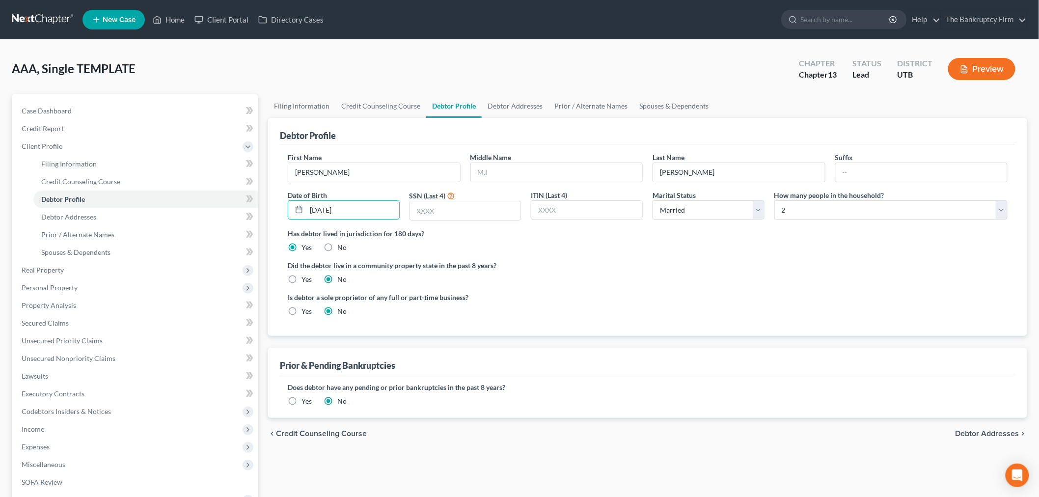
type input "[DATE]"
click at [503, 266] on label "Did the debtor live in a community property state in the past 8 years?" at bounding box center [648, 265] width 720 height 10
click at [507, 210] on input "text" at bounding box center [465, 210] width 111 height 19
type input "0607"
click at [598, 252] on div "Has debtor lived in jurisdiction for 180 days? Yes No Debtor must reside in jur…" at bounding box center [648, 240] width 720 height 24
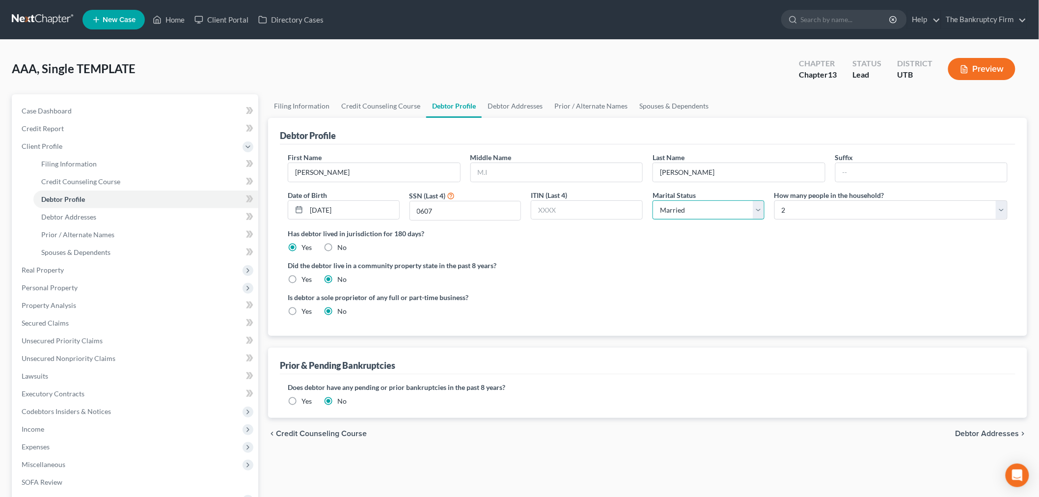
drag, startPoint x: 665, startPoint y: 213, endPoint x: 669, endPoint y: 218, distance: 6.6
click at [665, 213] on select "Select Single Married Separated Divorced Widowed" at bounding box center [709, 210] width 112 height 20
click at [653, 200] on select "Select Single Married Separated Divorced Widowed" at bounding box center [709, 210] width 112 height 20
click at [777, 269] on label "Did the debtor live in a community property state in the past 8 years?" at bounding box center [648, 265] width 720 height 10
click at [813, 211] on select "Select 1 2 3 4 5 6 7 8 9 10 11 12 13 14 15 16 17 18 19 20" at bounding box center [891, 210] width 233 height 20
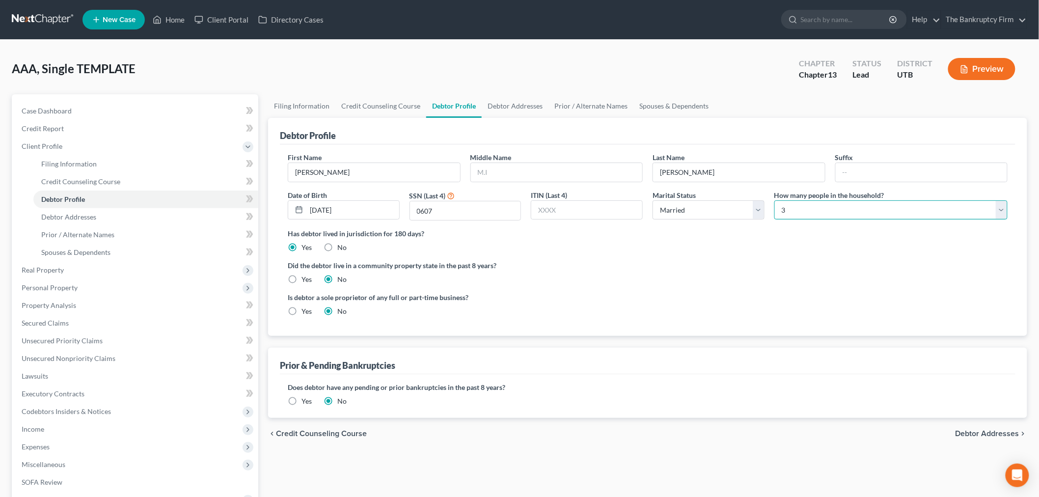
click at [775, 200] on select "Select 1 2 3 4 5 6 7 8 9 10 11 12 13 14 15 16 17 18 19 20" at bounding box center [891, 210] width 233 height 20
click at [774, 249] on div "Has debtor lived in jurisdiction for 180 days? Yes No Debtor must reside in jur…" at bounding box center [648, 240] width 720 height 24
drag, startPoint x: 882, startPoint y: 206, endPoint x: 858, endPoint y: 215, distance: 25.2
click at [880, 209] on select "Select 1 2 3 4 5 6 7 8 9 10 11 12 13 14 15 16 17 18 19 20" at bounding box center [891, 210] width 233 height 20
select select "3"
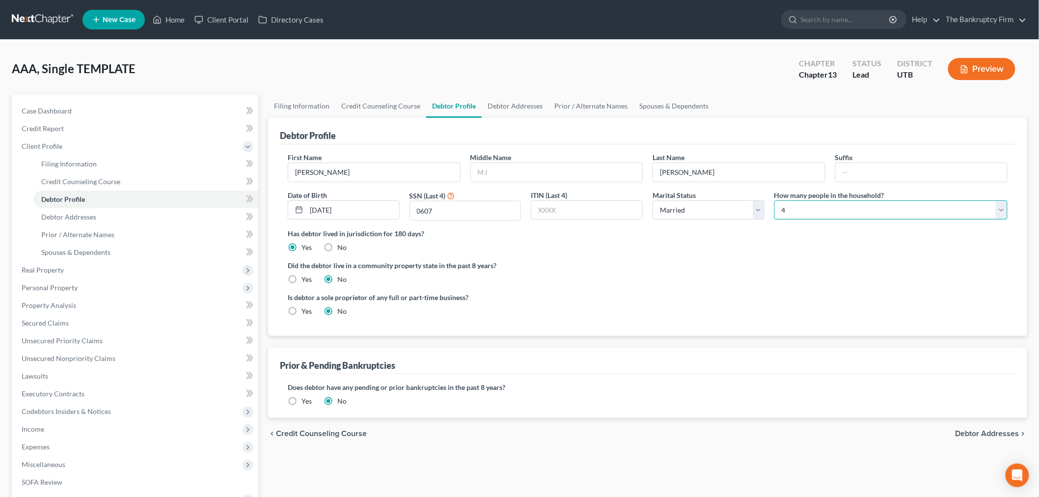
click at [775, 200] on select "Select 1 2 3 4 5 6 7 8 9 10 11 12 13 14 15 16 17 18 19 20" at bounding box center [891, 210] width 233 height 20
click at [778, 248] on div "Has debtor lived in jurisdiction for 180 days? Yes No Debtor must reside in jur…" at bounding box center [648, 240] width 720 height 24
click at [509, 99] on link "Debtor Addresses" at bounding box center [515, 106] width 67 height 24
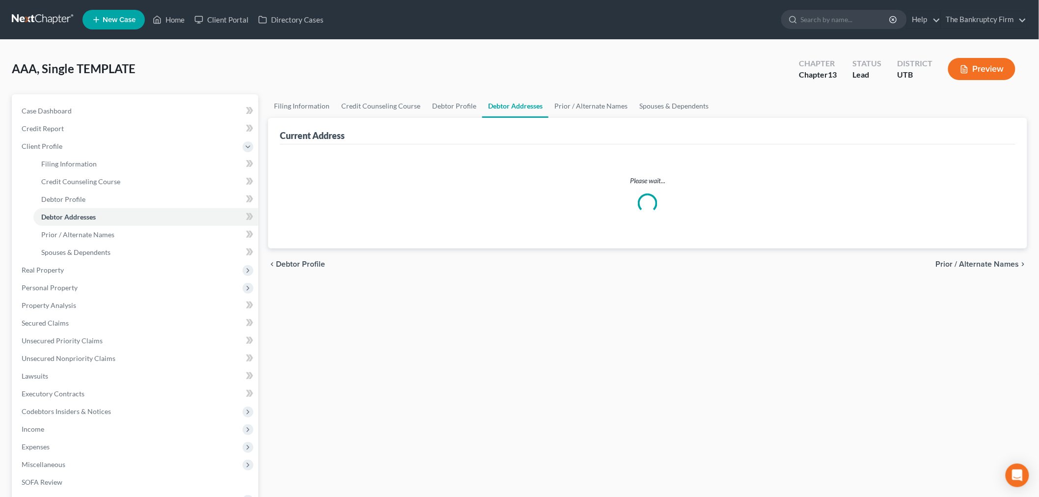
select select "0"
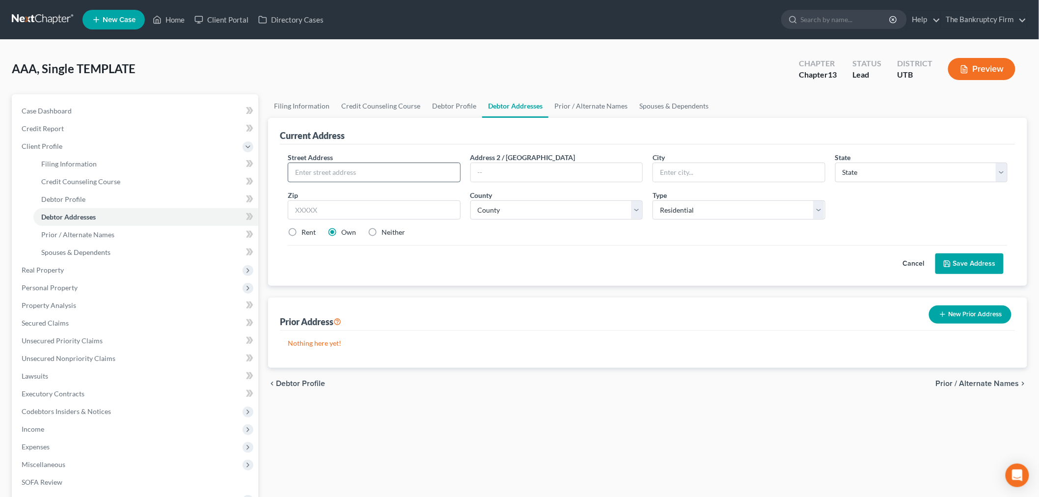
click at [379, 177] on input "text" at bounding box center [374, 172] width 172 height 19
type input "940 W 885 S"
drag, startPoint x: 391, startPoint y: 207, endPoint x: 379, endPoint y: 188, distance: 22.3
click at [391, 203] on input "text" at bounding box center [374, 210] width 173 height 20
type input "84302"
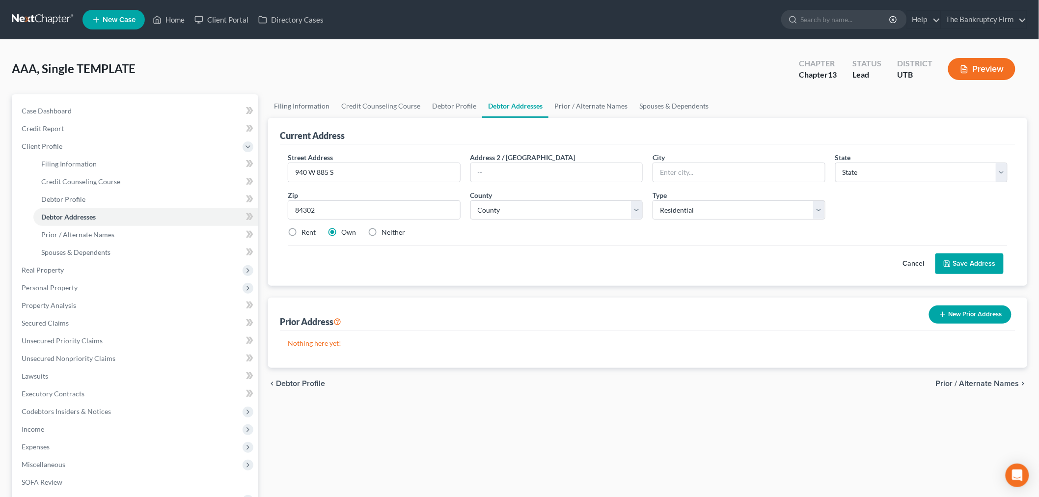
click at [456, 269] on div "Cancel Save Address" at bounding box center [648, 259] width 720 height 29
type input "[GEOGRAPHIC_DATA]"
select select "46"
click at [633, 210] on select "County" at bounding box center [557, 210] width 173 height 20
select select "28"
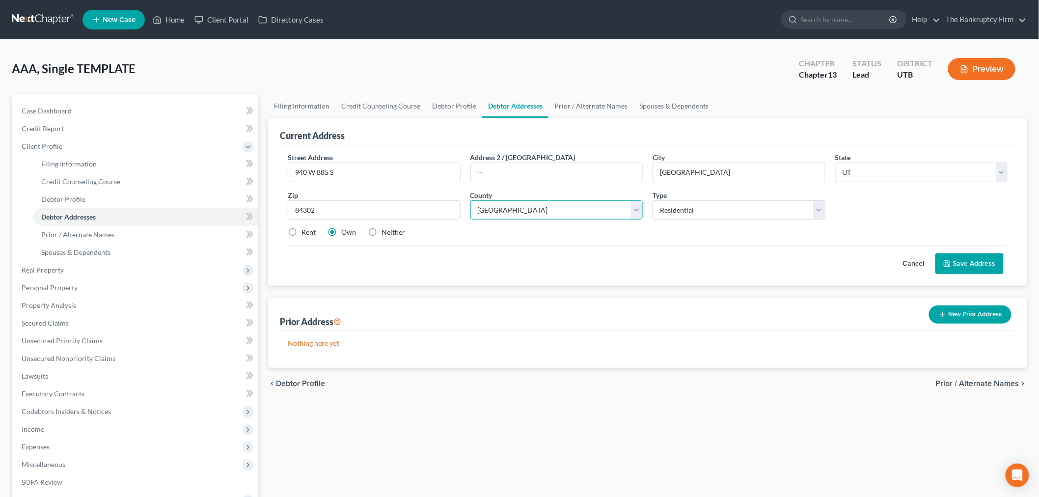
click at [471, 200] on select "County [GEOGRAPHIC_DATA] [GEOGRAPHIC_DATA] [GEOGRAPHIC_DATA] [GEOGRAPHIC_DATA] …" at bounding box center [557, 210] width 173 height 20
click at [302, 231] on label "Rent" at bounding box center [309, 232] width 14 height 10
click at [305, 231] on input "Rent" at bounding box center [308, 230] width 6 height 6
radio input "true"
click at [633, 218] on select "County [GEOGRAPHIC_DATA] [GEOGRAPHIC_DATA] [GEOGRAPHIC_DATA] [GEOGRAPHIC_DATA] …" at bounding box center [557, 210] width 173 height 20
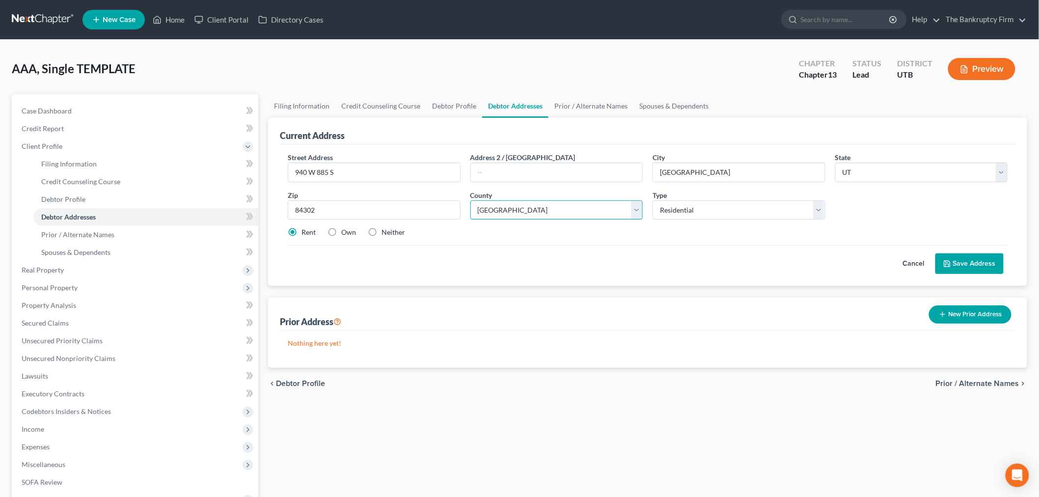
select select "1"
click at [471, 200] on select "County [GEOGRAPHIC_DATA] [GEOGRAPHIC_DATA] [GEOGRAPHIC_DATA] [GEOGRAPHIC_DATA] …" at bounding box center [557, 210] width 173 height 20
click at [547, 289] on div "Current Address Street Address * 940 W 885 S Address 2 / [GEOGRAPHIC_DATA] * [G…" at bounding box center [647, 243] width 759 height 250
click at [341, 234] on label "Own" at bounding box center [348, 232] width 15 height 10
click at [345, 234] on input "Own" at bounding box center [348, 230] width 6 height 6
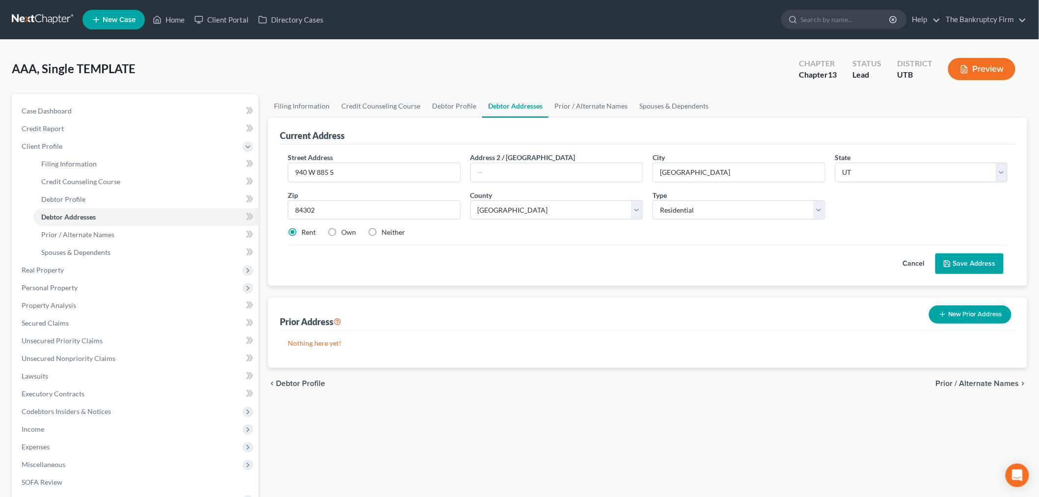
radio input "true"
click at [965, 271] on button "Save Address" at bounding box center [970, 263] width 68 height 21
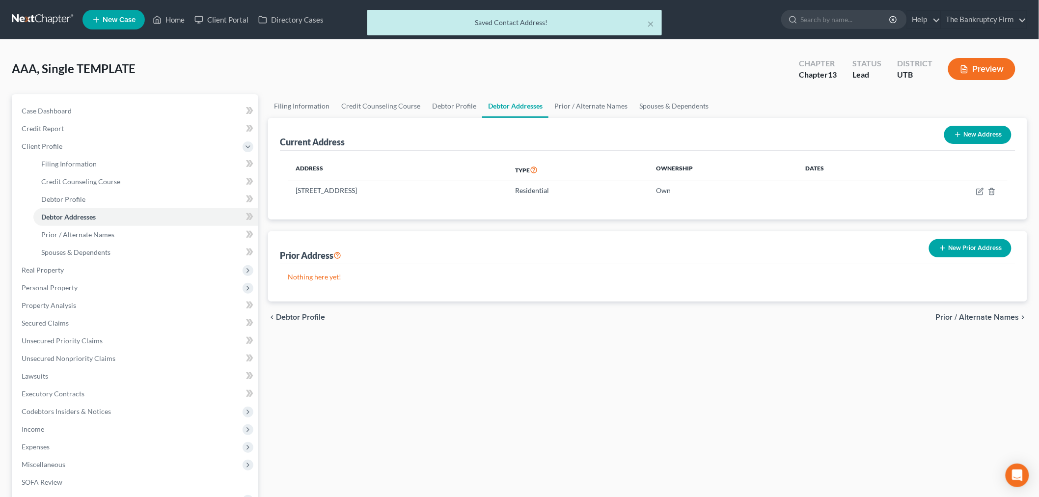
click at [683, 88] on div "AAA, Single TEMPLATE Upgraded Chapter Chapter 13 Status Lead District UTB Previ…" at bounding box center [520, 73] width 1016 height 43
click at [676, 103] on link "Spouses & Dependents" at bounding box center [674, 106] width 81 height 24
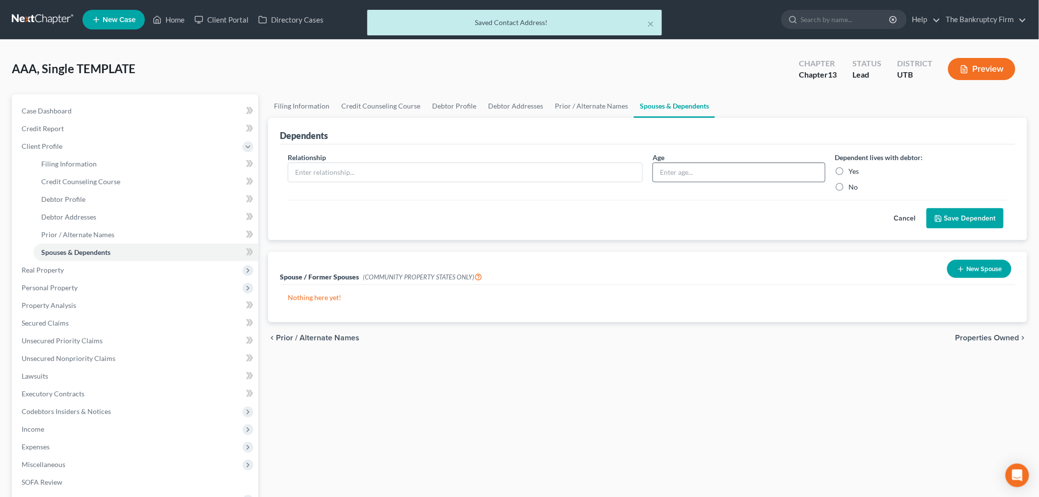
click at [717, 181] on input "text" at bounding box center [739, 172] width 172 height 19
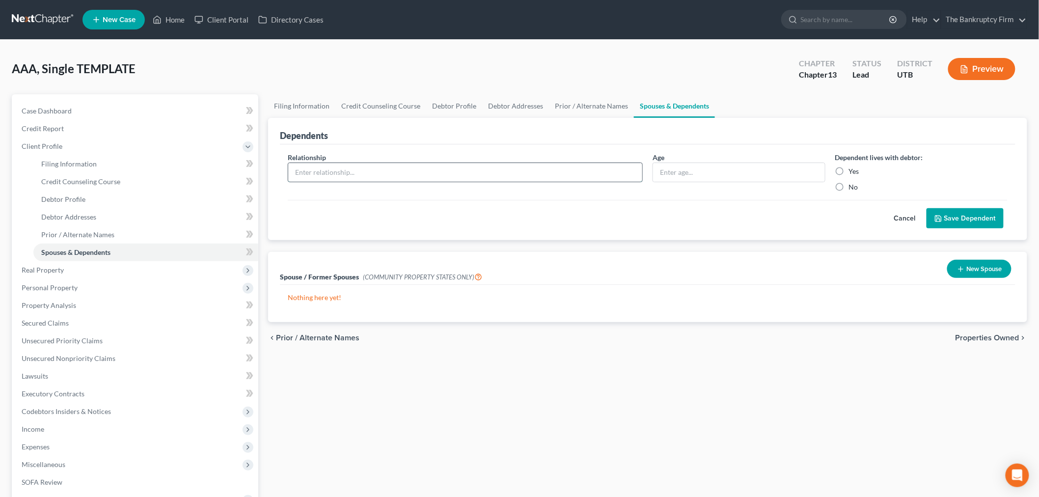
drag, startPoint x: 590, startPoint y: 165, endPoint x: 580, endPoint y: 165, distance: 9.8
click at [586, 165] on input "text" at bounding box center [465, 172] width 354 height 19
type input "Son"
drag, startPoint x: 749, startPoint y: 224, endPoint x: 738, endPoint y: 166, distance: 59.0
click at [749, 224] on div "Cancel Save Dependent" at bounding box center [648, 214] width 720 height 29
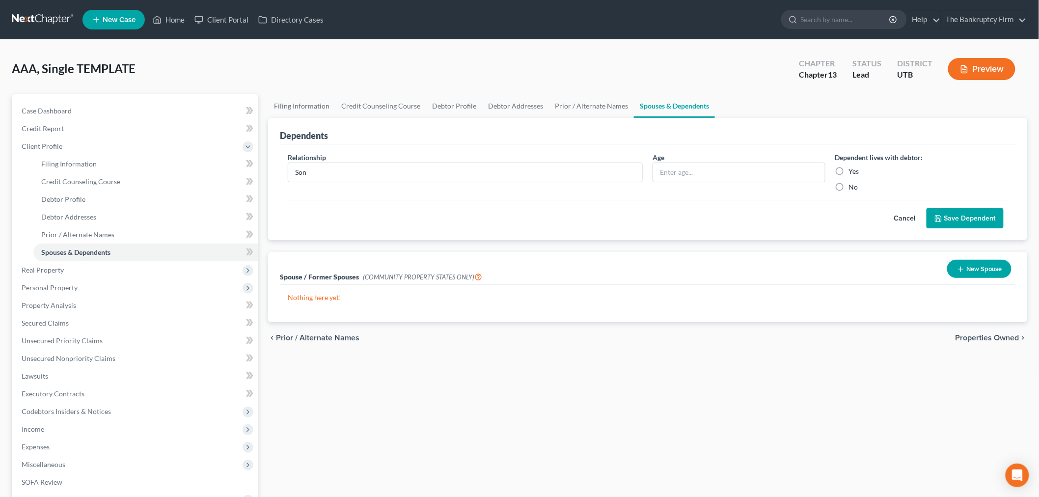
click at [734, 160] on div "Age" at bounding box center [739, 172] width 183 height 40
click at [725, 170] on input "text" at bounding box center [739, 172] width 172 height 19
type input "17"
click at [750, 222] on div "Cancel Save Dependent" at bounding box center [648, 214] width 720 height 29
click at [844, 162] on label "Dependent lives with debtor:" at bounding box center [879, 157] width 88 height 10
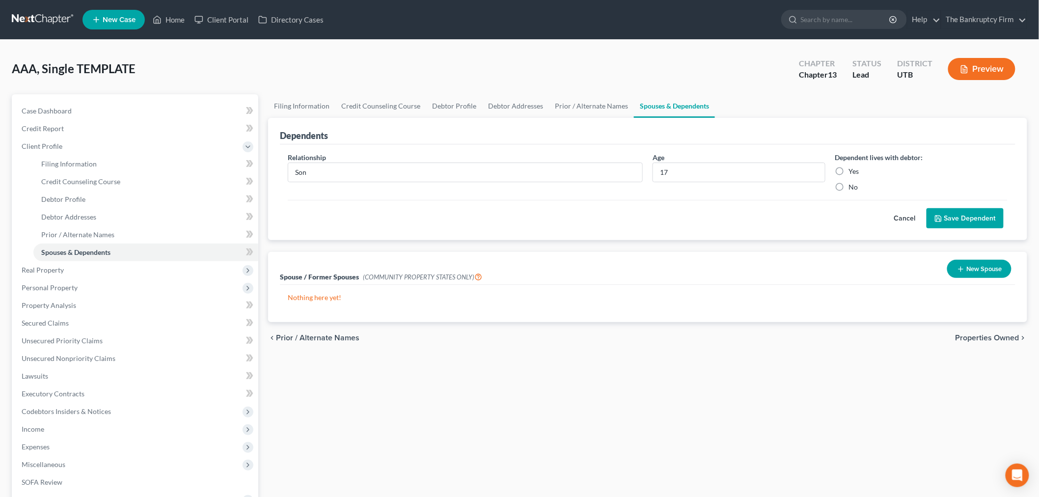
click at [849, 173] on label "Yes" at bounding box center [854, 171] width 10 height 10
click at [853, 173] on input "Yes" at bounding box center [856, 169] width 6 height 6
radio input "true"
click at [948, 210] on button "Save Dependent" at bounding box center [965, 218] width 77 height 21
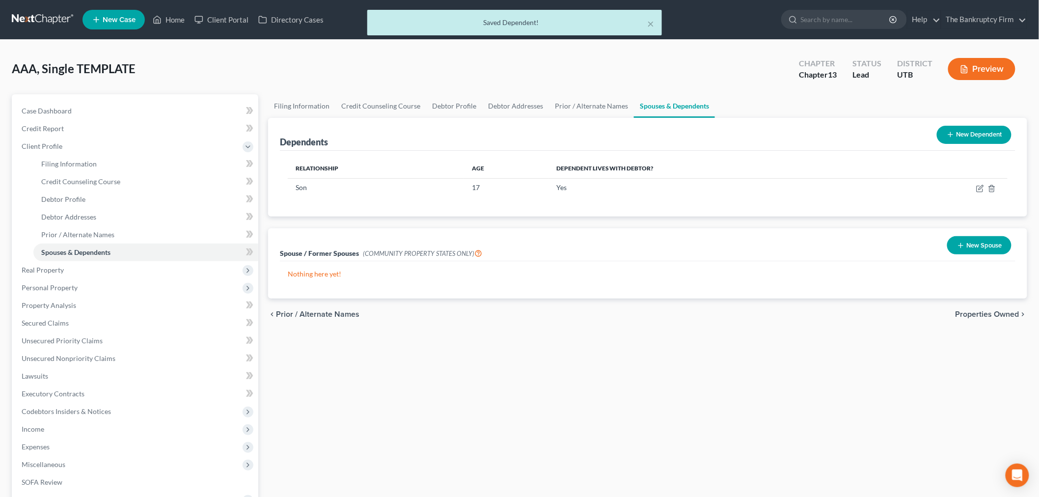
click at [974, 133] on button "New Dependent" at bounding box center [974, 135] width 75 height 18
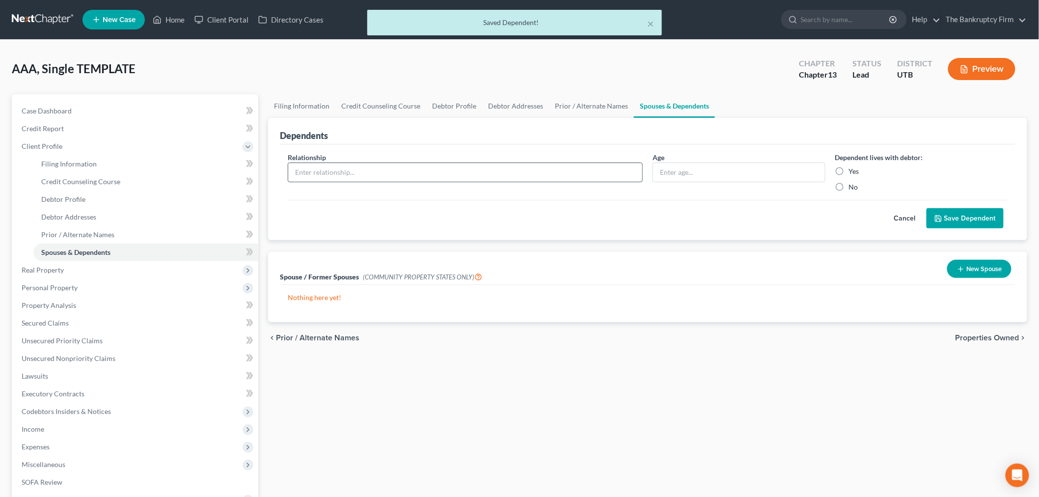
click at [477, 175] on input "text" at bounding box center [465, 172] width 354 height 19
type input "Daughter"
click at [680, 169] on input "text" at bounding box center [739, 172] width 172 height 19
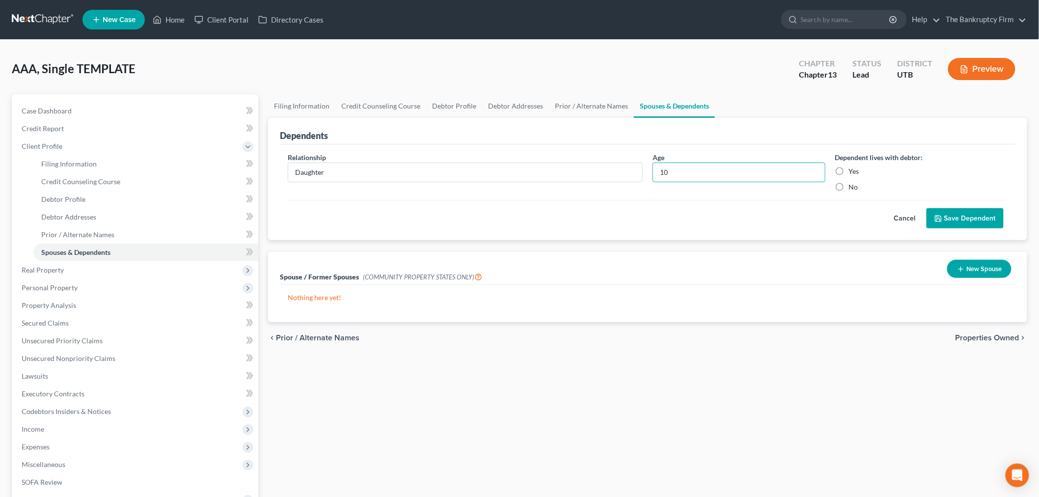
type input "10"
click at [849, 169] on label "Yes" at bounding box center [854, 171] width 10 height 10
click at [853, 169] on input "Yes" at bounding box center [856, 169] width 6 height 6
radio input "true"
click at [954, 220] on button "Save Dependent" at bounding box center [965, 218] width 77 height 21
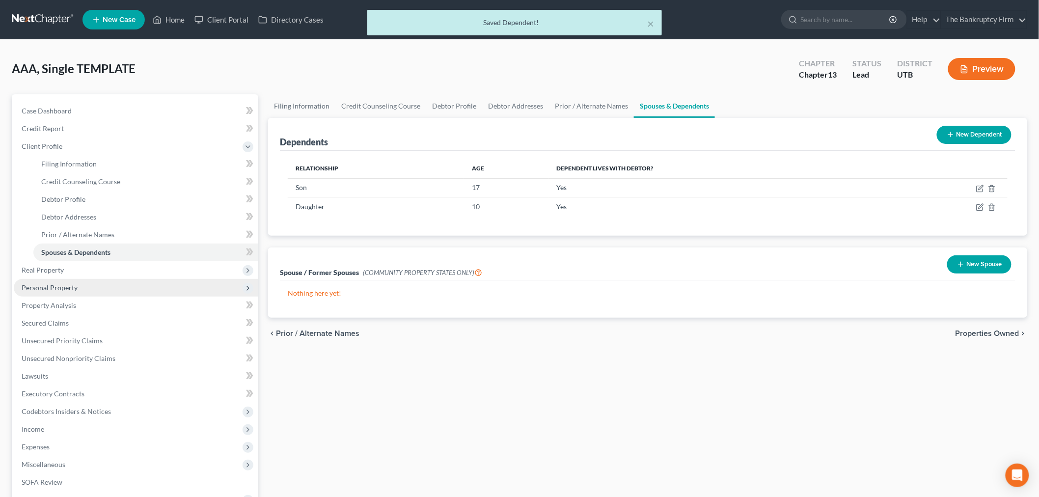
drag, startPoint x: 75, startPoint y: 288, endPoint x: 114, endPoint y: 293, distance: 39.1
click at [75, 288] on span "Personal Property" at bounding box center [50, 287] width 56 height 8
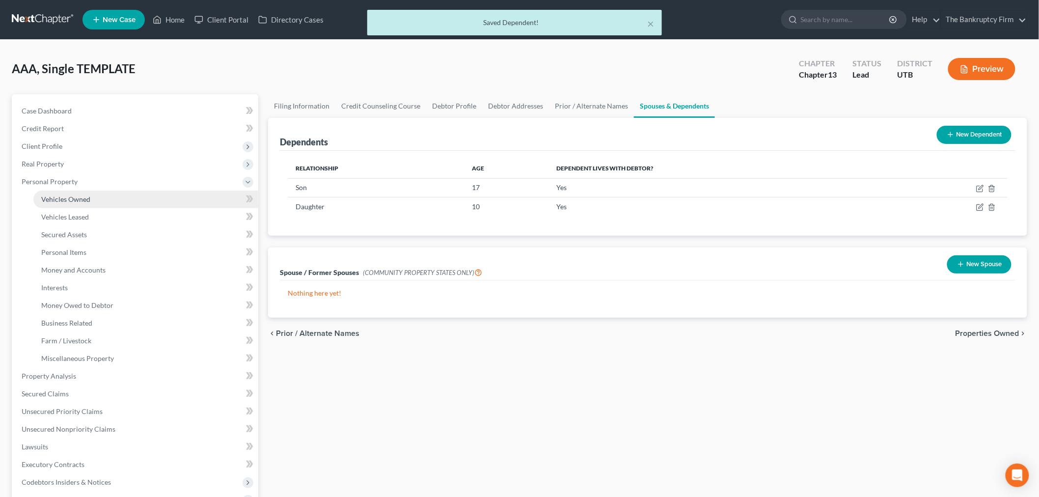
click at [106, 201] on link "Vehicles Owned" at bounding box center [145, 200] width 225 height 18
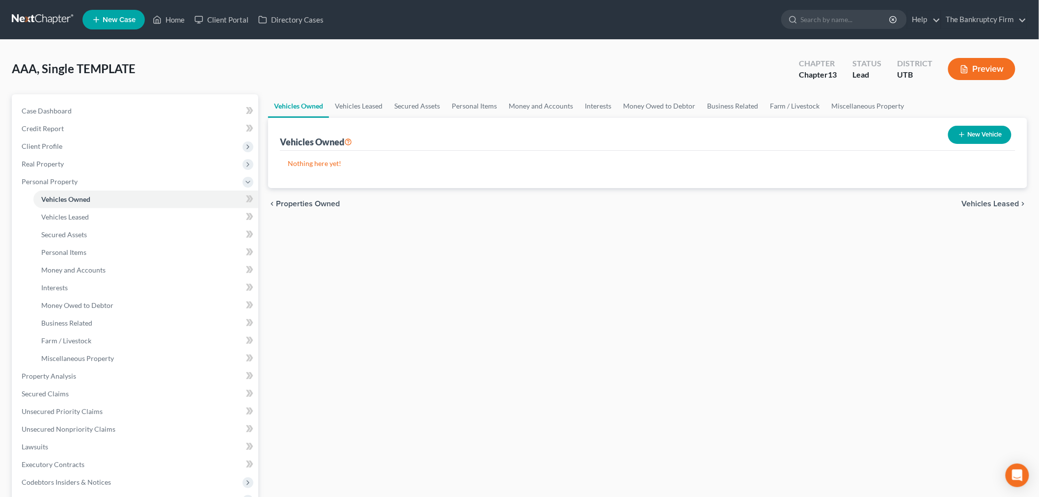
click at [975, 138] on button "New Vehicle" at bounding box center [979, 135] width 63 height 18
select select "0"
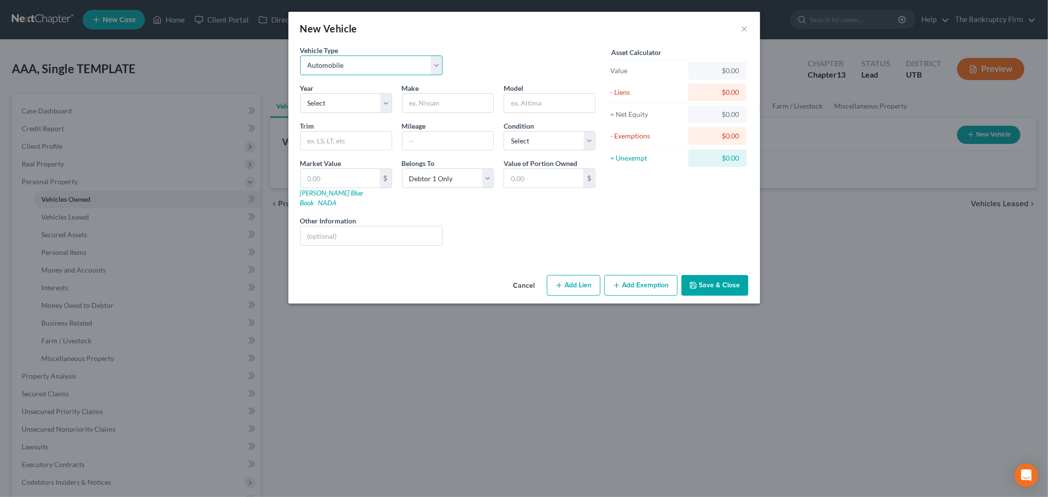
click at [423, 72] on select "Select Automobile Truck Trailer Watercraft Aircraft Motor Home Atv Other Vehicle" at bounding box center [371, 65] width 143 height 20
drag, startPoint x: 421, startPoint y: 72, endPoint x: 414, endPoint y: 76, distance: 8.8
click at [421, 72] on select "Select Automobile Truck Trailer Watercraft Aircraft Motor Home Atv Other Vehicle" at bounding box center [371, 65] width 143 height 20
drag, startPoint x: 365, startPoint y: 95, endPoint x: 375, endPoint y: 99, distance: 11.0
click at [365, 95] on select "Select 2026 2025 2024 2023 2022 2021 2020 2019 2018 2017 2016 2015 2014 2013 20…" at bounding box center [346, 103] width 92 height 20
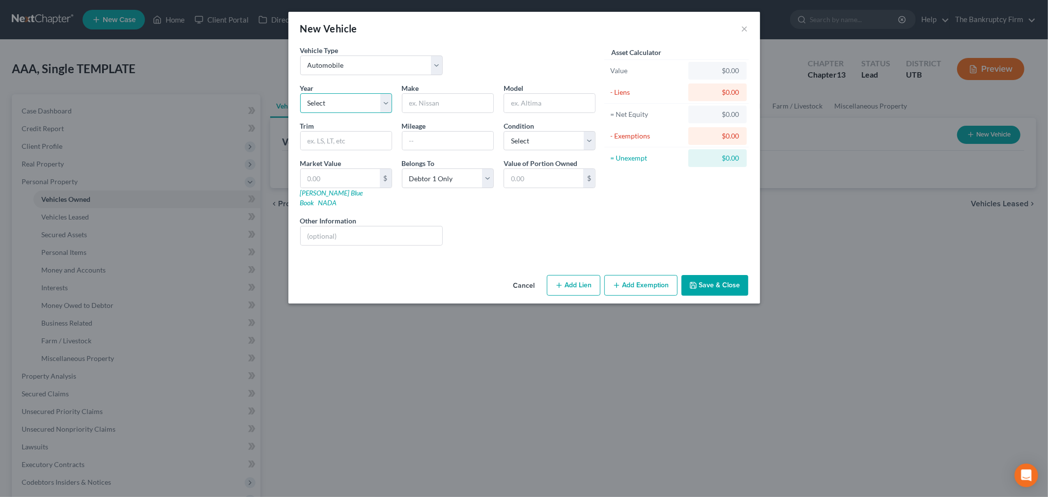
select select "13"
click at [300, 93] on select "Select 2026 2025 2024 2023 2022 2021 2020 2019 2018 2017 2016 2015 2014 2013 20…" at bounding box center [346, 103] width 92 height 20
click at [453, 99] on input "text" at bounding box center [447, 103] width 91 height 19
type input "Ford"
type input "F150"
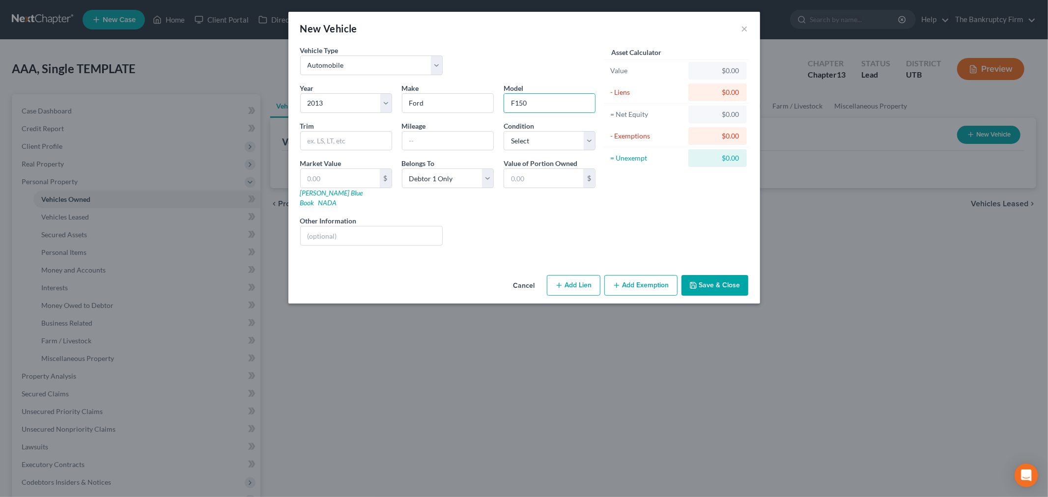
click at [495, 249] on div "Vehicle Type Select Automobile Truck Trailer Watercraft Aircraft Motor Home Atv…" at bounding box center [523, 158] width 471 height 226
click at [590, 242] on div "Year Select 2026 2025 2024 2023 2022 2021 2020 2019 2018 2017 2016 2015 2014 20…" at bounding box center [447, 168] width 305 height 170
click at [474, 217] on div "Liens Select" at bounding box center [523, 231] width 153 height 30
click at [437, 138] on input "text" at bounding box center [447, 141] width 91 height 19
click at [568, 220] on div "Liens Select" at bounding box center [523, 231] width 153 height 30
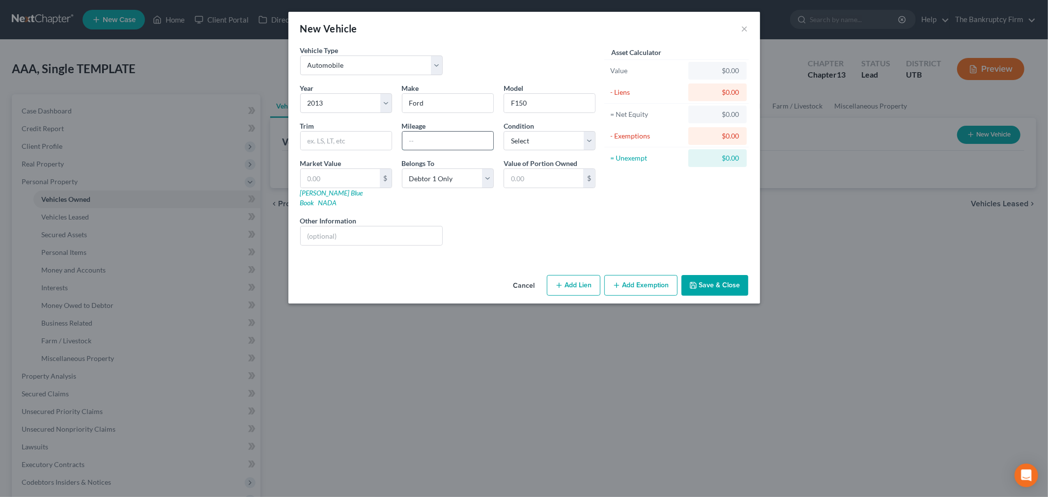
click at [459, 148] on input "text" at bounding box center [447, 141] width 91 height 19
type input "180000"
click at [454, 227] on div "Liens Select" at bounding box center [523, 231] width 153 height 30
drag, startPoint x: 357, startPoint y: 181, endPoint x: 358, endPoint y: 196, distance: 15.7
click at [358, 196] on div "Market Value $ [PERSON_NAME] Blue Book NADA" at bounding box center [346, 183] width 102 height 50
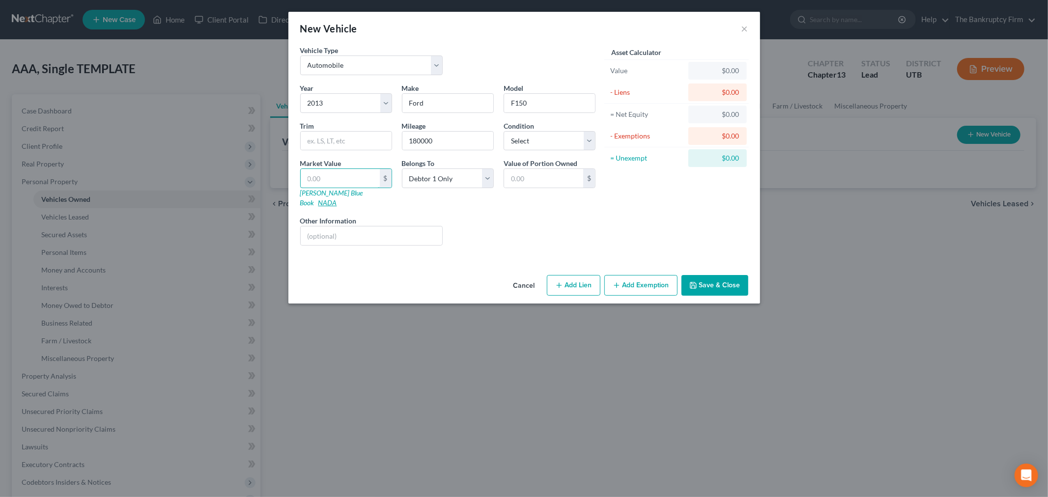
type input "8"
type input "8.00"
type input "80"
type input "80.00"
type input "800"
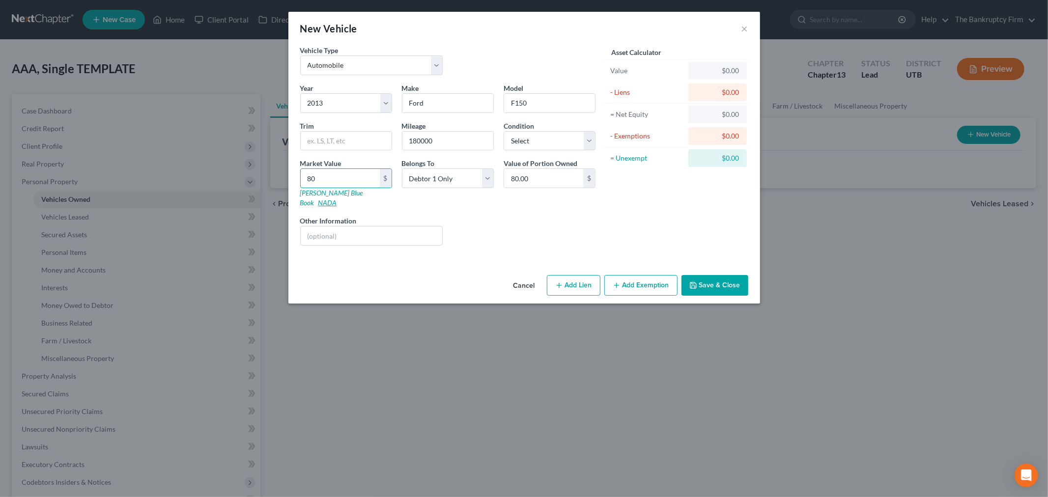
type input "800.00"
type input "8000"
type input "8,000.00"
type input "8,000"
click at [669, 217] on div "Asset Calculator Value $8,000.00 - Liens $0.00 = Net Equity $0.00 - Exemptions …" at bounding box center [676, 149] width 153 height 208
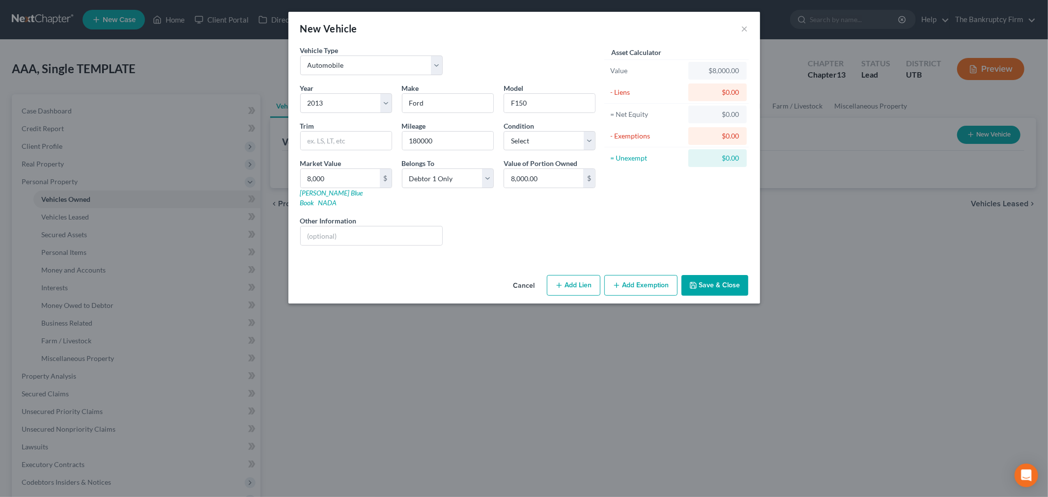
click at [725, 277] on button "Save & Close" at bounding box center [714, 285] width 67 height 21
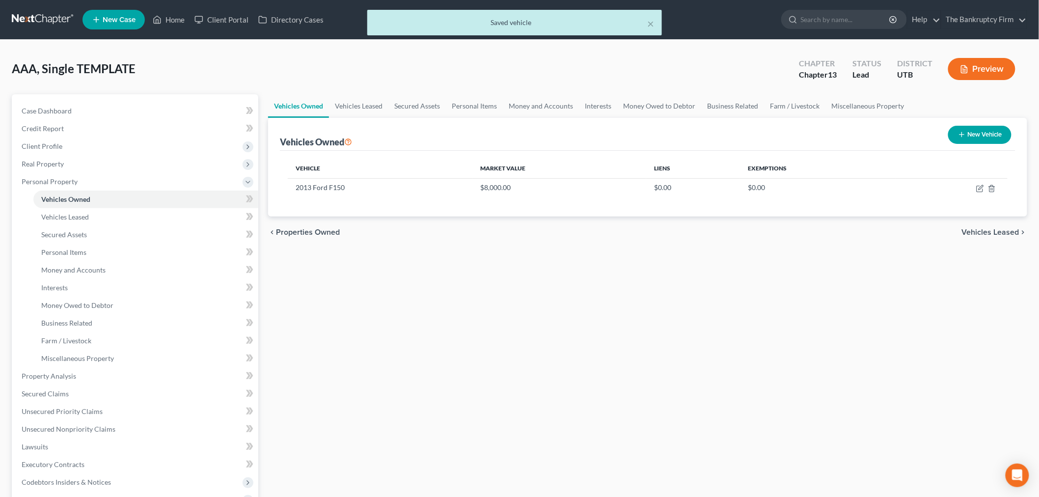
click at [975, 136] on button "New Vehicle" at bounding box center [979, 135] width 63 height 18
select select "0"
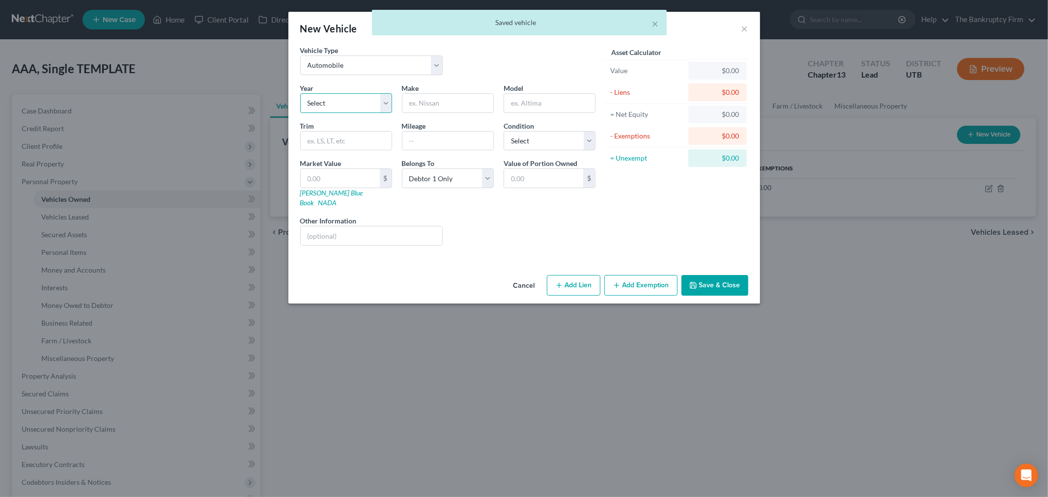
click at [356, 107] on select "Select 2026 2025 2024 2023 2022 2021 2020 2019 2018 2017 2016 2015 2014 2013 20…" at bounding box center [346, 103] width 92 height 20
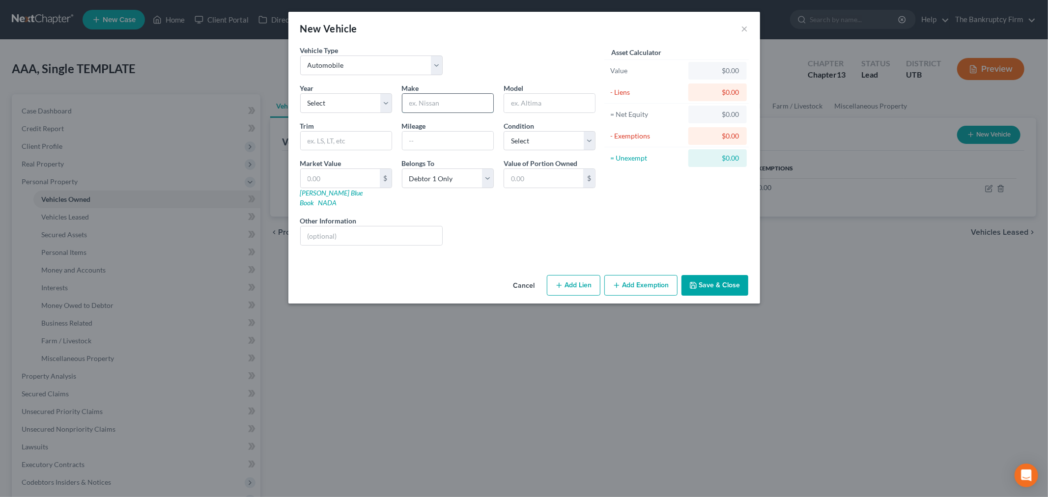
click at [425, 95] on input "text" at bounding box center [447, 103] width 91 height 19
type input "GMC"
drag, startPoint x: 567, startPoint y: 102, endPoint x: 557, endPoint y: 100, distance: 10.0
click at [567, 102] on input "text" at bounding box center [549, 103] width 91 height 19
type input "Acadia"
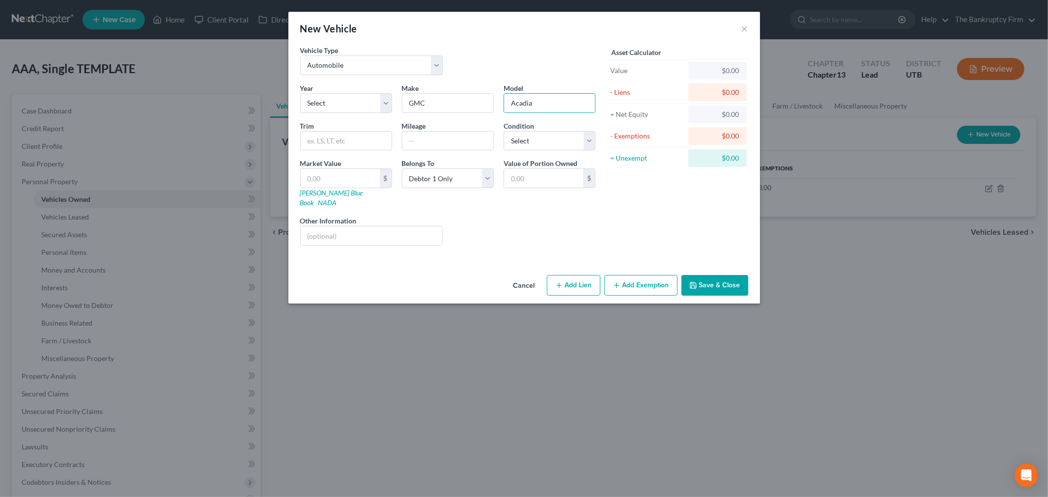
click at [368, 117] on div "Year Select 2026 2025 2024 2023 2022 2021 2020 2019 2018 2017 2016 2015 2014 20…" at bounding box center [447, 168] width 305 height 170
click at [380, 109] on select "Select 2026 2025 2024 2023 2022 2021 2020 2019 2018 2017 2016 2015 2014 2013 20…" at bounding box center [346, 103] width 92 height 20
select select "13"
click at [300, 93] on select "Select 2026 2025 2024 2023 2022 2021 2020 2019 2018 2017 2016 2015 2014 2013 20…" at bounding box center [346, 103] width 92 height 20
drag, startPoint x: 422, startPoint y: 133, endPoint x: 430, endPoint y: 149, distance: 17.8
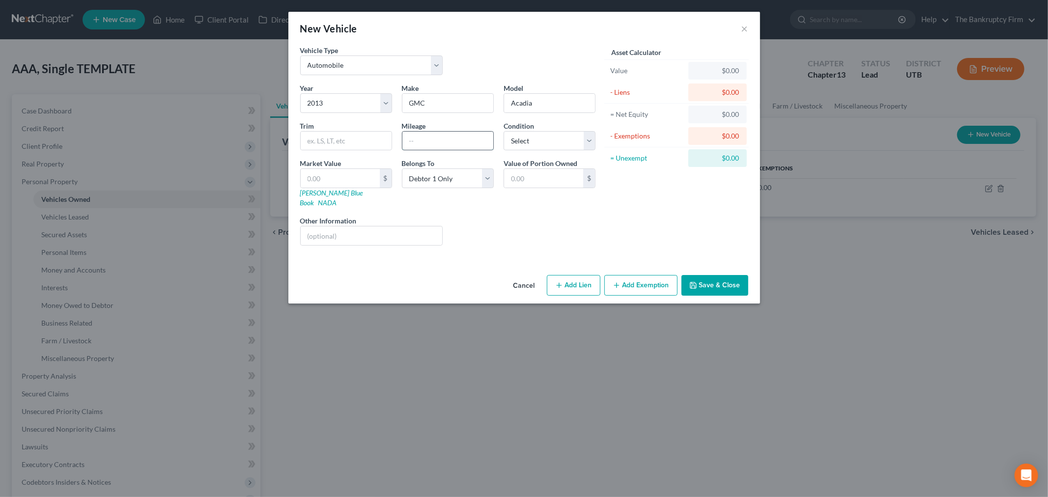
click at [422, 133] on input "text" at bounding box center [447, 141] width 91 height 19
type input "183000"
click at [598, 196] on div "Value of Portion Owned $" at bounding box center [549, 183] width 102 height 50
click at [505, 200] on div "Year Select 2026 2025 2024 2023 2022 2021 2020 2019 2018 2017 2016 2015 2014 20…" at bounding box center [447, 168] width 305 height 170
drag, startPoint x: 369, startPoint y: 174, endPoint x: 366, endPoint y: 167, distance: 7.9
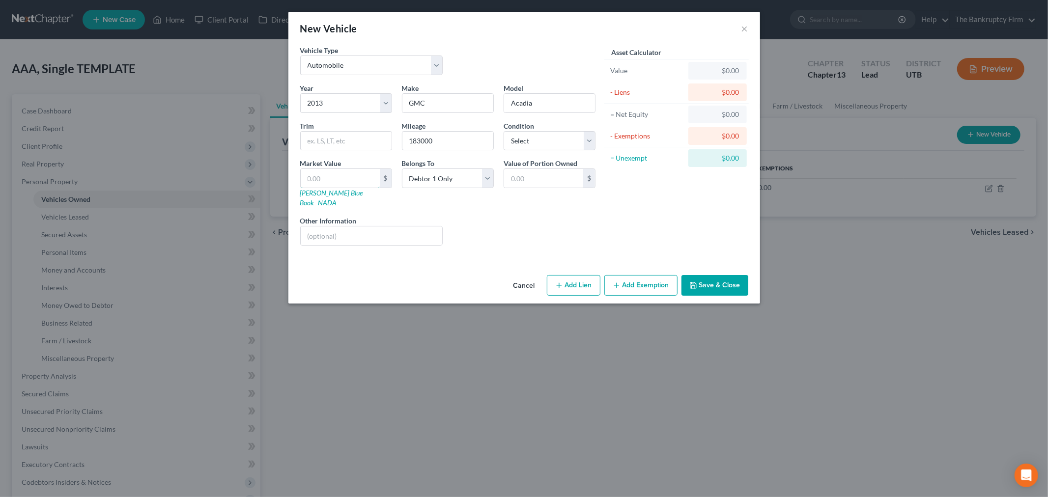
click at [369, 174] on input "text" at bounding box center [340, 178] width 79 height 19
type input "1"
type input "1.00"
type input "10"
type input "10.00"
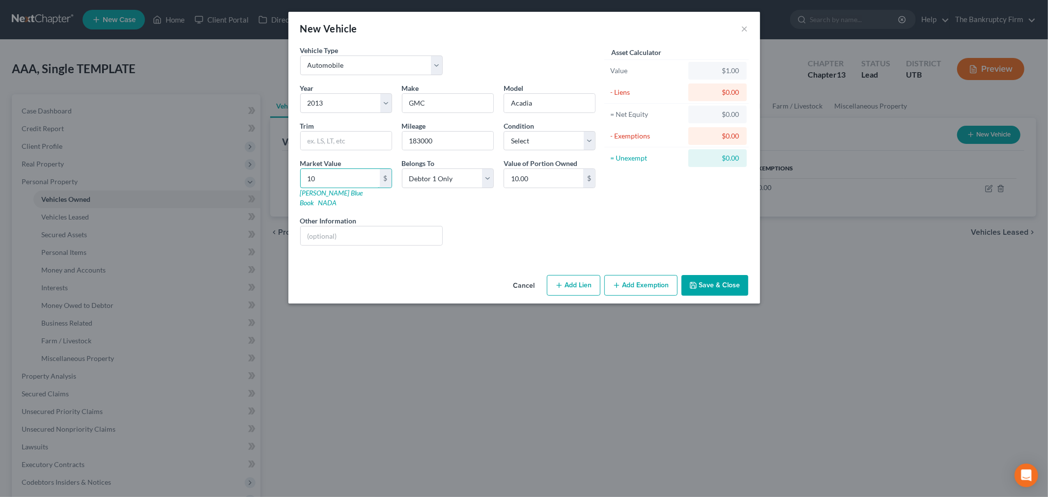
type input "100"
type input "100.00"
type input "1000"
type input "1,000.00"
type input "1,000"
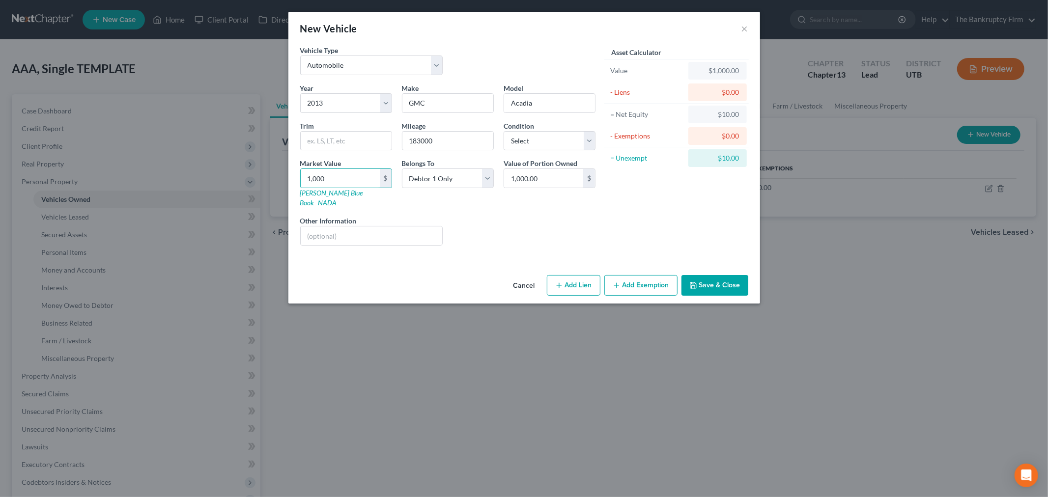
click at [576, 216] on div "Liens Select" at bounding box center [523, 231] width 153 height 30
click at [712, 275] on button "Save & Close" at bounding box center [714, 285] width 67 height 21
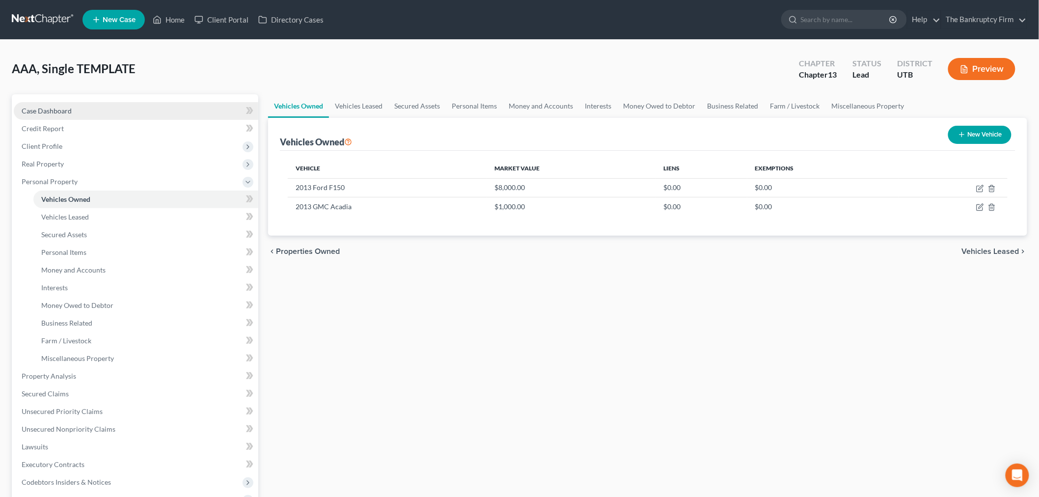
drag, startPoint x: 102, startPoint y: 104, endPoint x: 113, endPoint y: 107, distance: 11.7
click at [102, 104] on link "Case Dashboard" at bounding box center [136, 111] width 245 height 18
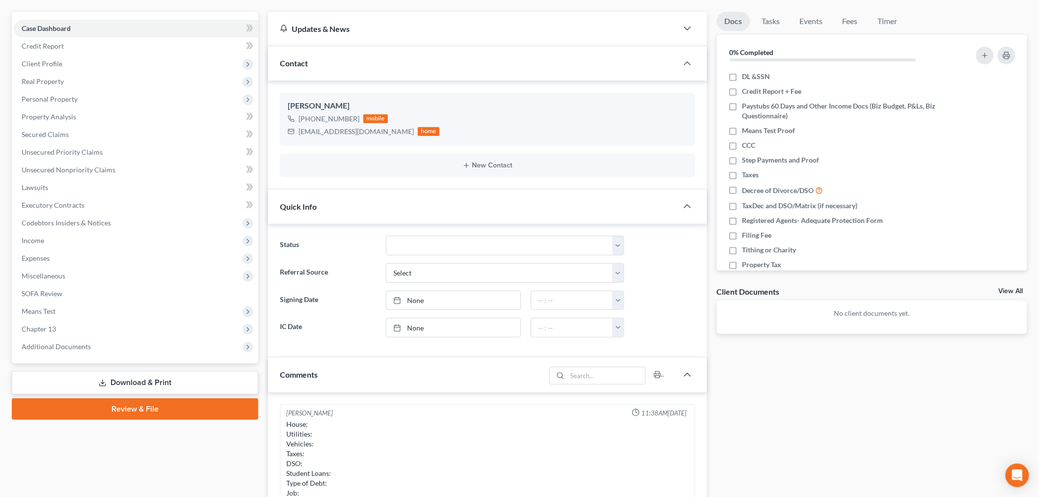
scroll to position [326, 0]
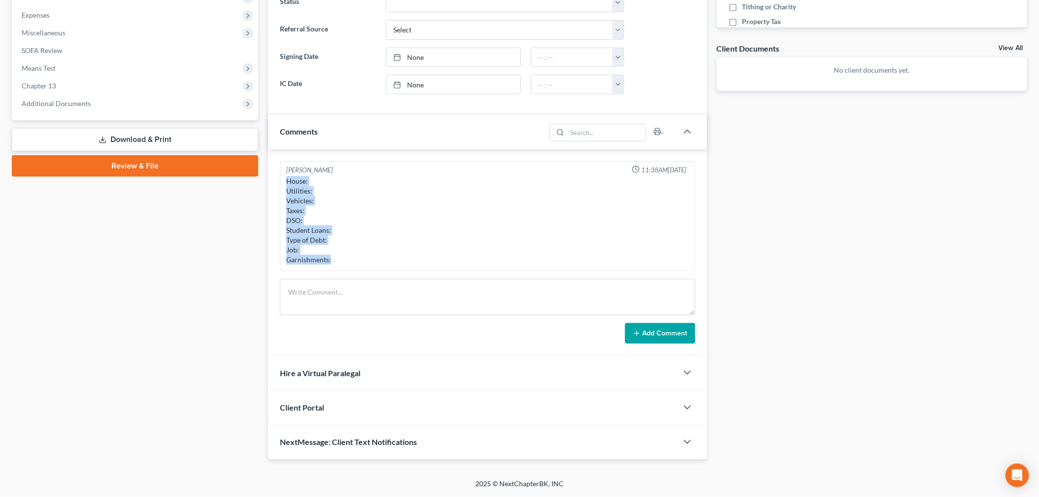
drag, startPoint x: 286, startPoint y: 183, endPoint x: 341, endPoint y: 257, distance: 92.4
click at [341, 257] on div "House: Utilities: Vehicles: Taxes: DSO: Student Loans: Type of Debt: Job: Garni…" at bounding box center [487, 220] width 403 height 88
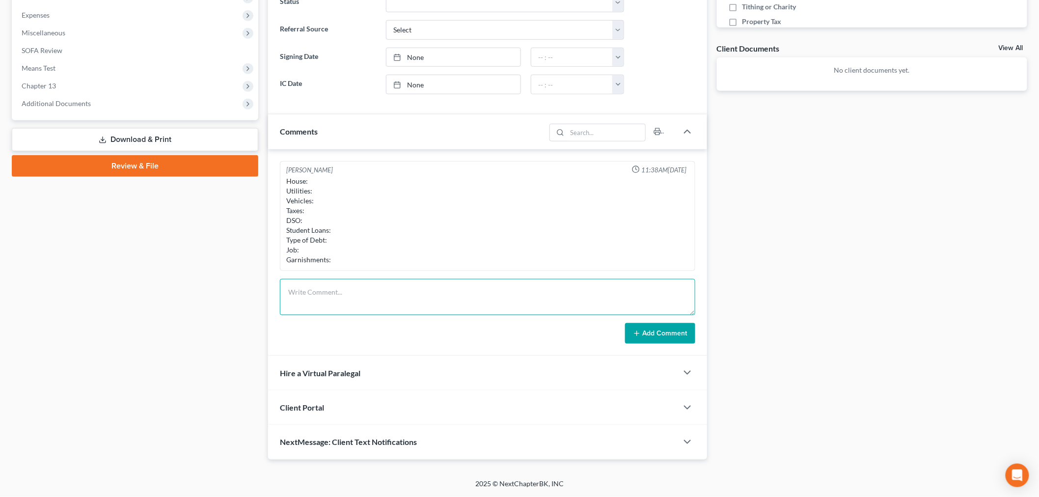
drag, startPoint x: 384, startPoint y: 311, endPoint x: 407, endPoint y: 311, distance: 22.6
click at [384, 308] on textarea at bounding box center [487, 297] width 415 height 36
paste textarea "House: Utilities: Vehicles: Taxes: DSO: Student Loans: Type of Debt: Job: Garni…"
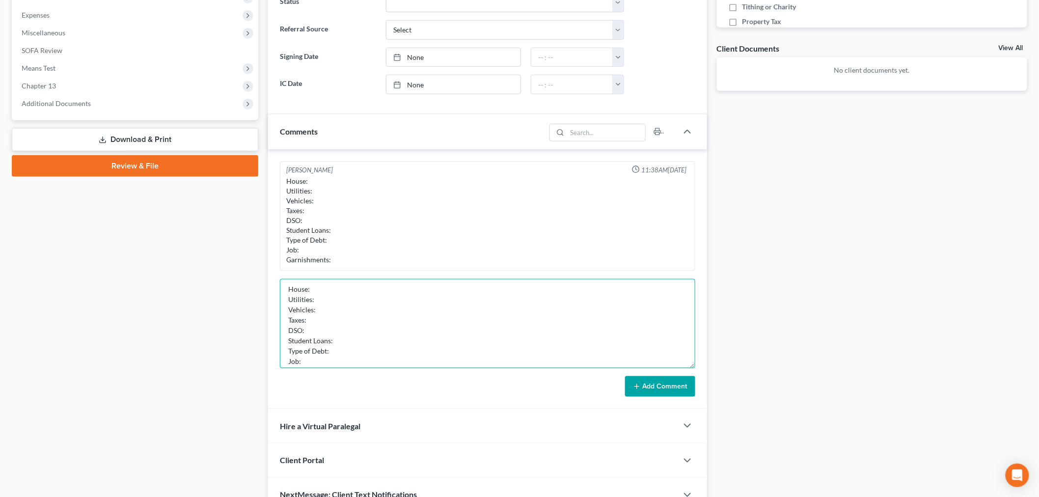
drag, startPoint x: 690, startPoint y: 312, endPoint x: 308, endPoint y: 332, distance: 382.1
click at [678, 368] on textarea "House: Utilities: Vehicles: Taxes: DSO: Student Loans: Type of Debt: Job: Garni…" at bounding box center [487, 323] width 415 height 89
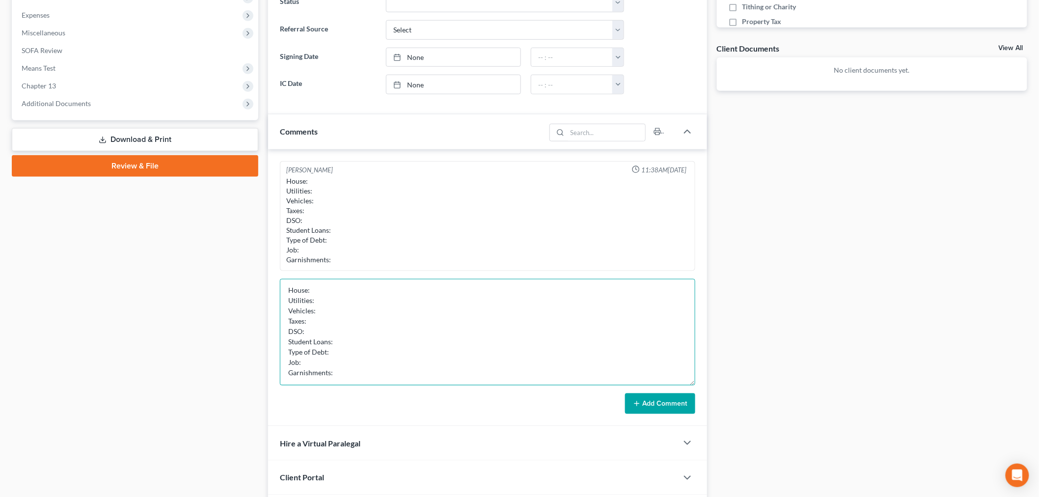
scroll to position [2, 0]
click at [312, 295] on textarea "House: Utilities: Vehicles: Taxes: DSO: Student Loans: Type of Debt: Job: Garni…" at bounding box center [487, 332] width 415 height 107
click at [494, 313] on textarea "House: Current ($1736 monthly) (splits payments with mother inlaw) Utilities: V…" at bounding box center [487, 332] width 415 height 107
click at [470, 303] on textarea "House: Current ($1736 monthly) (splits payments with mother in-law) Utilities: …" at bounding box center [487, 332] width 415 height 107
click at [435, 290] on textarea "House: Current ($1736 monthly) (splits payments with mother in-law) Utilities: …" at bounding box center [487, 332] width 415 height 107
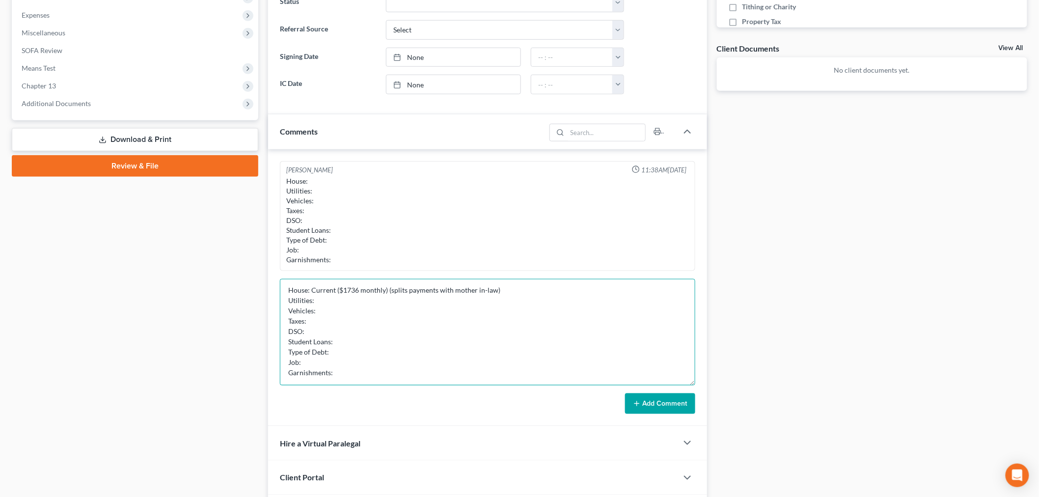
click at [509, 289] on textarea "House: Current ($1736 monthly) (splits payments with mother in-law) Utilities: …" at bounding box center [487, 332] width 415 height 107
click at [436, 291] on textarea "House: Current ($1736 monthly) (splits payments with mother in-law) Utilities: …" at bounding box center [487, 332] width 415 height 107
click at [337, 290] on textarea "House: Current ($1736 monthly) (splits payments with mother in-law) Utilities: …" at bounding box center [487, 332] width 415 height 107
click at [540, 290] on textarea "House: Current (He pays $1736 monthly) (splits payments with mother in-law) Uti…" at bounding box center [487, 332] width 415 height 107
click at [342, 304] on textarea "House: Current (He pays $1736 monthly) (splits payments with mother in-law) Uti…" at bounding box center [487, 332] width 415 height 107
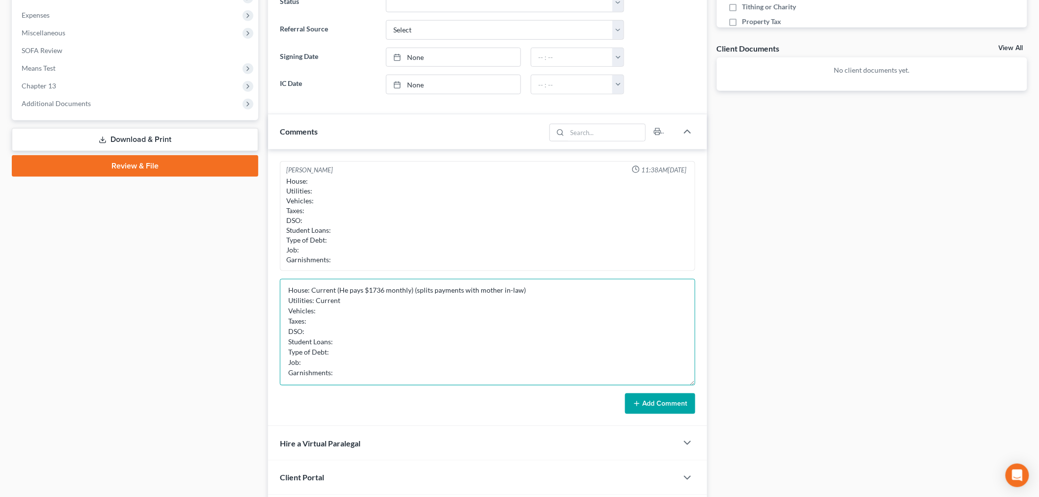
click at [347, 313] on textarea "House: Current (He pays $1736 monthly) (splits payments with mother in-law) Uti…" at bounding box center [487, 332] width 415 height 107
click at [429, 307] on textarea "House: Current (He pays $1736 monthly) (splits payments with mother in-law) Uti…" at bounding box center [487, 332] width 415 height 107
drag, startPoint x: 514, startPoint y: 313, endPoint x: 476, endPoint y: 315, distance: 37.4
click at [476, 315] on textarea "House: Current (He pays $1736 monthly) (splits payments with mother in-law) Uti…" at bounding box center [487, 332] width 415 height 107
click at [469, 313] on textarea "House: Current (He pays $1736 monthly) (splits payments with mother in-law) Uti…" at bounding box center [487, 332] width 415 height 107
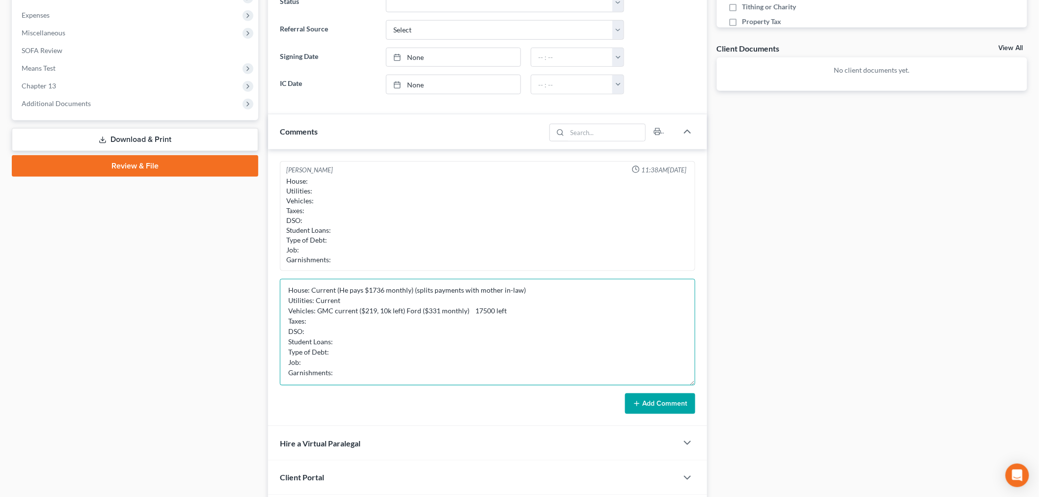
click at [472, 312] on textarea "House: Current (He pays $1736 monthly) (splits payments with mother in-law) Uti…" at bounding box center [487, 332] width 415 height 107
click at [594, 305] on textarea "House: Current (He pays $1736 monthly) (splits payments with mother in-law) Uti…" at bounding box center [487, 332] width 415 height 107
click at [542, 304] on textarea "House: Current (He pays $1736 monthly) (splits payments with mother in-law) Uti…" at bounding box center [487, 332] width 415 height 107
click at [516, 316] on textarea "House: Current (He pays $1736 monthly) (splits payments with mother in-law) Uti…" at bounding box center [487, 332] width 415 height 107
click at [498, 312] on textarea "House: Current (He pays $1736 monthly) (splits payments with mother in-law) Uti…" at bounding box center [487, 332] width 415 height 107
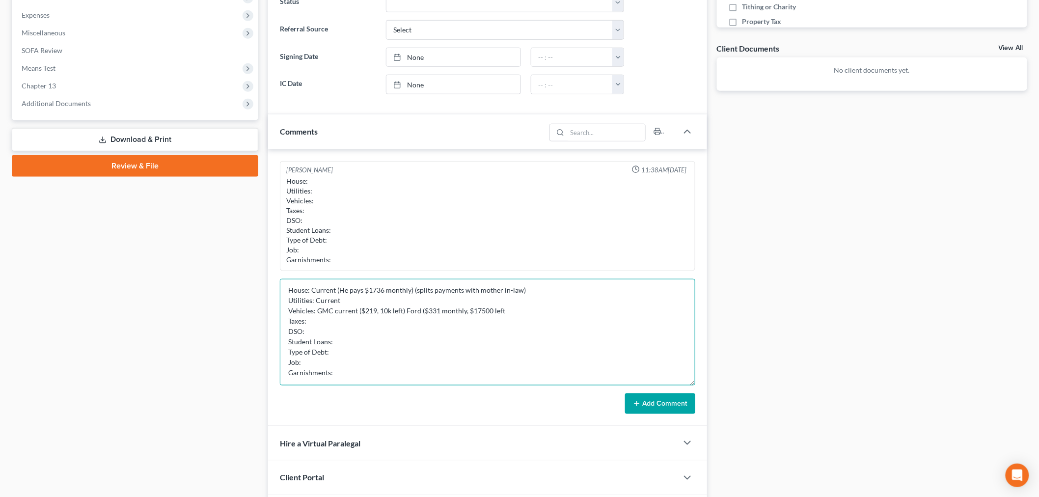
click at [502, 312] on textarea "House: Current (He pays $1736 monthly) (splits payments with mother in-law) Uti…" at bounding box center [487, 332] width 415 height 107
click at [352, 320] on textarea "House: Current (He pays $1736 monthly) (splits payments with mother in-law) Uti…" at bounding box center [487, 332] width 415 height 107
click at [386, 330] on textarea "House: Current (He pays $1736 monthly) (splits payments with mother in-law) Uti…" at bounding box center [487, 332] width 415 height 107
click at [349, 344] on textarea "House: Current (He pays $1736 monthly) (splits payments with mother in-law) Uti…" at bounding box center [487, 332] width 415 height 107
click at [333, 352] on textarea "House: Current (He pays $1736 monthly) (splits payments with mother in-law) Uti…" at bounding box center [487, 332] width 415 height 107
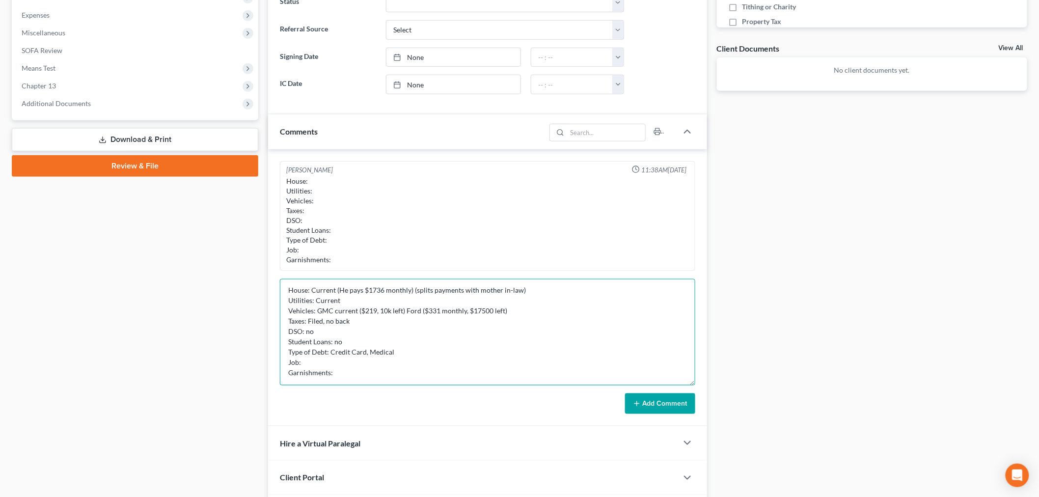
click at [327, 361] on textarea "House: Current (He pays $1736 monthly) (splits payments with mother in-law) Uti…" at bounding box center [487, 332] width 415 height 107
click at [392, 372] on textarea "House: Current (He pays $1736 monthly) (splits payments with mother in-law) Uti…" at bounding box center [487, 332] width 415 height 107
type textarea "House: Current (He pays $1736 monthly) (splits payments with mother in-law) Uti…"
click at [645, 401] on button "Add Comment" at bounding box center [660, 403] width 70 height 21
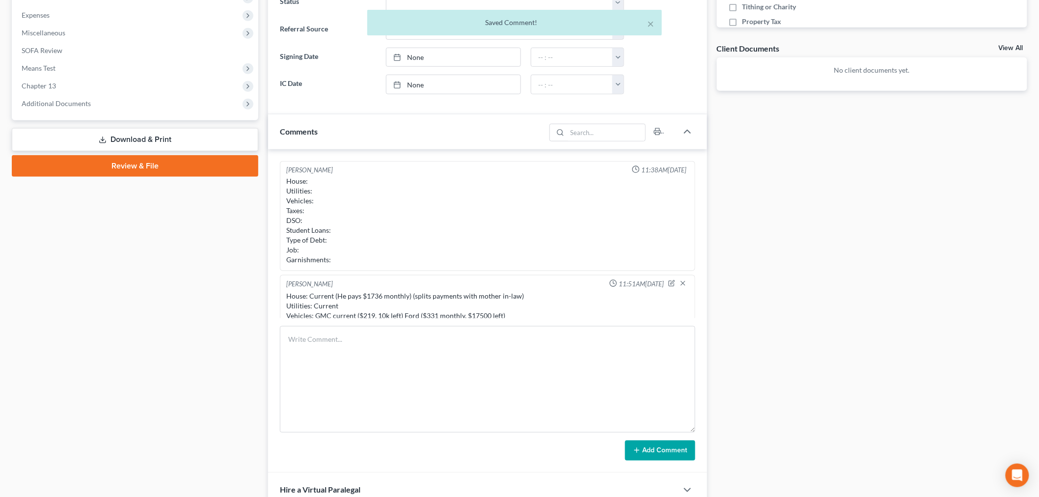
scroll to position [78, 0]
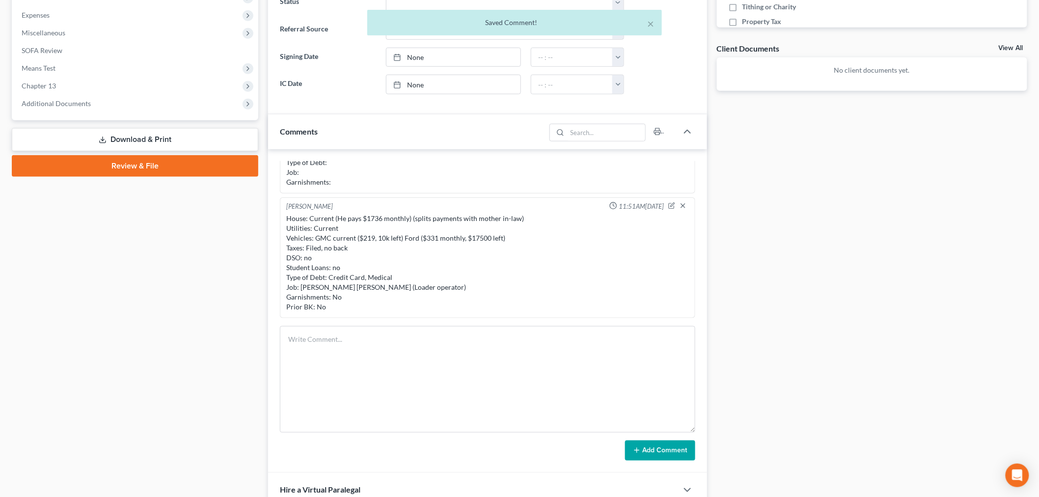
click at [886, 375] on div "Docs Tasks Events Fees Timer 0% Completed Nothing here yet! DL &SSN Credit Repo…" at bounding box center [872, 173] width 321 height 808
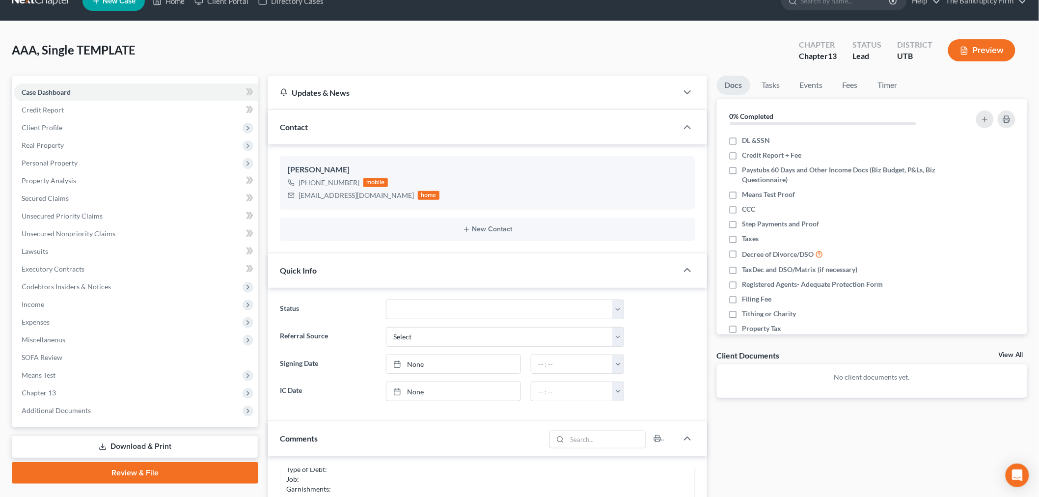
scroll to position [0, 0]
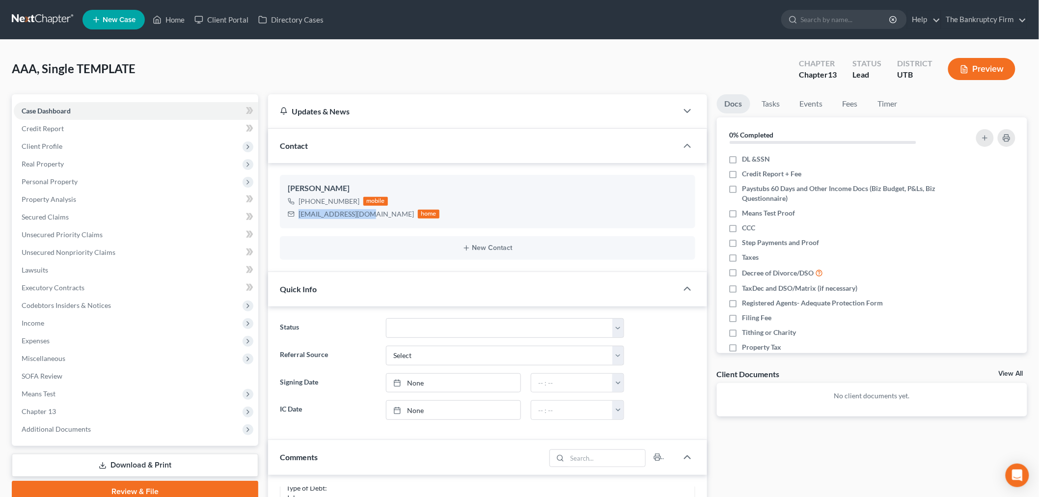
drag, startPoint x: 298, startPoint y: 215, endPoint x: 351, endPoint y: 8, distance: 213.6
click at [365, 215] on div "[EMAIL_ADDRESS][DOMAIN_NAME] home" at bounding box center [364, 214] width 152 height 13
drag, startPoint x: 307, startPoint y: 198, endPoint x: 325, endPoint y: 204, distance: 18.8
click at [325, 204] on div "[PHONE_NUMBER]" at bounding box center [329, 201] width 61 height 10
click at [315, 199] on div "[PHONE_NUMBER]" at bounding box center [329, 201] width 61 height 10
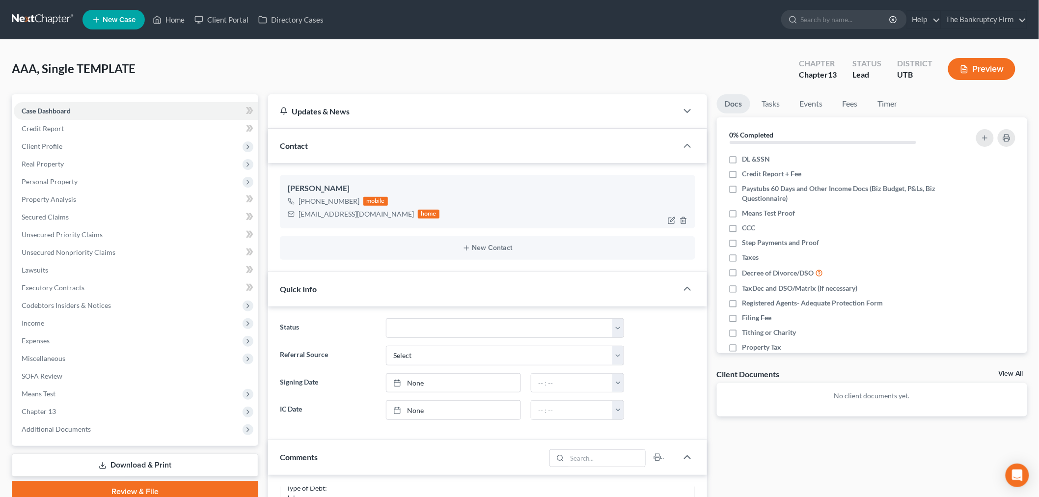
drag, startPoint x: 308, startPoint y: 202, endPoint x: 354, endPoint y: 203, distance: 46.2
click at [354, 203] on div "[PHONE_NUMBER]" at bounding box center [329, 201] width 61 height 10
click at [140, 157] on span "Real Property" at bounding box center [136, 164] width 245 height 18
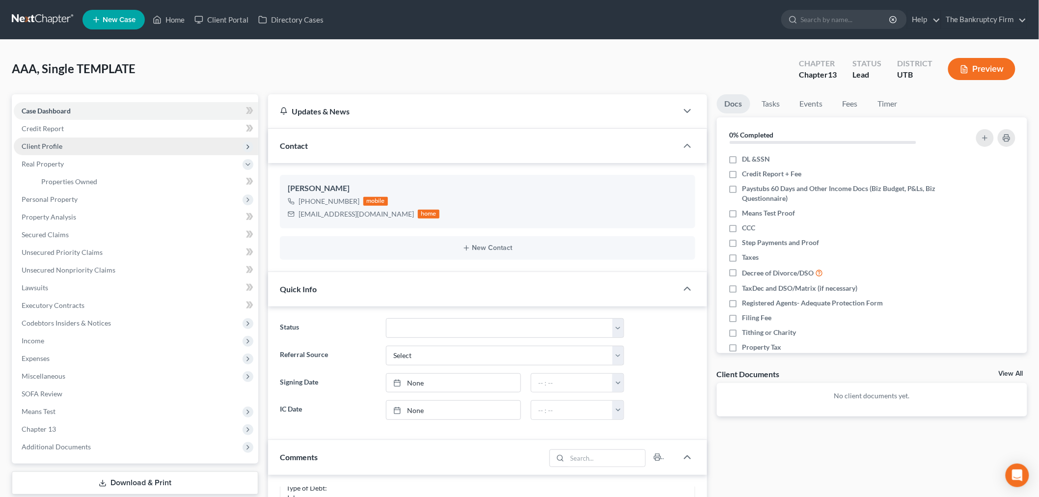
click at [144, 149] on span "Client Profile" at bounding box center [136, 147] width 245 height 18
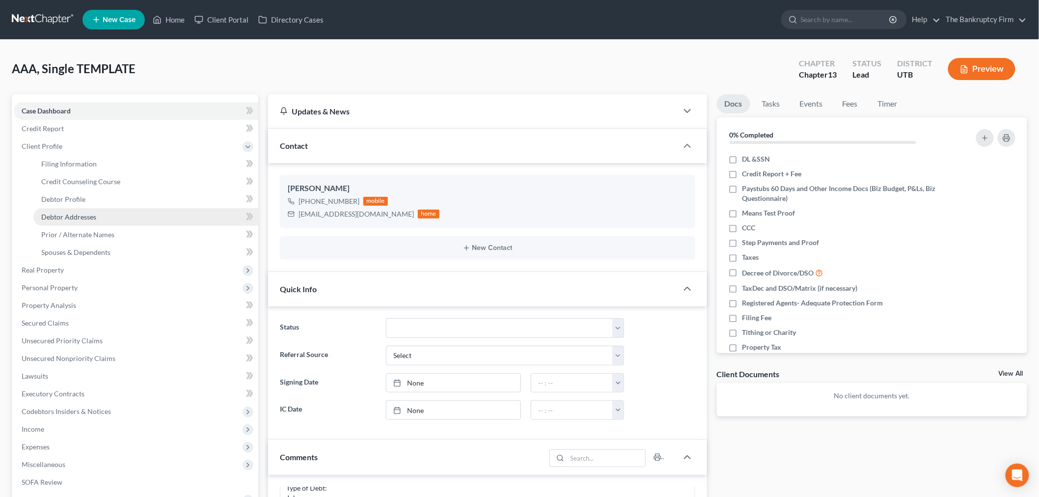
click at [129, 209] on link "Debtor Addresses" at bounding box center [145, 217] width 225 height 18
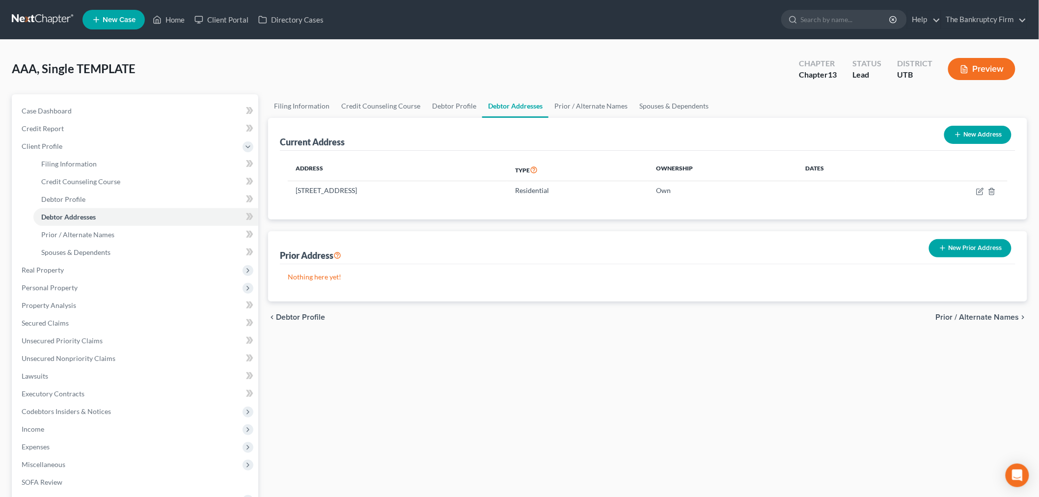
drag, startPoint x: 295, startPoint y: 189, endPoint x: 416, endPoint y: 177, distance: 122.4
click at [419, 188] on td "[STREET_ADDRESS]" at bounding box center [398, 190] width 220 height 19
